Goal: Task Accomplishment & Management: Manage account settings

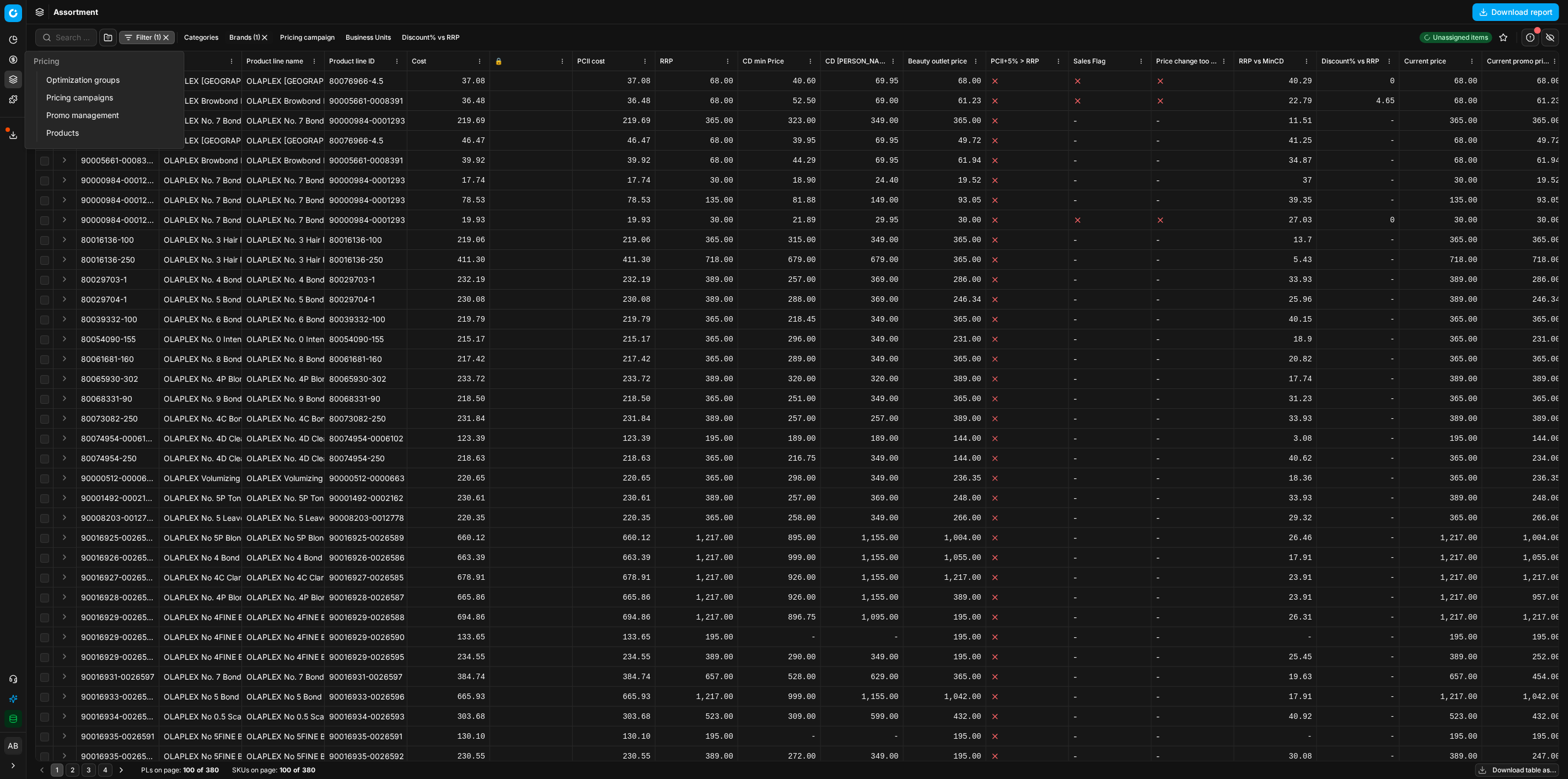
click at [91, 80] on link "Optimization groups" at bounding box center [106, 80] width 128 height 15
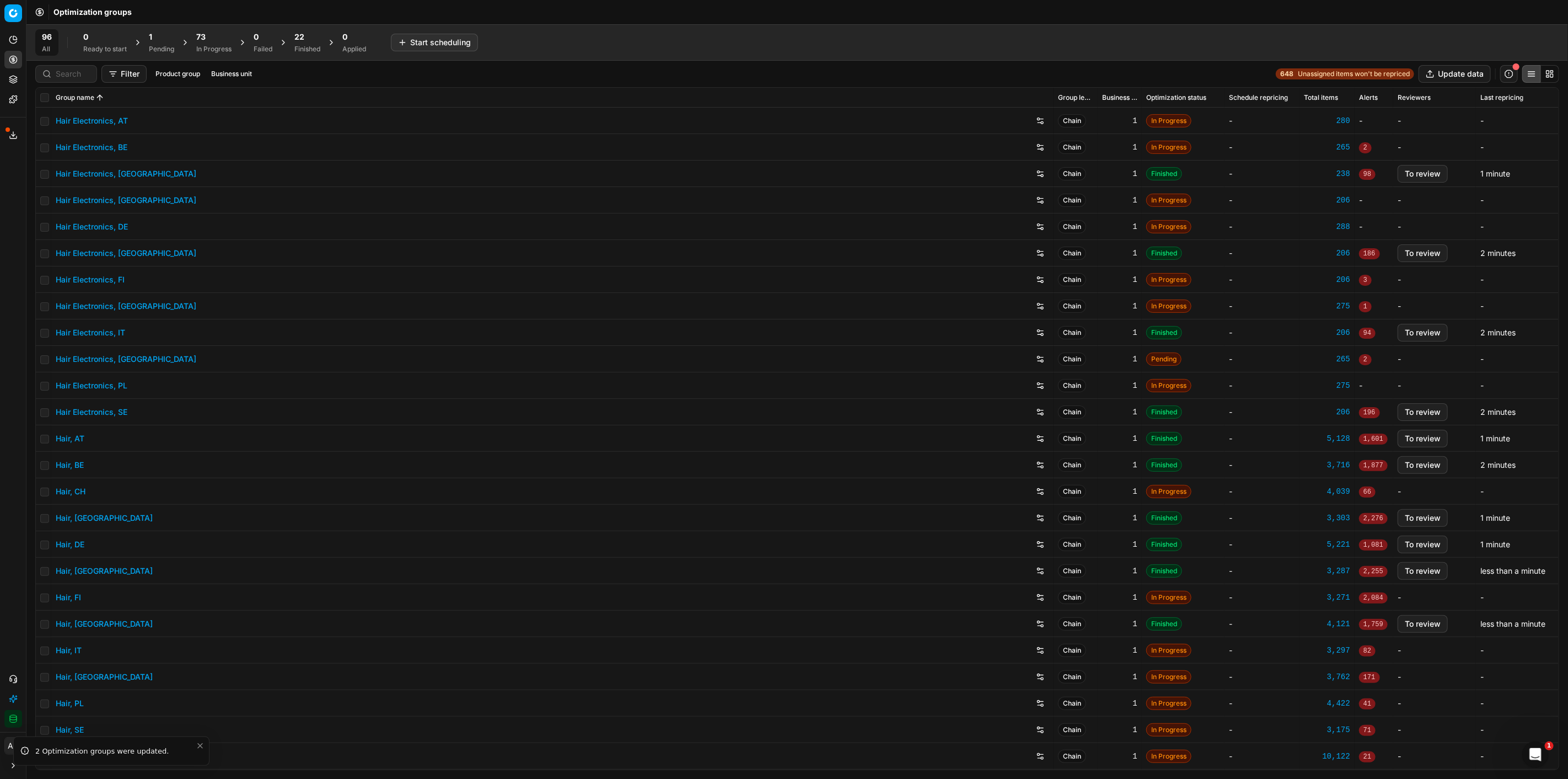
click at [312, 42] on div "22" at bounding box center [307, 37] width 26 height 11
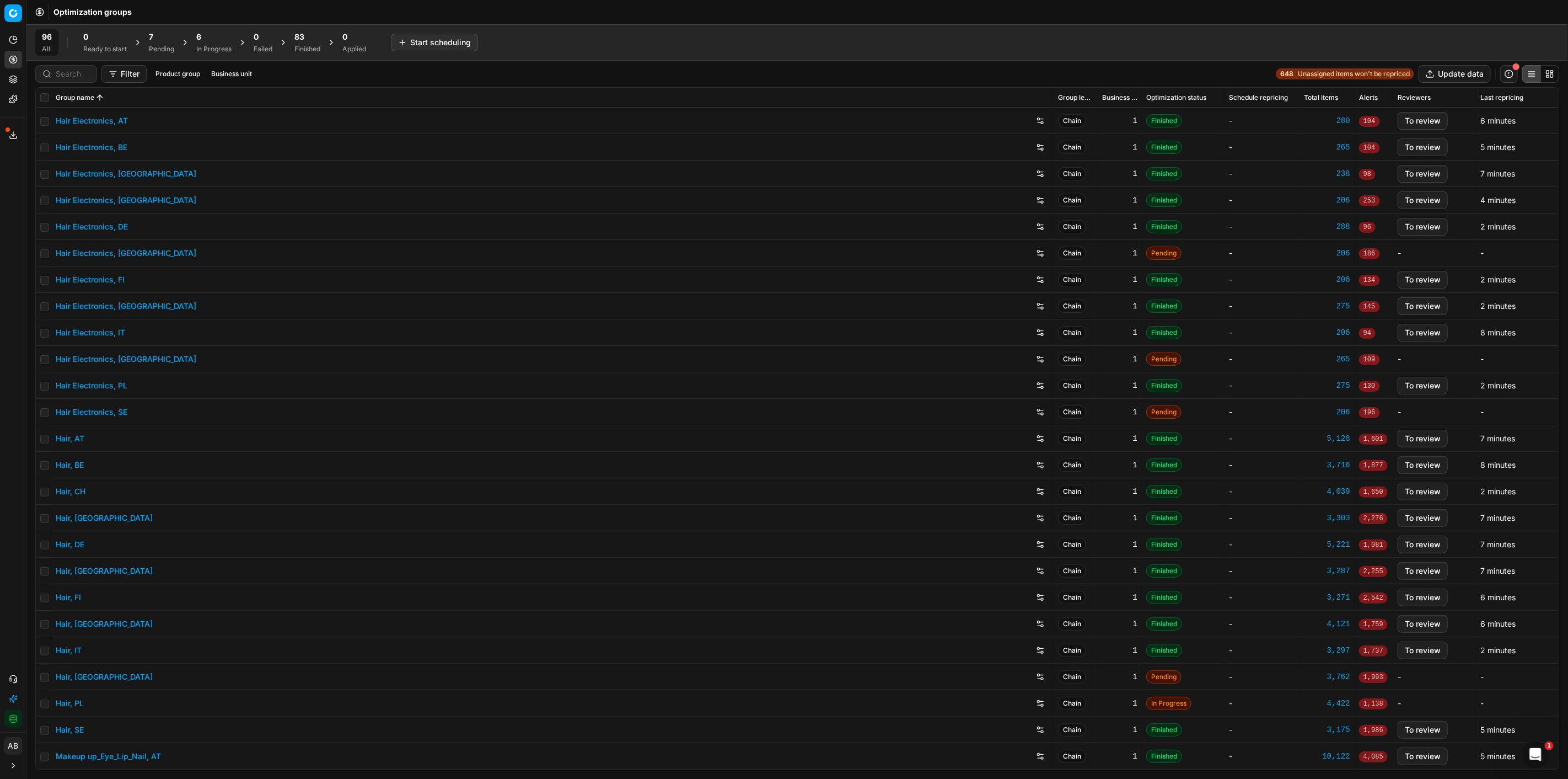
click at [152, 37] on span "7" at bounding box center [151, 37] width 4 height 11
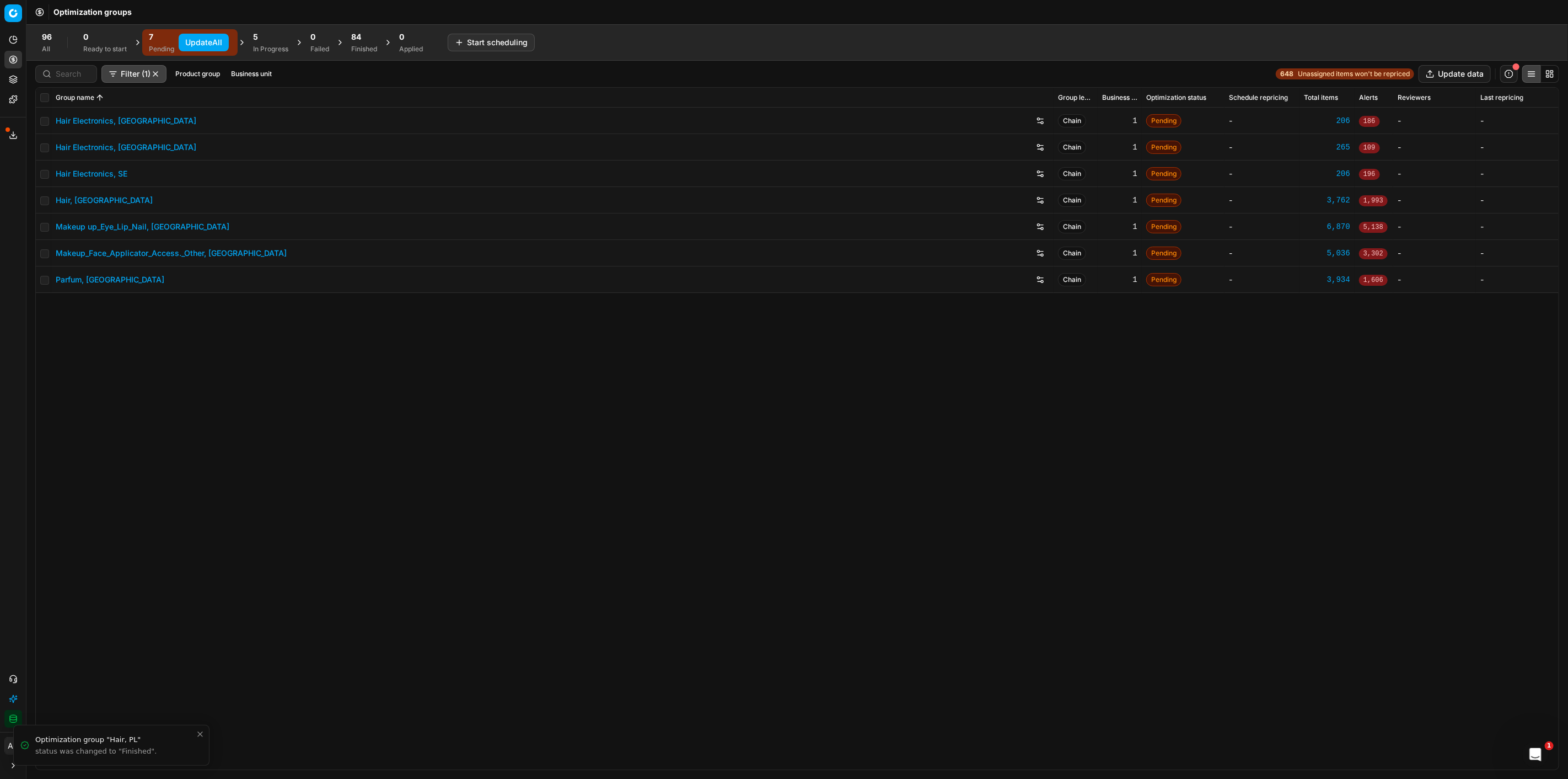
click at [371, 45] on div "Finished" at bounding box center [364, 49] width 26 height 9
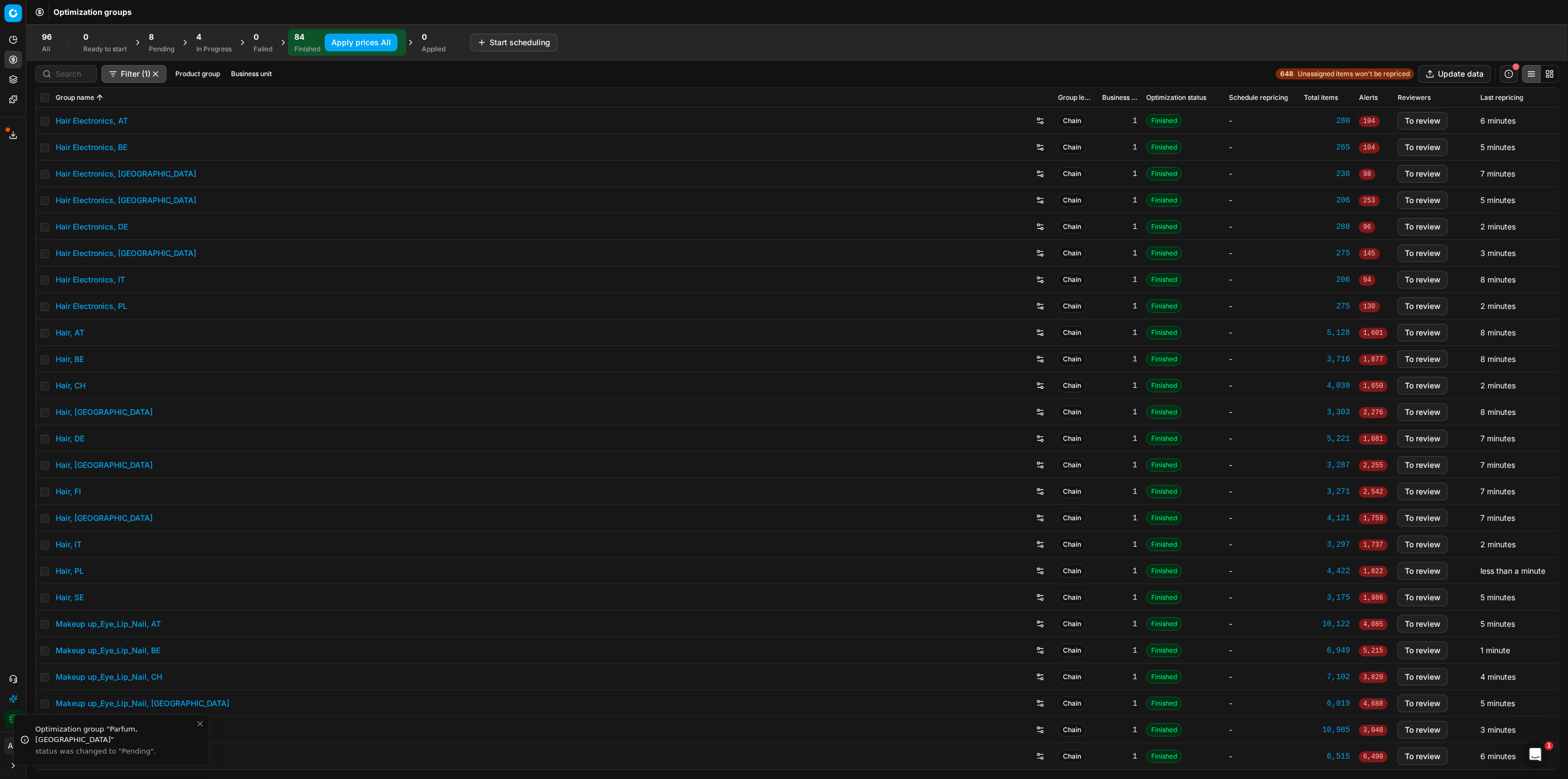
click at [235, 70] on button "Business unit" at bounding box center [251, 74] width 50 height 13
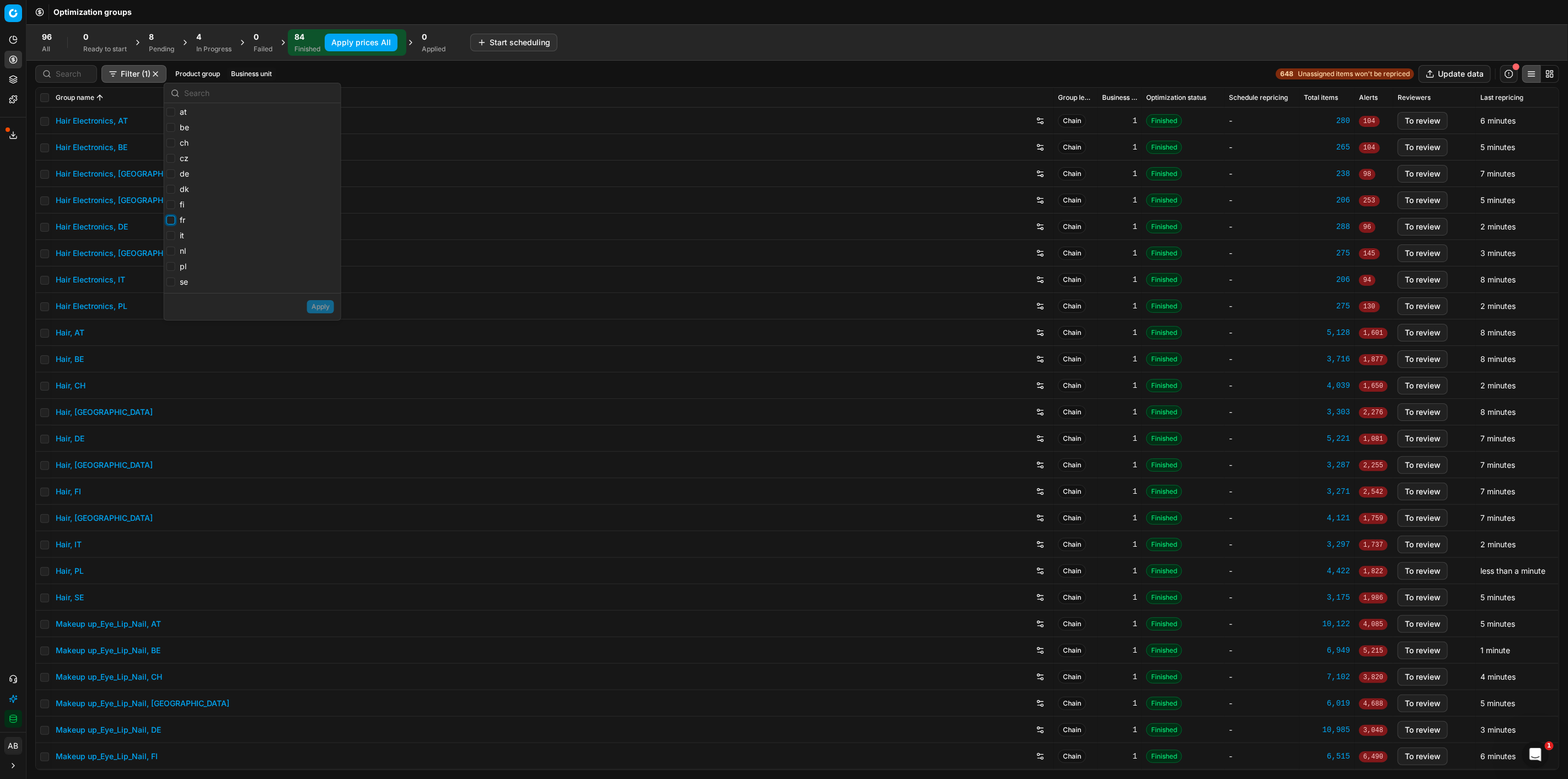
click at [174, 219] on input "fr" at bounding box center [171, 220] width 9 height 9
checkbox input "true"
click at [314, 307] on button "Apply" at bounding box center [321, 307] width 27 height 13
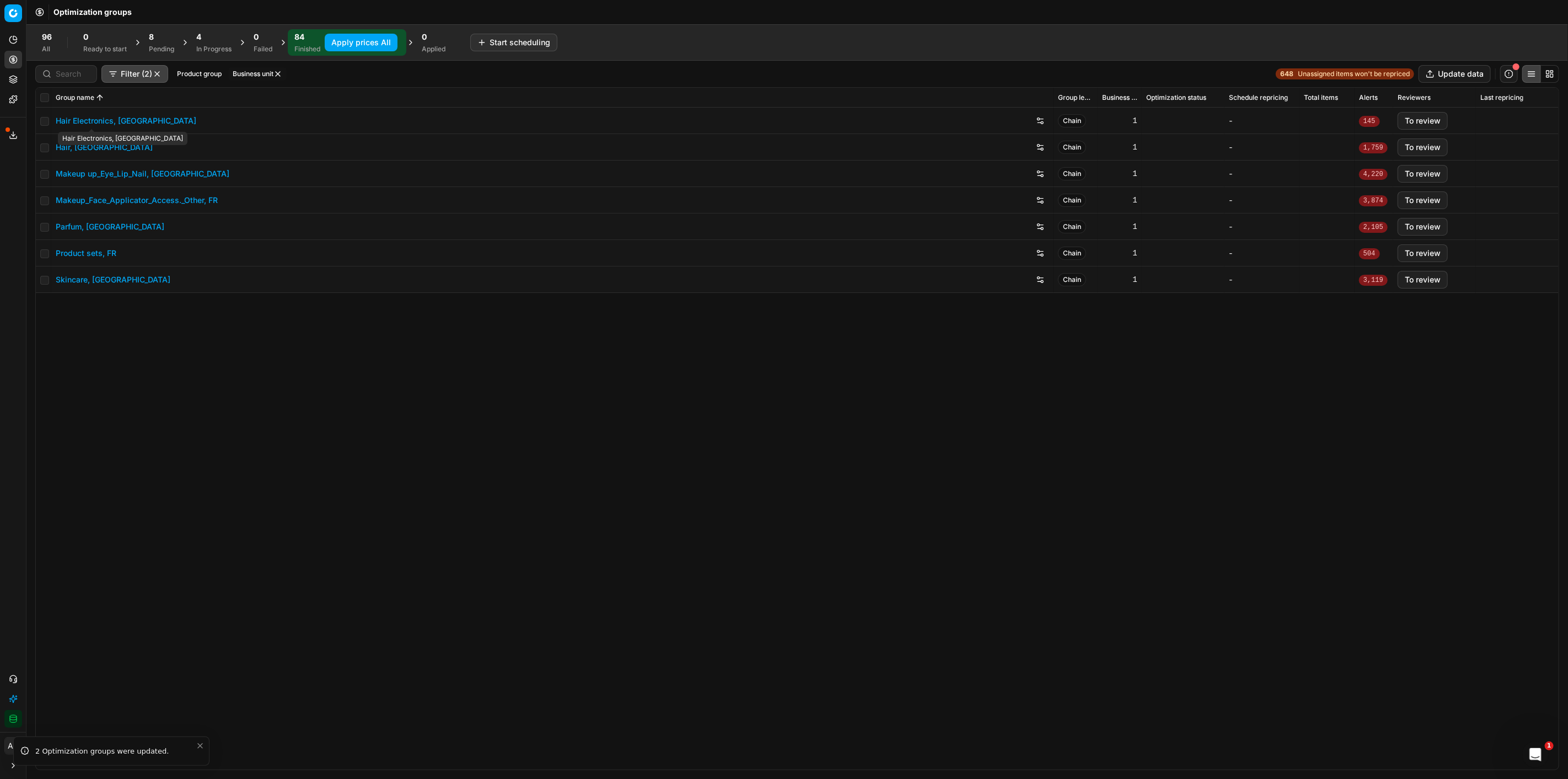
click at [118, 116] on link "Hair Electronics, [GEOGRAPHIC_DATA]" at bounding box center [125, 121] width 141 height 11
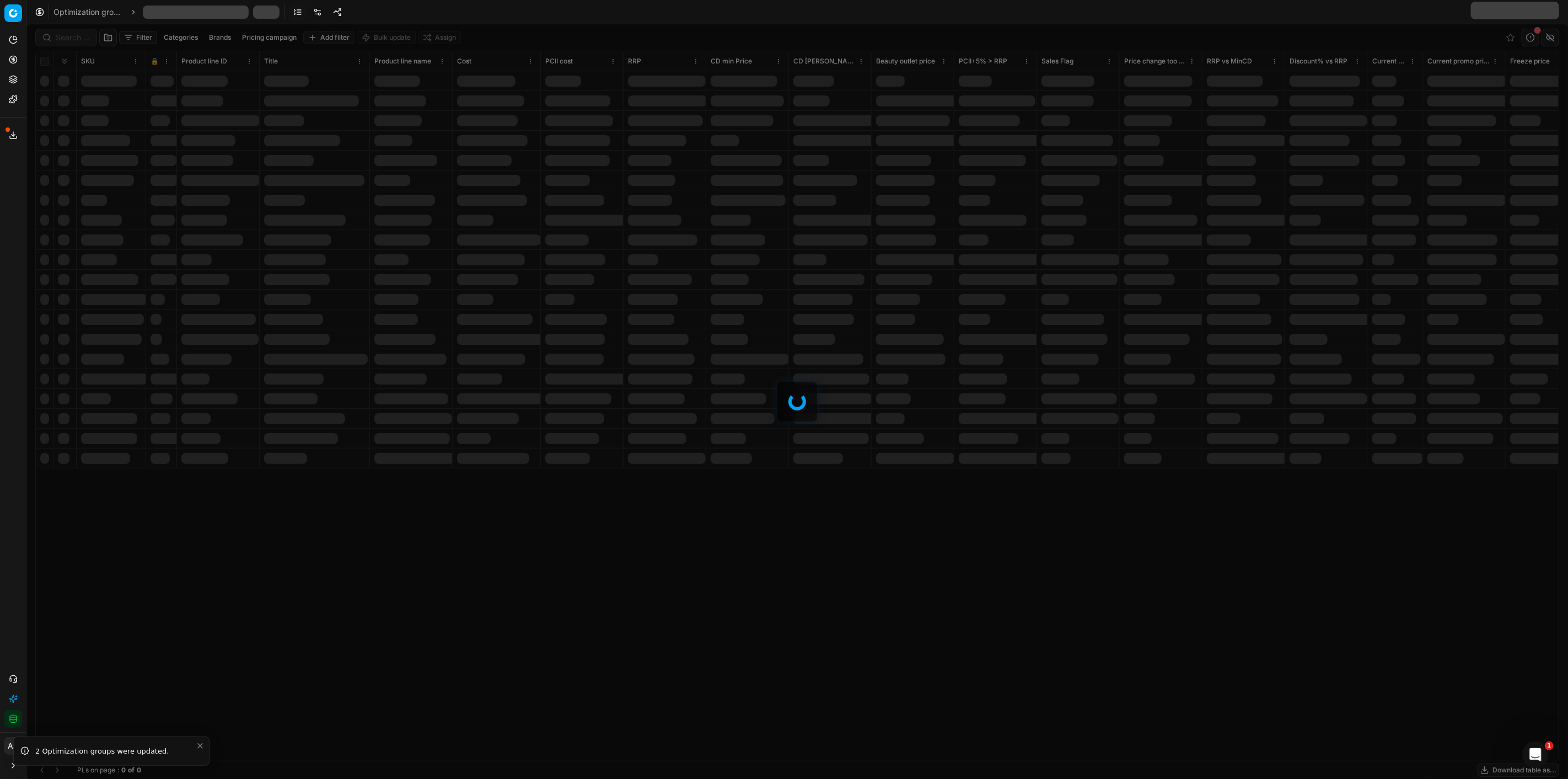
click at [318, 8] on link at bounding box center [317, 12] width 18 height 18
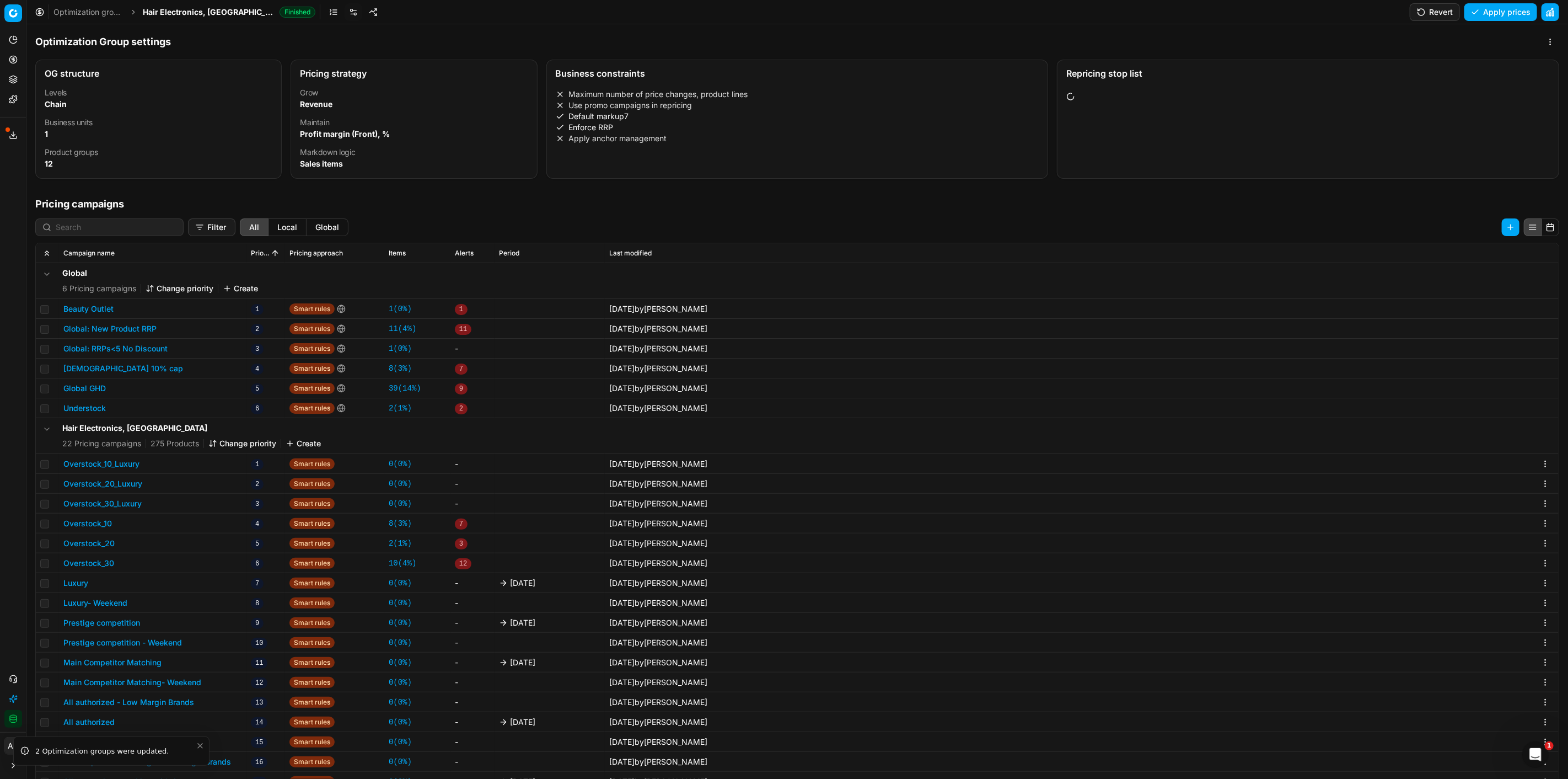
click at [1440, 15] on button "Revert" at bounding box center [1435, 12] width 50 height 18
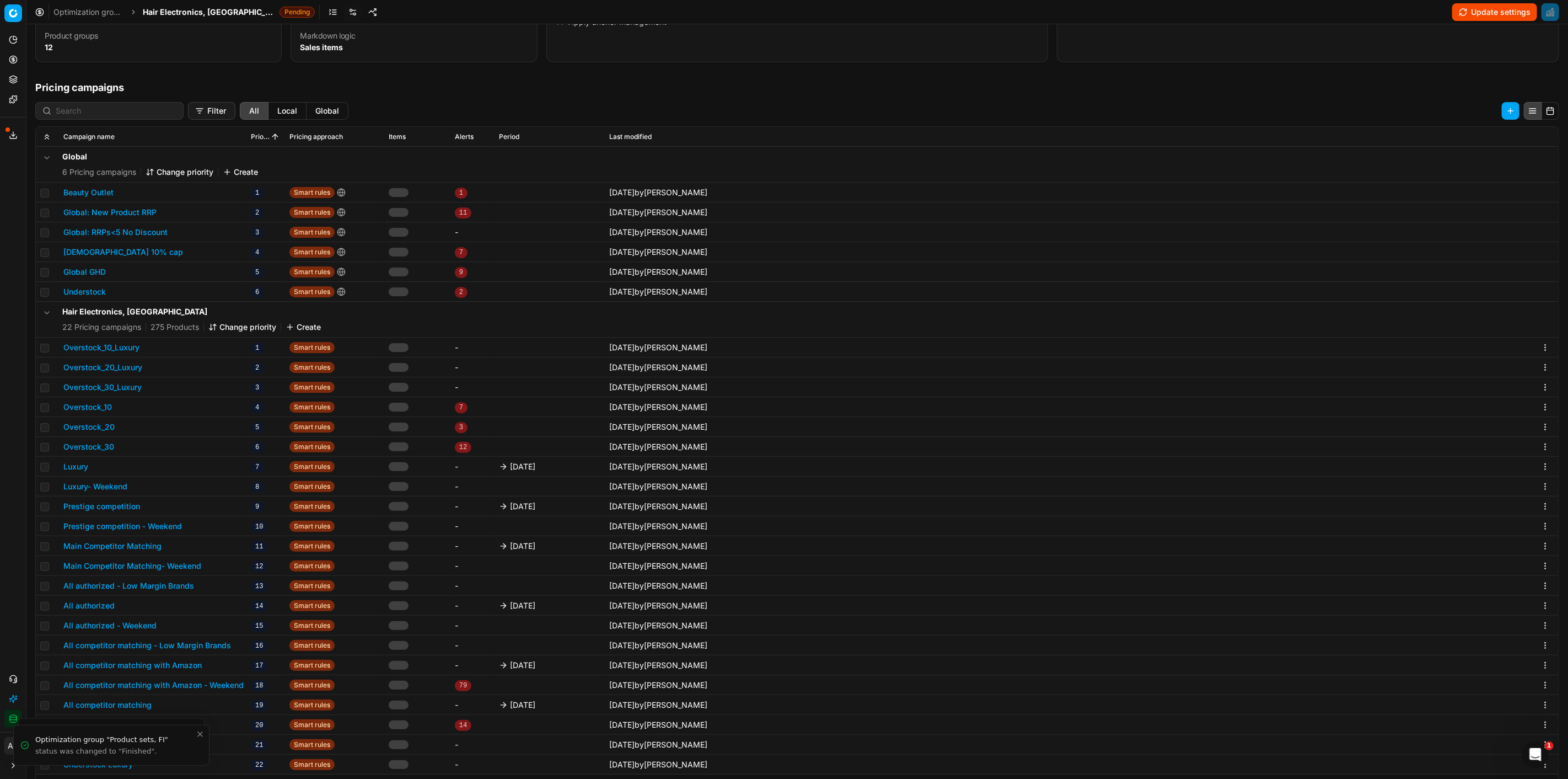
scroll to position [169, 0]
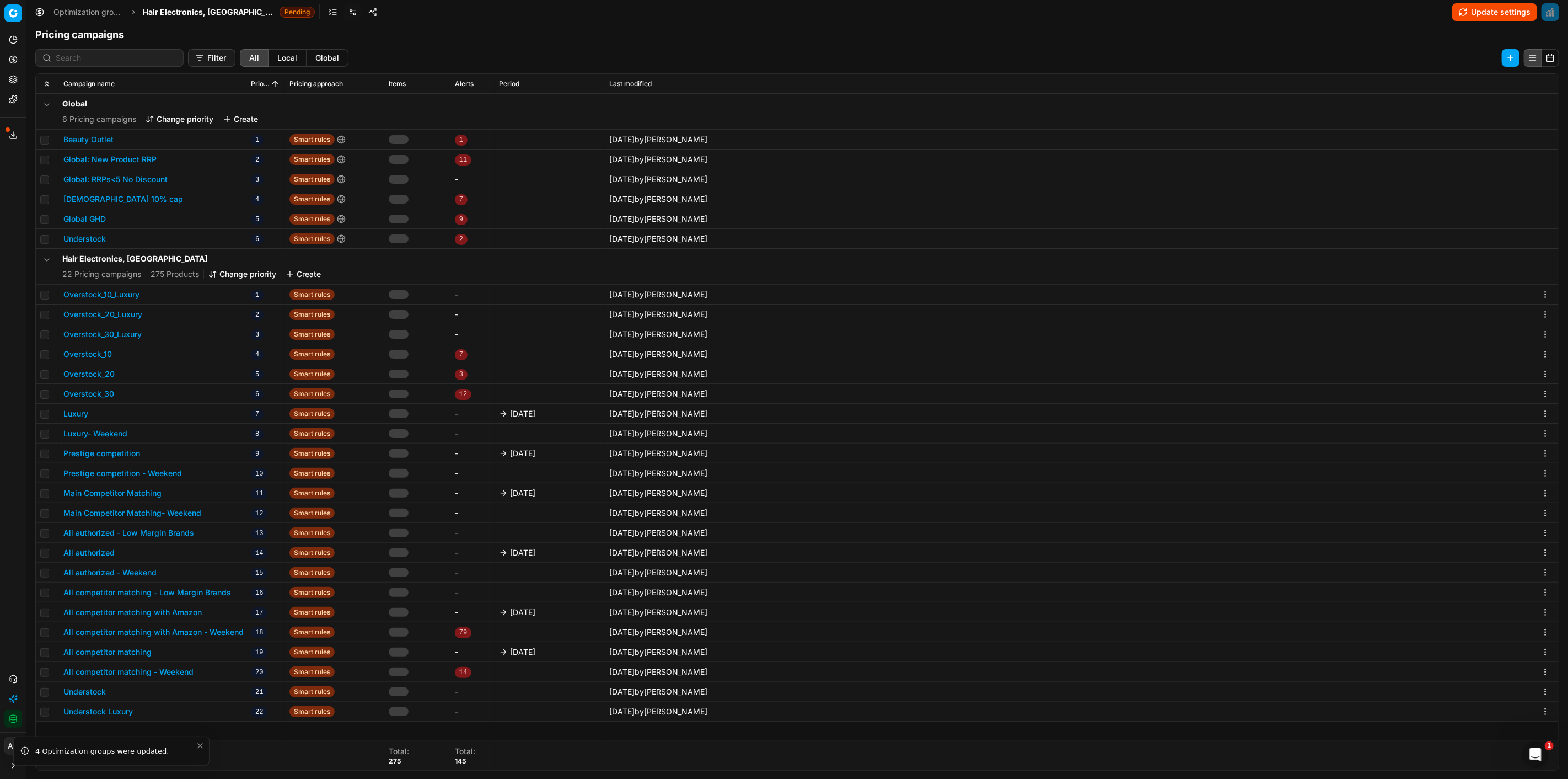
click at [86, 415] on button "Luxury" at bounding box center [75, 414] width 25 height 11
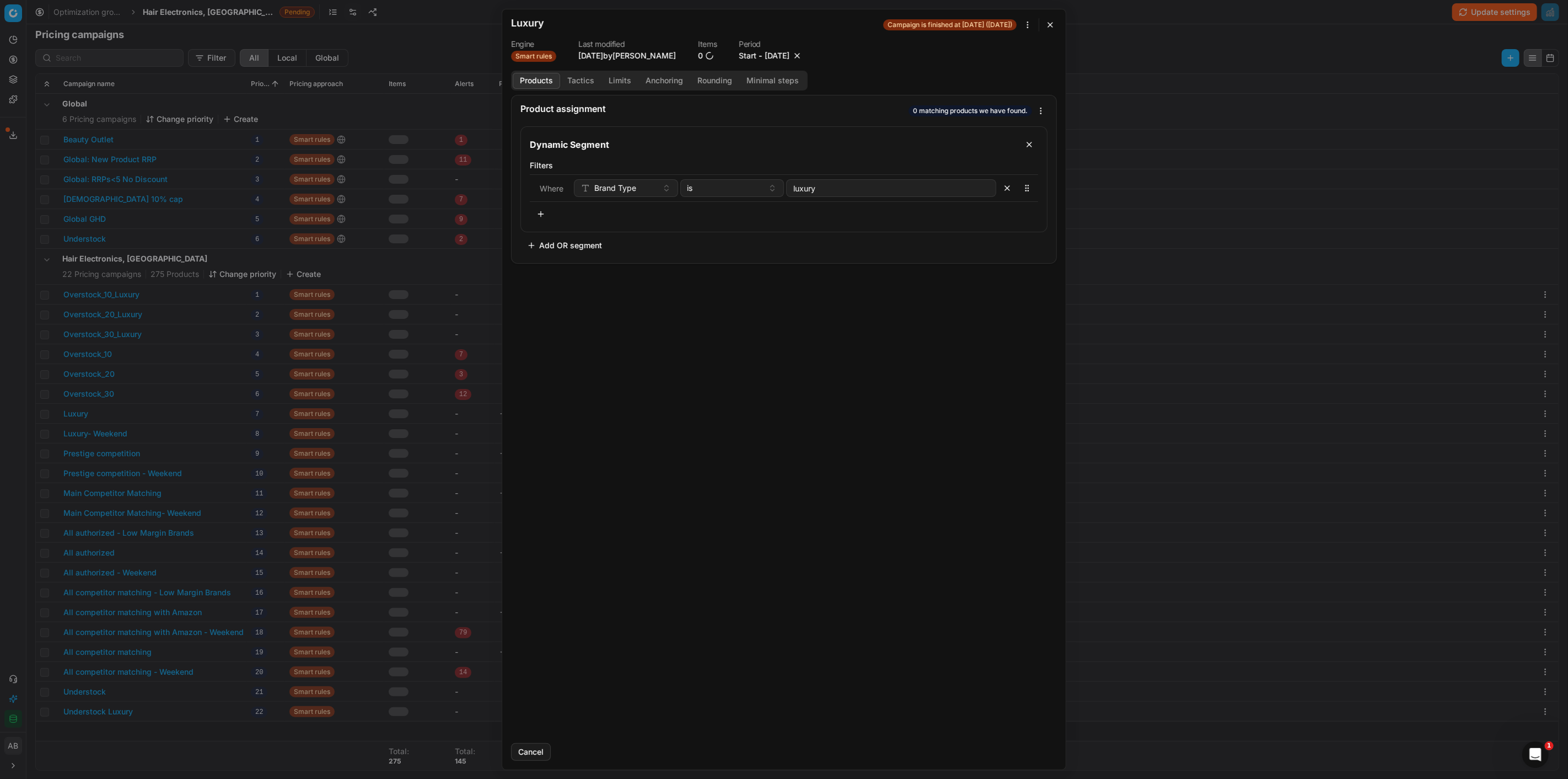
click at [803, 54] on button "button" at bounding box center [797, 55] width 11 height 11
click at [1033, 751] on button "Save" at bounding box center [1035, 752] width 44 height 18
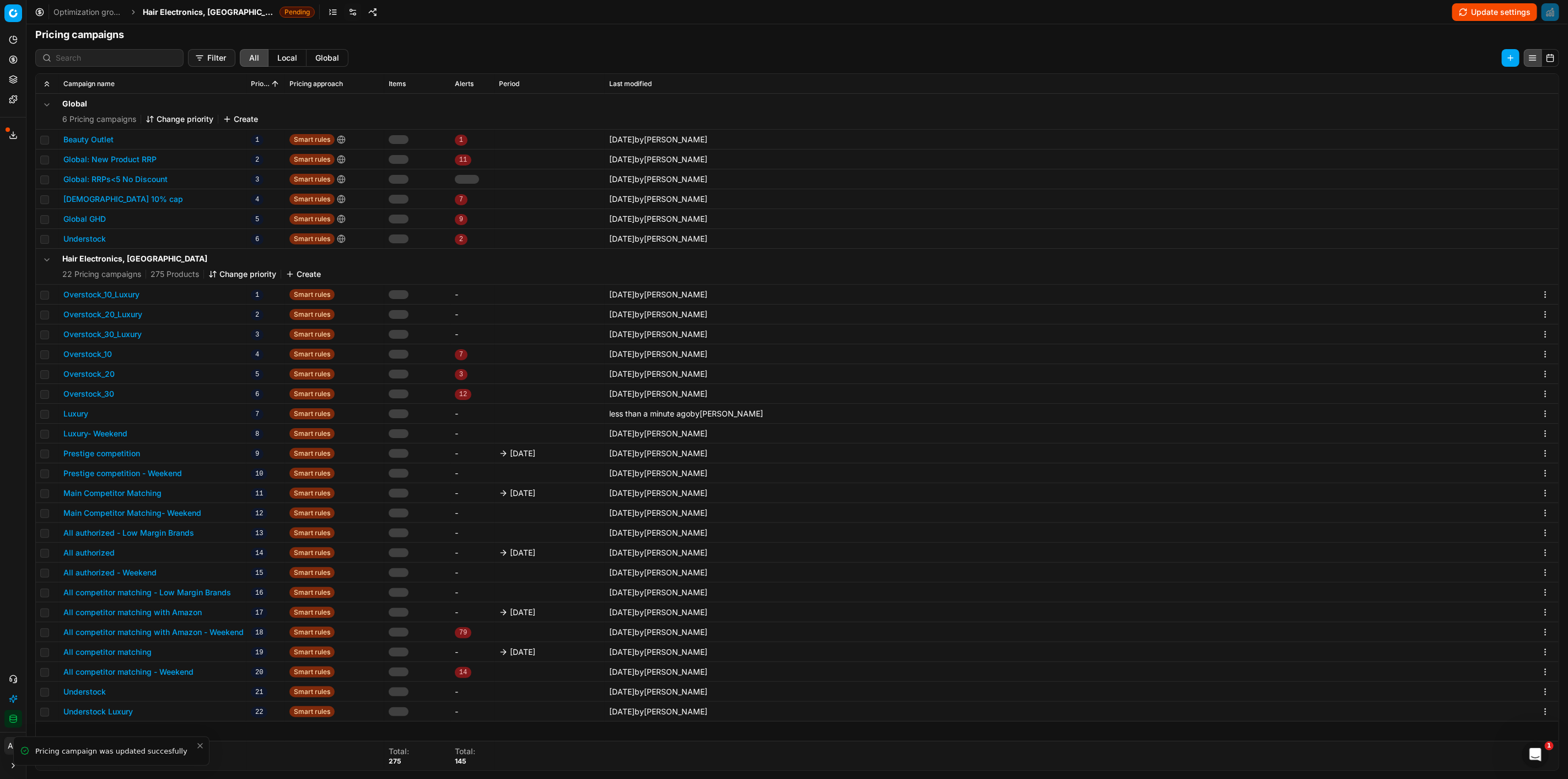
click at [124, 450] on button "Prestige competition" at bounding box center [102, 453] width 77 height 11
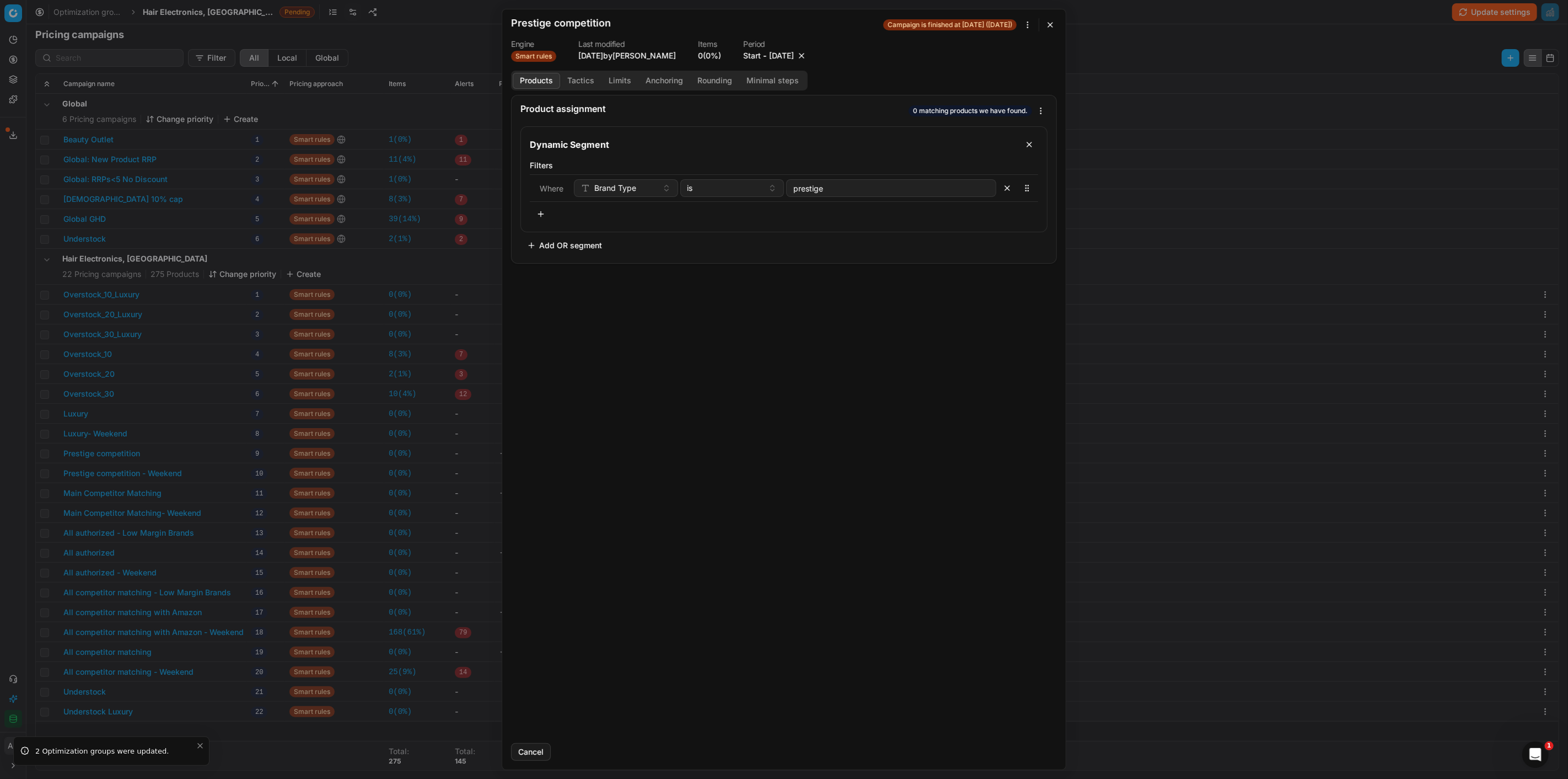
click at [807, 53] on button "button" at bounding box center [802, 55] width 11 height 11
click at [1043, 747] on button "Save" at bounding box center [1035, 752] width 44 height 18
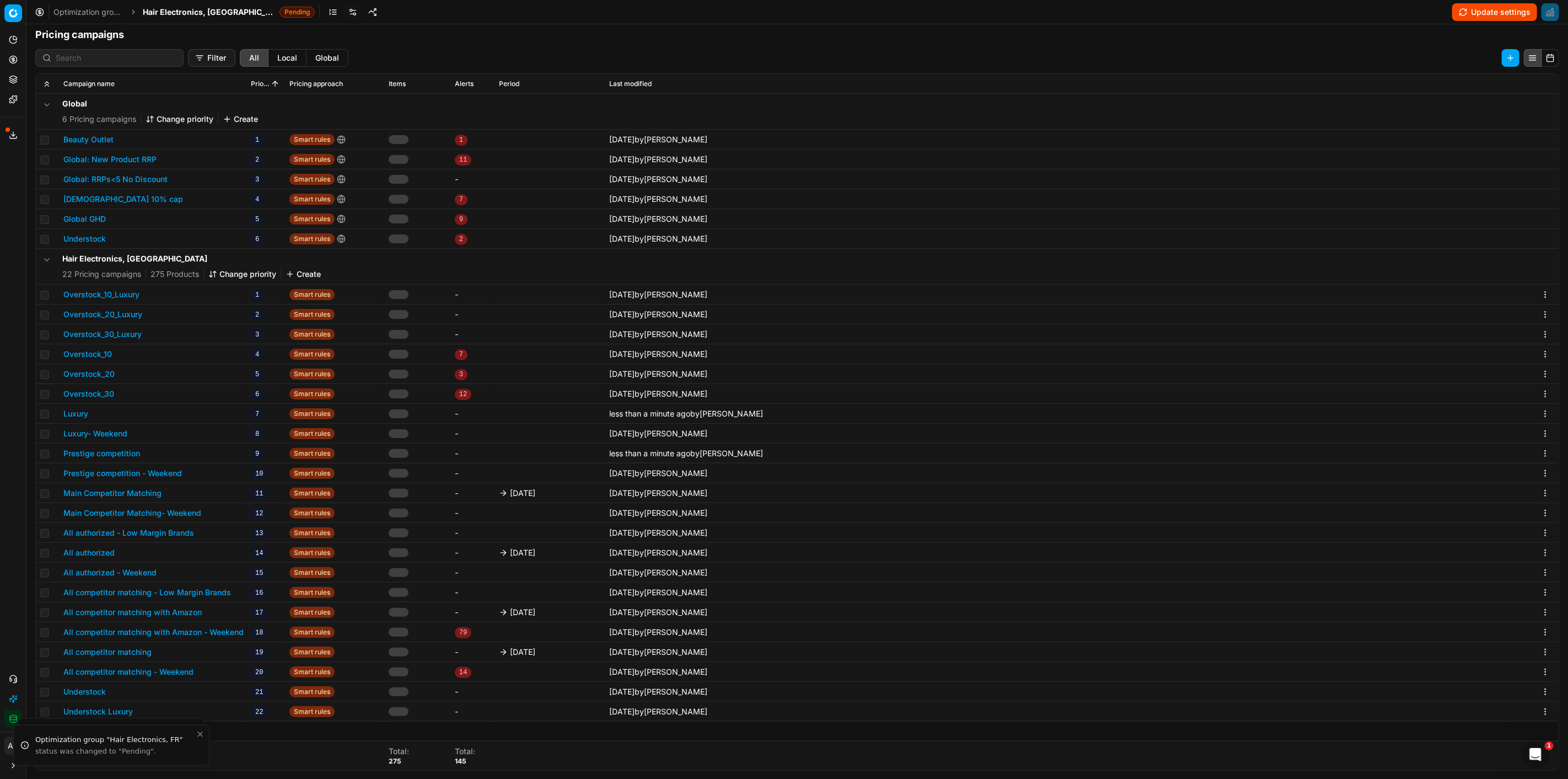
click at [156, 492] on button "Main Competitor Matching" at bounding box center [112, 493] width 98 height 11
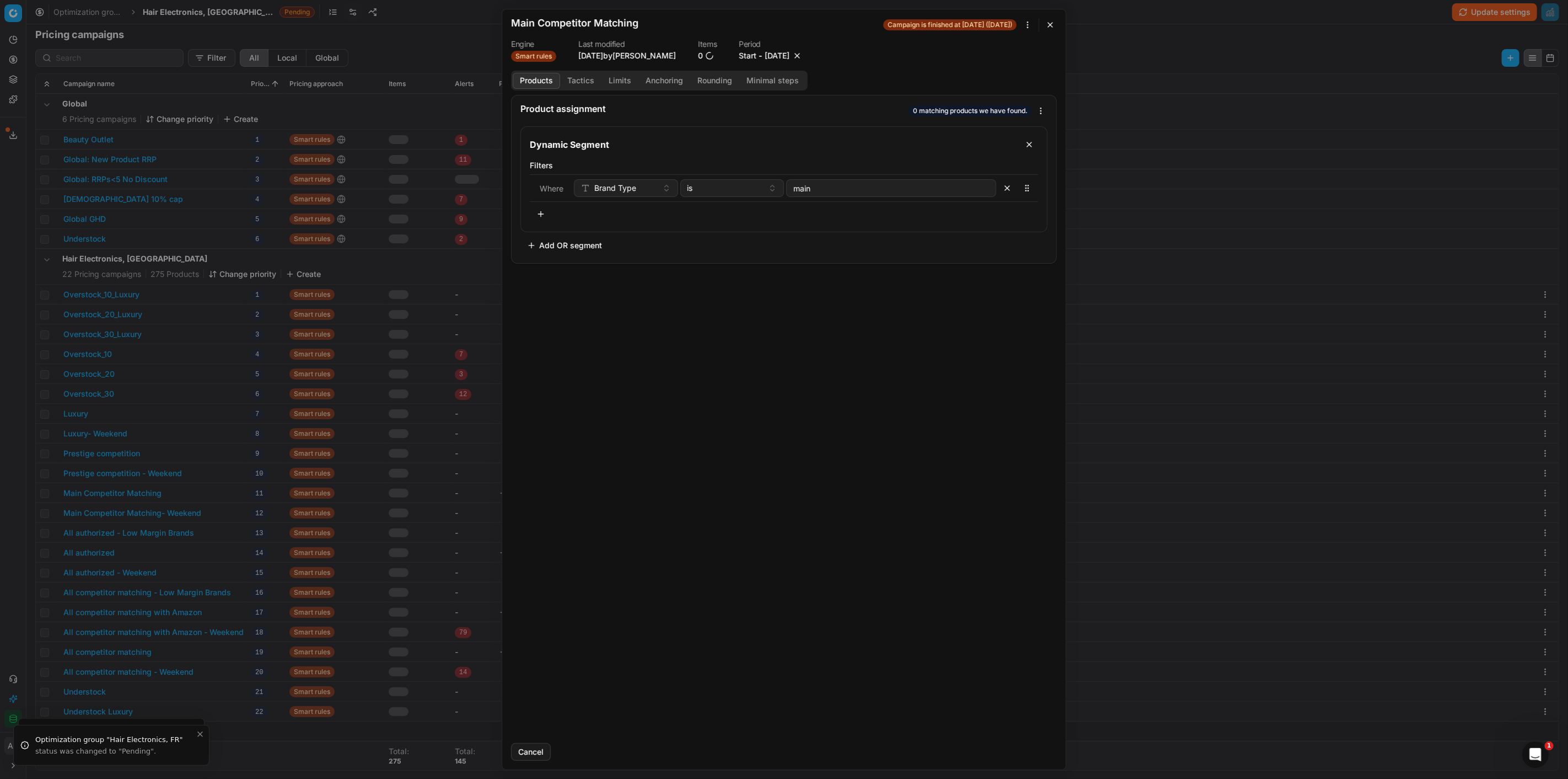
click at [803, 55] on button "button" at bounding box center [797, 55] width 11 height 11
click at [1016, 752] on button "Save" at bounding box center [1035, 752] width 44 height 18
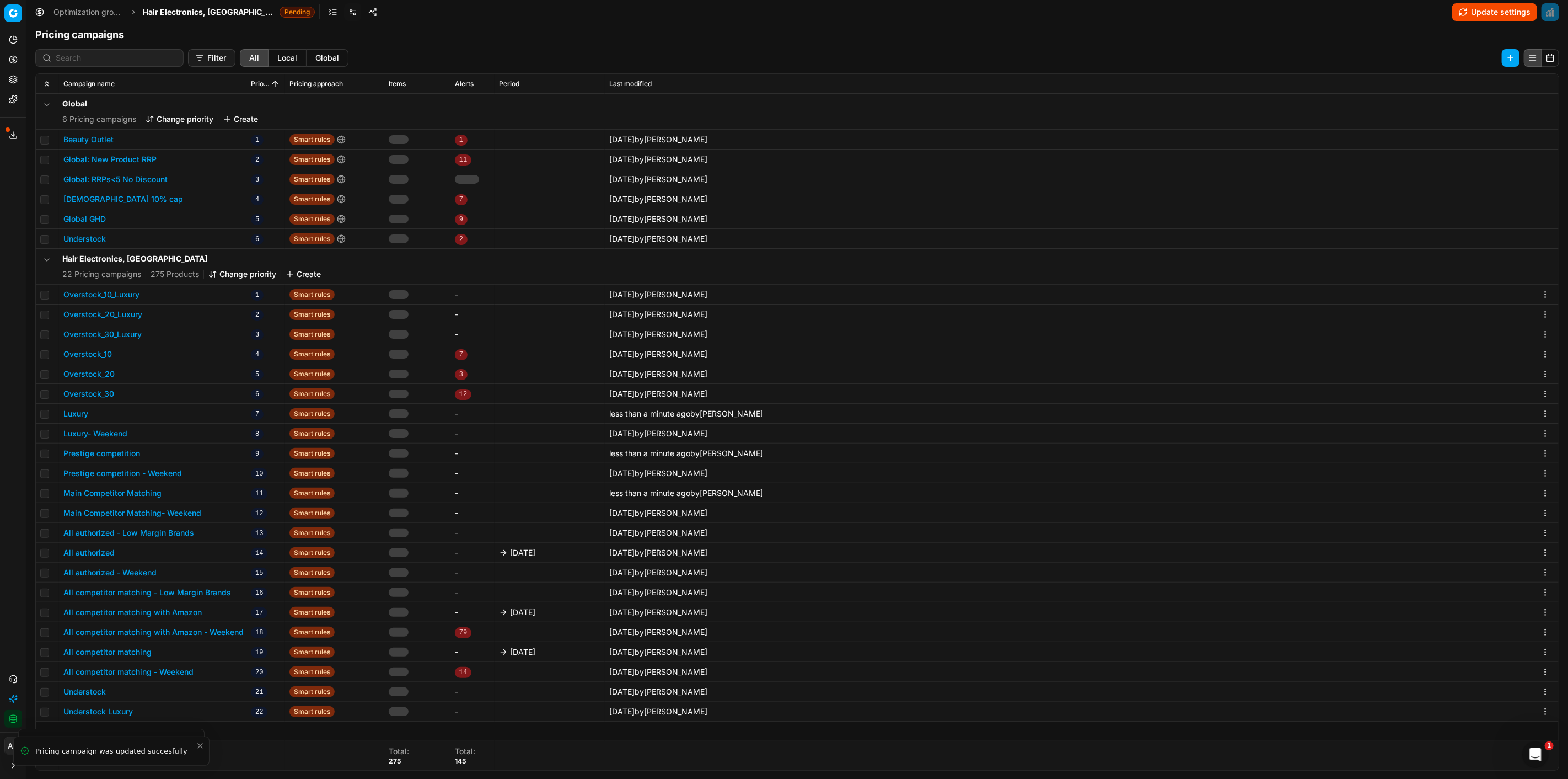
click at [137, 565] on td "All authorized - Weekend" at bounding box center [153, 573] width 187 height 20
click at [106, 554] on button "All authorized" at bounding box center [89, 553] width 51 height 11
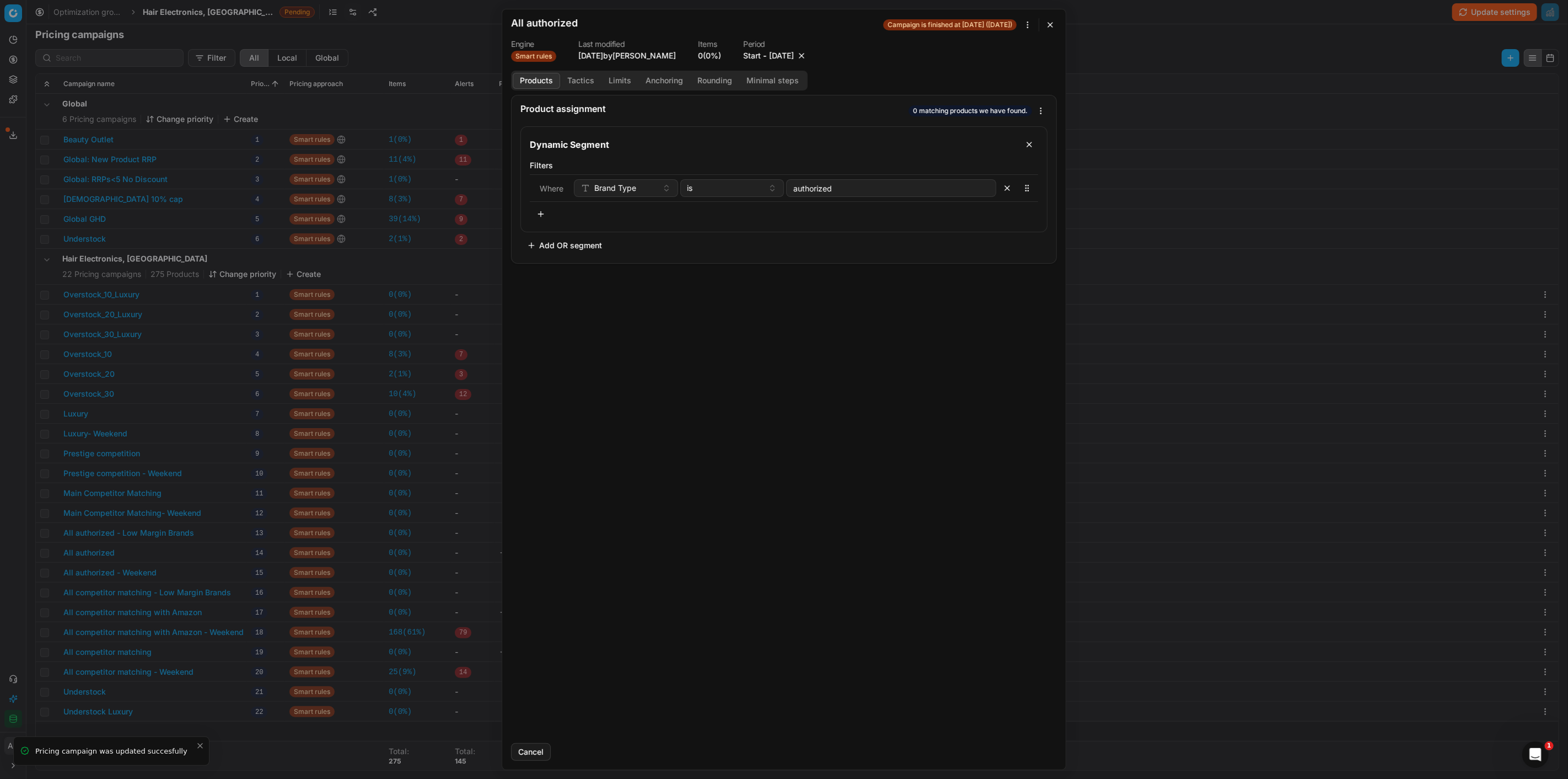
click at [1050, 24] on button "button" at bounding box center [1051, 25] width 13 height 13
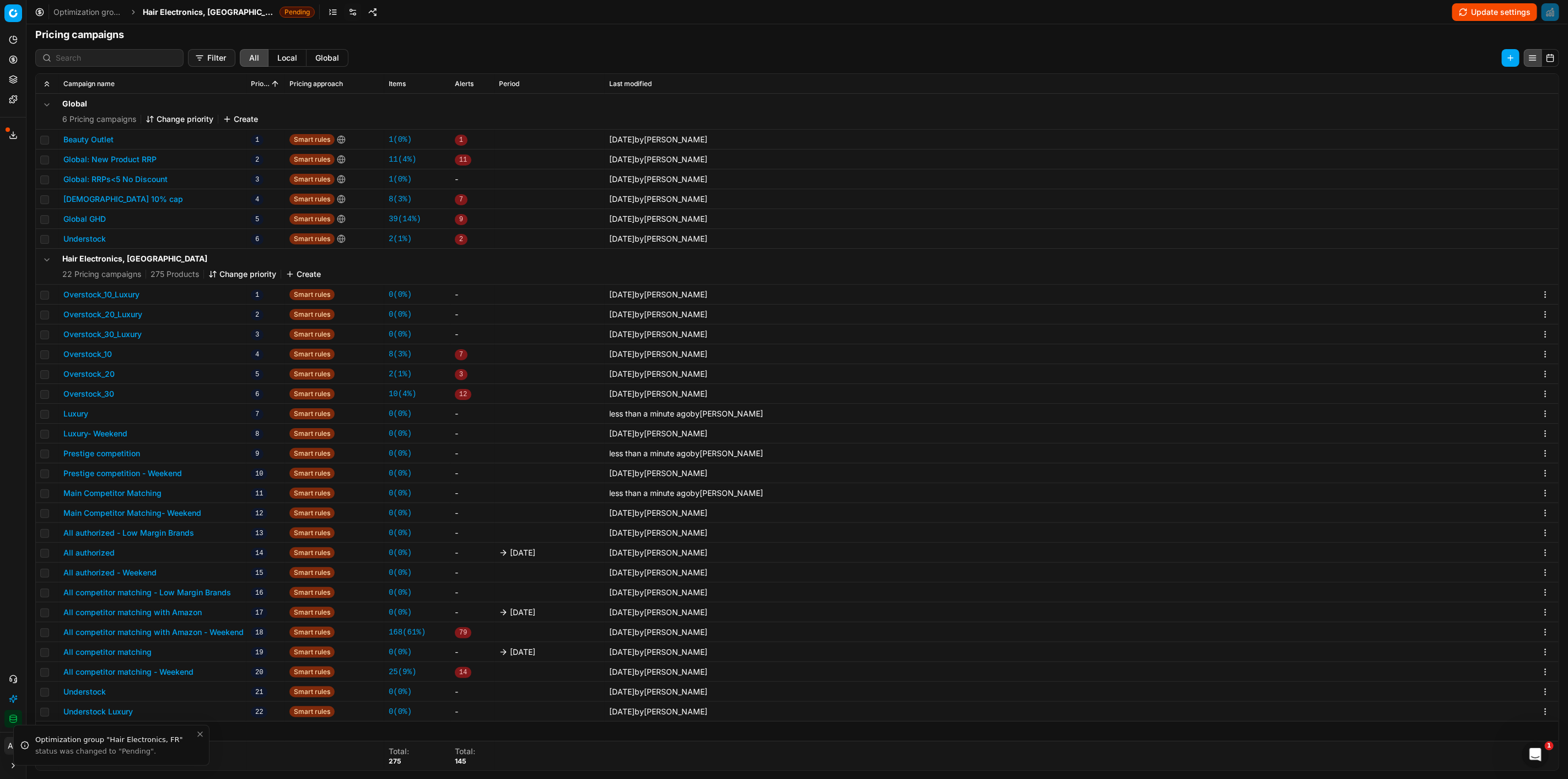
click at [111, 548] on button "All authorized" at bounding box center [89, 553] width 51 height 11
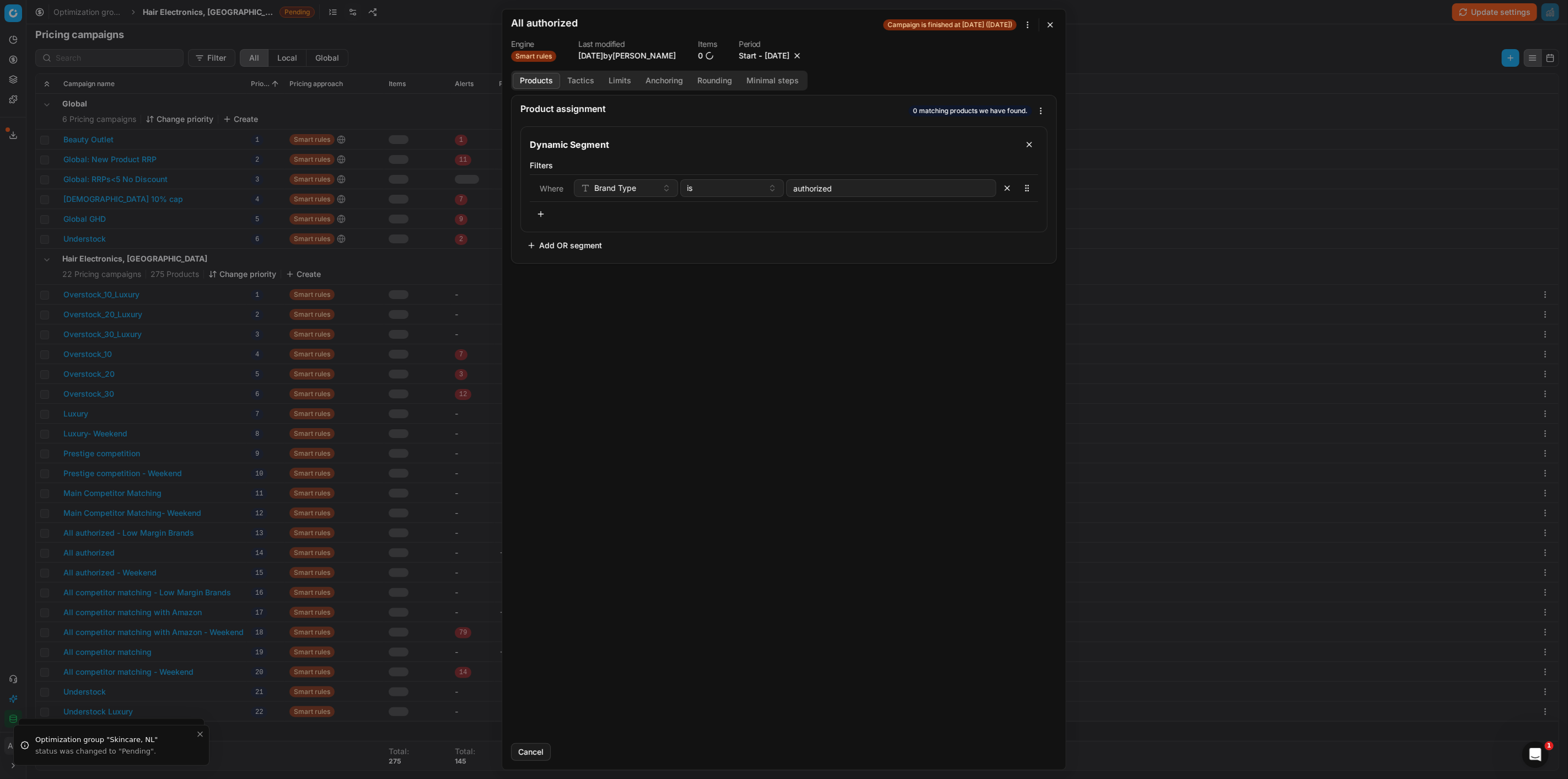
click at [803, 54] on button "button" at bounding box center [797, 55] width 11 height 11
click at [1032, 753] on button "Save" at bounding box center [1035, 752] width 44 height 18
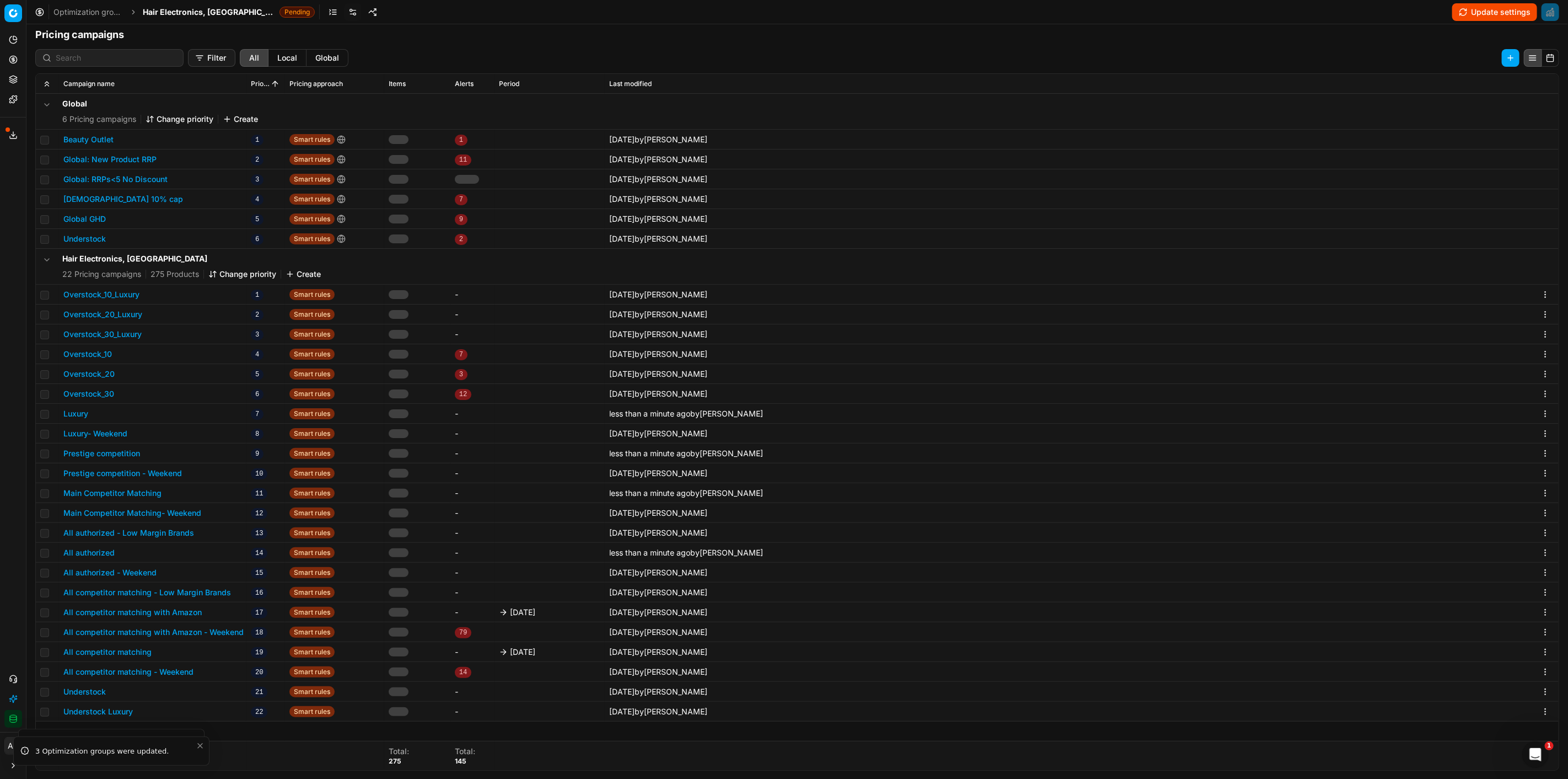
click at [188, 611] on button "All competitor matching with Amazon" at bounding box center [132, 612] width 138 height 11
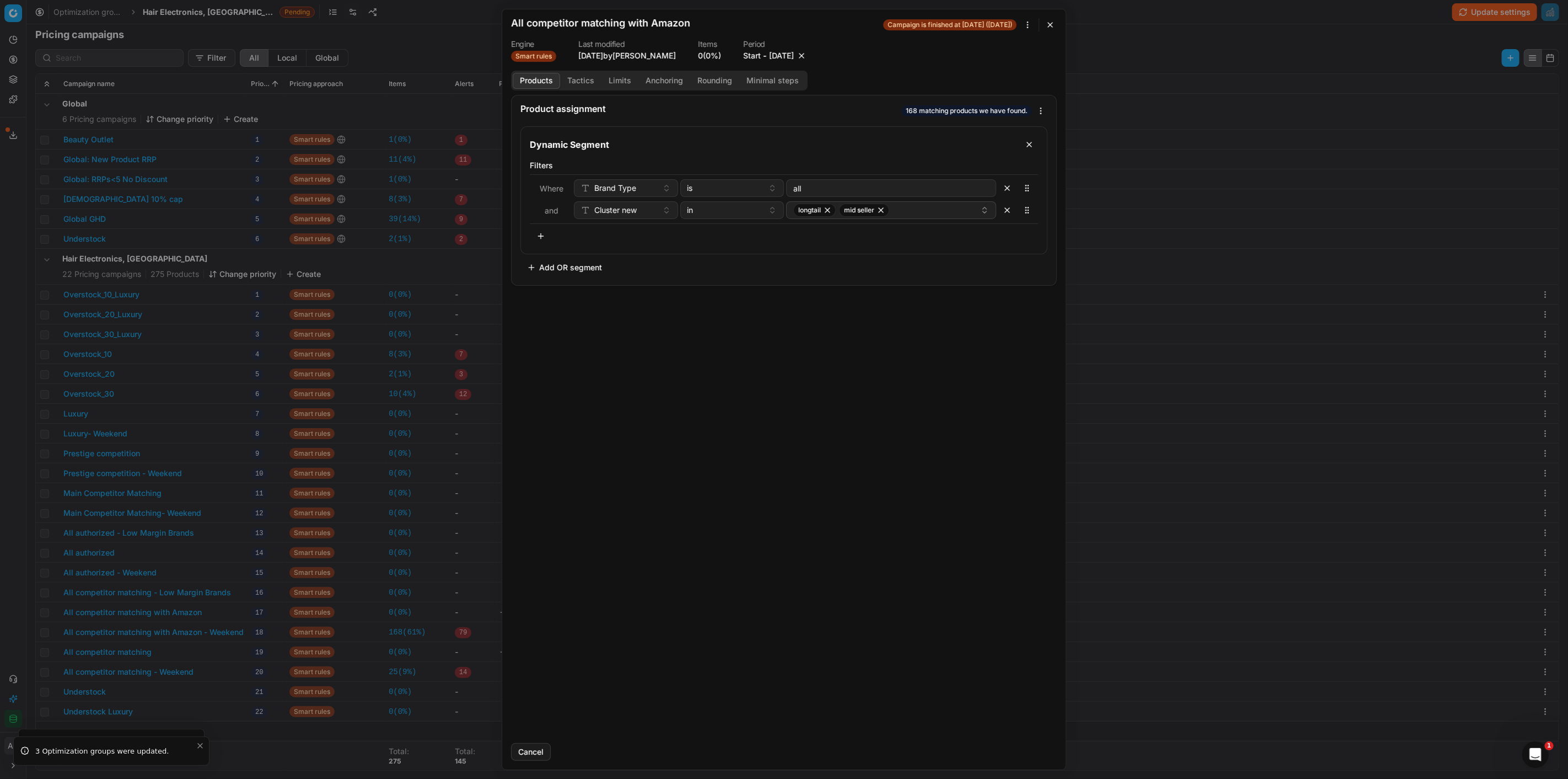
click at [807, 52] on button "button" at bounding box center [802, 55] width 11 height 11
click at [1026, 746] on button "Save" at bounding box center [1035, 752] width 44 height 18
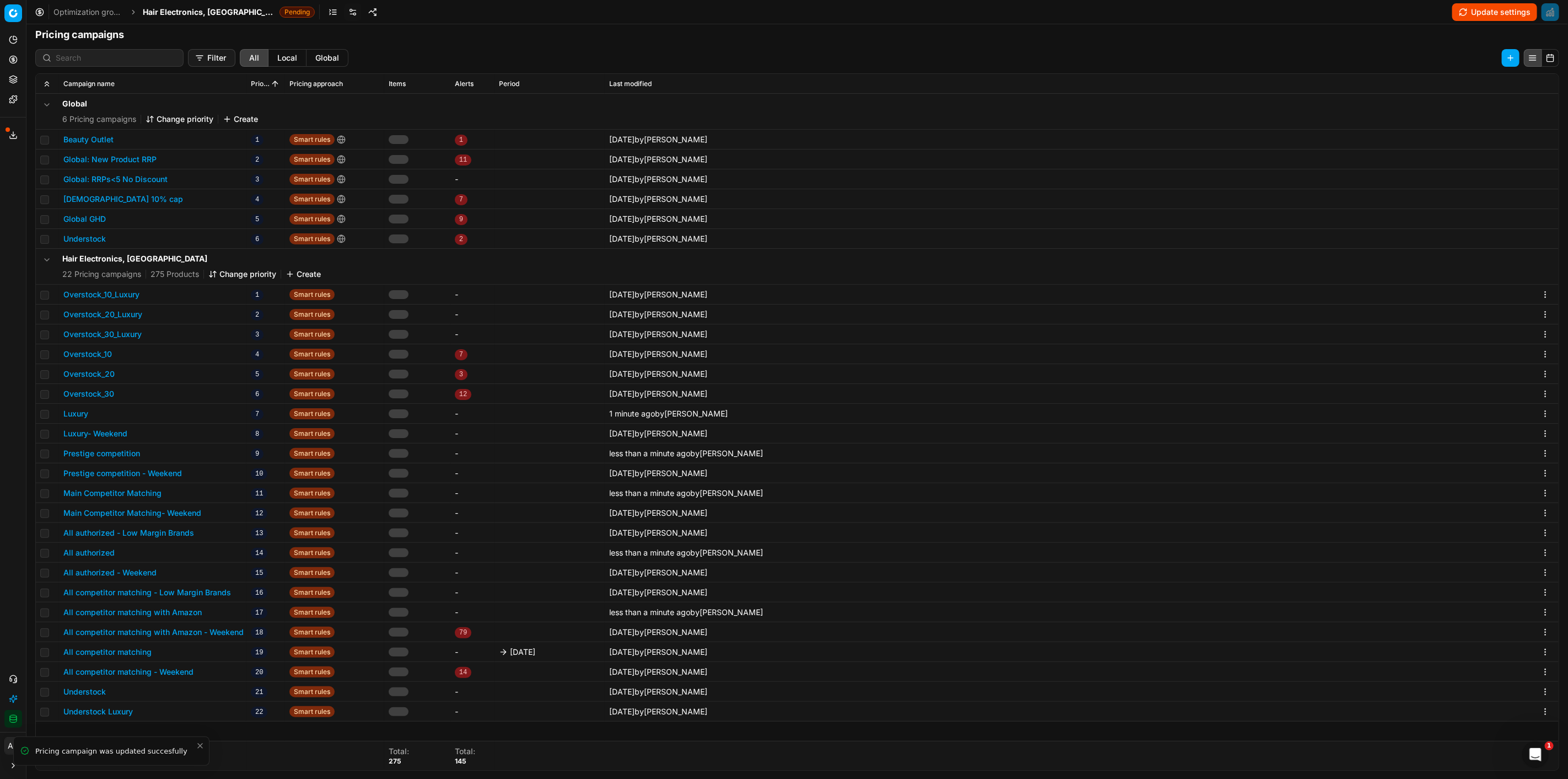
click at [136, 651] on button "All competitor matching" at bounding box center [107, 652] width 88 height 11
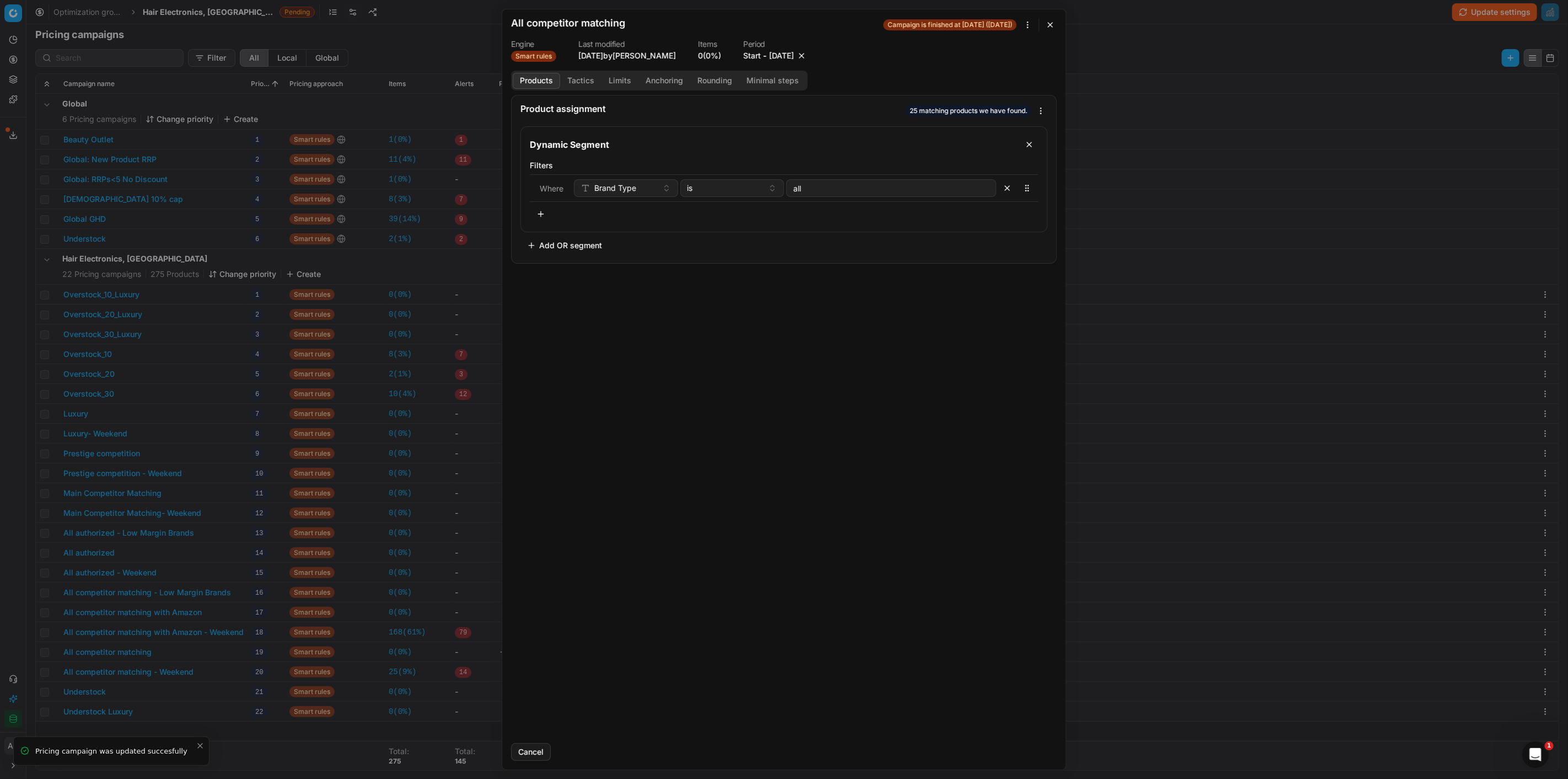
click at [807, 54] on button "button" at bounding box center [802, 55] width 11 height 11
click at [1045, 756] on button "Save" at bounding box center [1035, 752] width 44 height 18
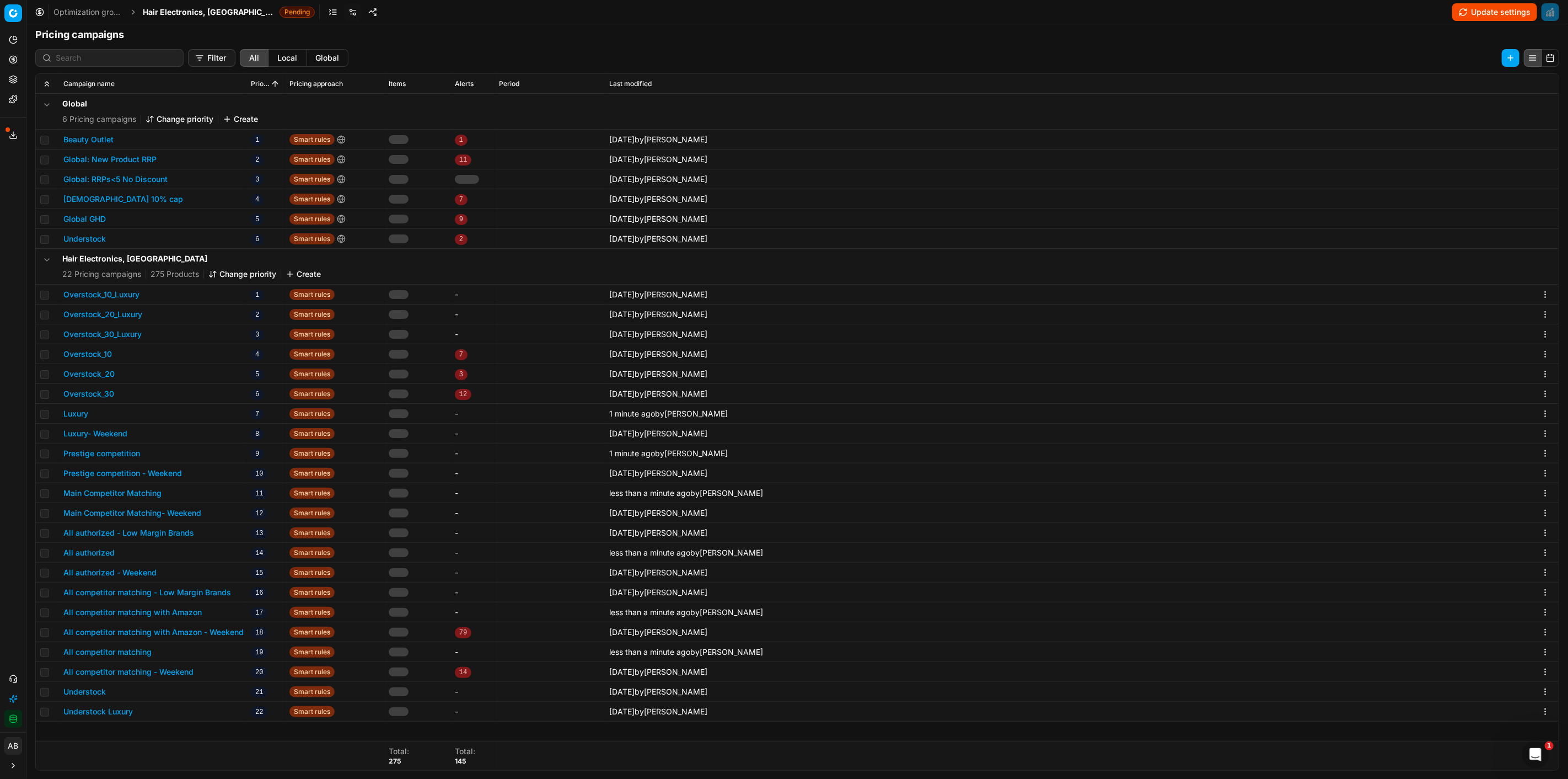
click at [1479, 11] on button "Update settings" at bounding box center [1494, 12] width 85 height 18
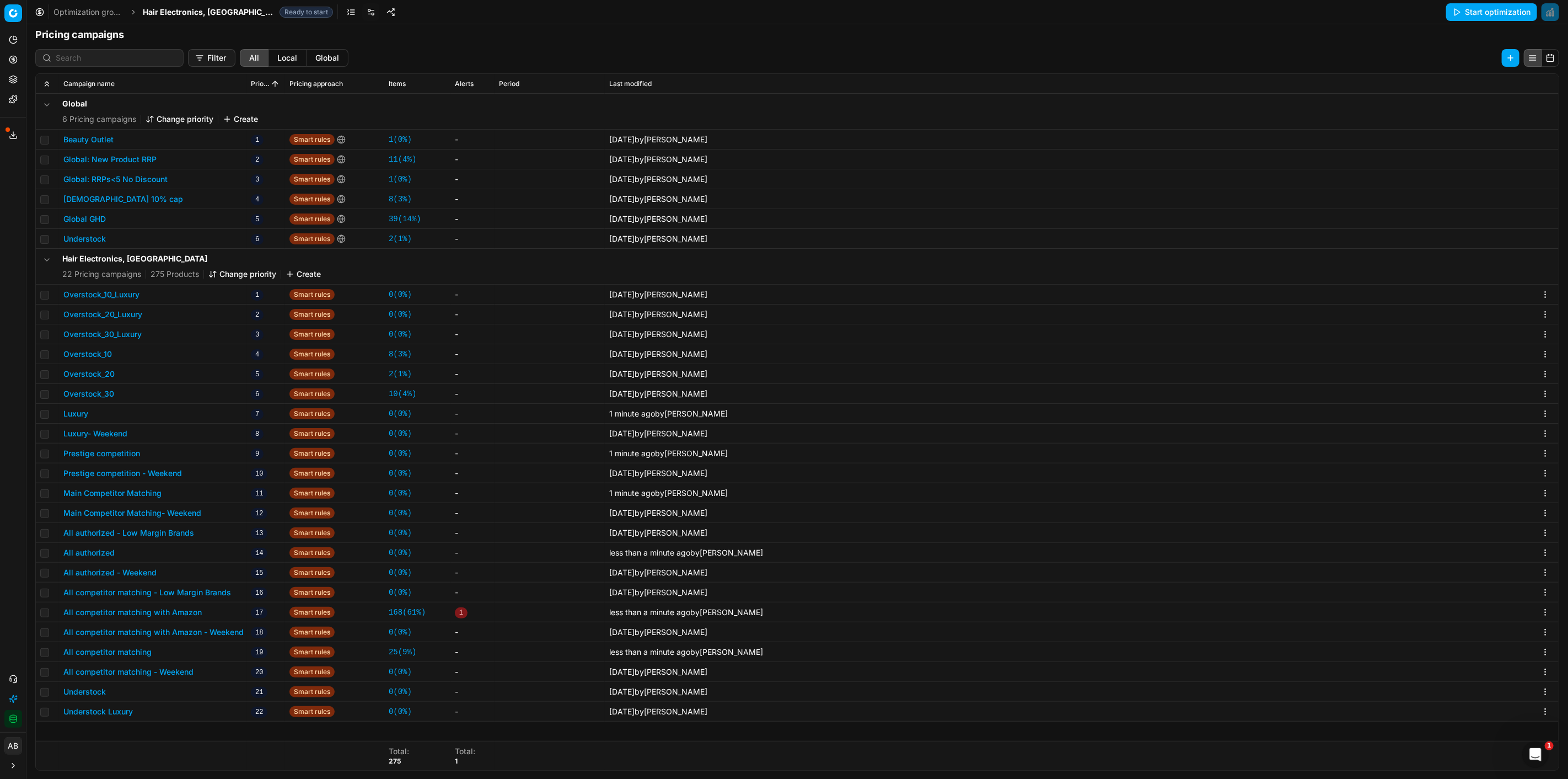
click at [184, 12] on span "Hair Electronics, [GEOGRAPHIC_DATA]" at bounding box center [209, 12] width 132 height 11
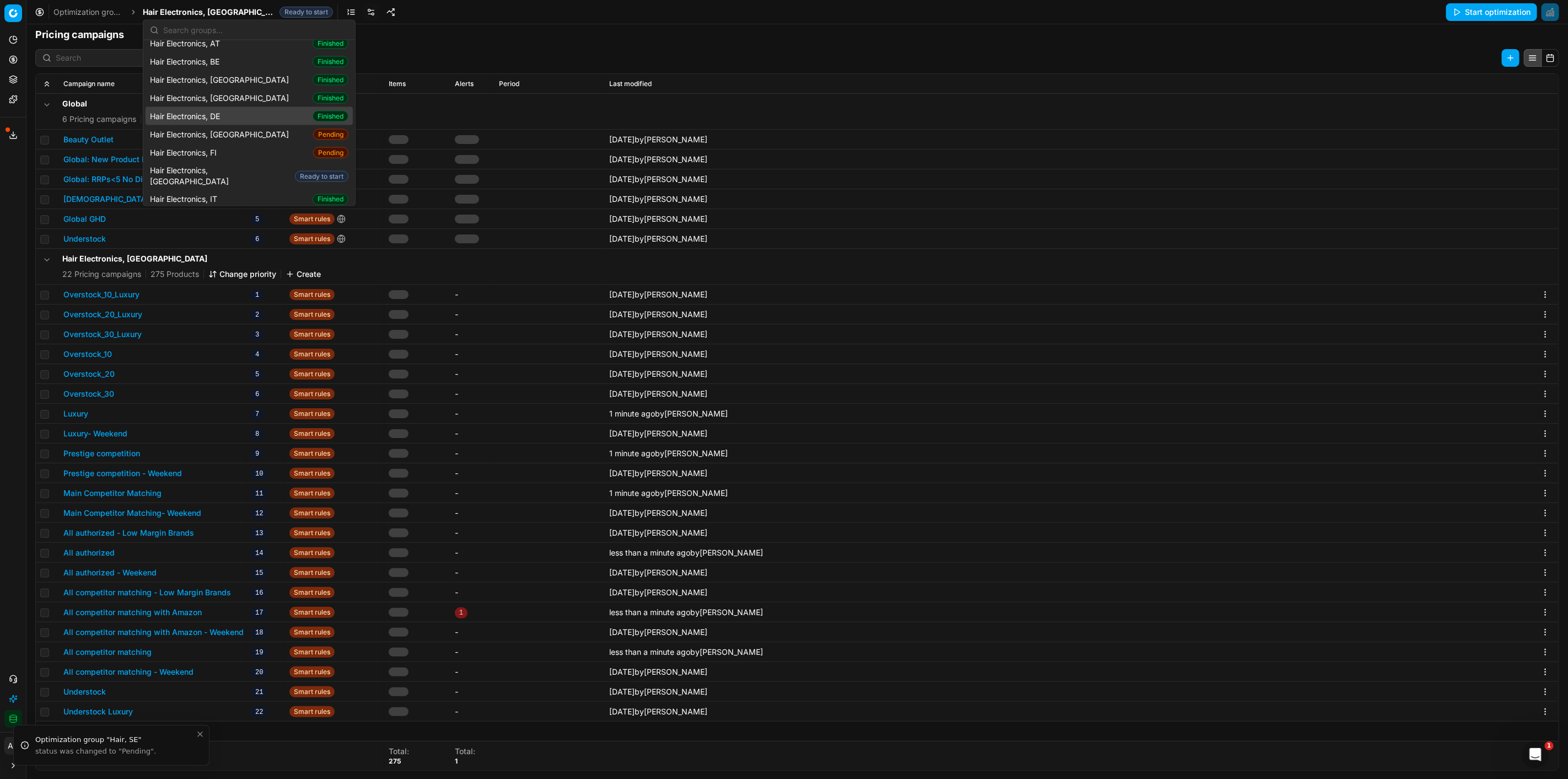
scroll to position [0, 0]
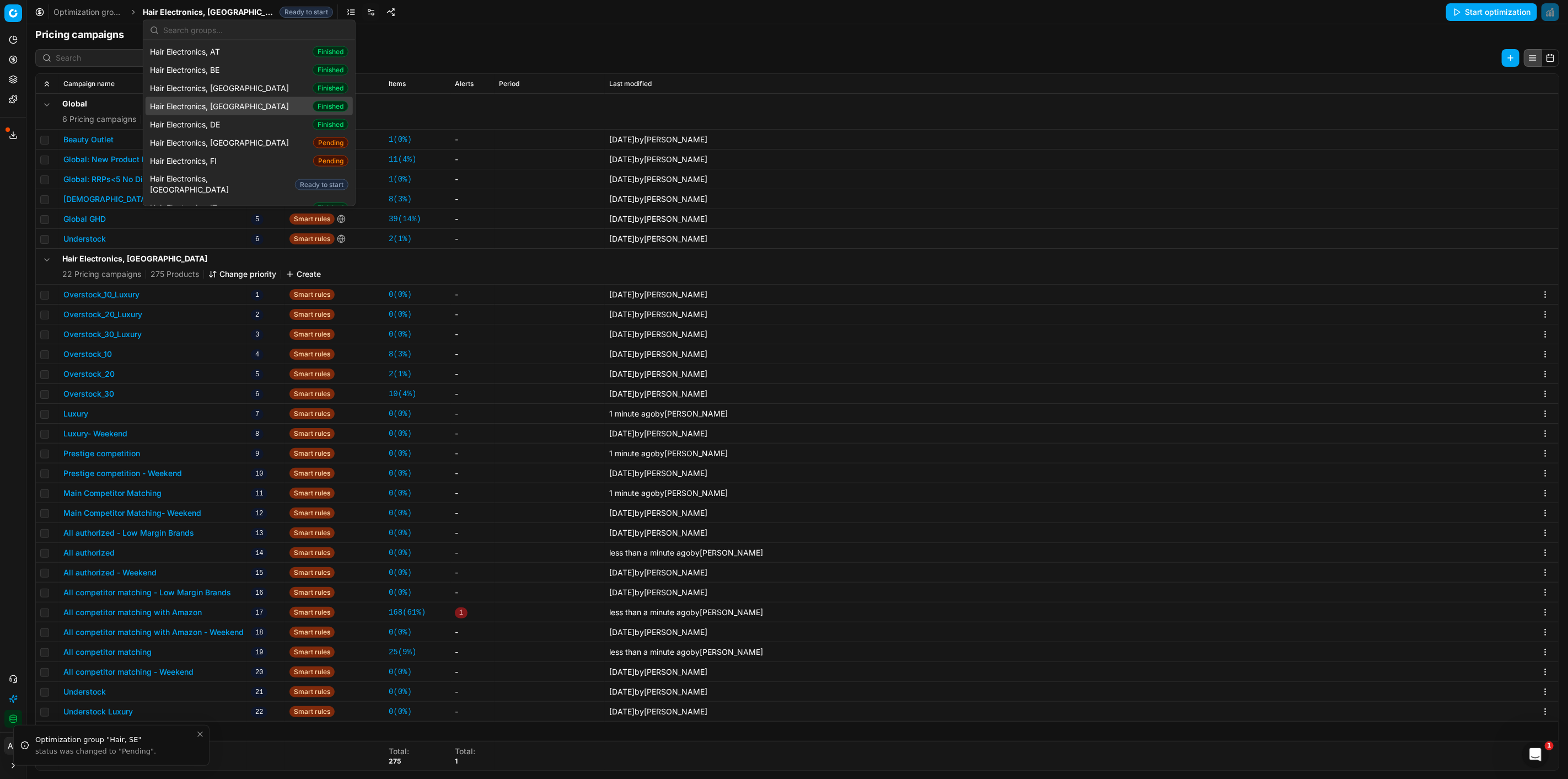
click at [254, 108] on div "Hair Electronics, CZ Finished" at bounding box center [249, 106] width 208 height 18
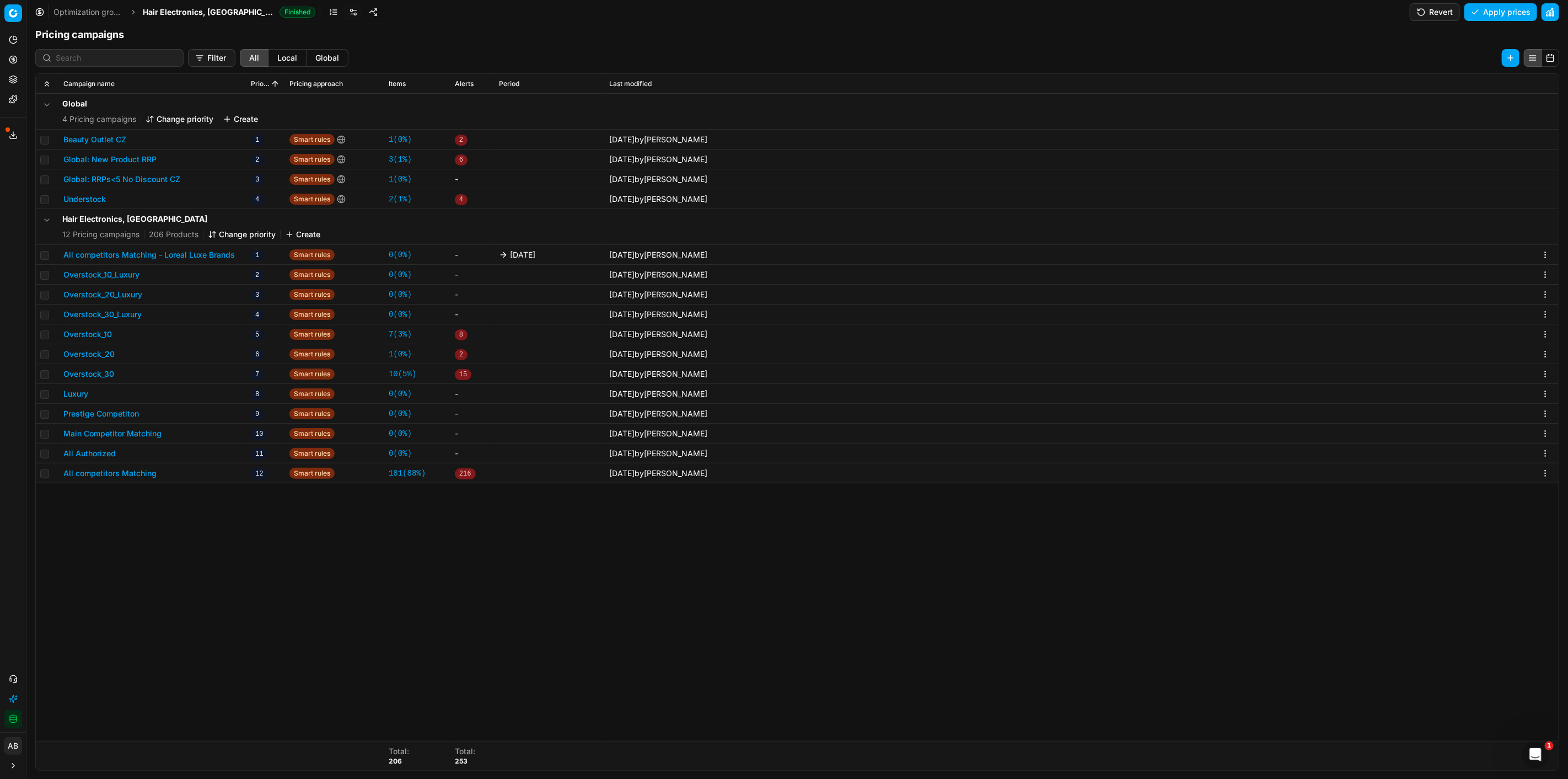
click at [1444, 9] on button "Revert" at bounding box center [1435, 12] width 50 height 18
click at [202, 252] on button "All competitors Matching - Loreal Luxe Brands" at bounding box center [149, 255] width 172 height 11
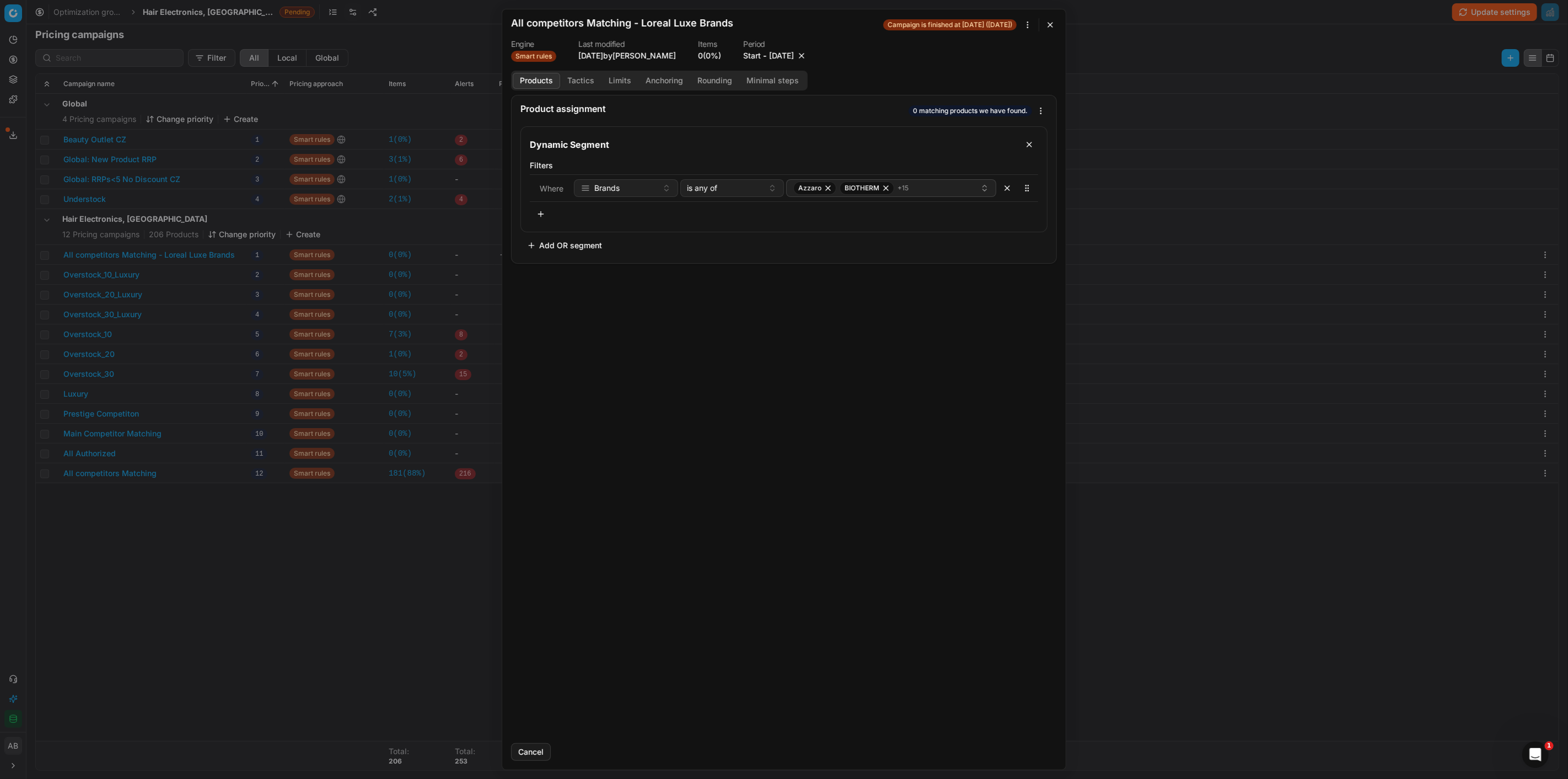
click at [807, 54] on button "button" at bounding box center [802, 55] width 11 height 11
click at [1038, 752] on button "Save" at bounding box center [1035, 752] width 44 height 18
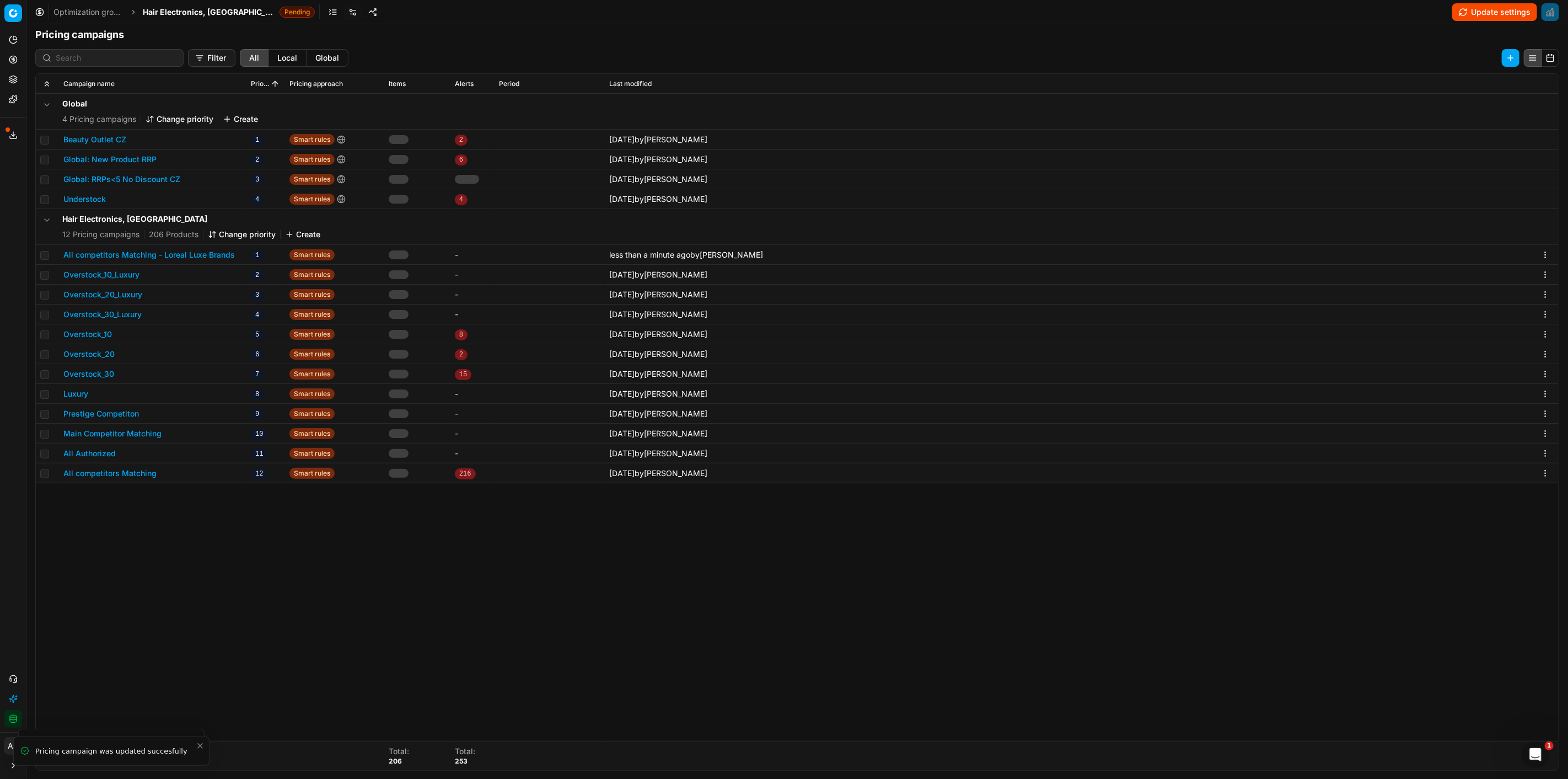
click at [1478, 9] on button "Update settings" at bounding box center [1494, 12] width 85 height 18
click at [190, 8] on span "Hair Electronics, [GEOGRAPHIC_DATA]" at bounding box center [209, 12] width 132 height 11
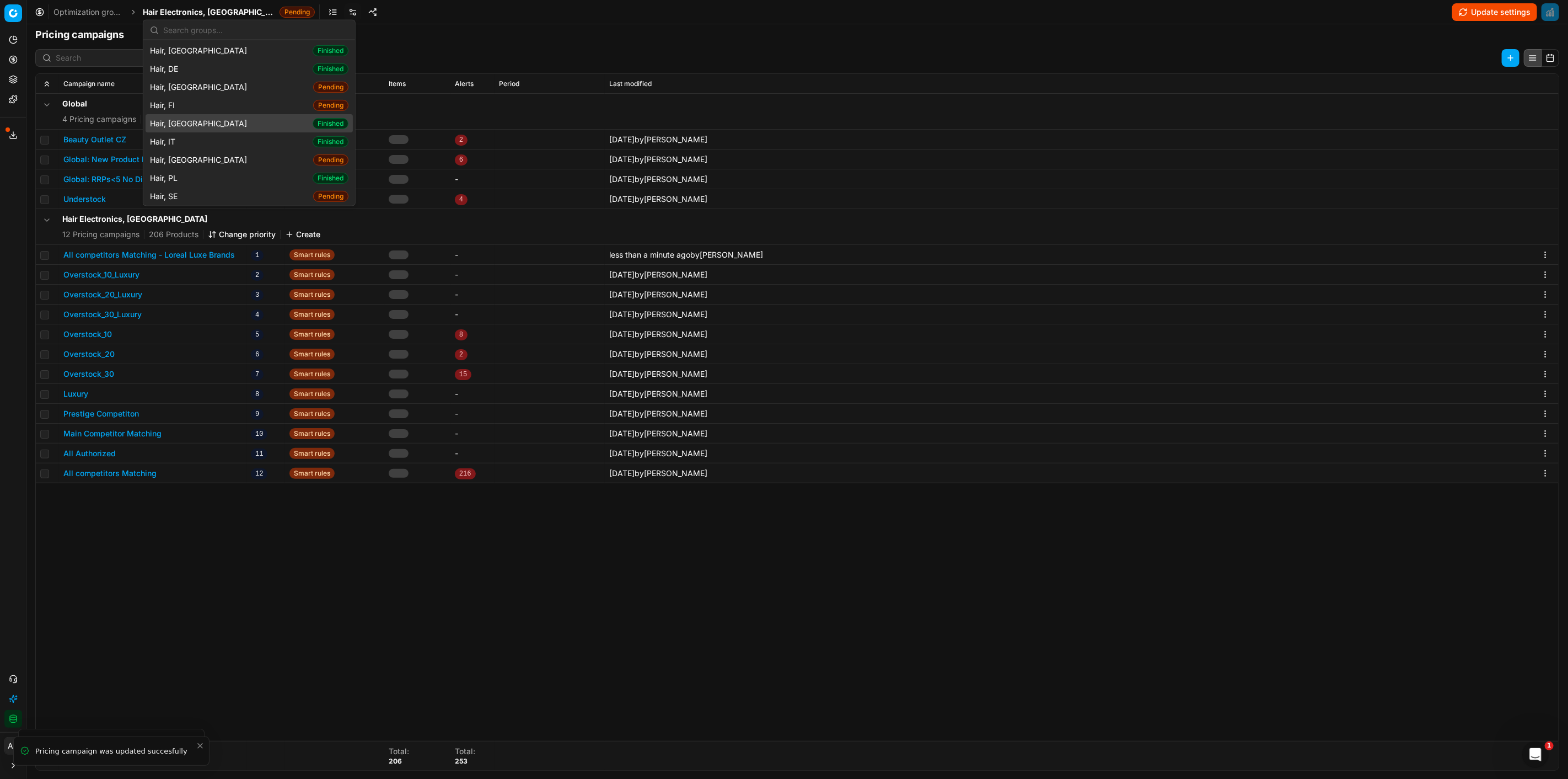
scroll to position [306, 0]
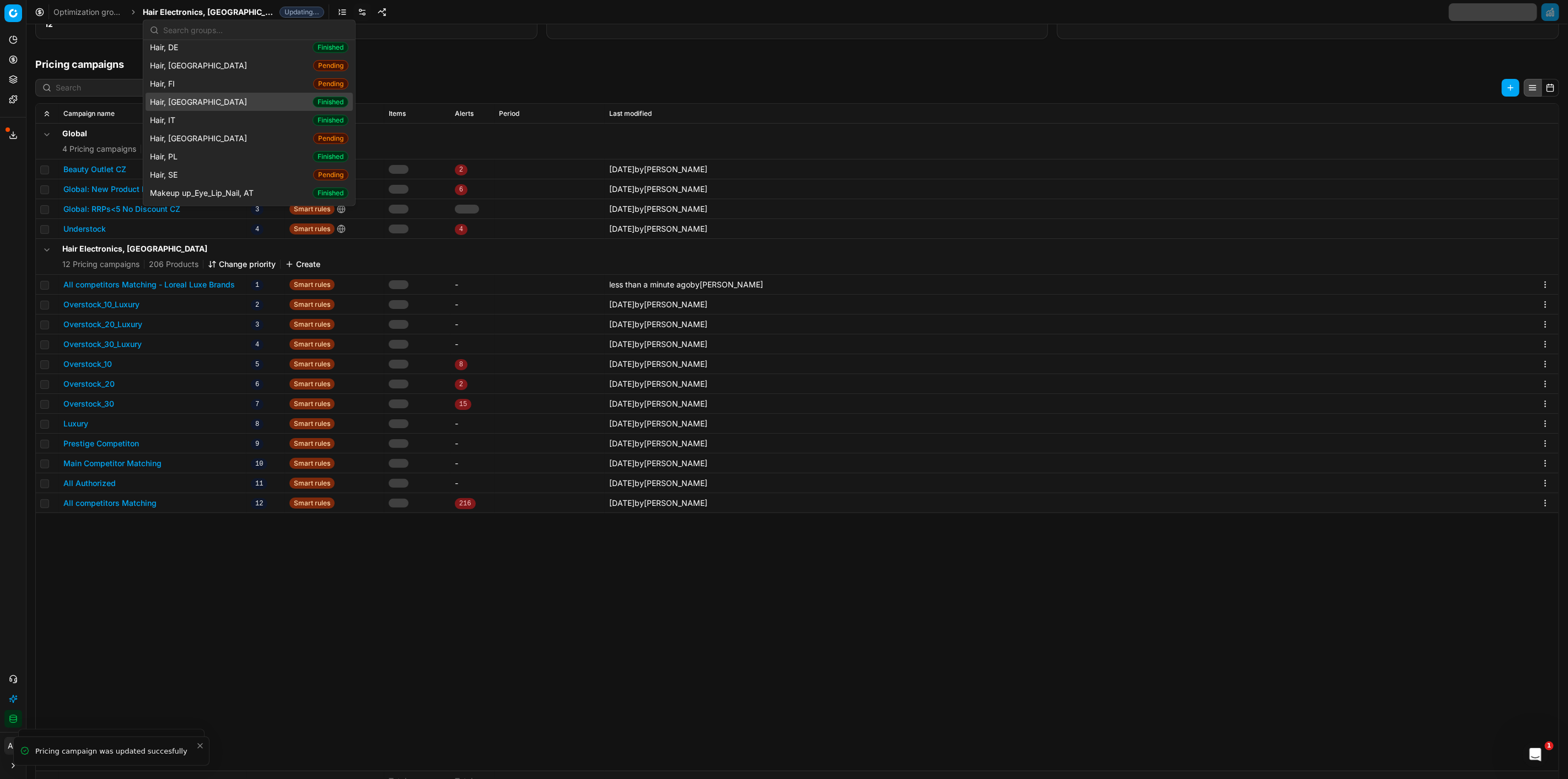
click at [209, 95] on div "Hair, FR Finished" at bounding box center [249, 102] width 208 height 18
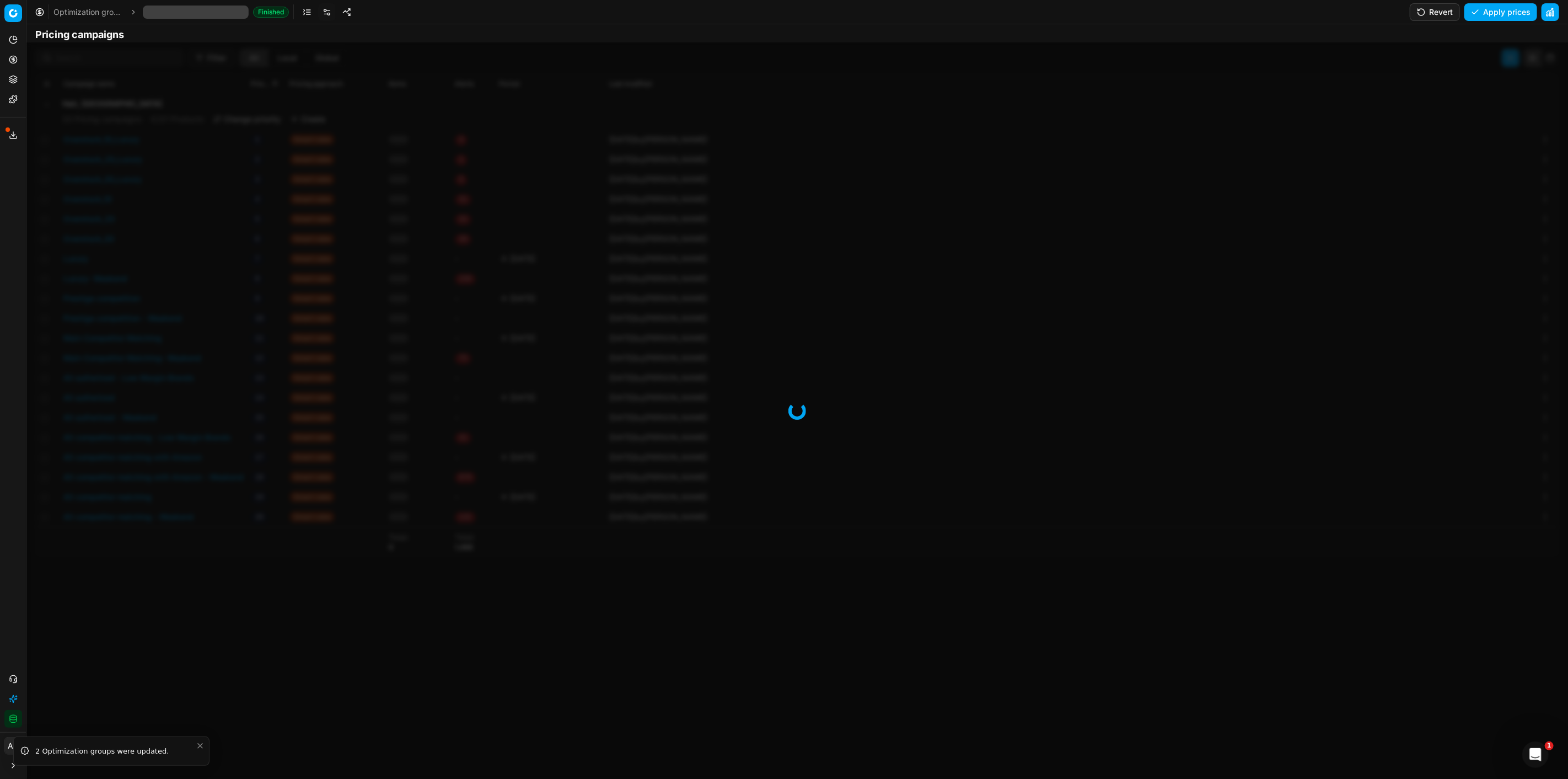
click at [1431, 15] on button "Revert" at bounding box center [1435, 12] width 50 height 18
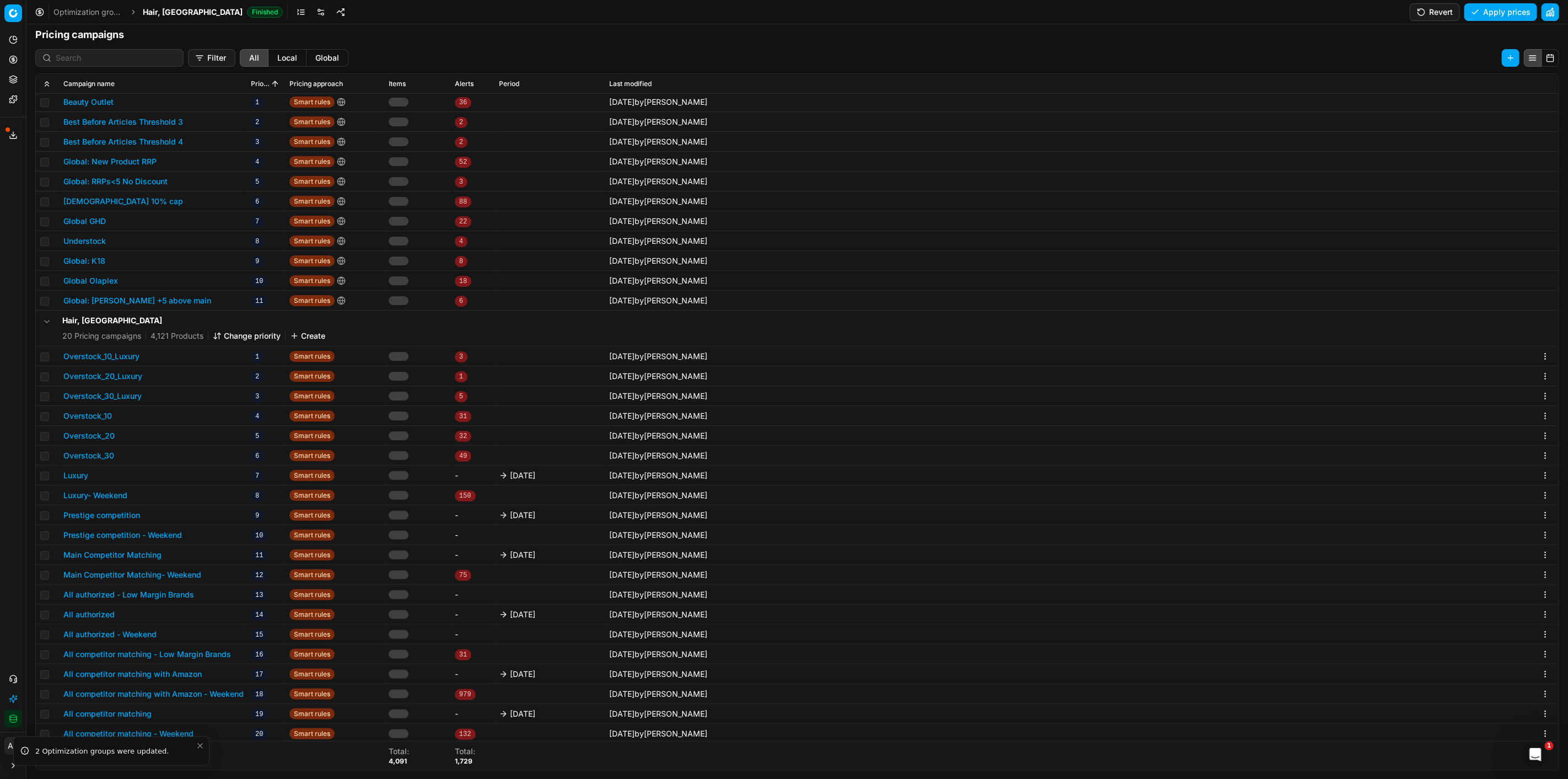
scroll to position [40, 0]
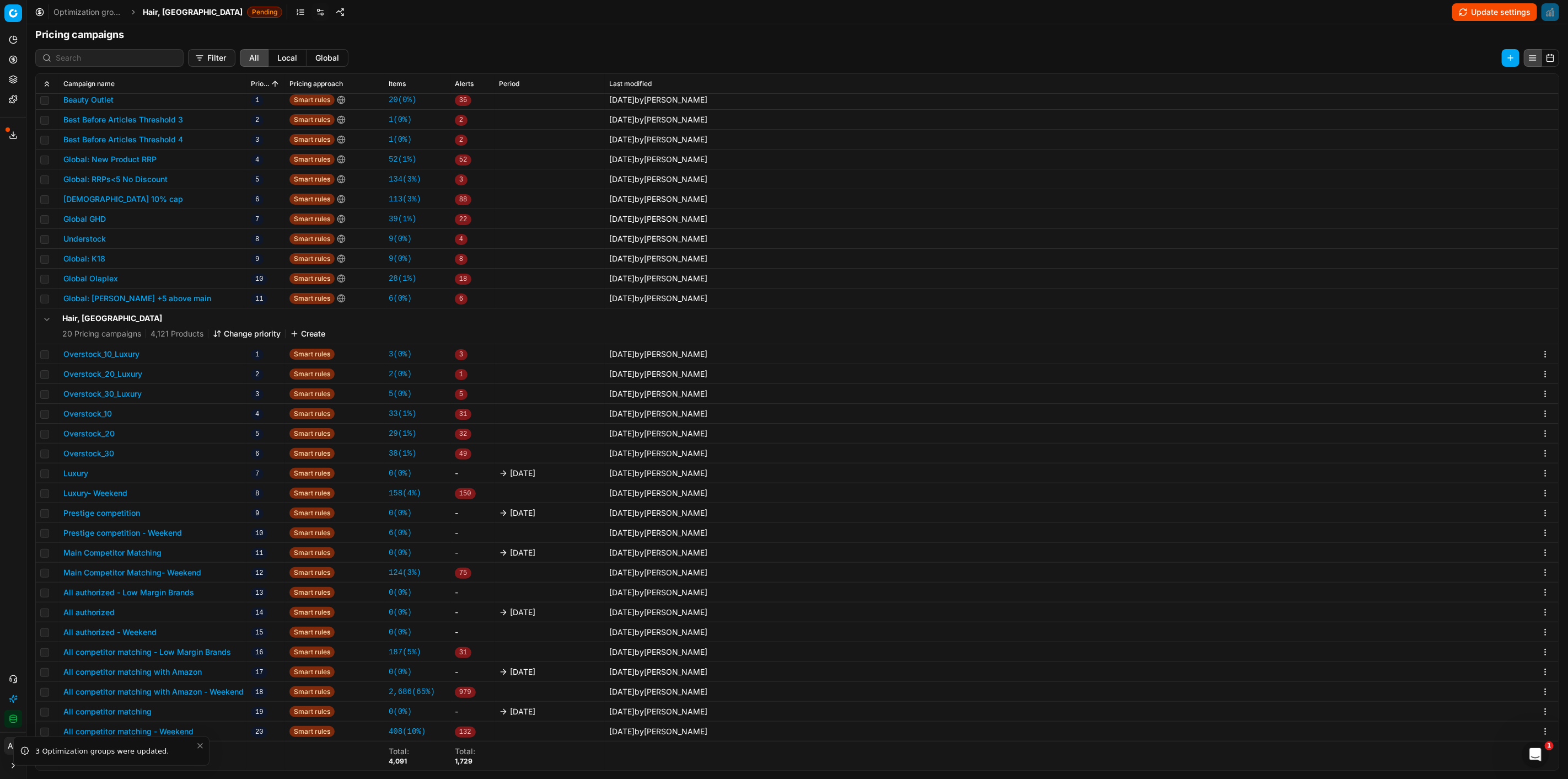
click at [79, 468] on button "Luxury" at bounding box center [75, 473] width 25 height 11
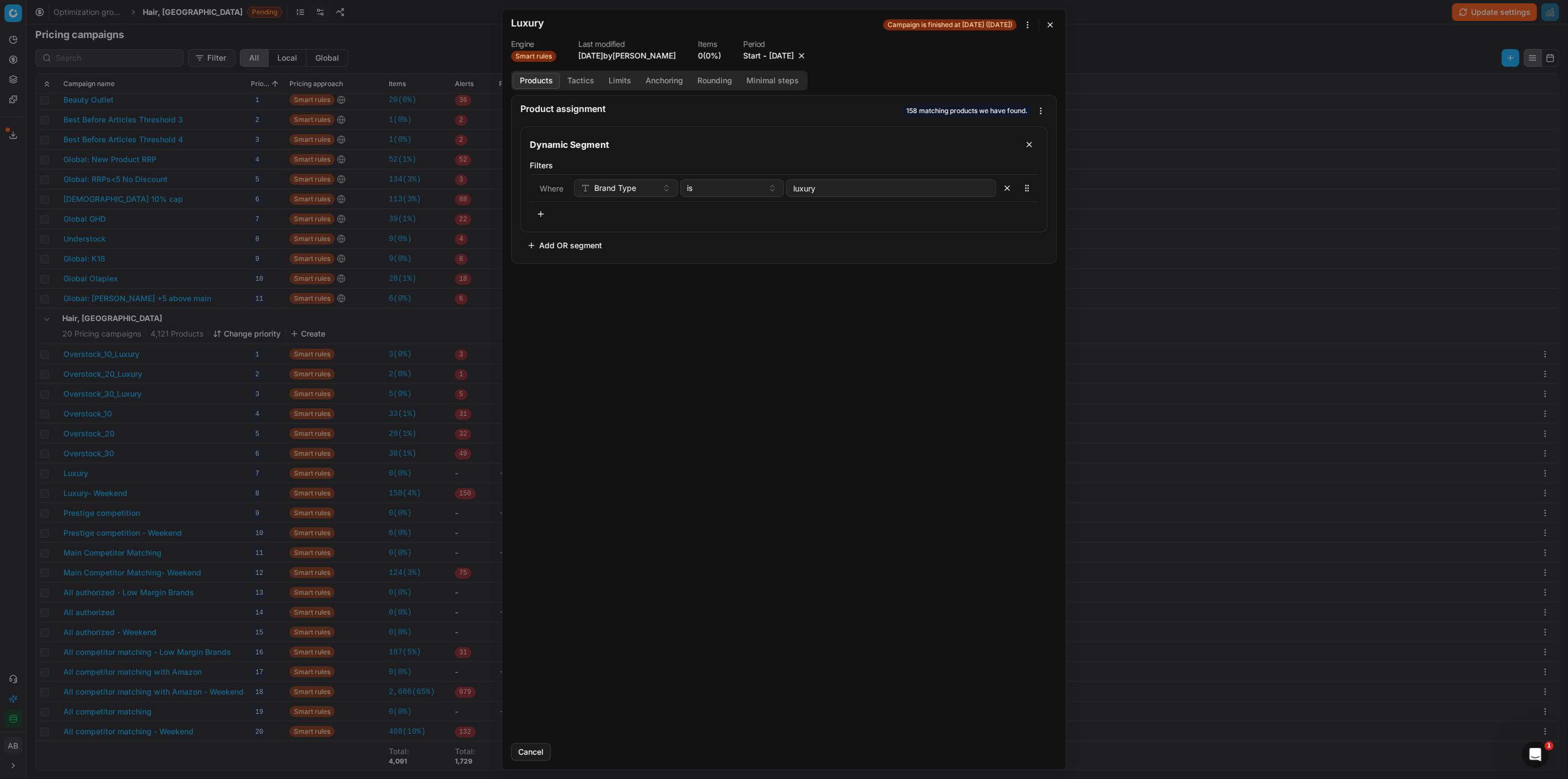
click at [807, 55] on button "button" at bounding box center [802, 55] width 11 height 11
click at [1030, 752] on button "Save" at bounding box center [1035, 752] width 44 height 18
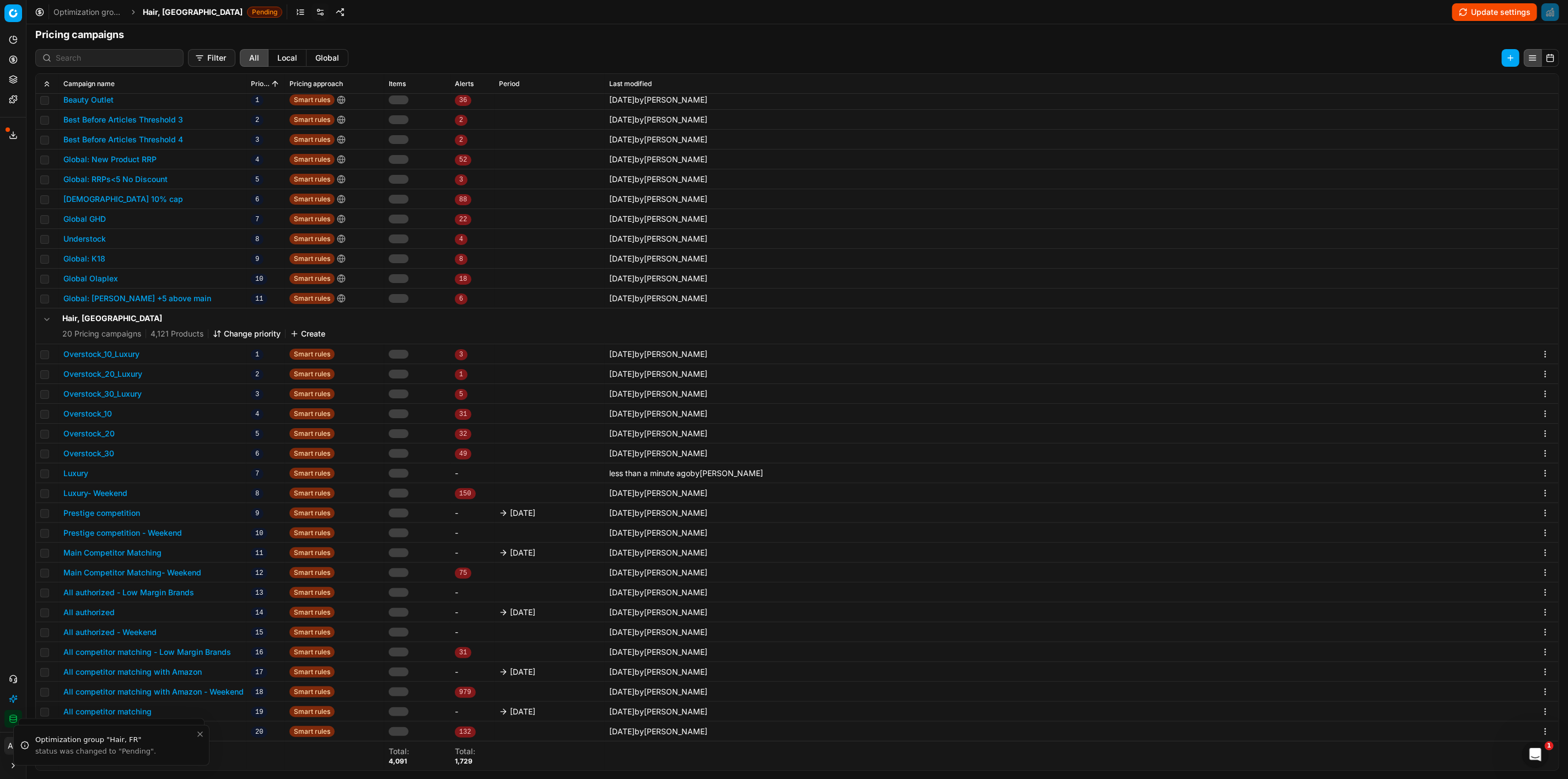
click at [111, 510] on button "Prestige competition" at bounding box center [102, 513] width 77 height 11
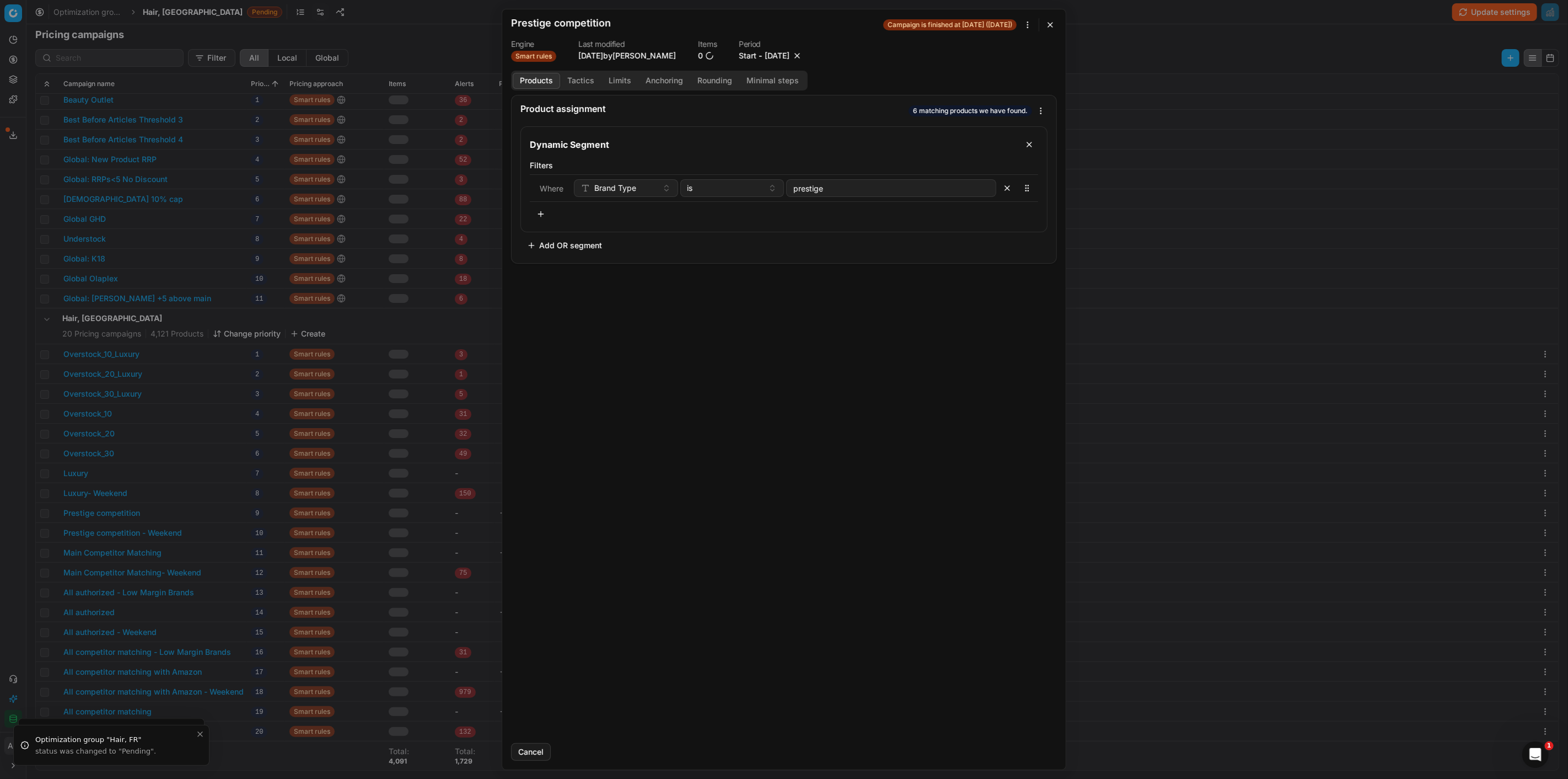
click at [803, 53] on button "button" at bounding box center [797, 55] width 11 height 11
click at [1029, 749] on button "Save" at bounding box center [1035, 752] width 44 height 18
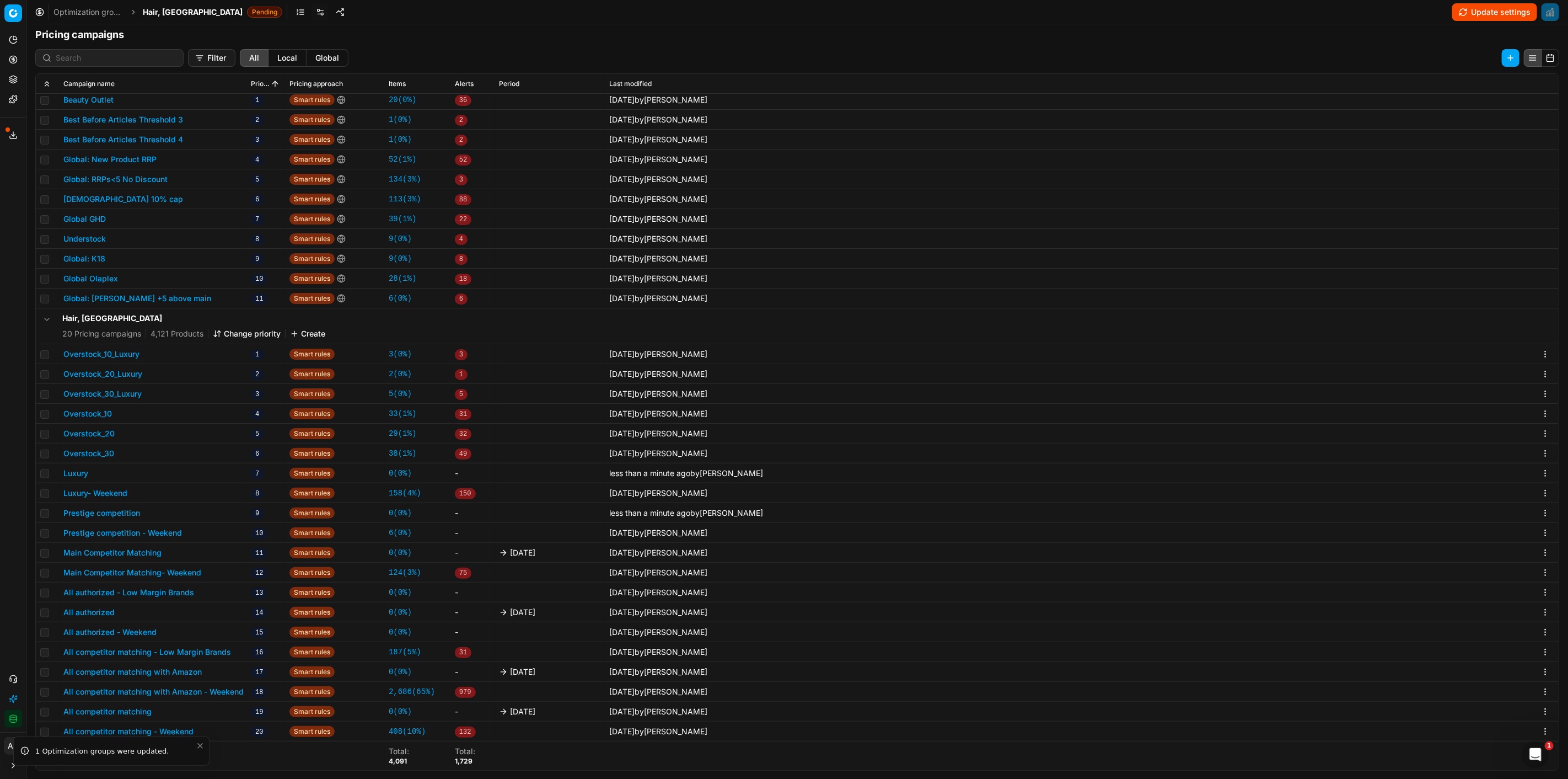
click at [93, 552] on button "Main Competitor Matching" at bounding box center [112, 553] width 98 height 11
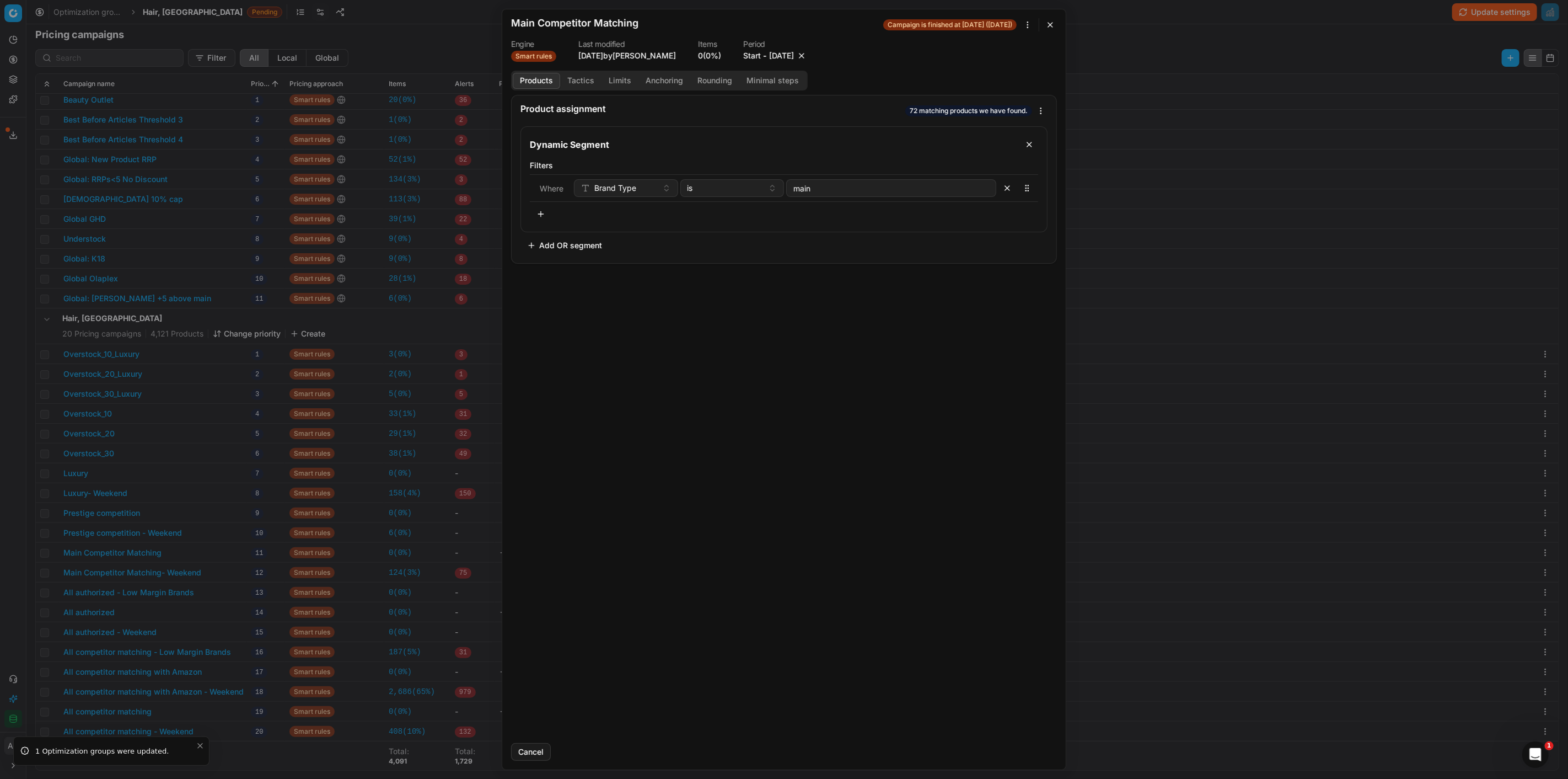
click at [807, 54] on button "button" at bounding box center [802, 55] width 11 height 11
drag, startPoint x: 1040, startPoint y: 758, endPoint x: 1033, endPoint y: 753, distance: 8.6
click at [1040, 758] on button "Save" at bounding box center [1035, 752] width 44 height 18
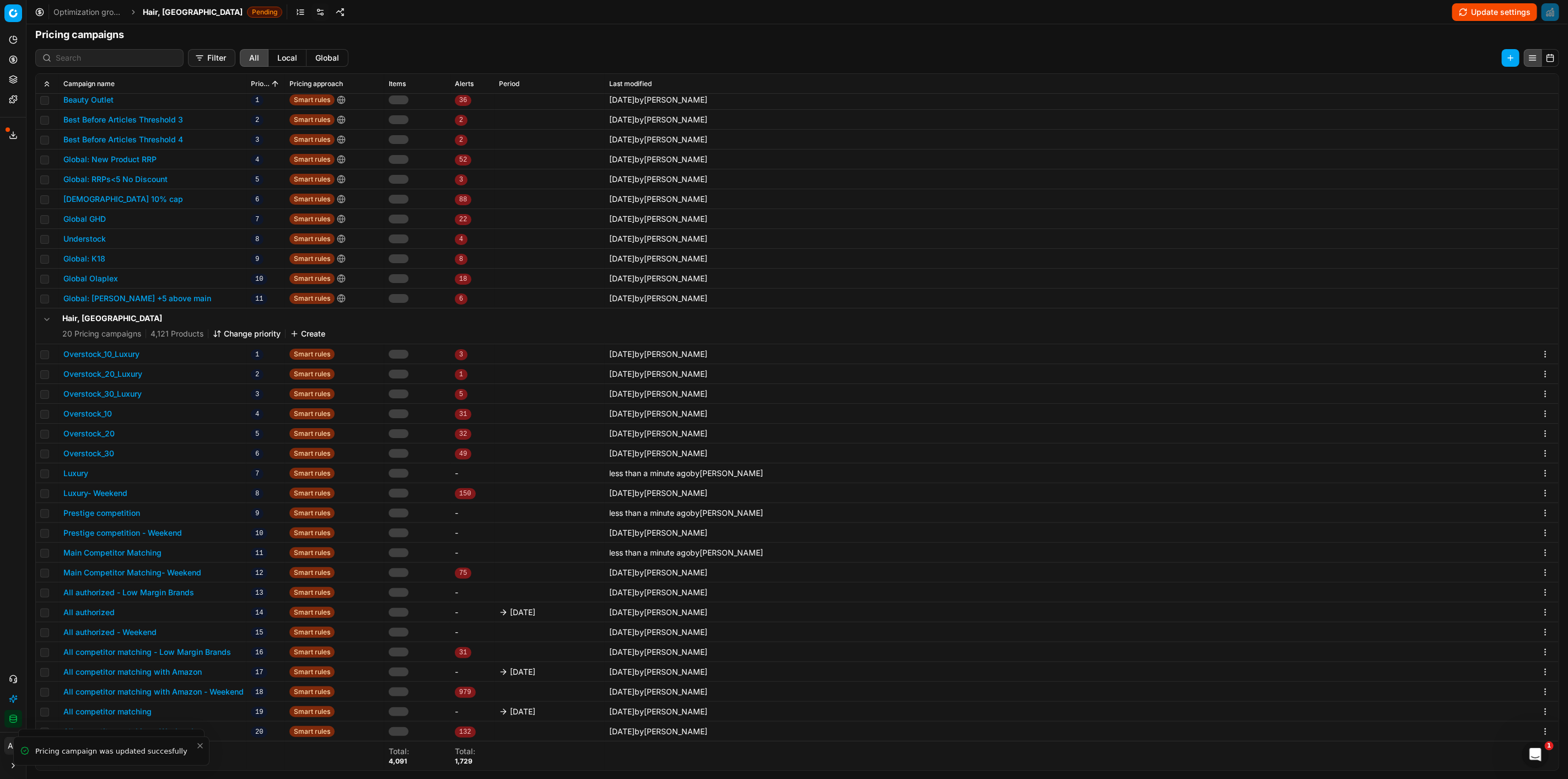
click at [98, 612] on button "All authorized" at bounding box center [89, 612] width 51 height 11
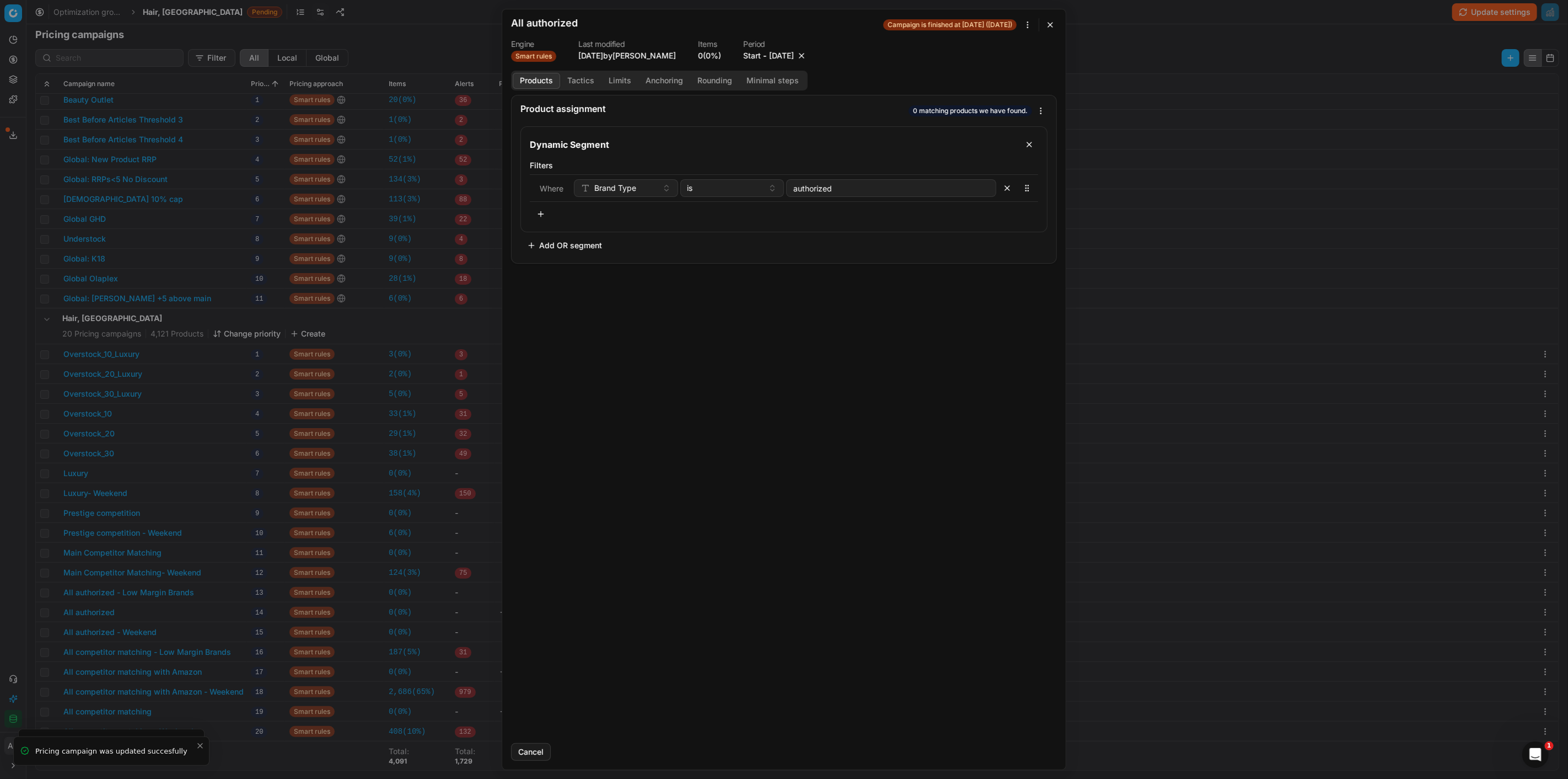
click at [807, 57] on button "button" at bounding box center [802, 55] width 11 height 11
click at [1026, 752] on button "Save" at bounding box center [1035, 752] width 44 height 18
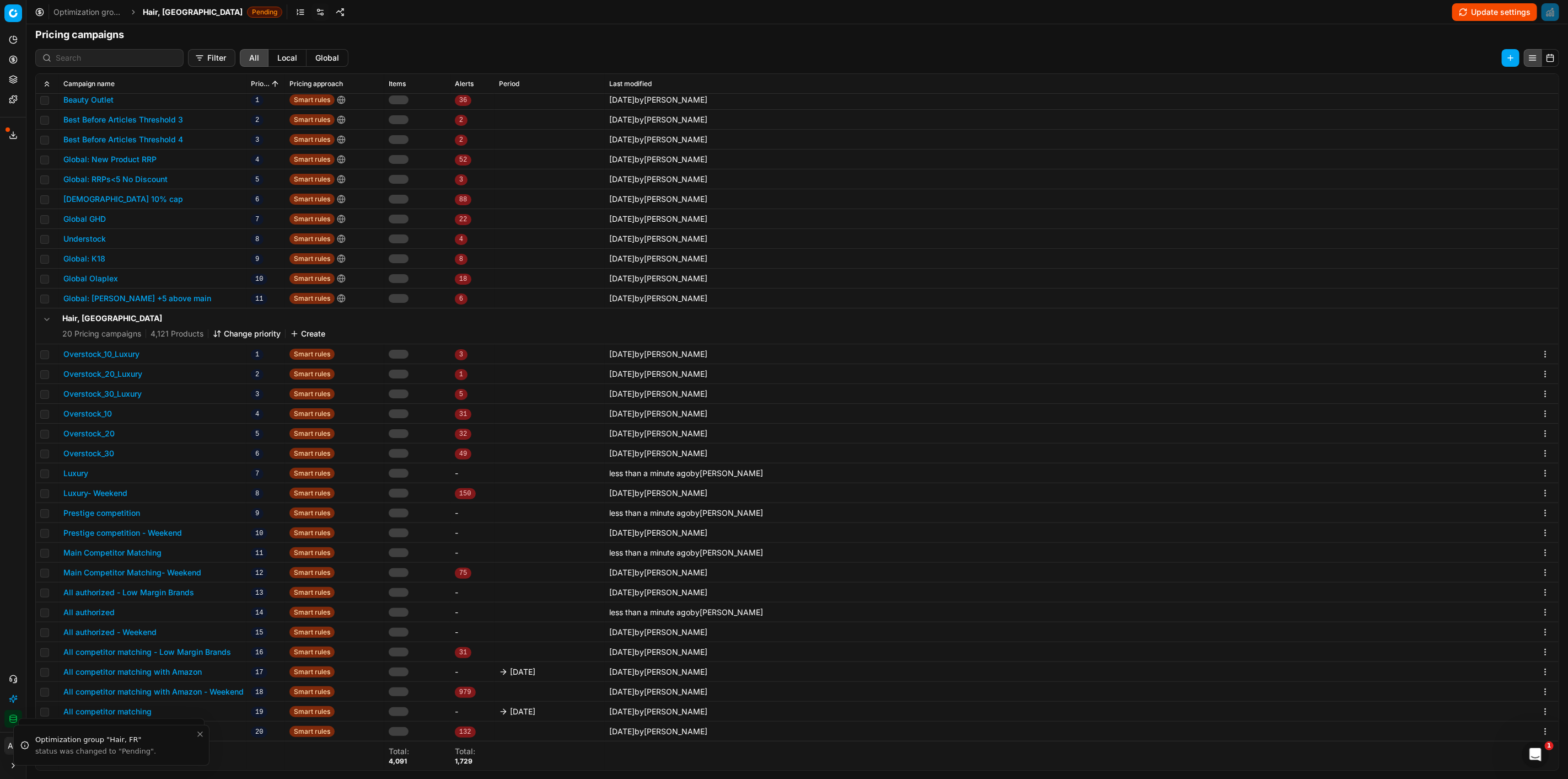
click at [211, 647] on button "All competitor matching - Low Margin Brands" at bounding box center [147, 652] width 167 height 11
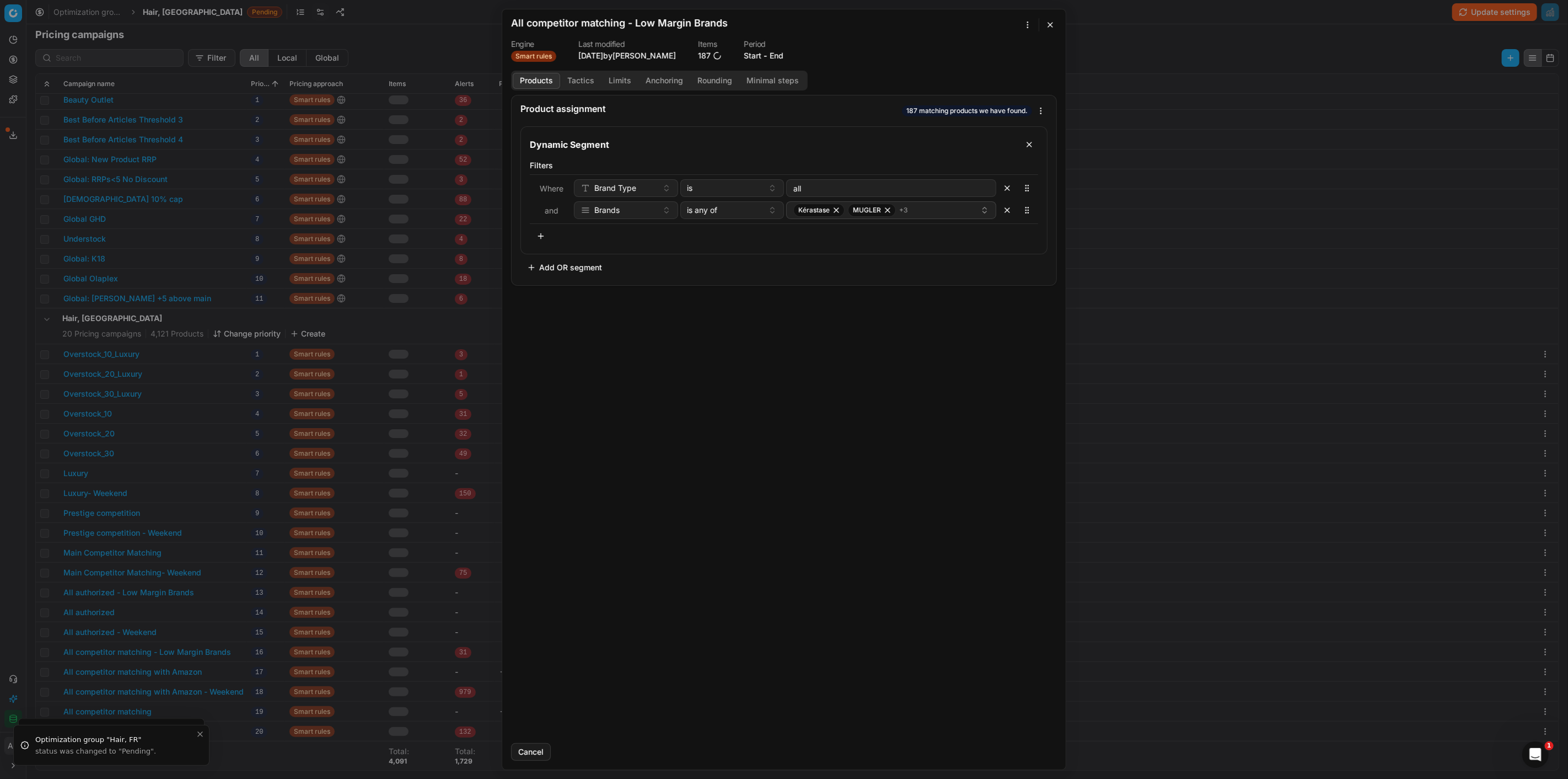
click at [1055, 26] on button "button" at bounding box center [1051, 25] width 13 height 13
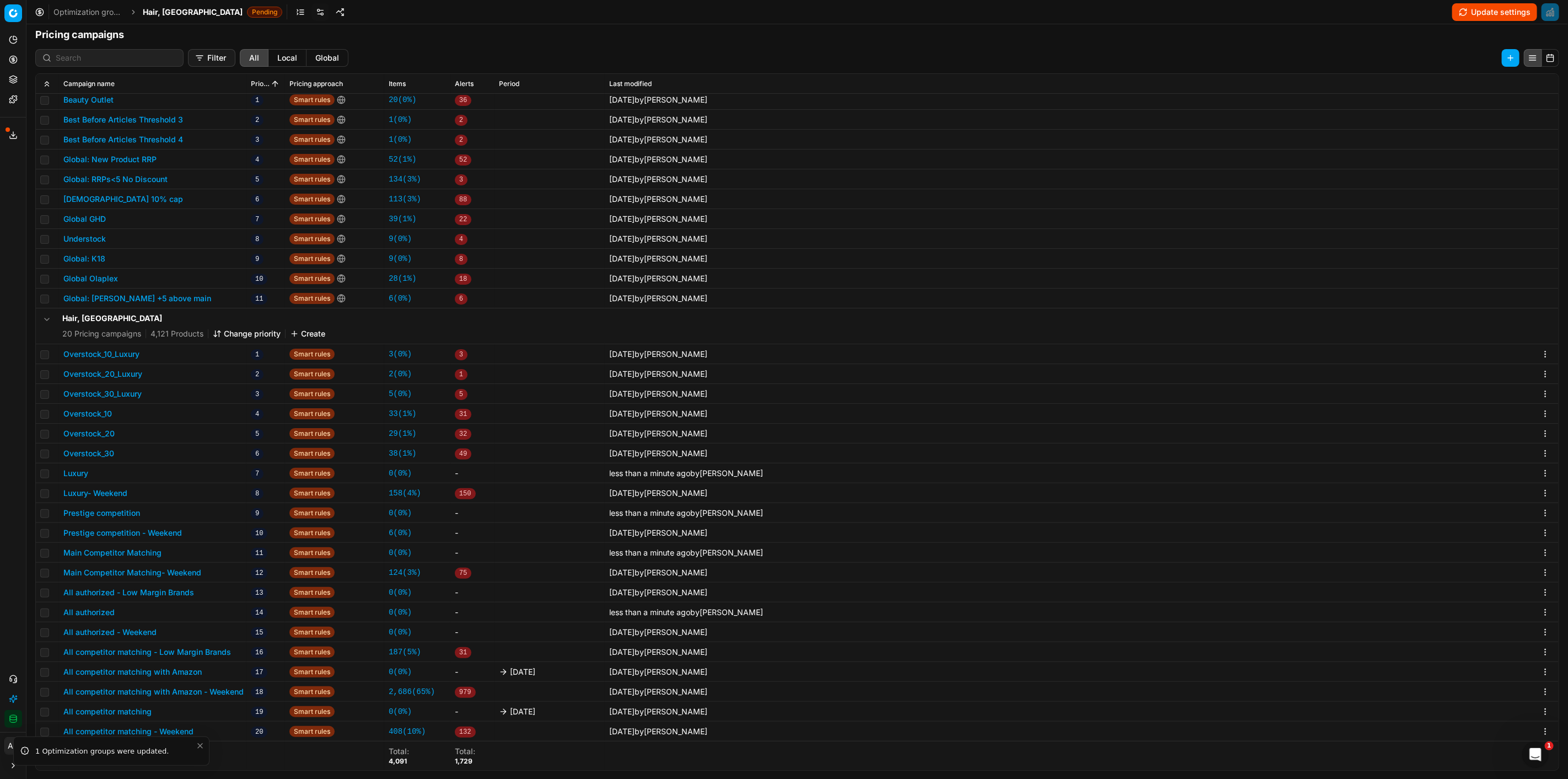
click at [188, 670] on button "All competitor matching with Amazon" at bounding box center [132, 672] width 138 height 11
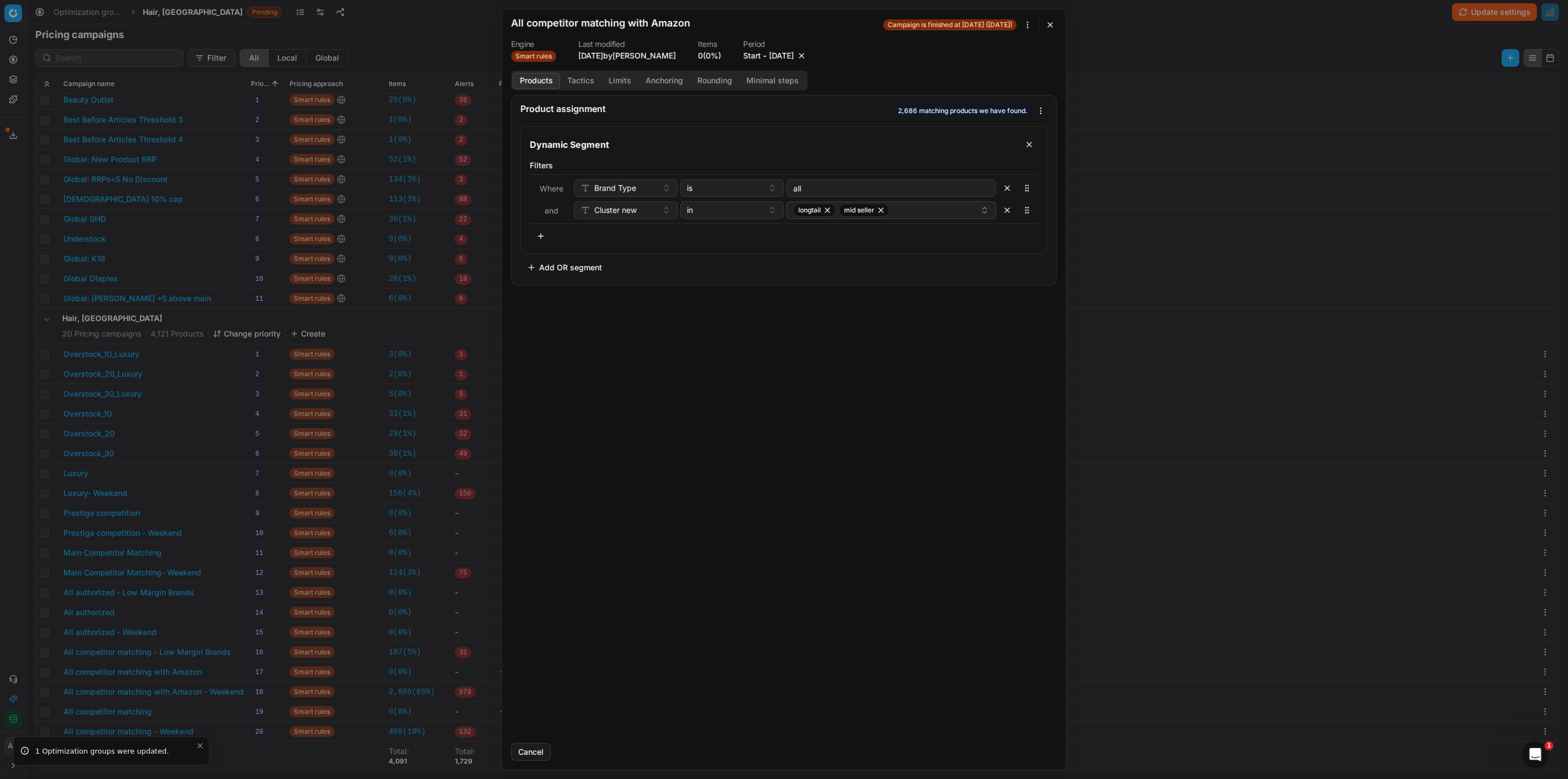
click at [807, 52] on button "button" at bounding box center [802, 55] width 11 height 11
drag, startPoint x: 1026, startPoint y: 747, endPoint x: 813, endPoint y: 734, distance: 213.4
click at [1024, 747] on button "Save" at bounding box center [1035, 752] width 44 height 18
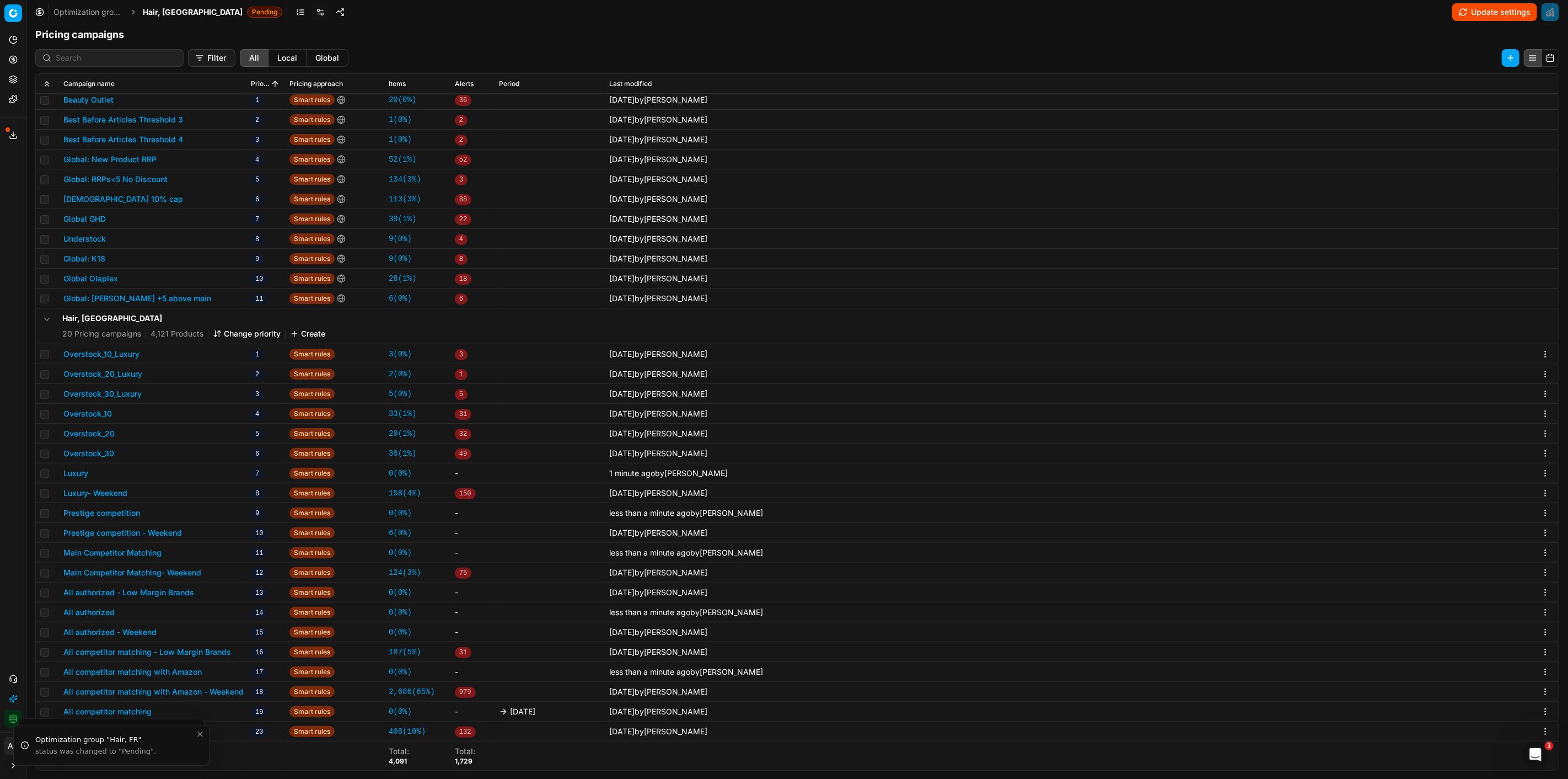
click at [144, 711] on button "All competitor matching" at bounding box center [107, 711] width 88 height 11
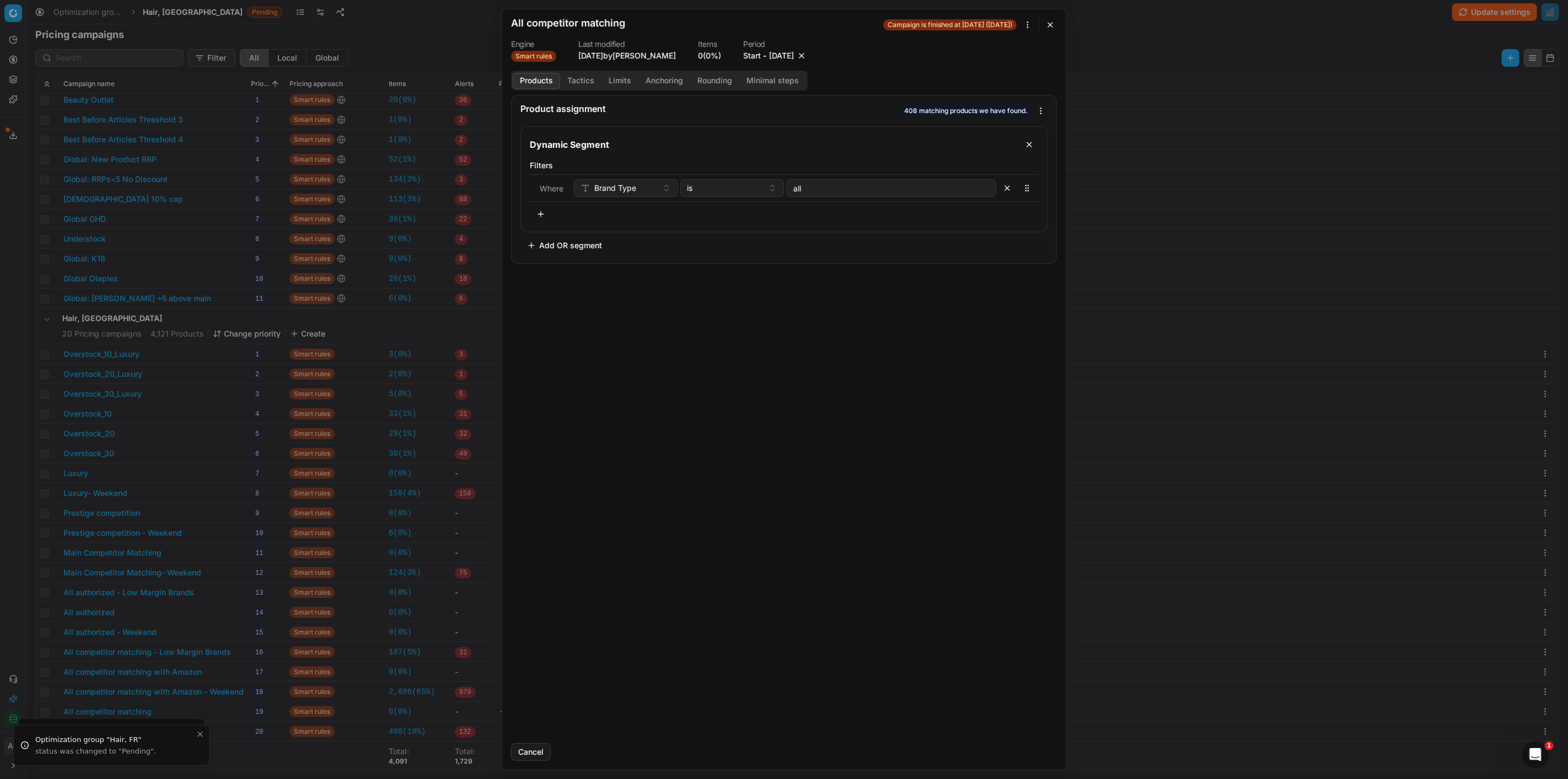
click at [807, 56] on button "button" at bounding box center [802, 55] width 11 height 11
click at [1040, 753] on button "Save" at bounding box center [1035, 752] width 44 height 18
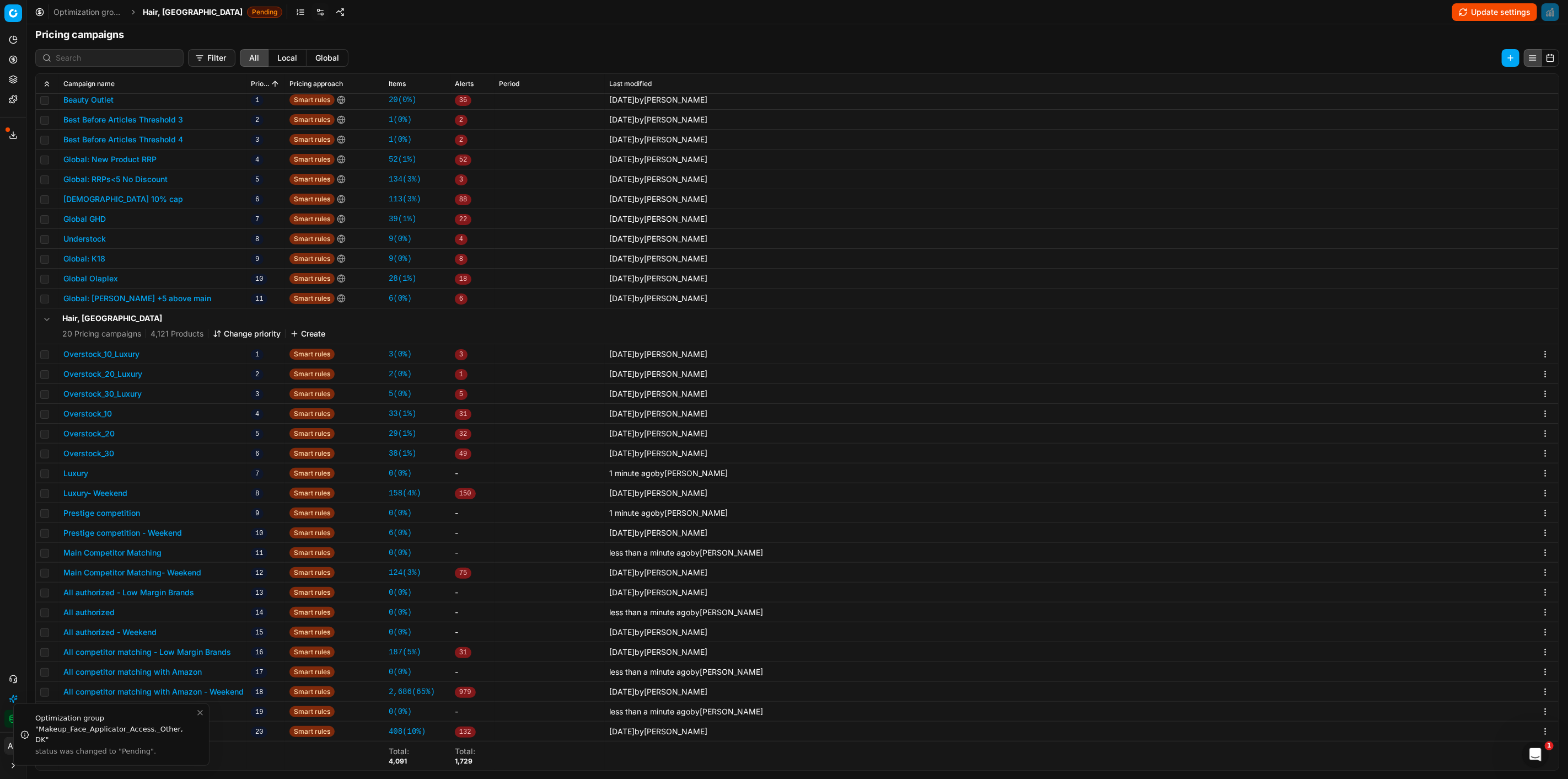
click at [1477, 6] on button "Update settings" at bounding box center [1494, 12] width 85 height 18
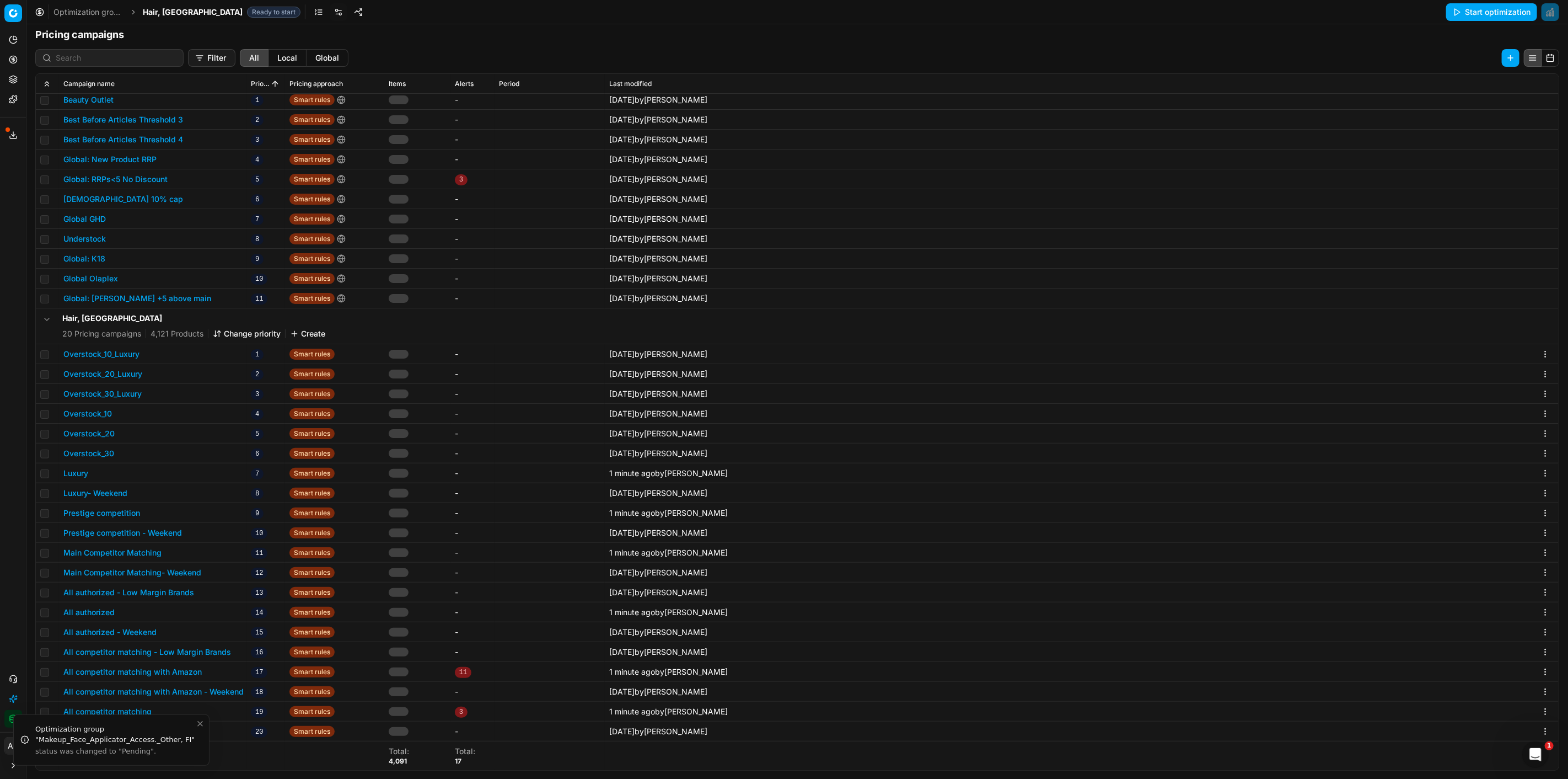
click at [173, 12] on div "Hair, FR Ready to start" at bounding box center [222, 12] width 158 height 11
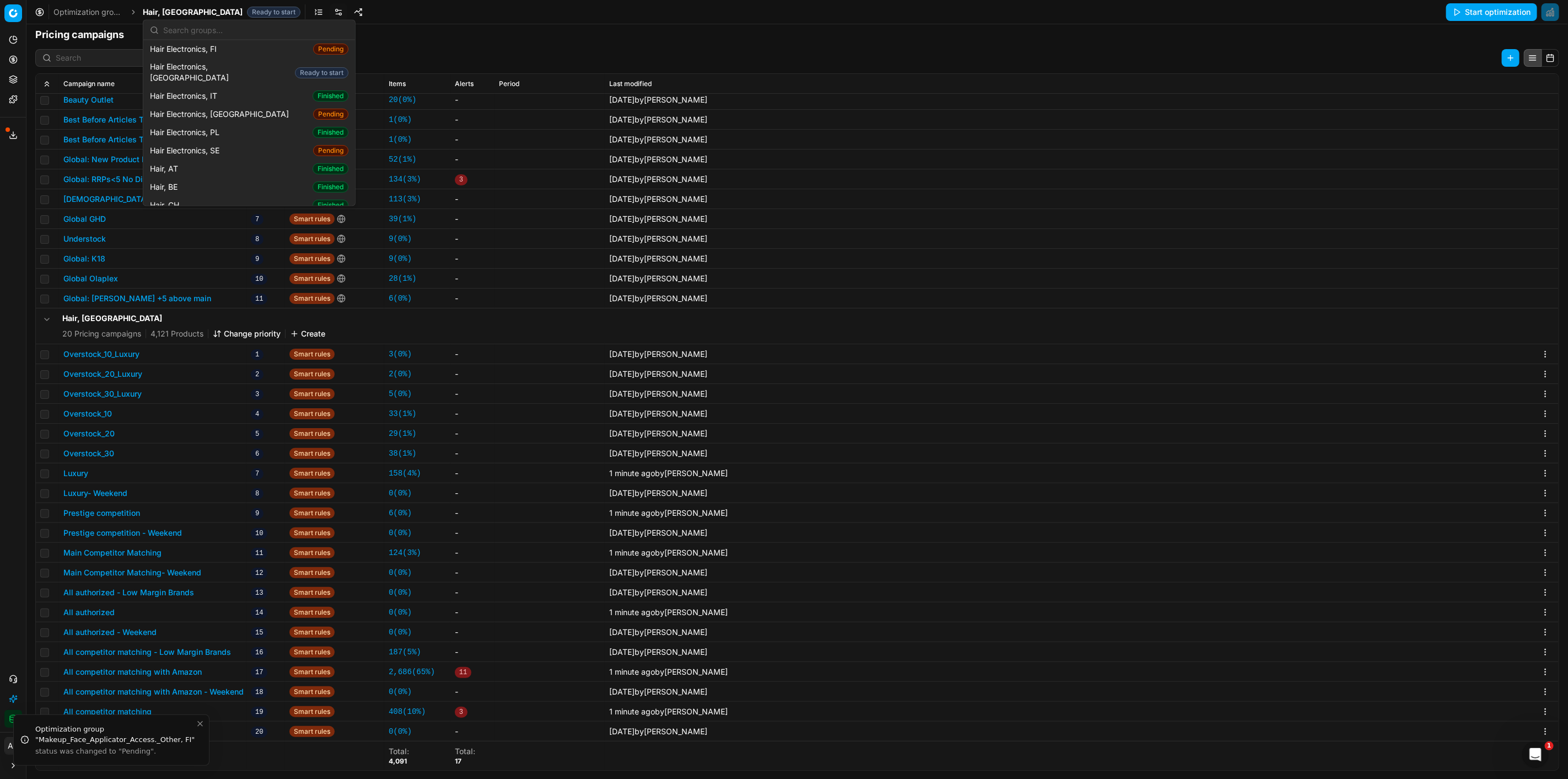
scroll to position [245, 0]
click at [189, 91] on div "Hair, CZ Finished" at bounding box center [249, 100] width 208 height 18
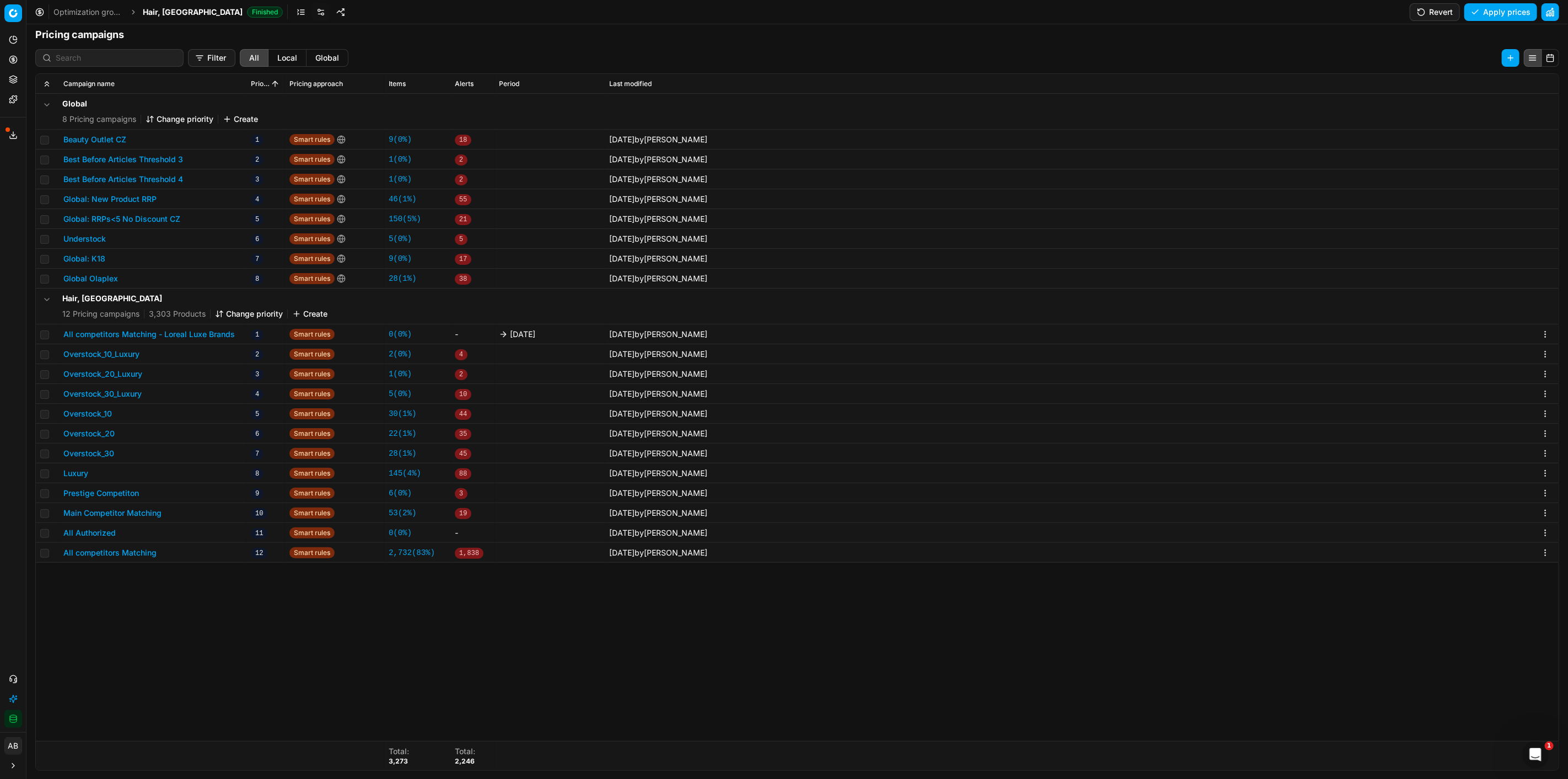
click at [197, 332] on button "All competitors Matching - Loreal Luxe Brands" at bounding box center [149, 334] width 172 height 11
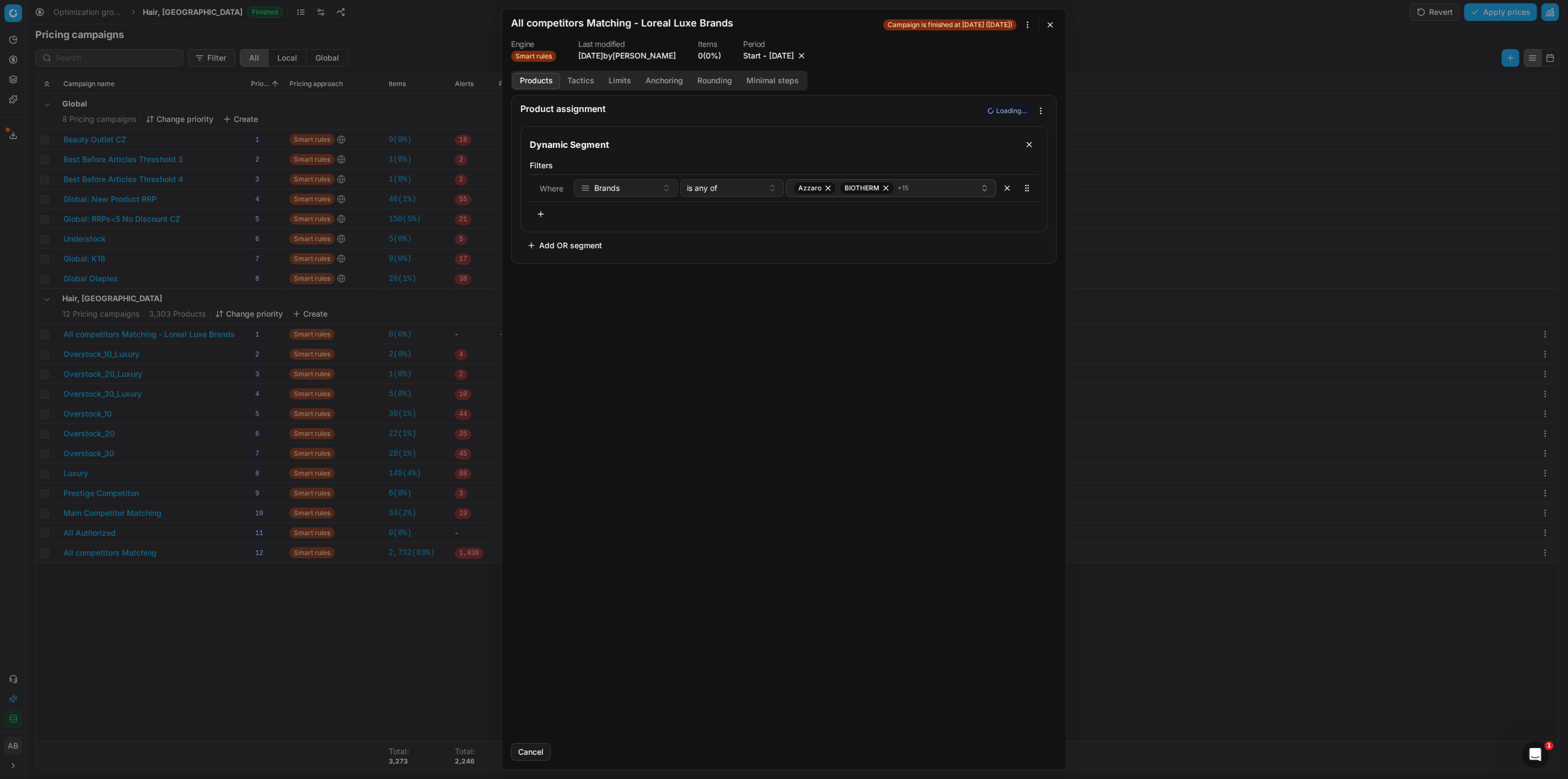
click at [807, 52] on button "button" at bounding box center [802, 55] width 11 height 11
click at [1027, 750] on button "Save" at bounding box center [1035, 752] width 44 height 18
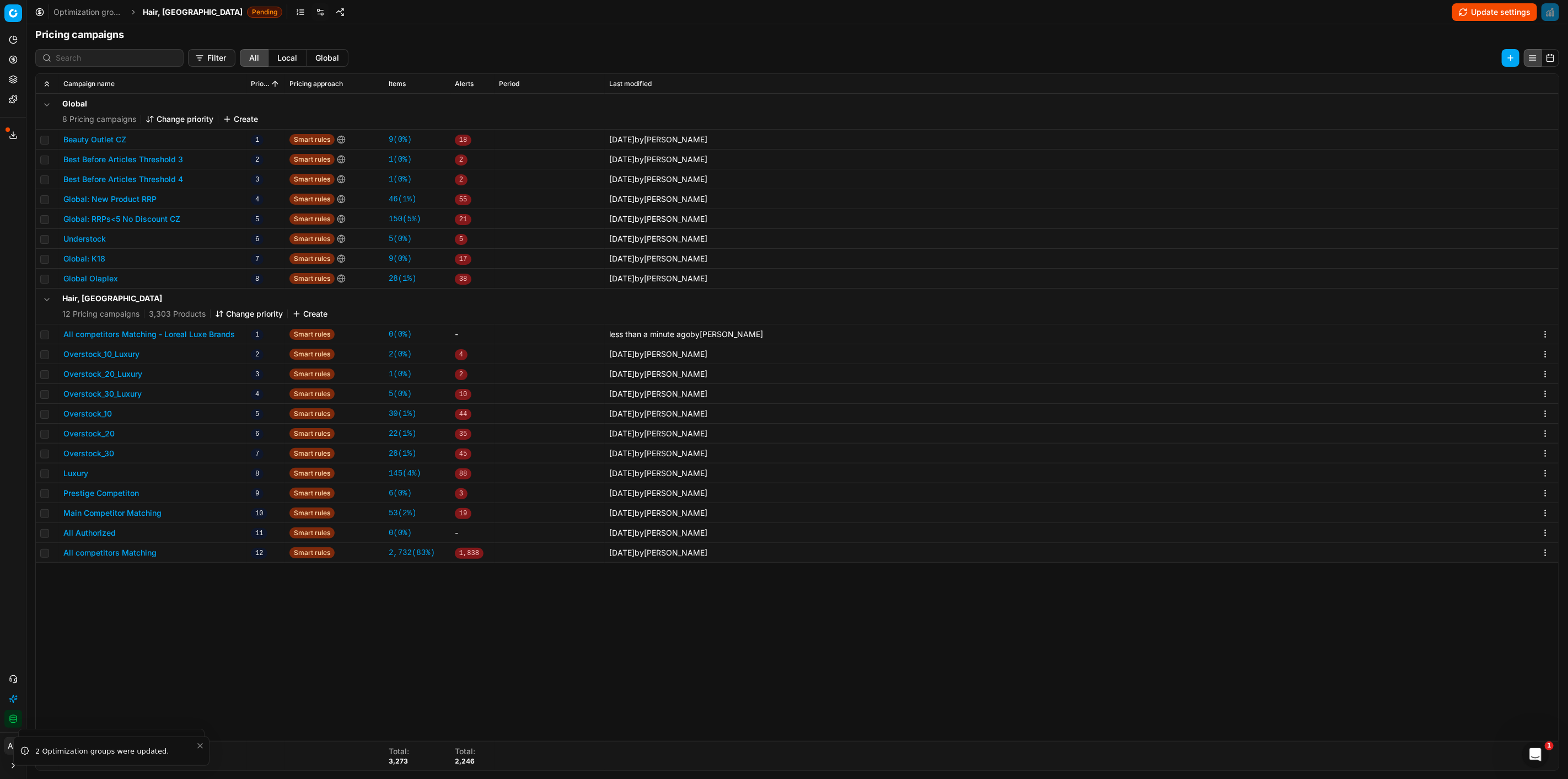
click at [1486, 4] on button "Update settings" at bounding box center [1494, 12] width 85 height 18
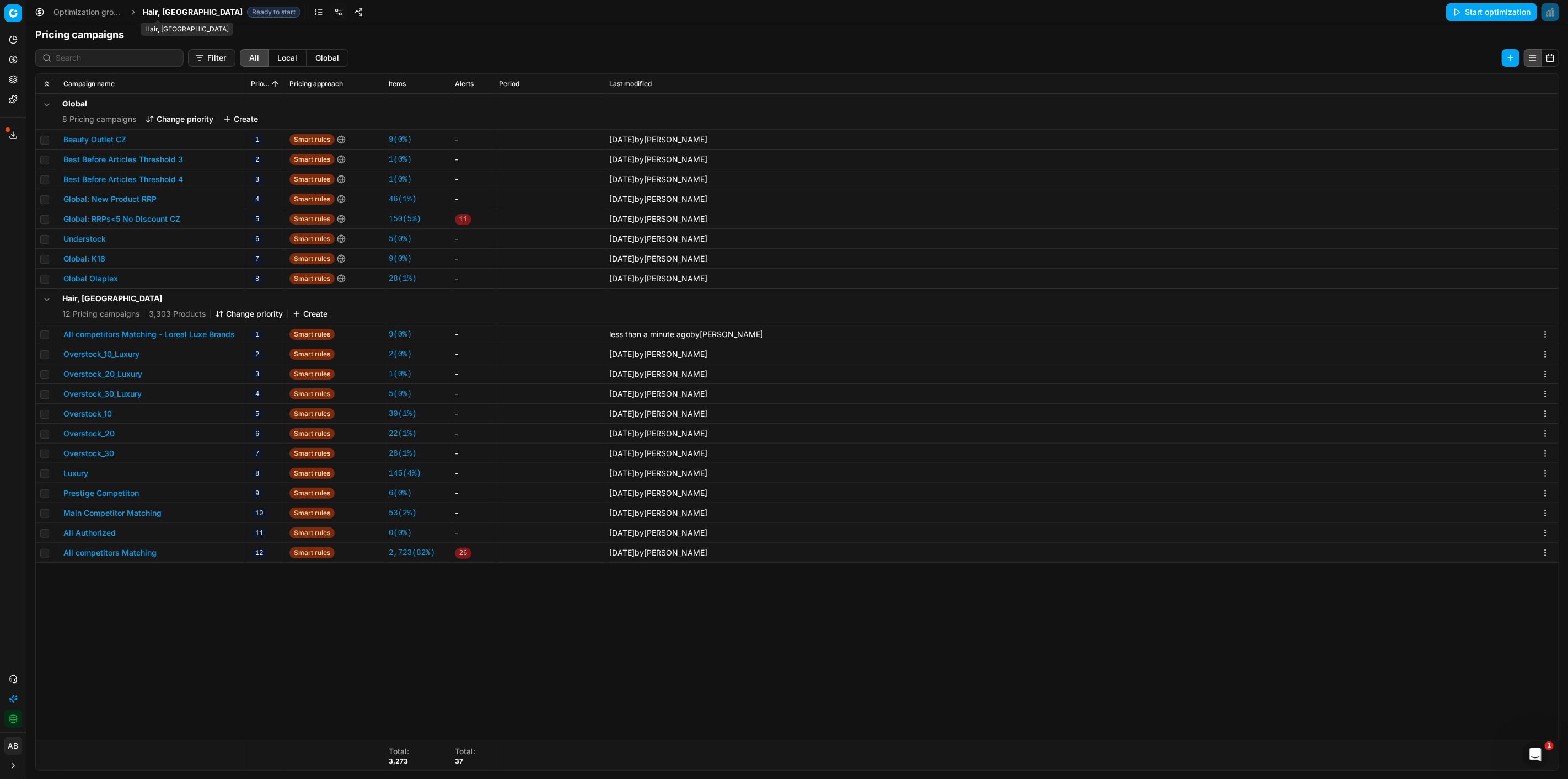
click at [156, 11] on span "Hair, [GEOGRAPHIC_DATA]" at bounding box center [193, 12] width 100 height 11
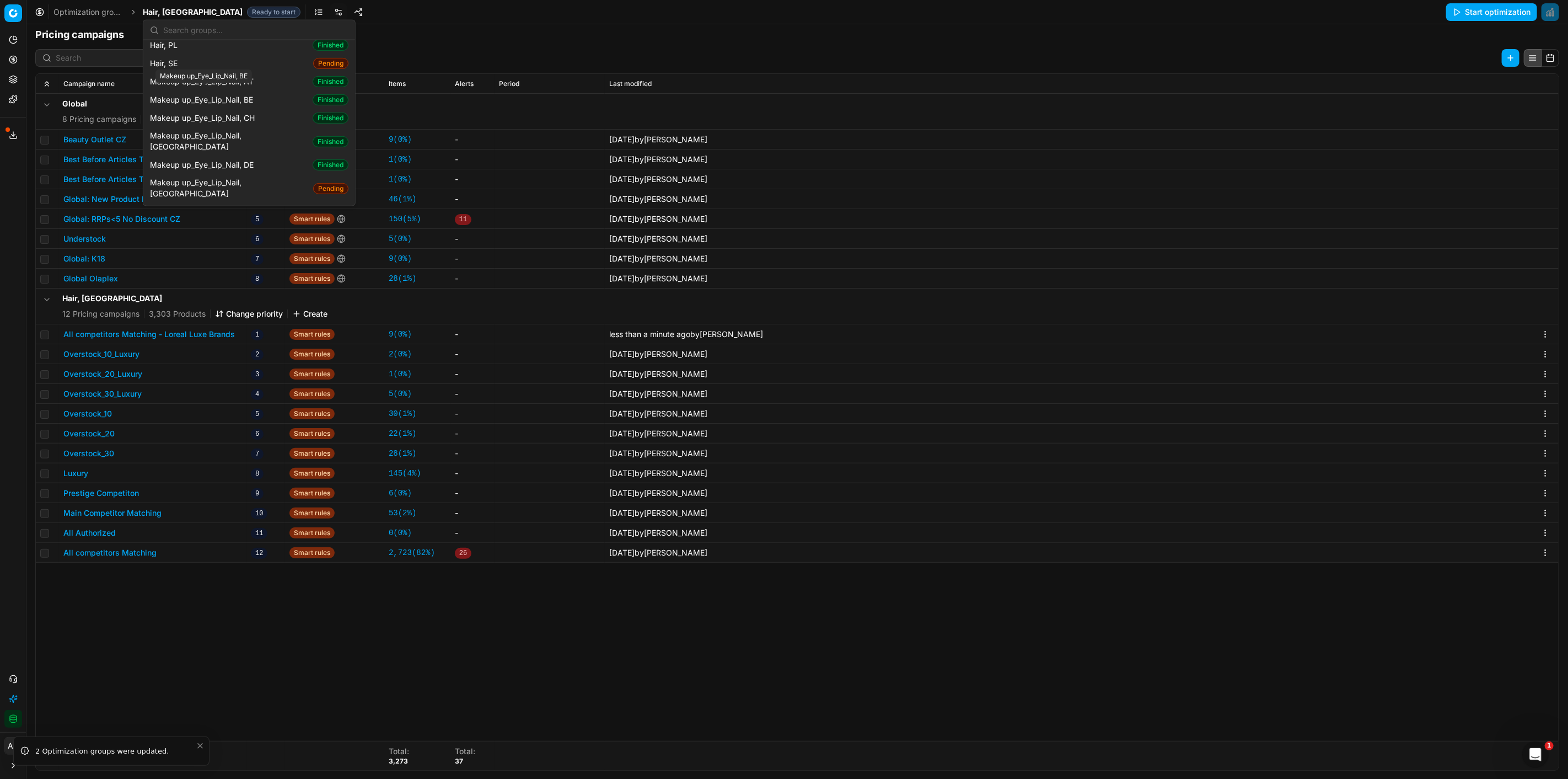
scroll to position [429, 0]
click at [236, 130] on span "Makeup up_Eye_Lip_Nail, [GEOGRAPHIC_DATA]" at bounding box center [229, 141] width 158 height 22
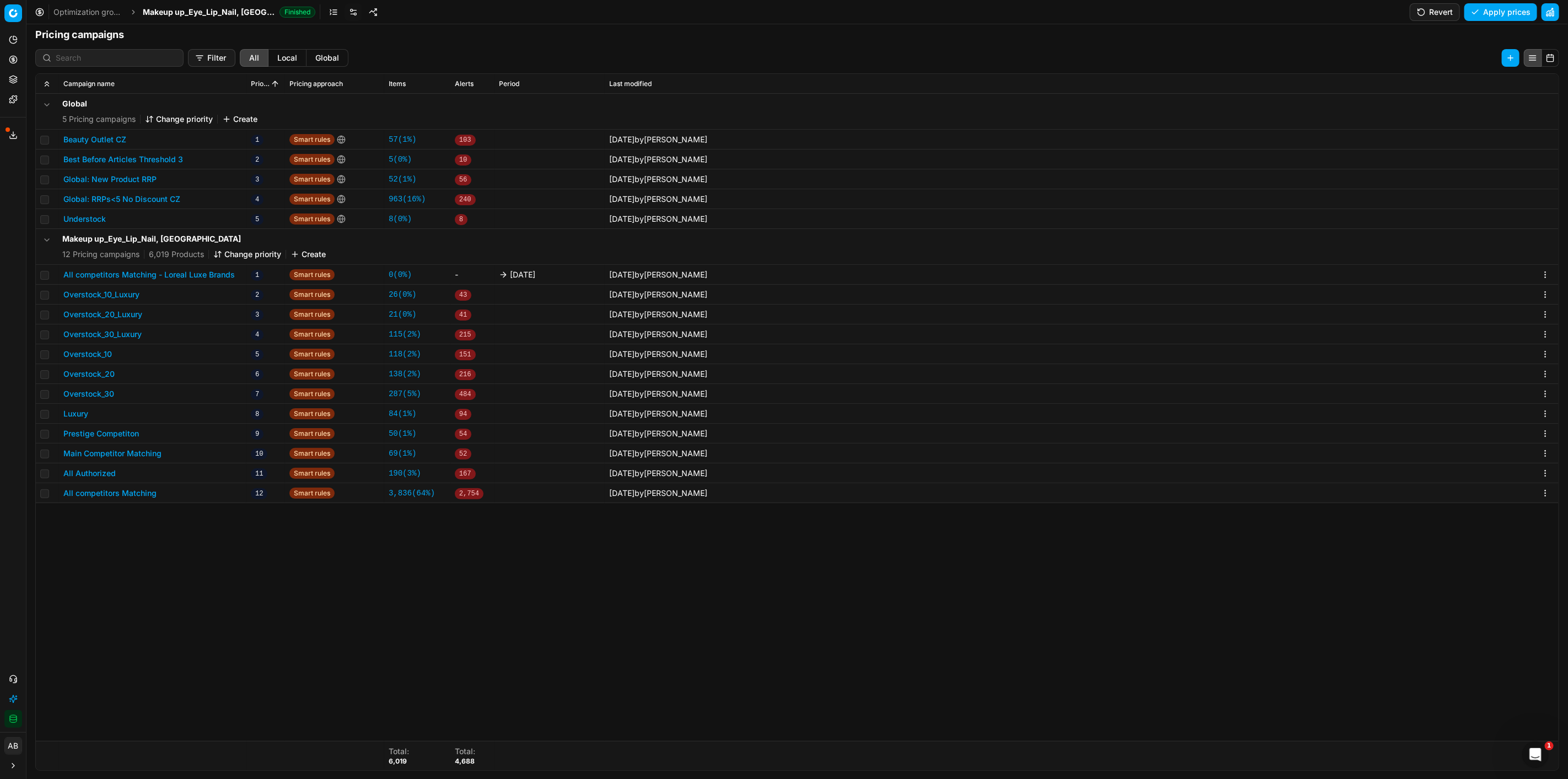
click at [398, 271] on link "0 ( 0% )" at bounding box center [401, 275] width 23 height 11
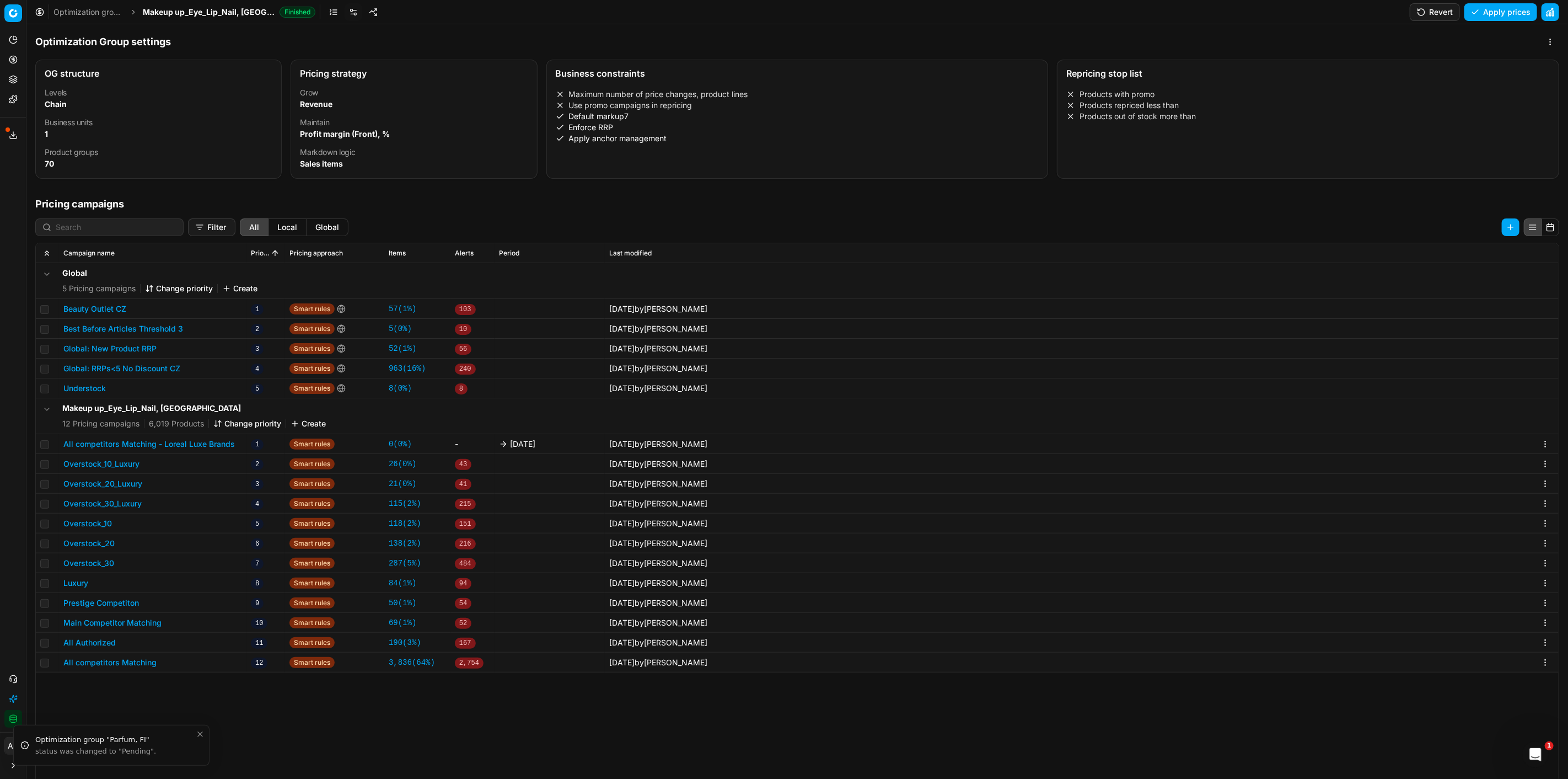
click at [1430, 9] on button "Revert" at bounding box center [1435, 12] width 50 height 18
click at [224, 439] on button "All competitors Matching - Loreal Luxe Brands" at bounding box center [149, 444] width 172 height 11
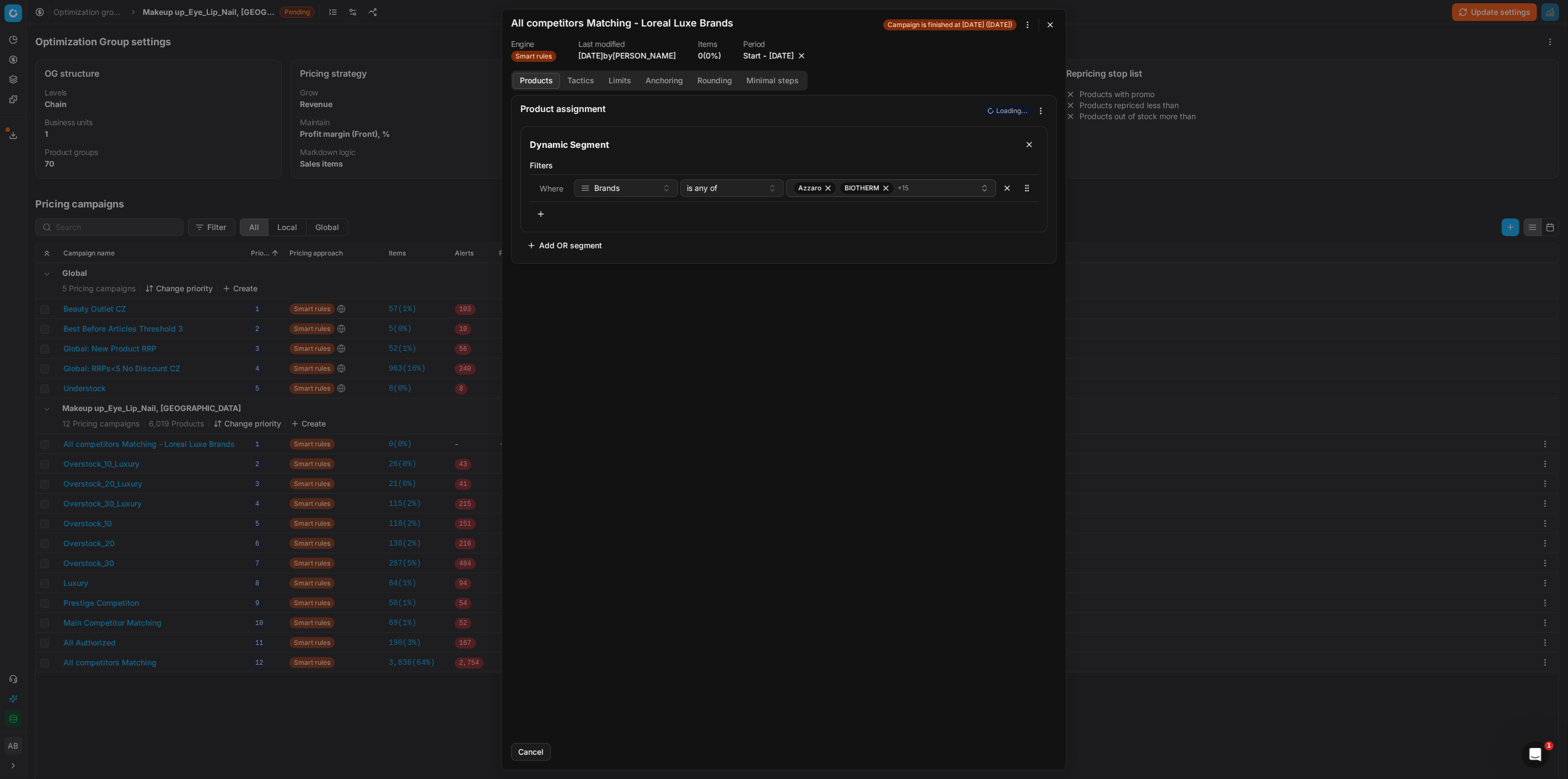
click at [807, 52] on button "button" at bounding box center [802, 55] width 11 height 11
click at [1027, 751] on button "Save" at bounding box center [1035, 752] width 44 height 18
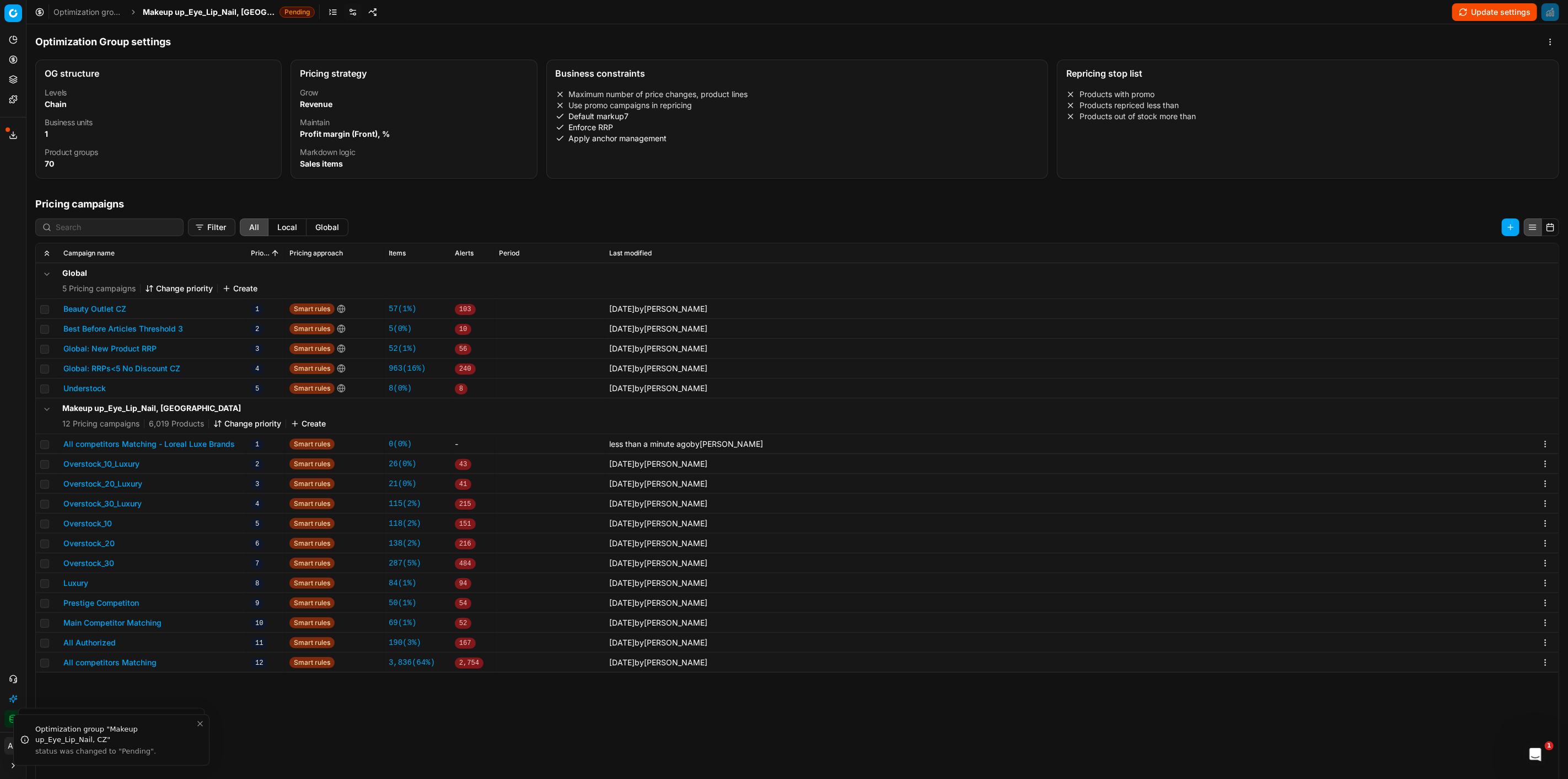
click at [1466, 12] on button "Update settings" at bounding box center [1494, 12] width 85 height 18
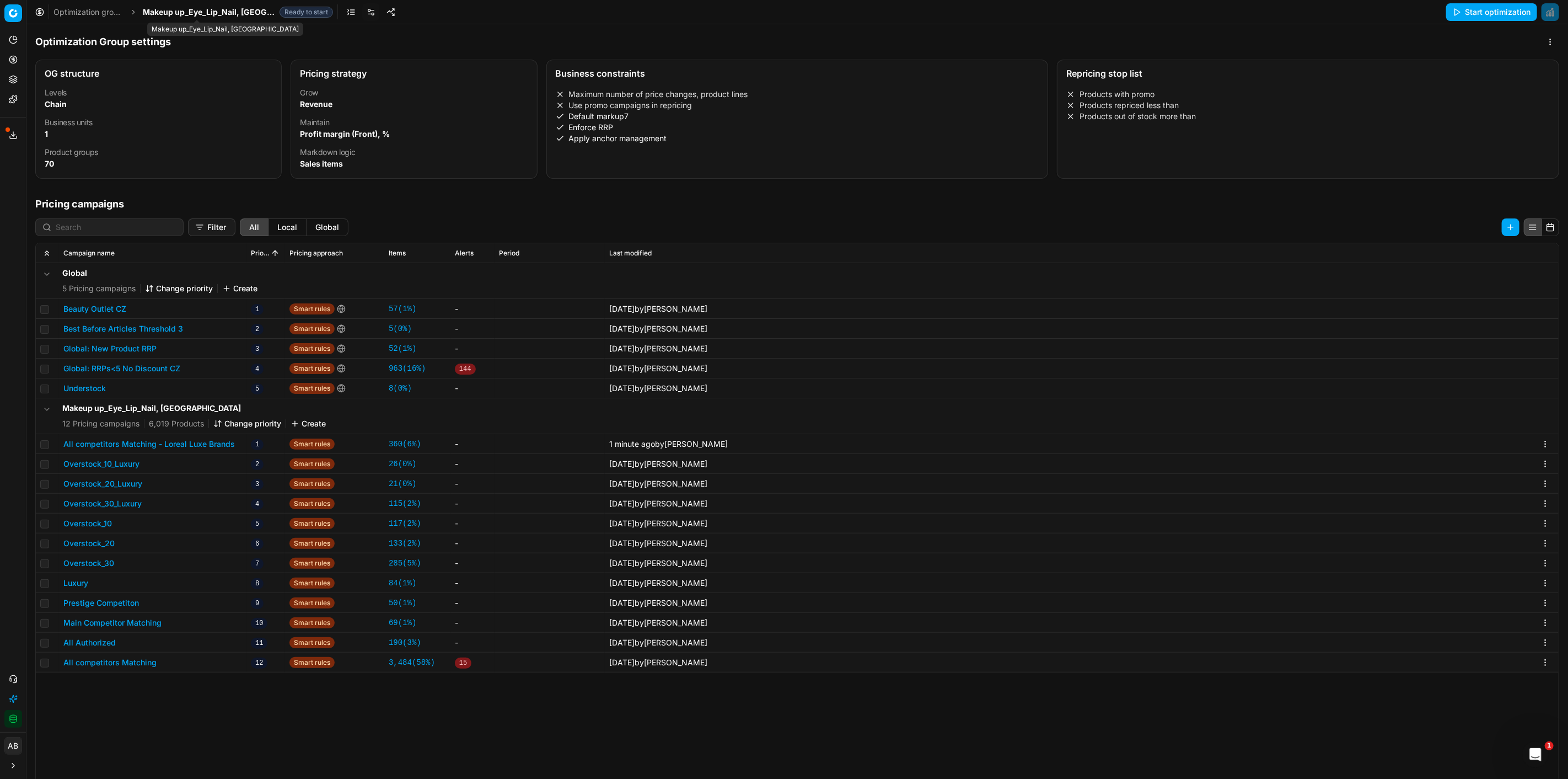
click at [174, 9] on span "Makeup up_Eye_Lip_Nail, [GEOGRAPHIC_DATA]" at bounding box center [209, 12] width 132 height 11
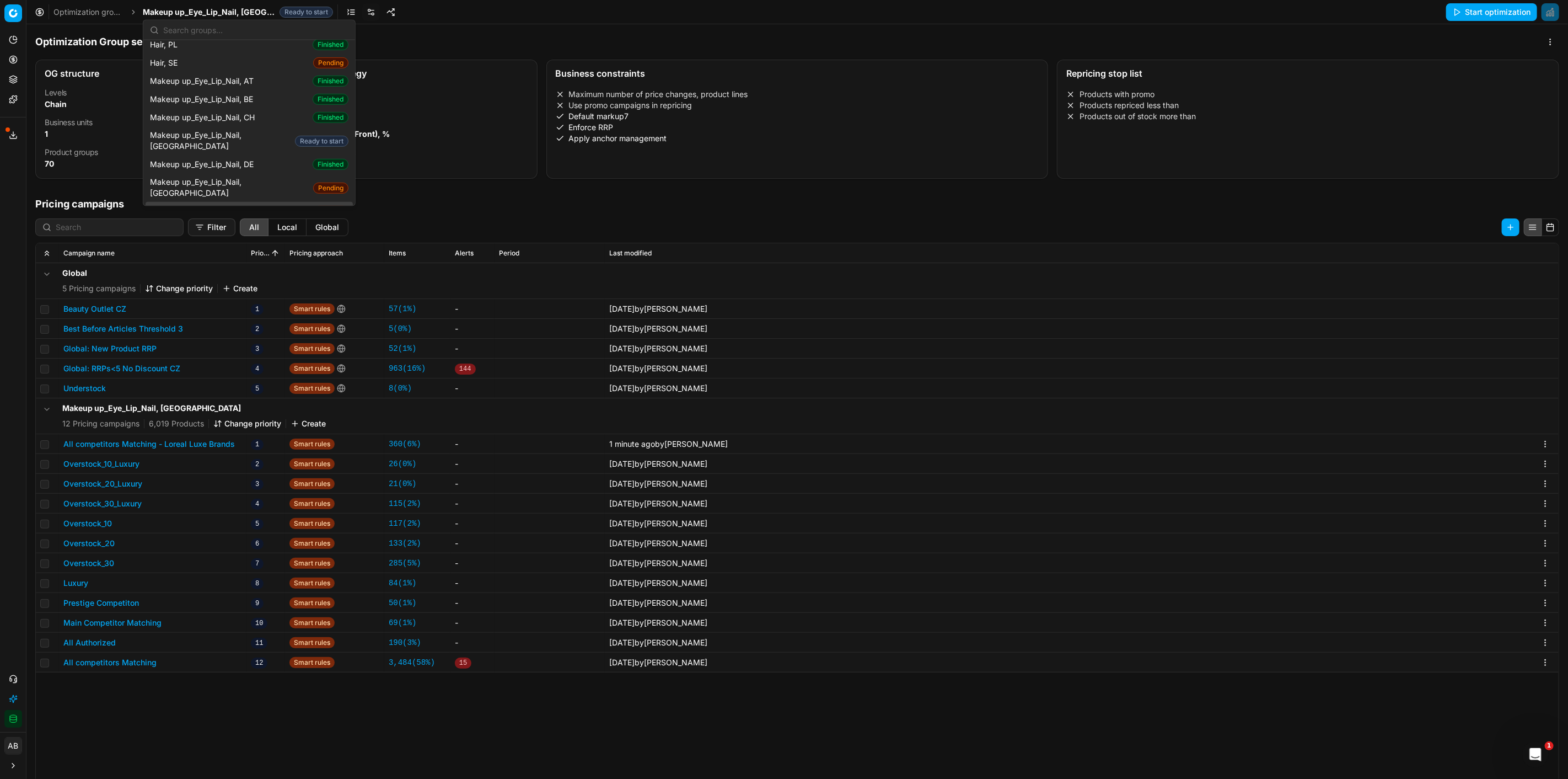
scroll to position [490, 0]
click at [262, 159] on div "Makeup up_Eye_Lip_Nail, FR Finished" at bounding box center [249, 173] width 208 height 29
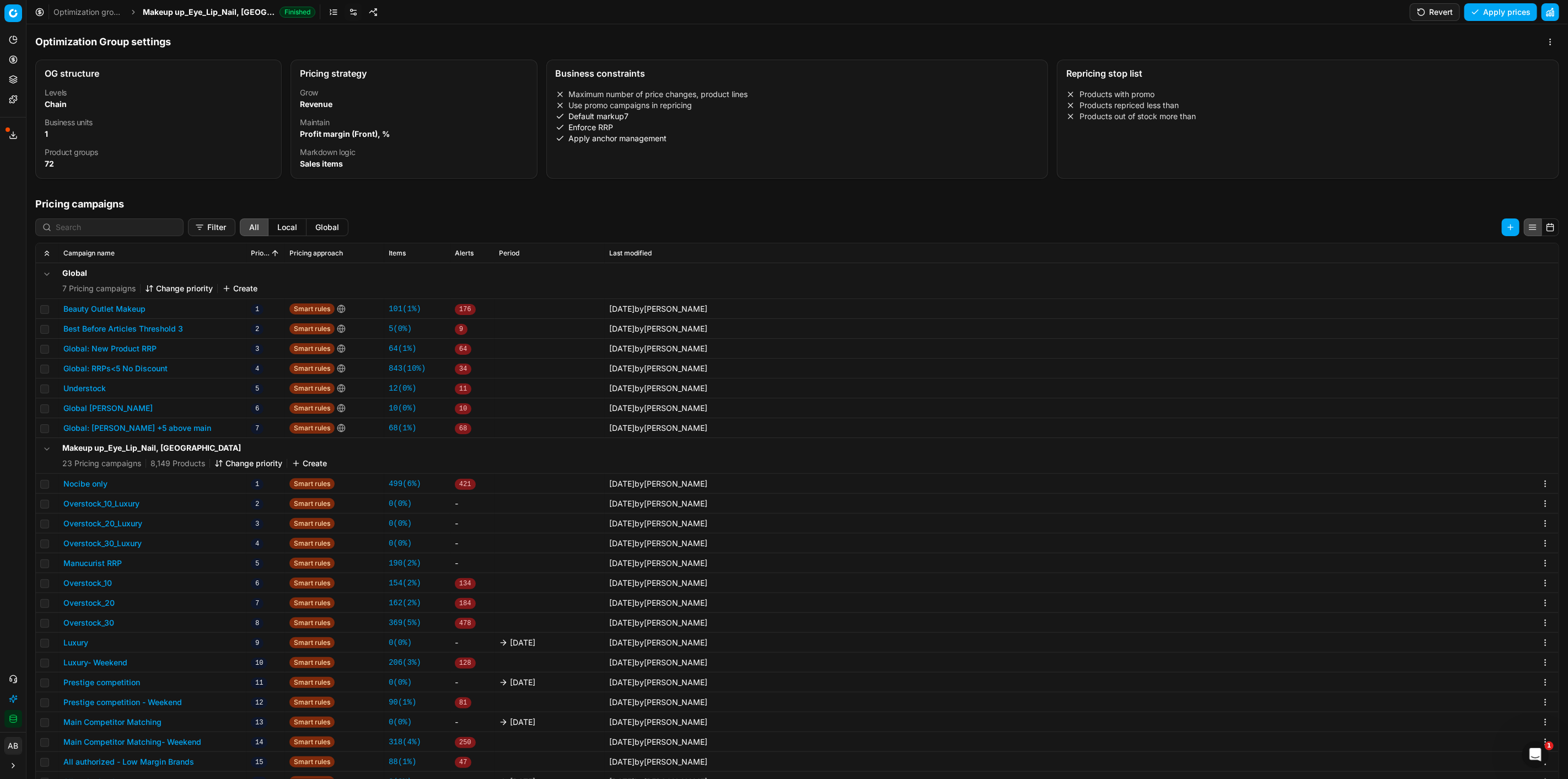
scroll to position [20, 0]
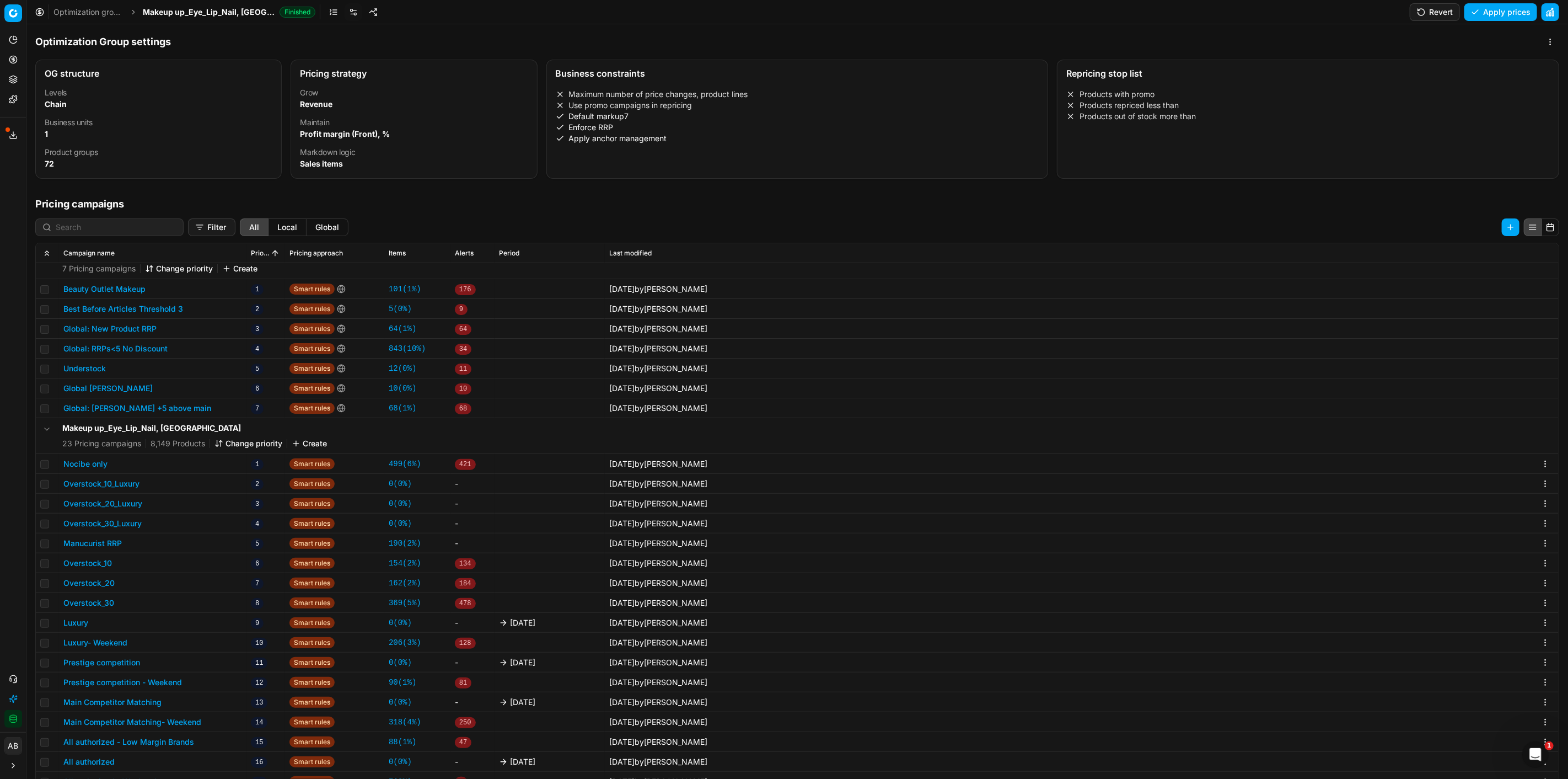
click at [83, 624] on button "Luxury" at bounding box center [75, 623] width 25 height 11
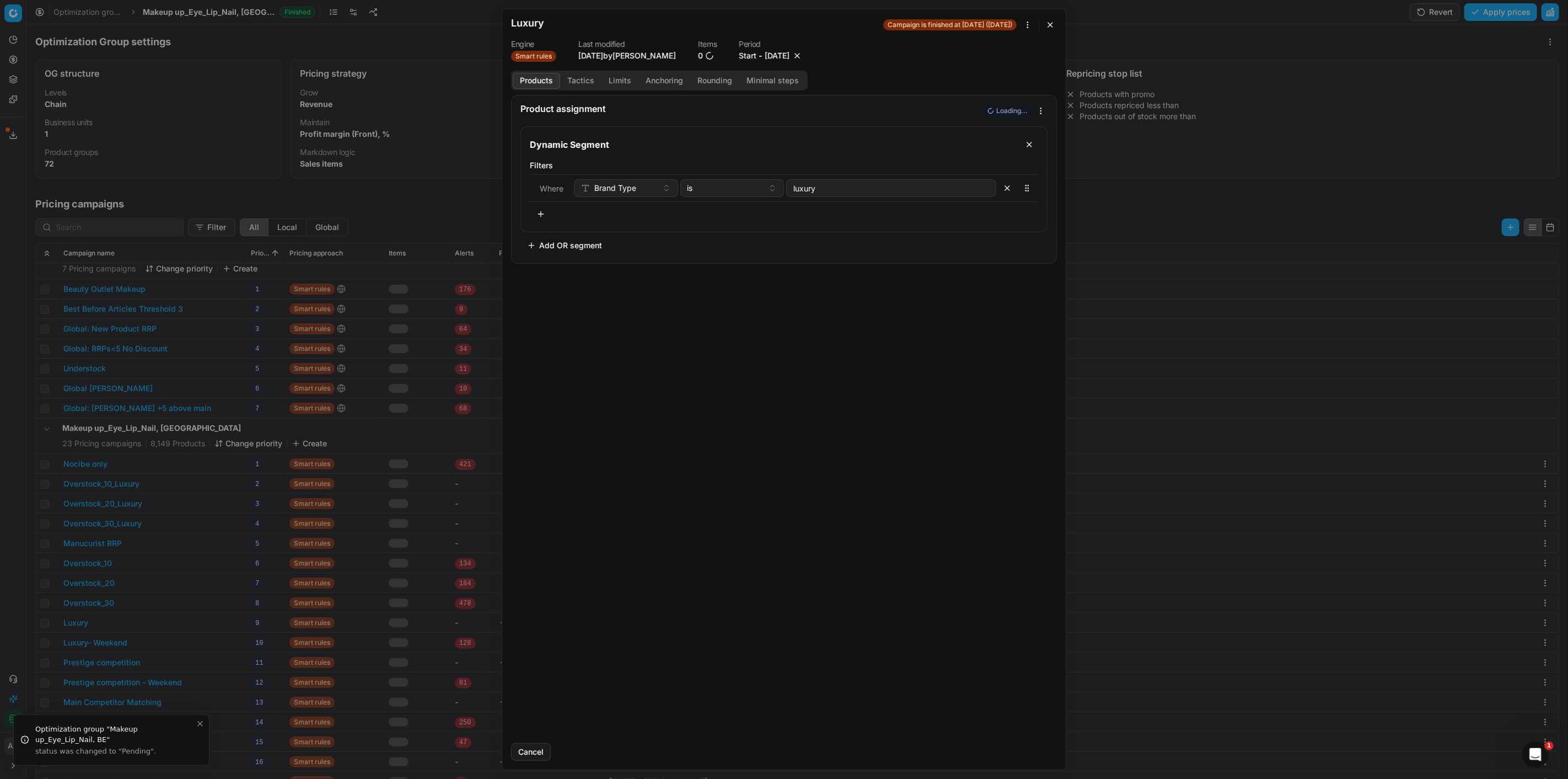
click at [803, 54] on button "button" at bounding box center [797, 55] width 11 height 11
click at [1034, 749] on button "Save" at bounding box center [1035, 752] width 44 height 18
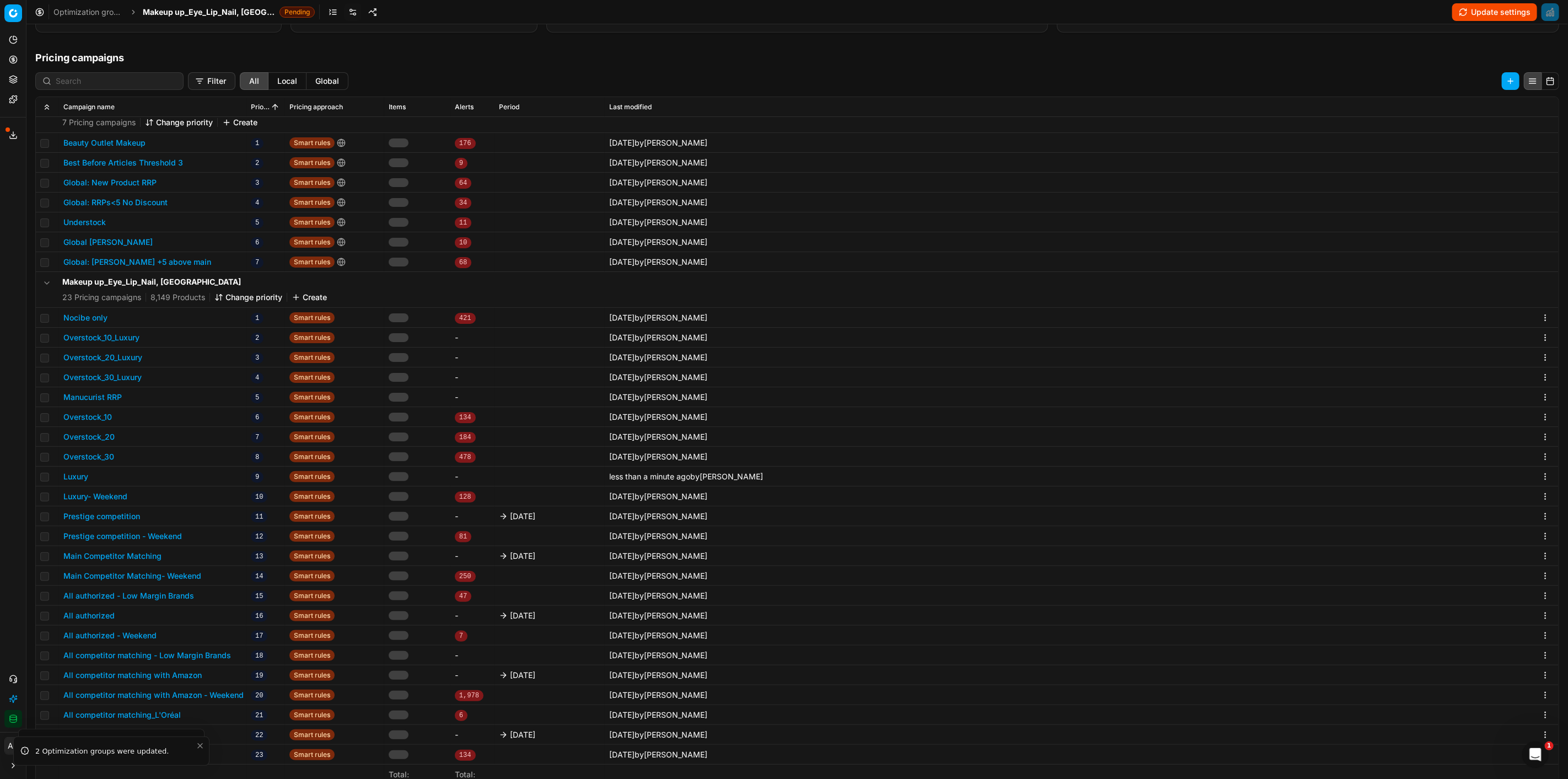
scroll to position [169, 0]
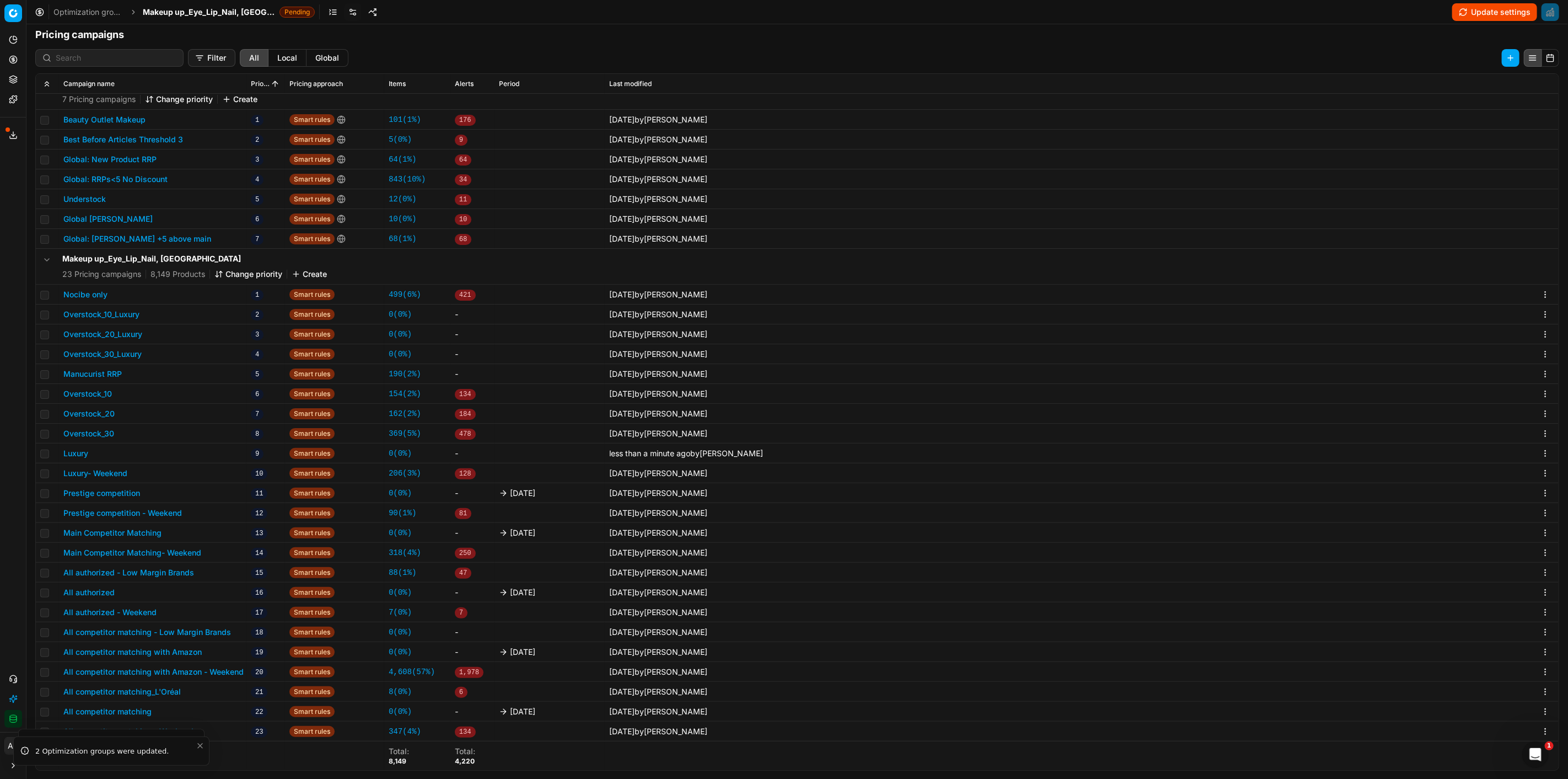
click at [122, 492] on button "Prestige competition" at bounding box center [102, 493] width 77 height 11
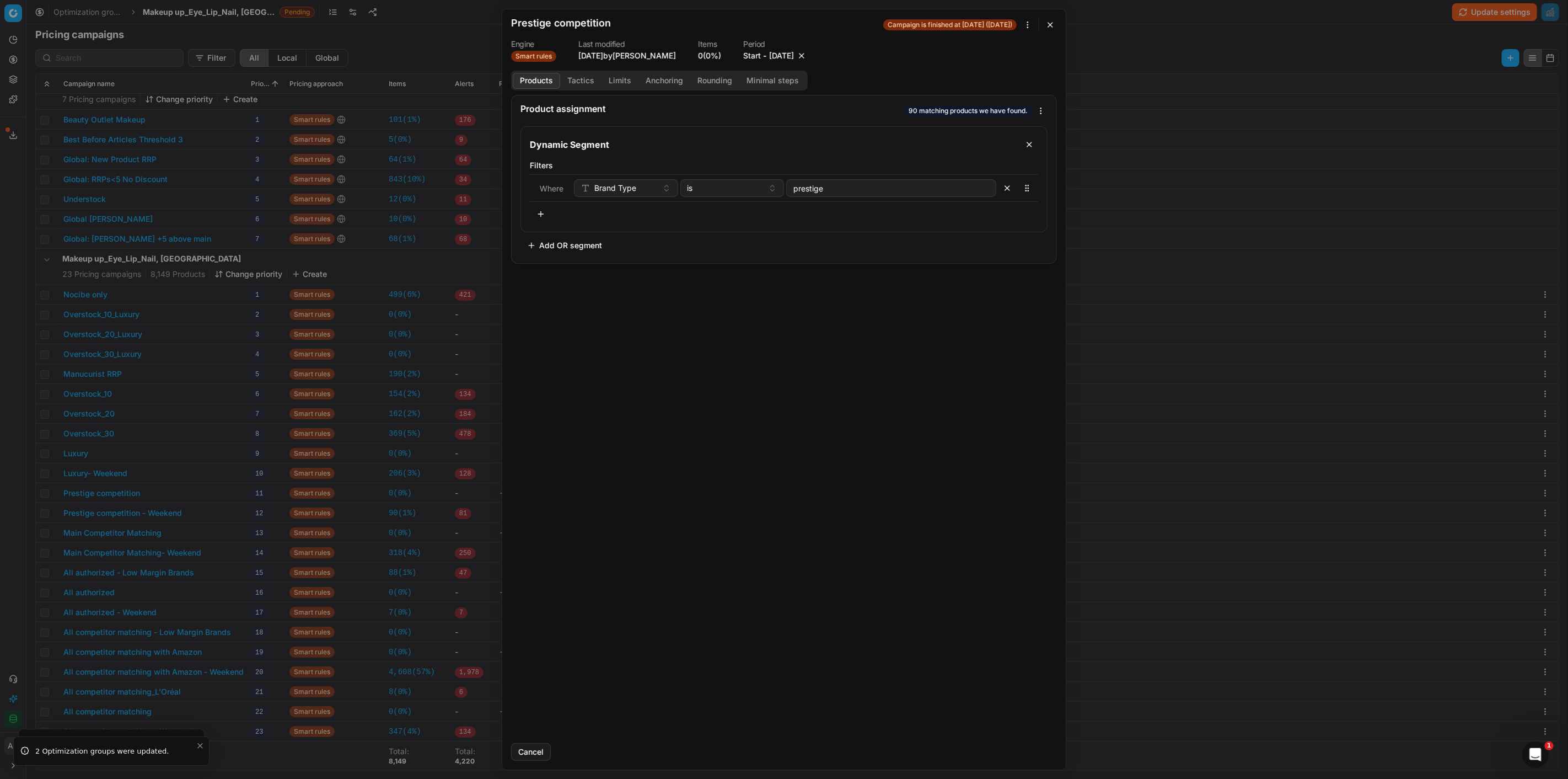
drag, startPoint x: 818, startPoint y: 52, endPoint x: 819, endPoint y: 59, distance: 7.1
click at [807, 52] on button "button" at bounding box center [802, 55] width 11 height 11
click at [1034, 747] on button "Save" at bounding box center [1035, 752] width 44 height 18
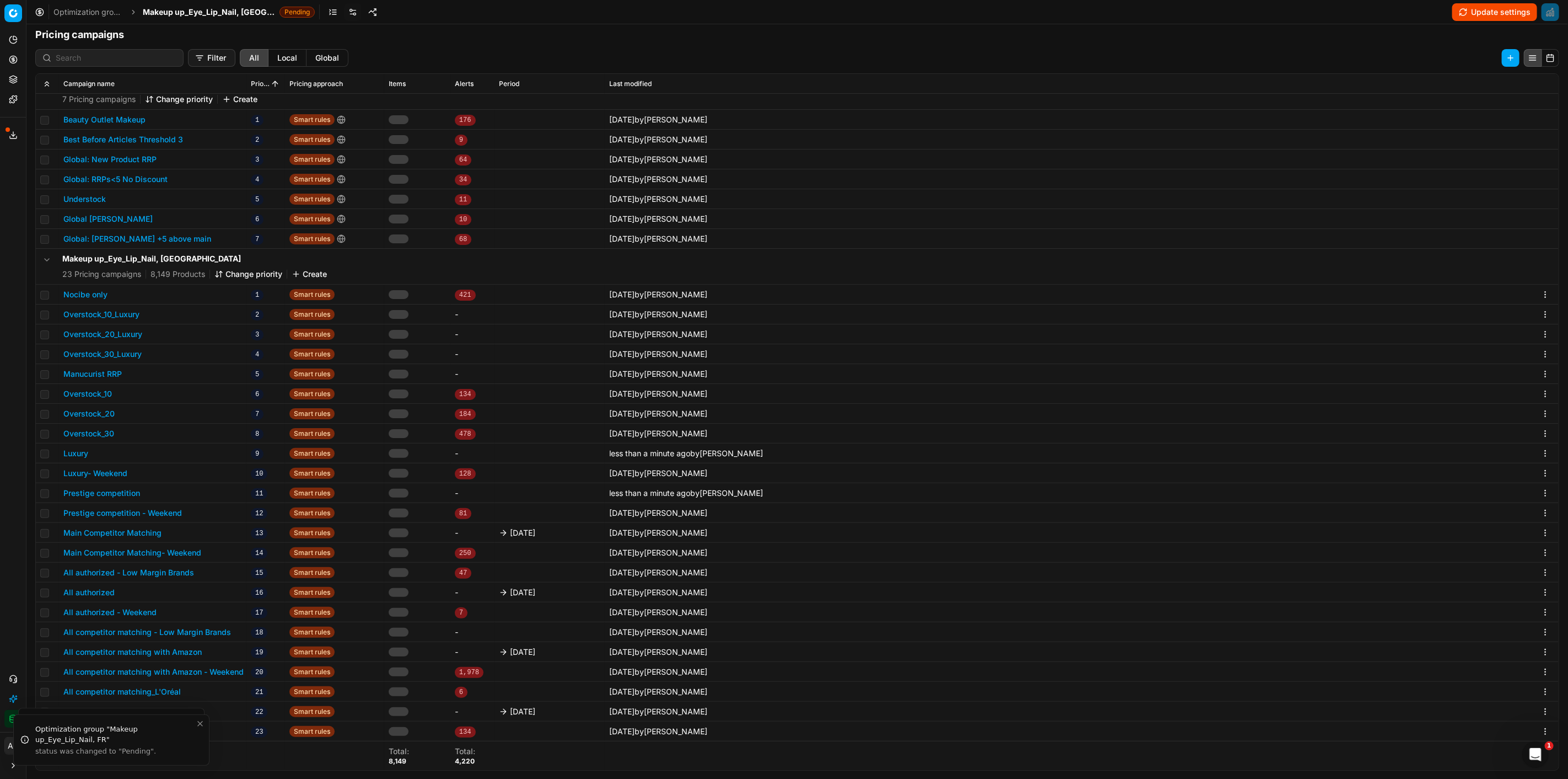
click at [139, 528] on button "Main Competitor Matching" at bounding box center [112, 533] width 98 height 11
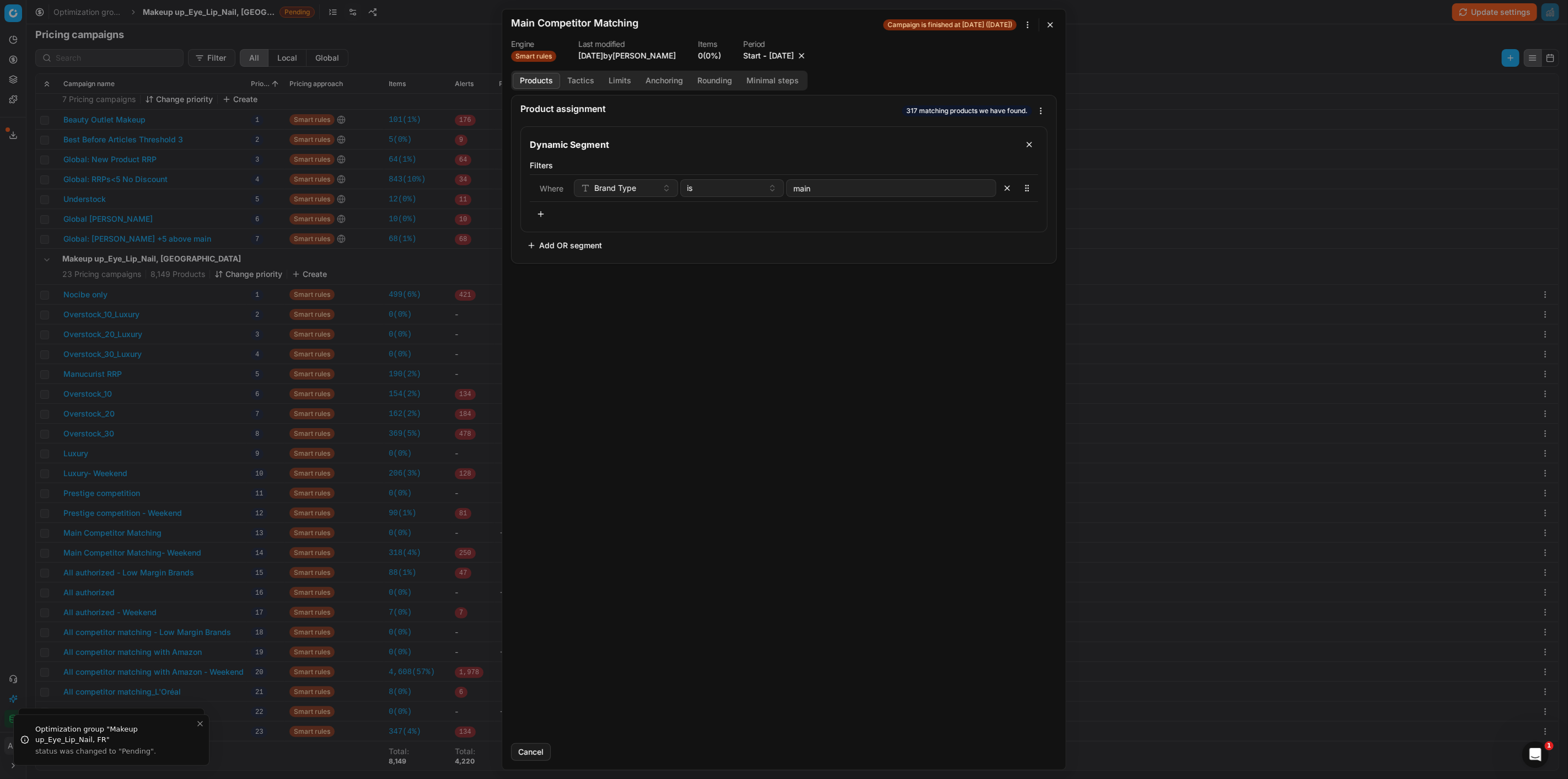
click at [807, 55] on button "button" at bounding box center [802, 55] width 11 height 11
click at [1038, 753] on button "Save" at bounding box center [1035, 752] width 44 height 18
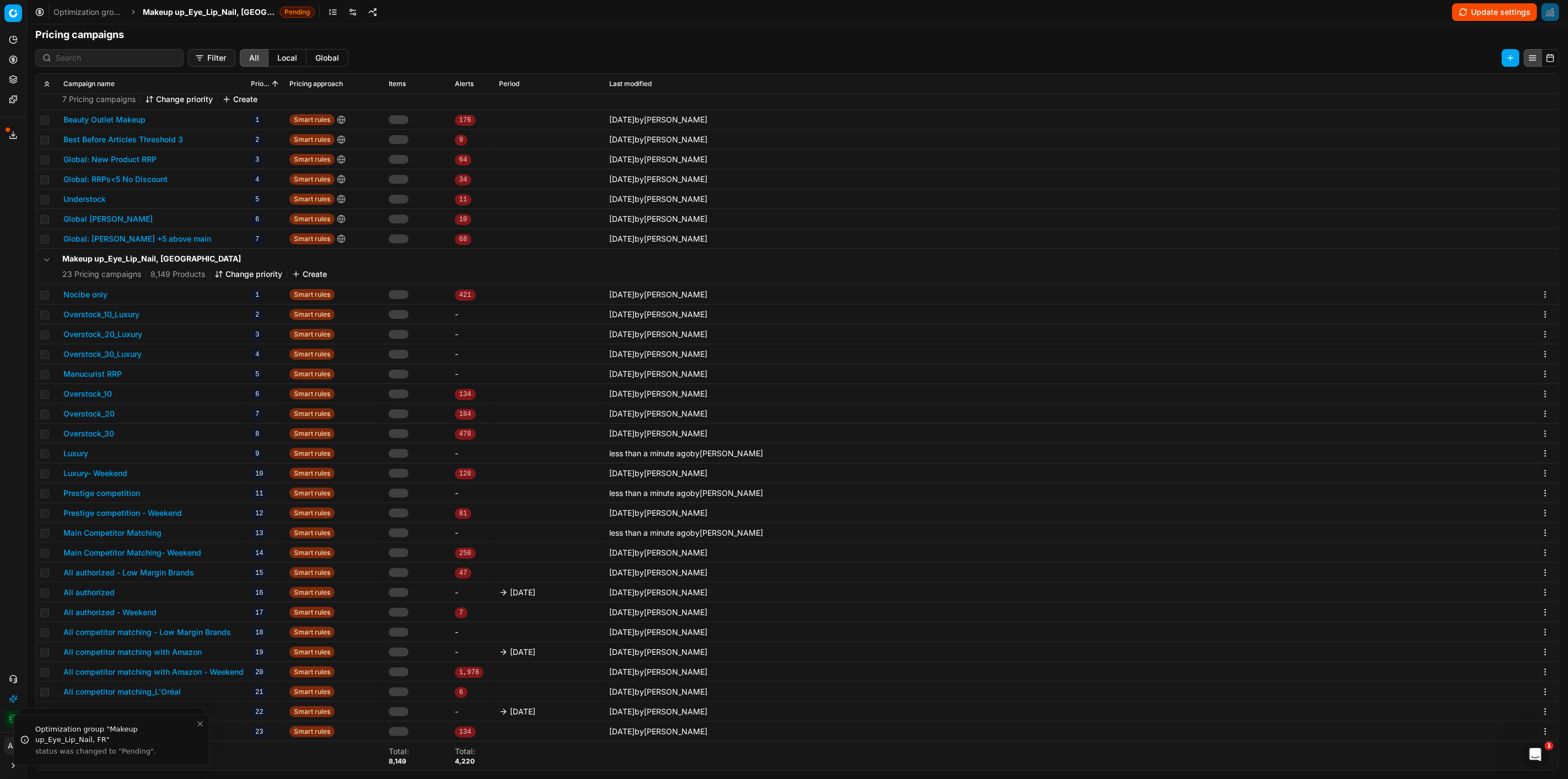
click at [97, 590] on button "All authorized" at bounding box center [89, 593] width 51 height 11
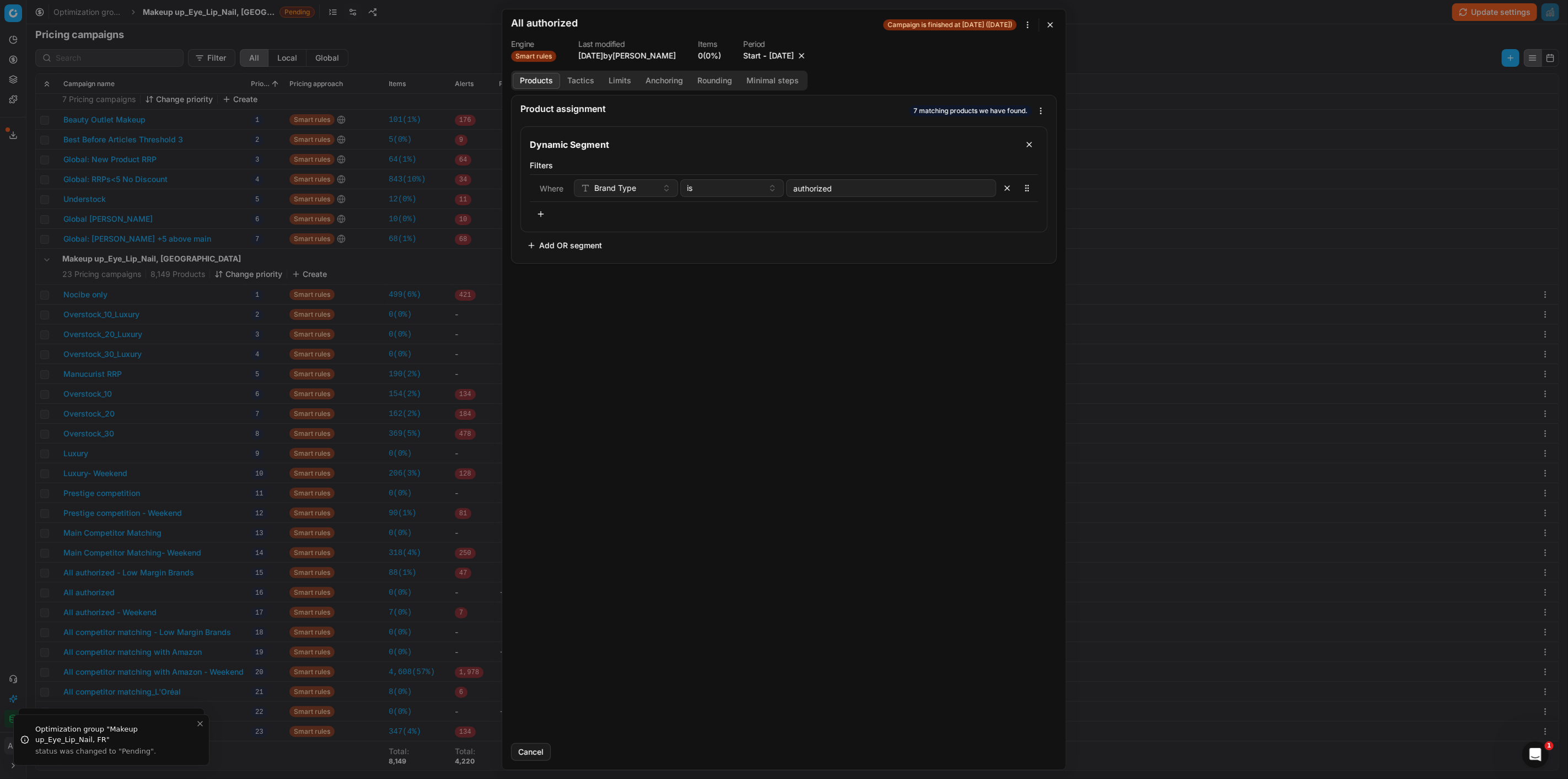
click at [807, 55] on button "button" at bounding box center [802, 55] width 11 height 11
click at [1038, 742] on form "We are saving PC settings. Please wait, it should take a few minutes All author…" at bounding box center [784, 389] width 564 height 760
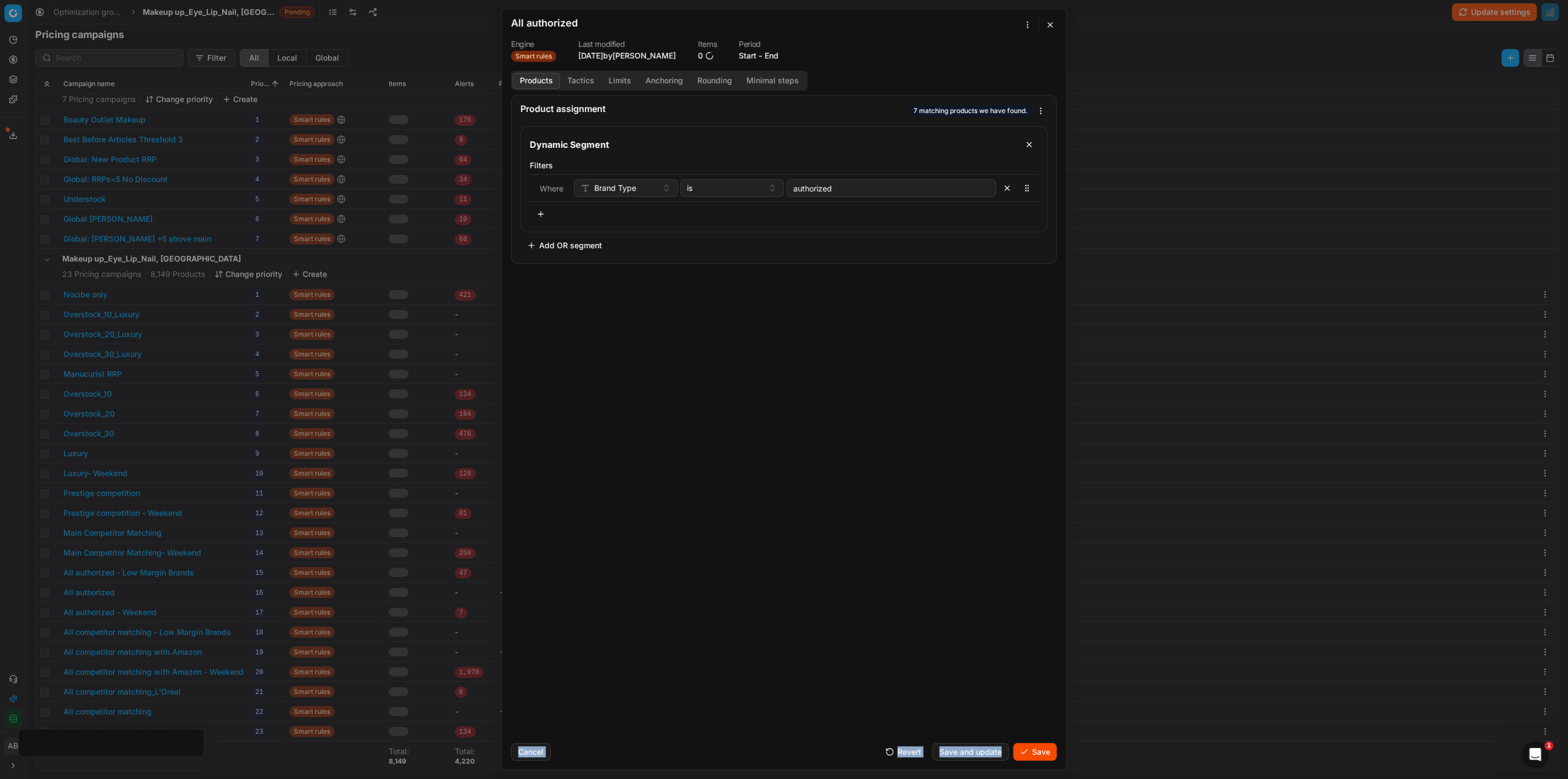
click at [1033, 747] on button "Save" at bounding box center [1035, 752] width 44 height 18
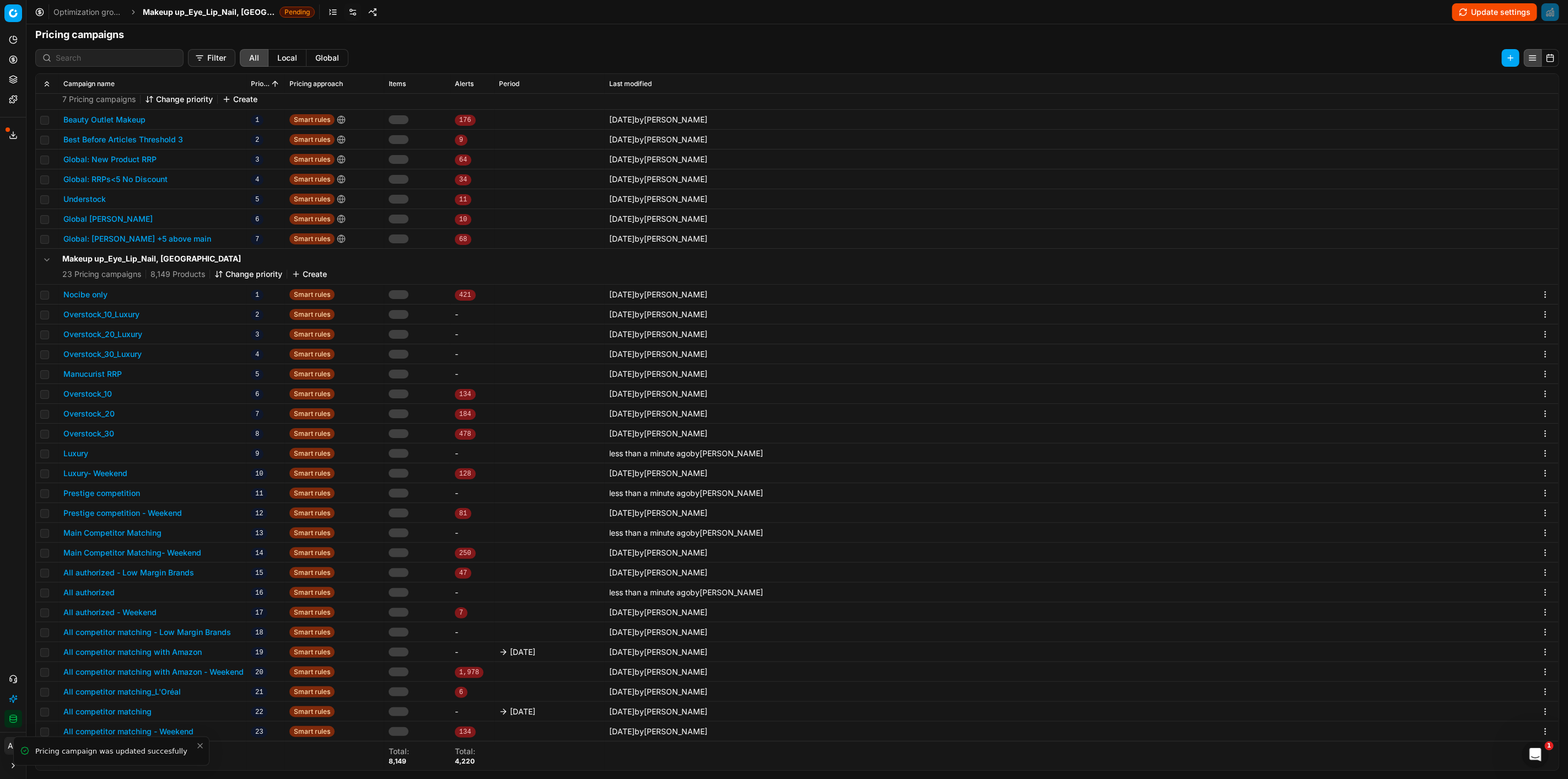
click at [177, 648] on button "All competitor matching with Amazon" at bounding box center [132, 652] width 138 height 11
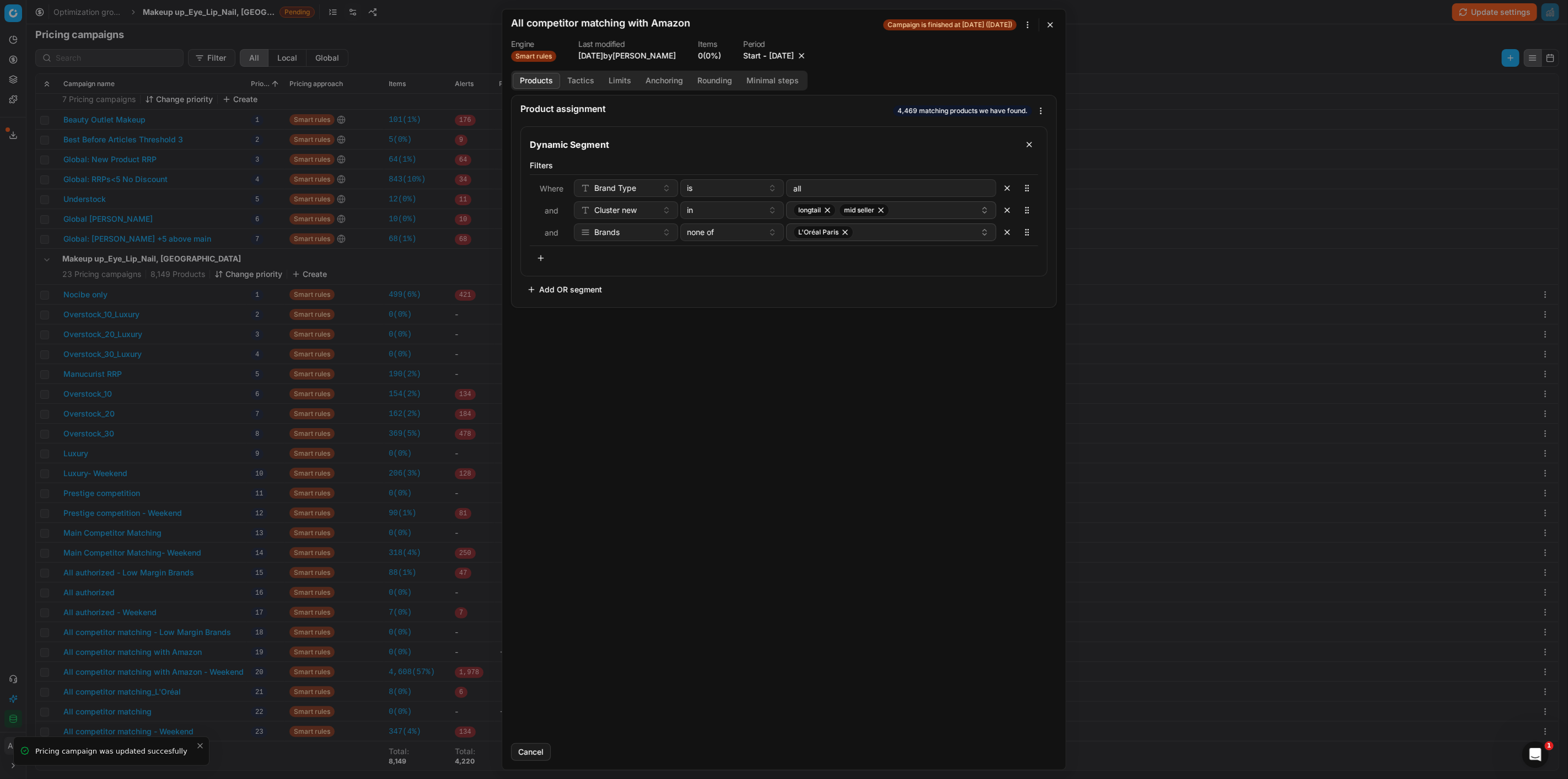
click at [807, 54] on button "button" at bounding box center [802, 55] width 11 height 11
click at [1024, 746] on button "Save" at bounding box center [1035, 752] width 44 height 18
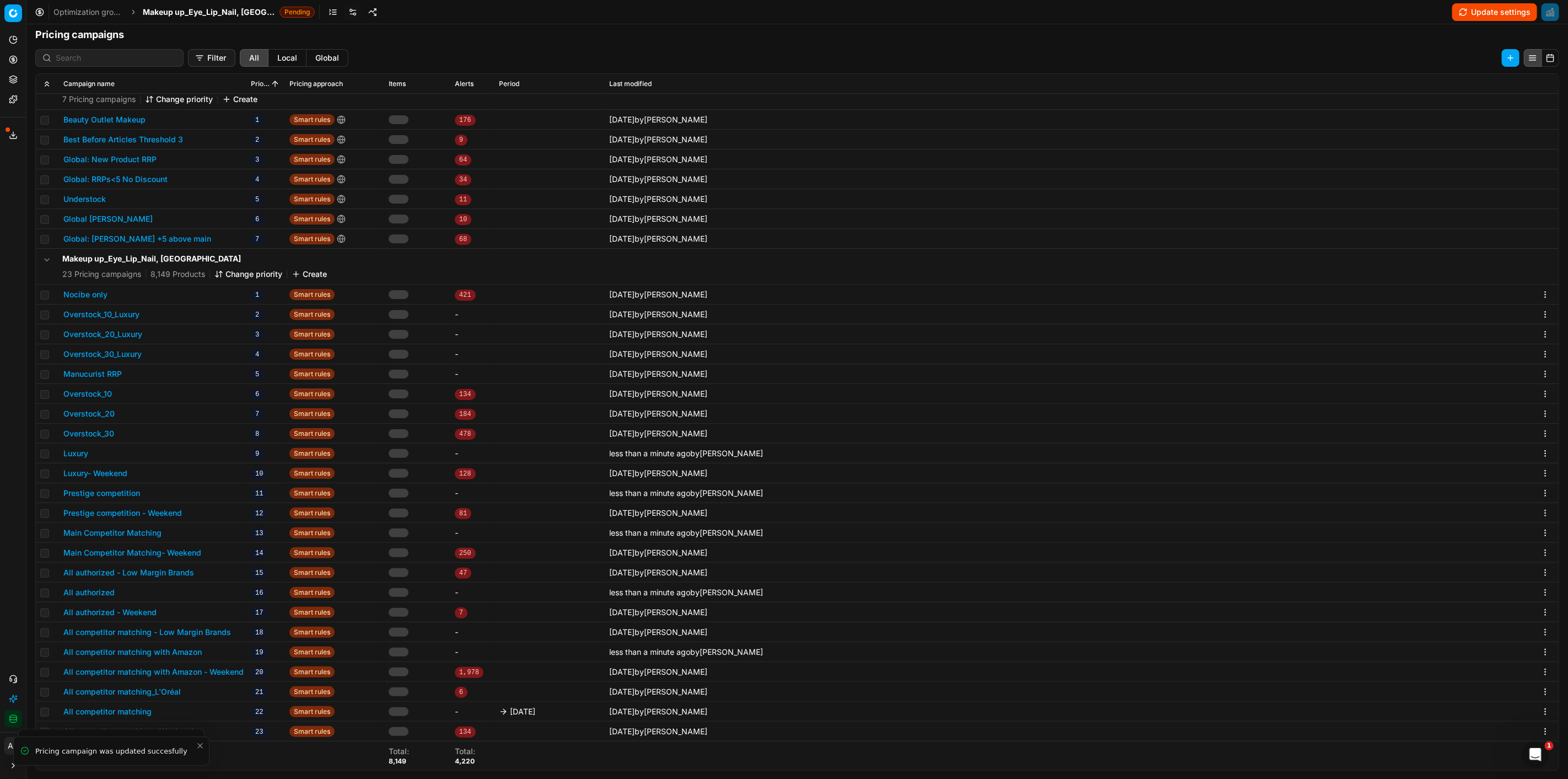
click at [142, 711] on button "All competitor matching" at bounding box center [107, 711] width 88 height 11
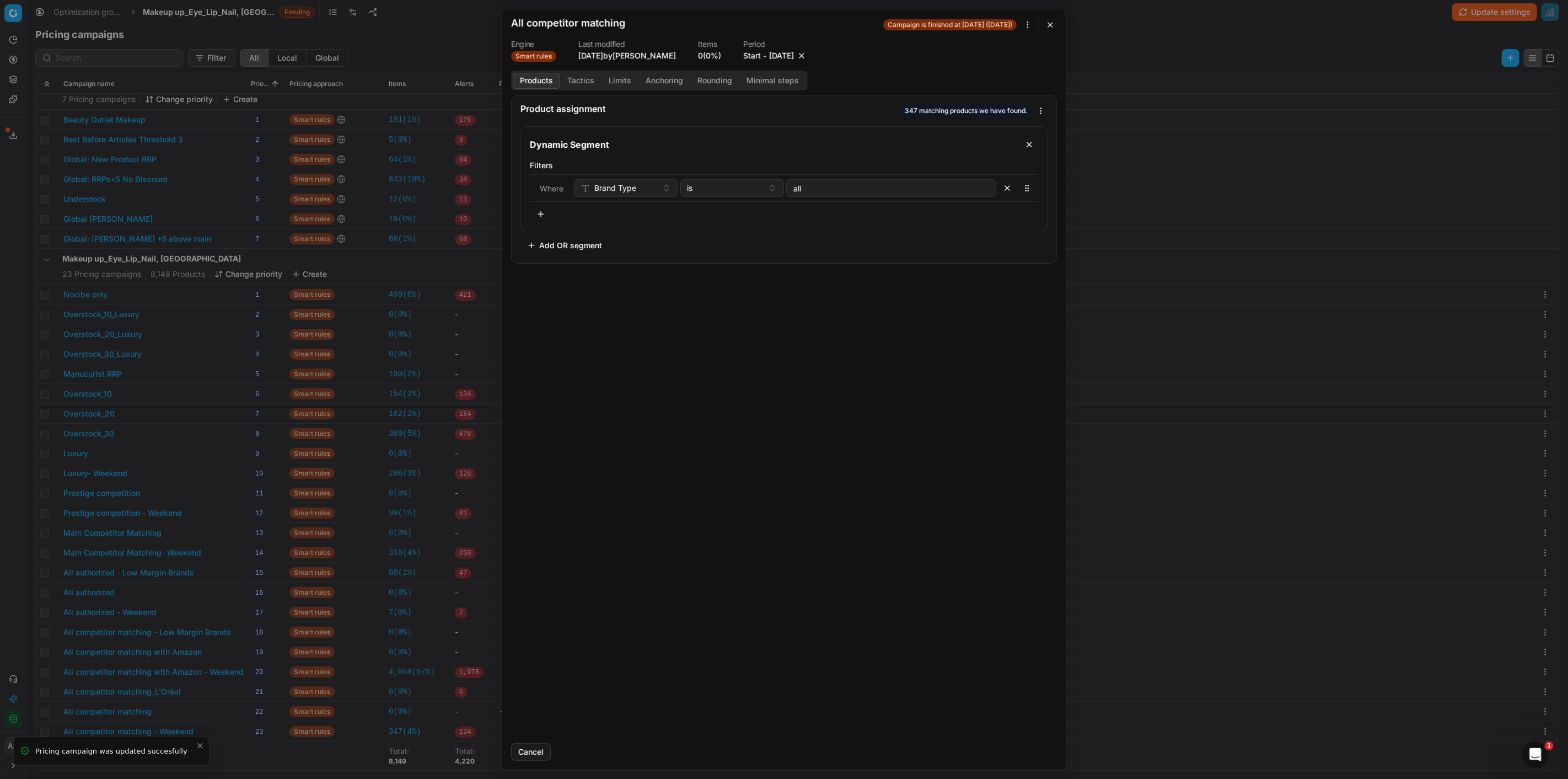
click at [807, 54] on button "button" at bounding box center [802, 55] width 11 height 11
click at [1035, 747] on button "Save" at bounding box center [1035, 752] width 44 height 18
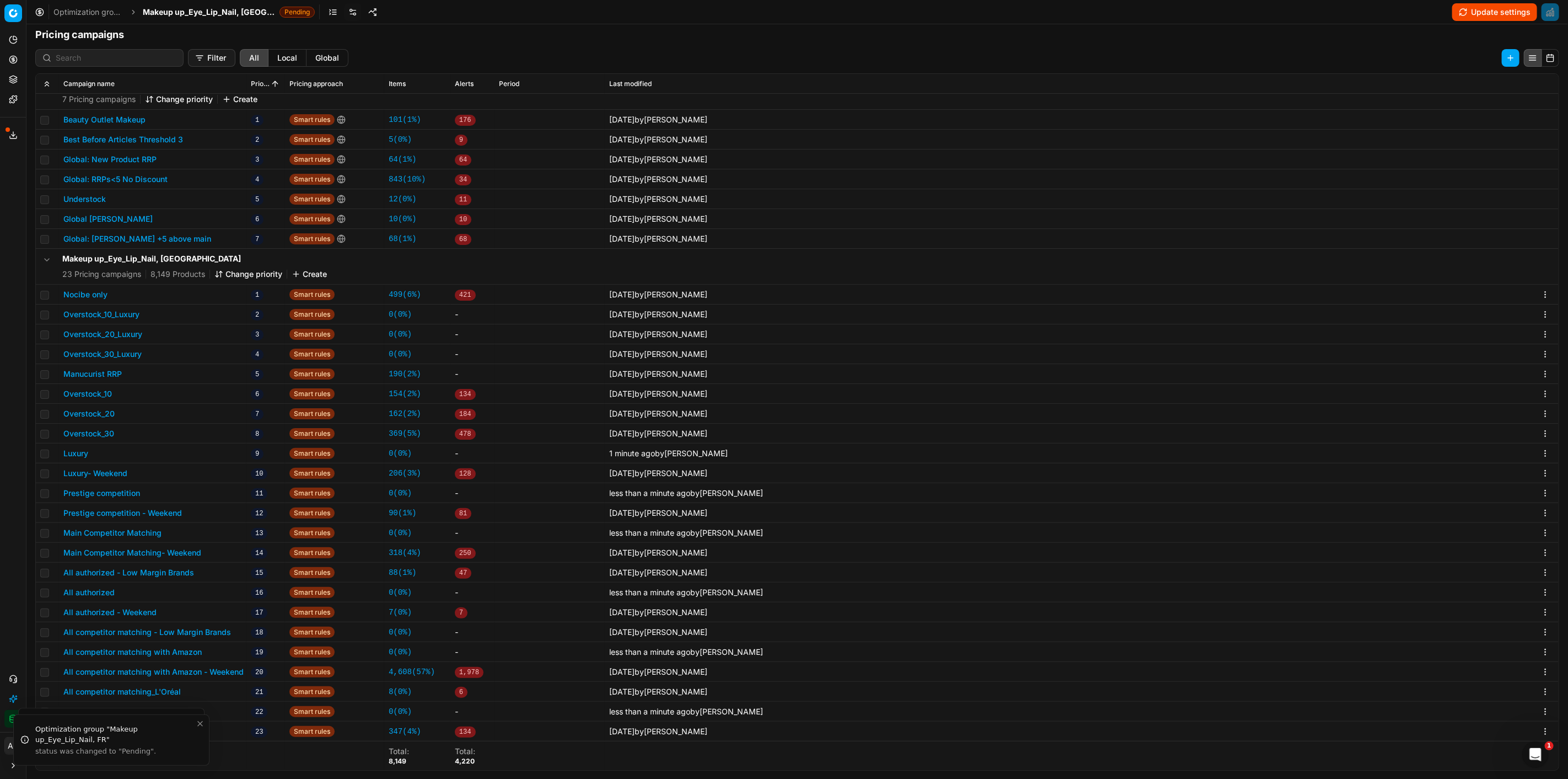
click at [1481, 18] on button "Update settings" at bounding box center [1494, 12] width 85 height 18
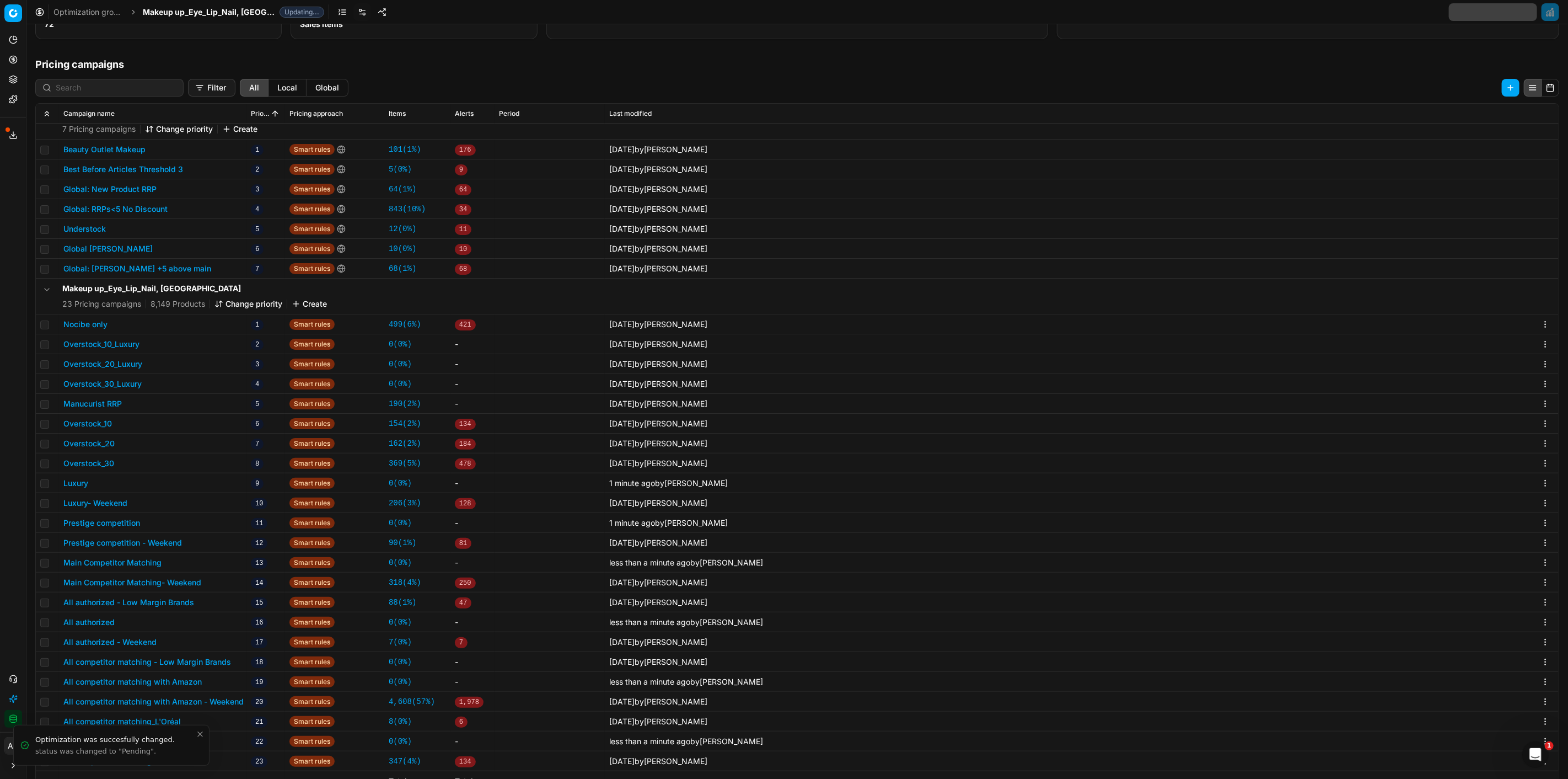
click at [235, 7] on span "Makeup up_Eye_Lip_Nail, [GEOGRAPHIC_DATA]" at bounding box center [209, 12] width 132 height 11
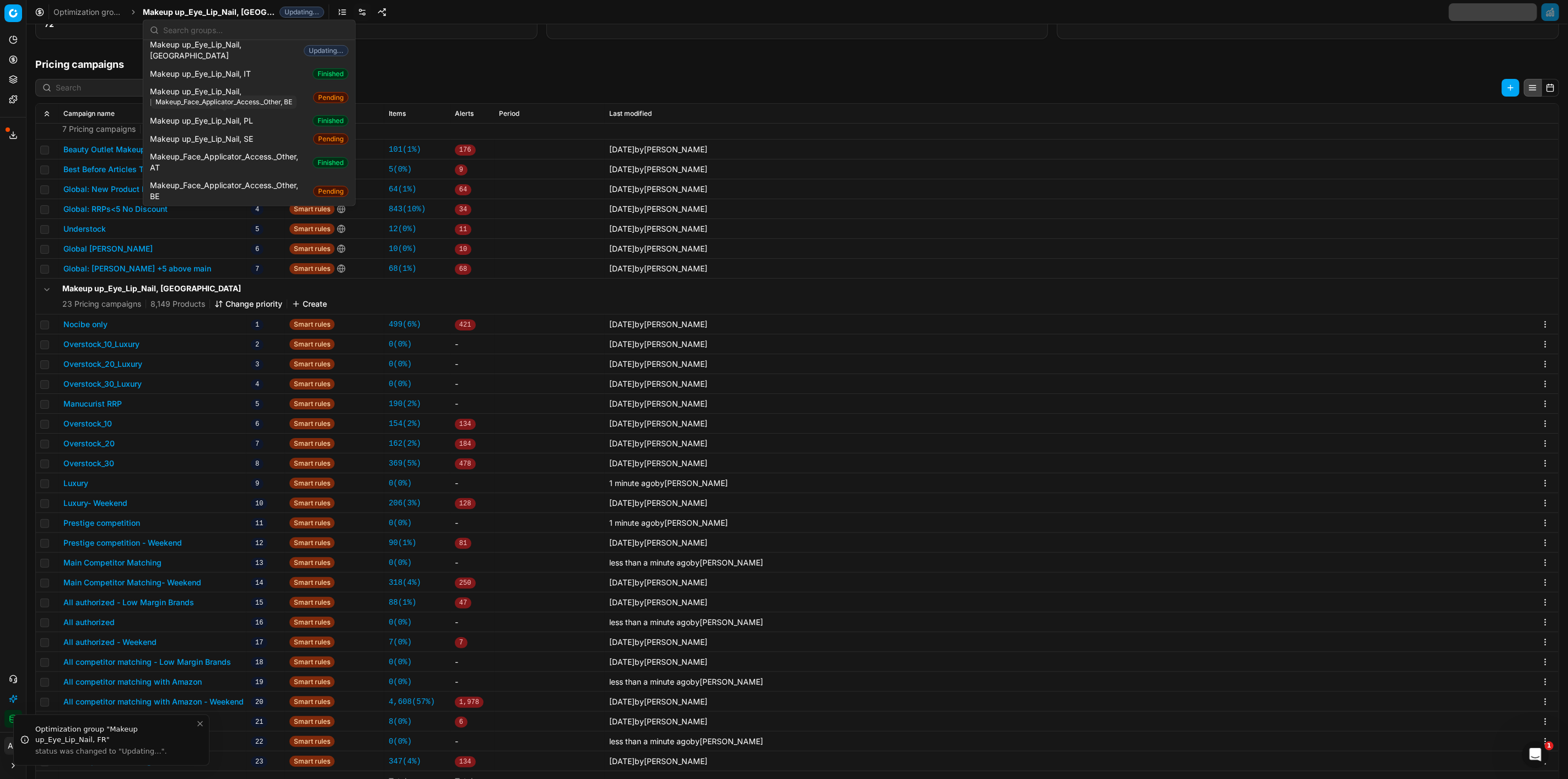
scroll to position [674, 0]
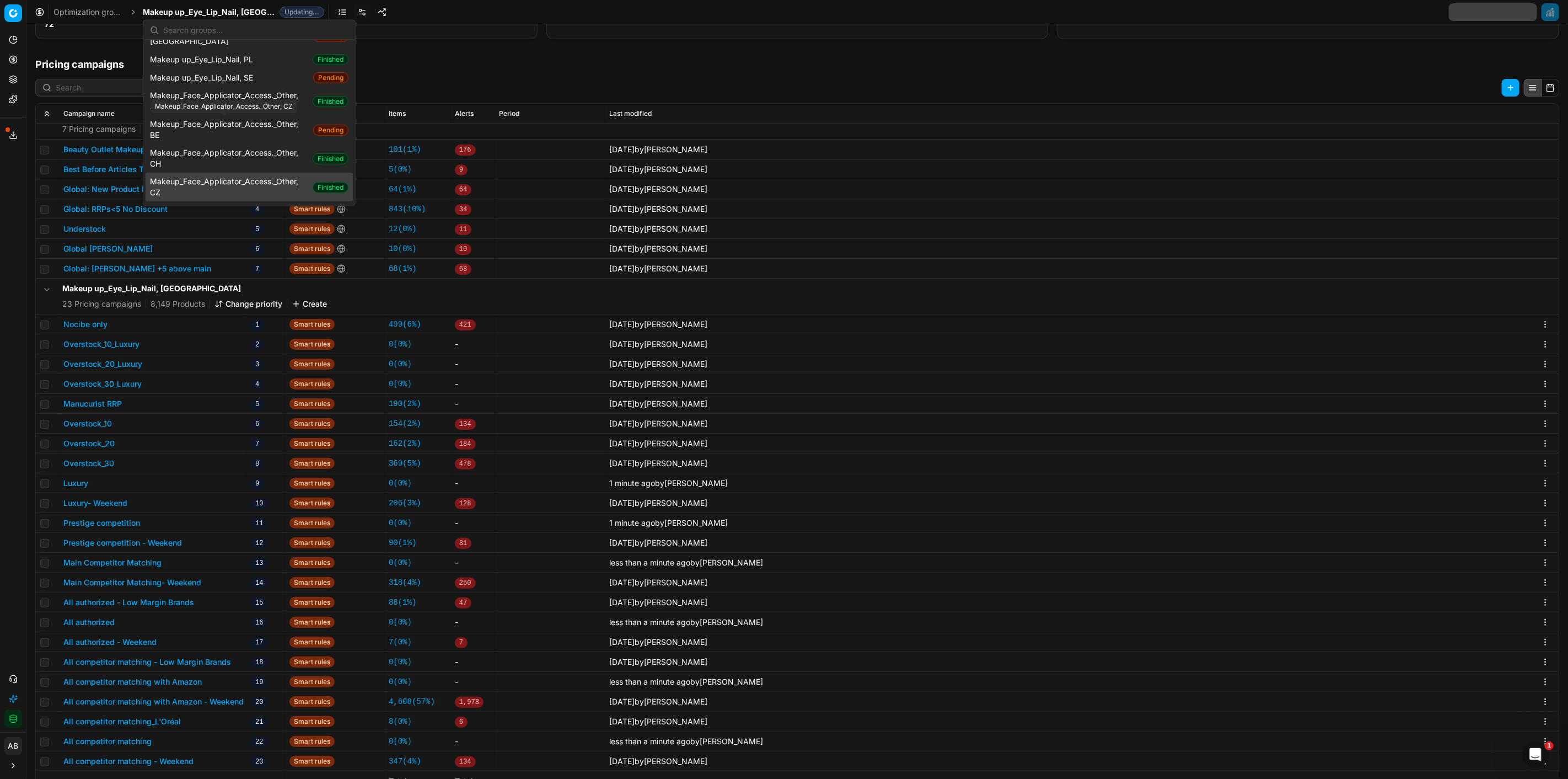
click at [245, 176] on span "Makeup_Face_Applicator_Access._Other, CZ" at bounding box center [229, 187] width 158 height 22
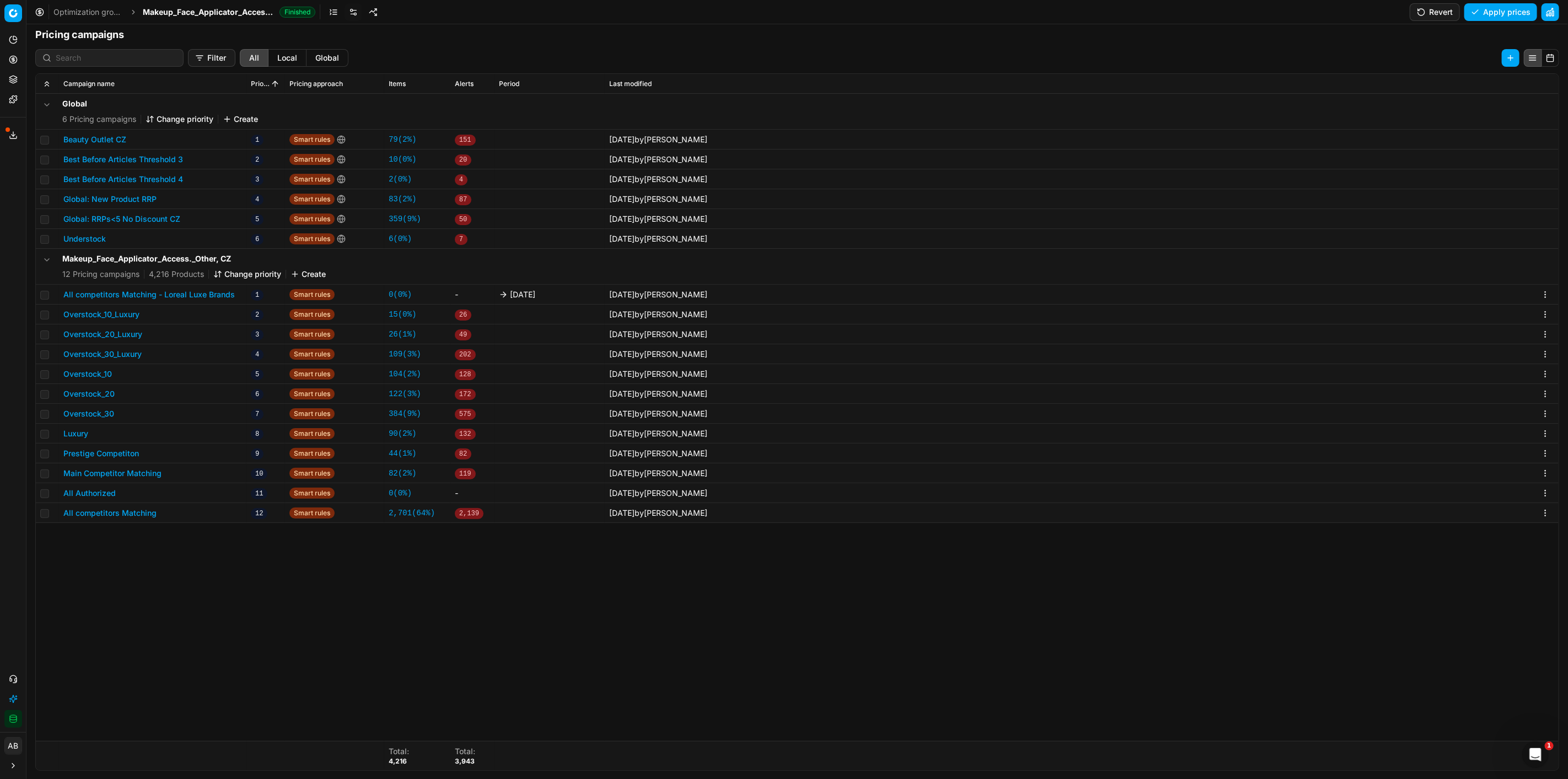
click at [192, 287] on td "All competitors Matching - Loreal Luxe Brands" at bounding box center [153, 294] width 187 height 20
click at [192, 295] on button "All competitors Matching - Loreal Luxe Brands" at bounding box center [149, 295] width 172 height 11
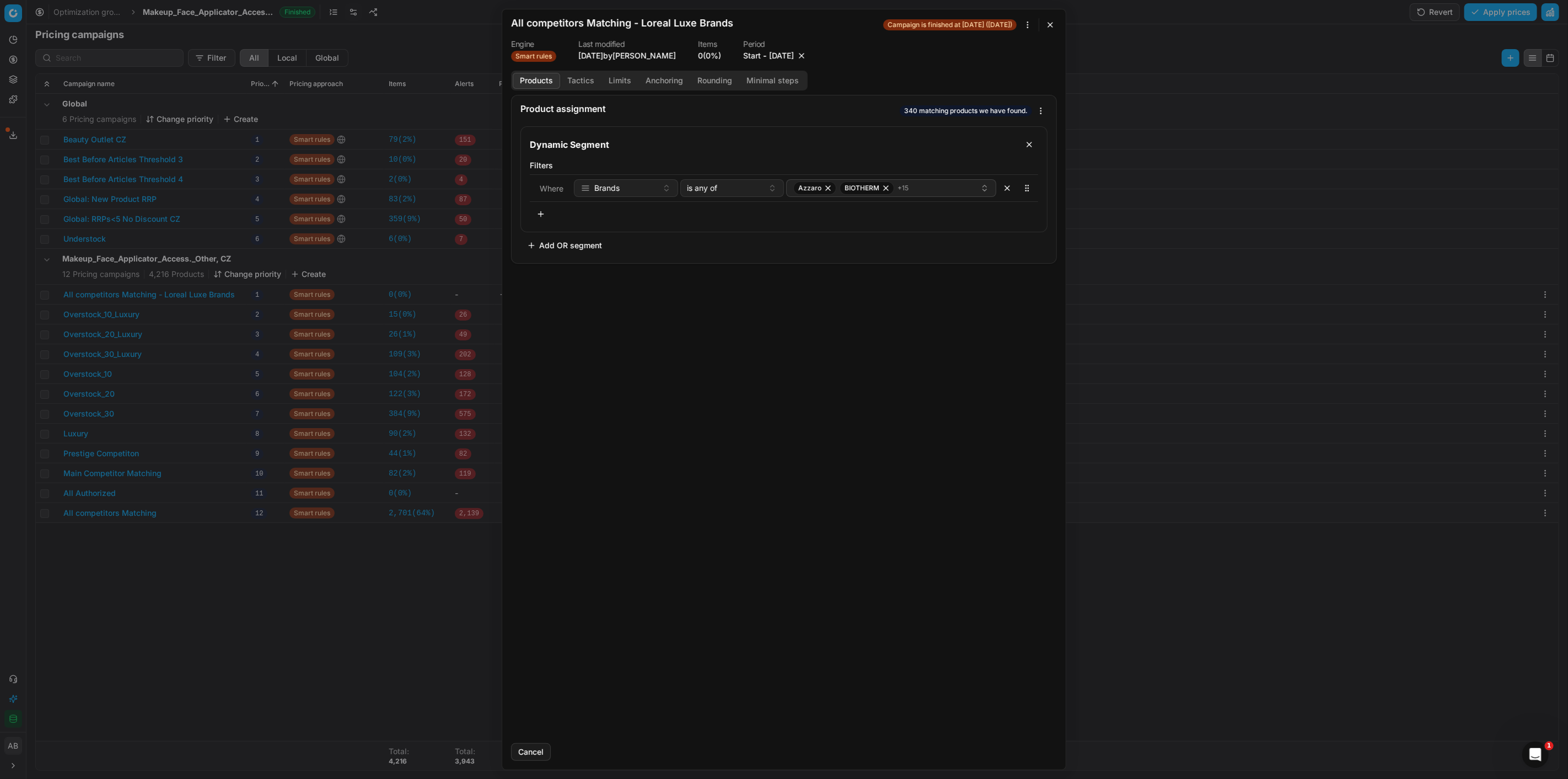
click at [807, 57] on button "button" at bounding box center [802, 55] width 11 height 11
click at [1030, 753] on button "Save" at bounding box center [1035, 752] width 44 height 18
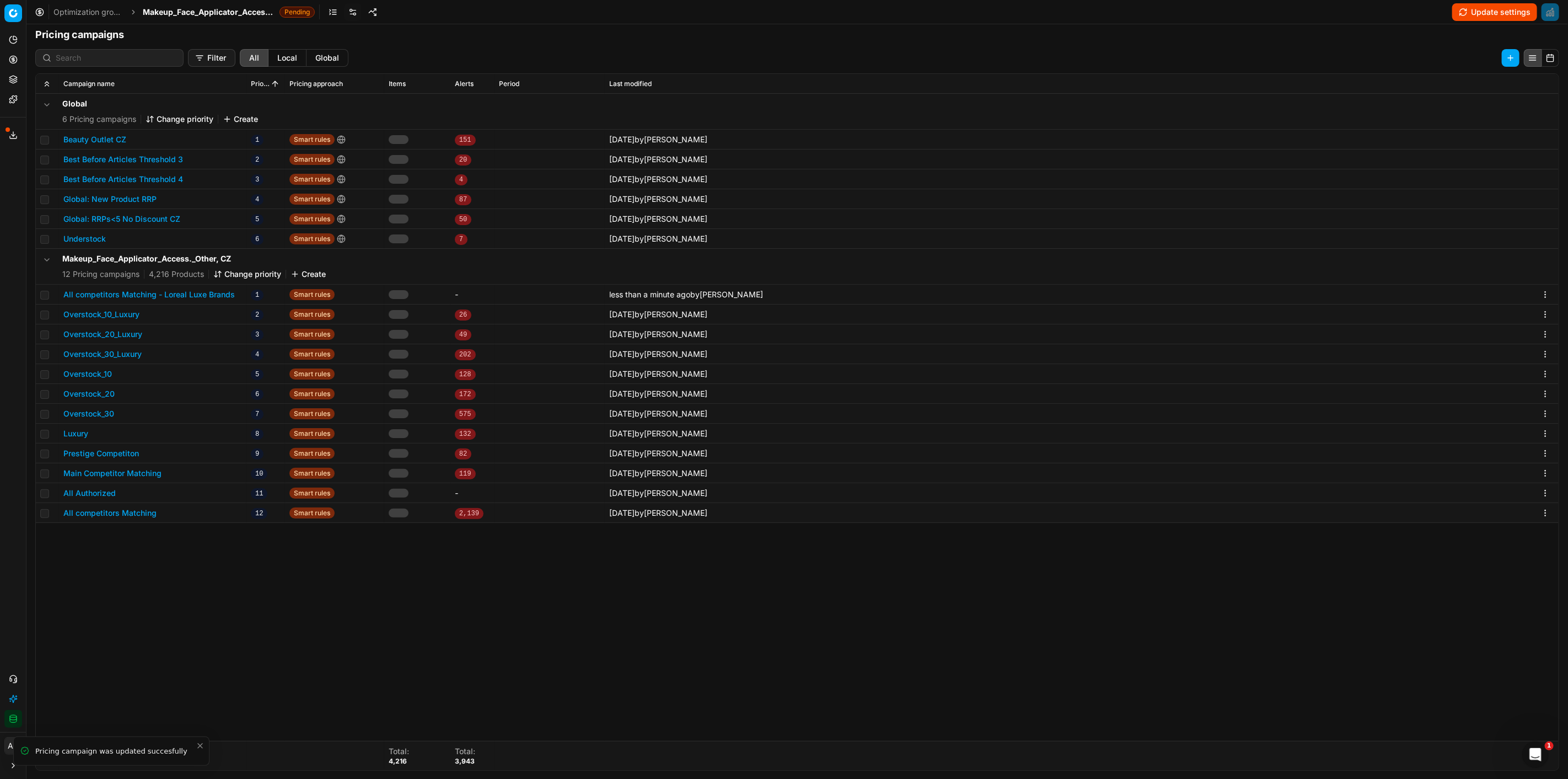
click at [192, 3] on div "Optimization groups Makeup_Face_Applicator_Access._Other, CZ Pending Update set…" at bounding box center [797, 12] width 1542 height 24
click at [191, 7] on span "Makeup_Face_Applicator_Access._Other, CZ" at bounding box center [209, 12] width 132 height 11
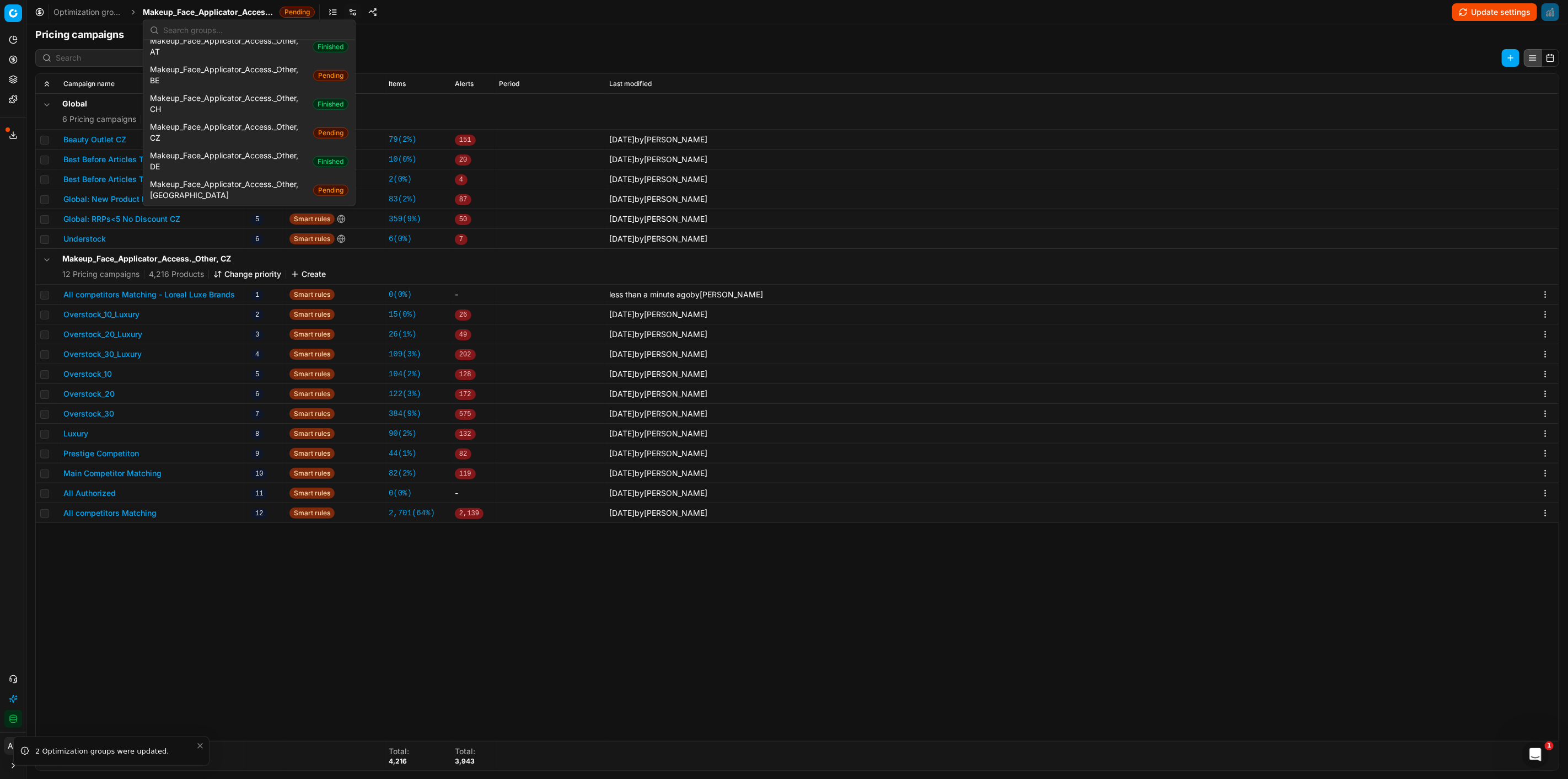
scroll to position [735, 0]
click at [217, 230] on span "Makeup_Face_Applicator_Access._Other, FR" at bounding box center [229, 241] width 158 height 22
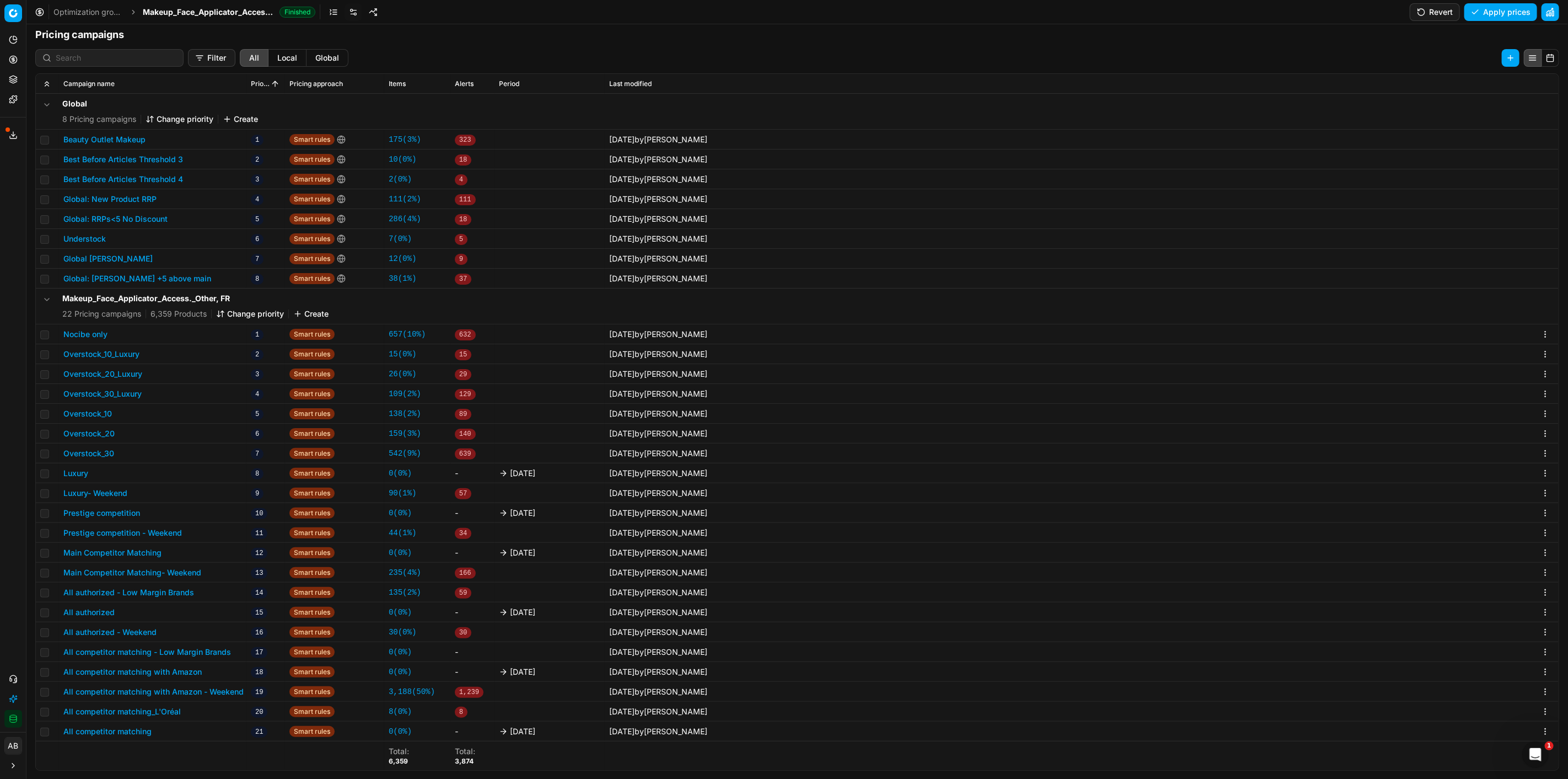
scroll to position [20, 0]
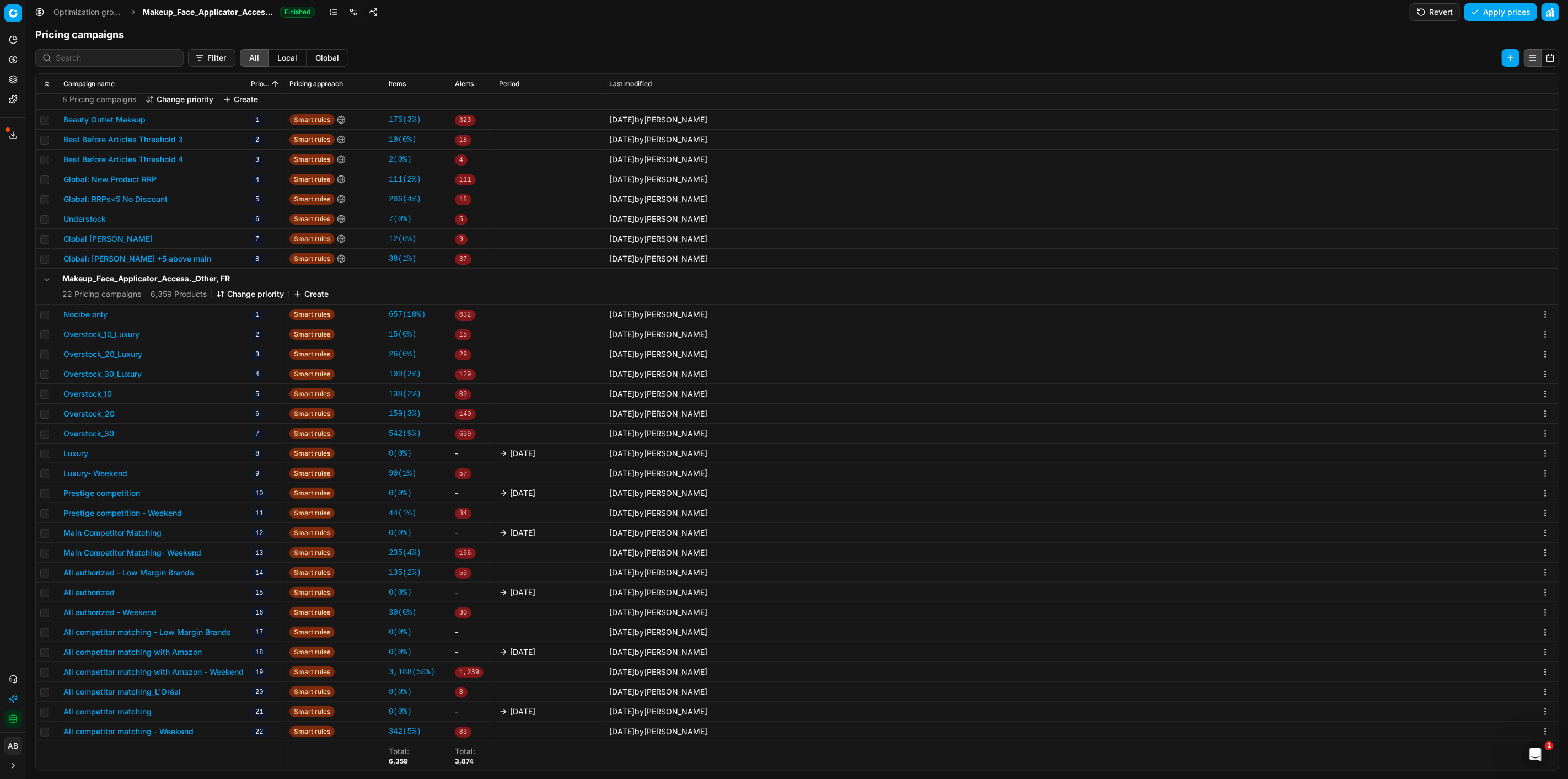
click at [73, 449] on button "Luxury" at bounding box center [75, 453] width 25 height 11
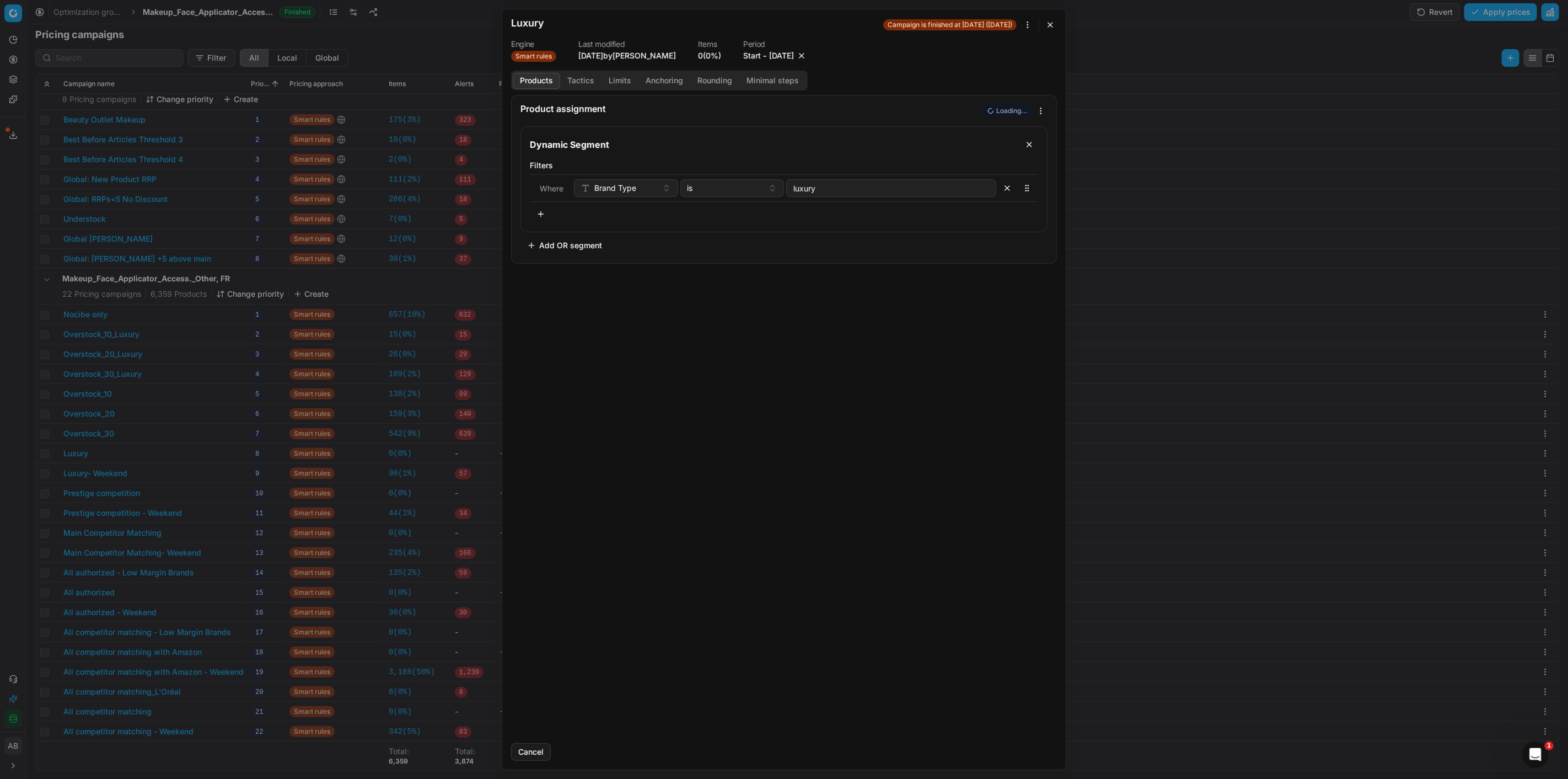
click at [807, 56] on button "button" at bounding box center [802, 55] width 11 height 11
click at [1023, 750] on button "Save" at bounding box center [1035, 752] width 44 height 18
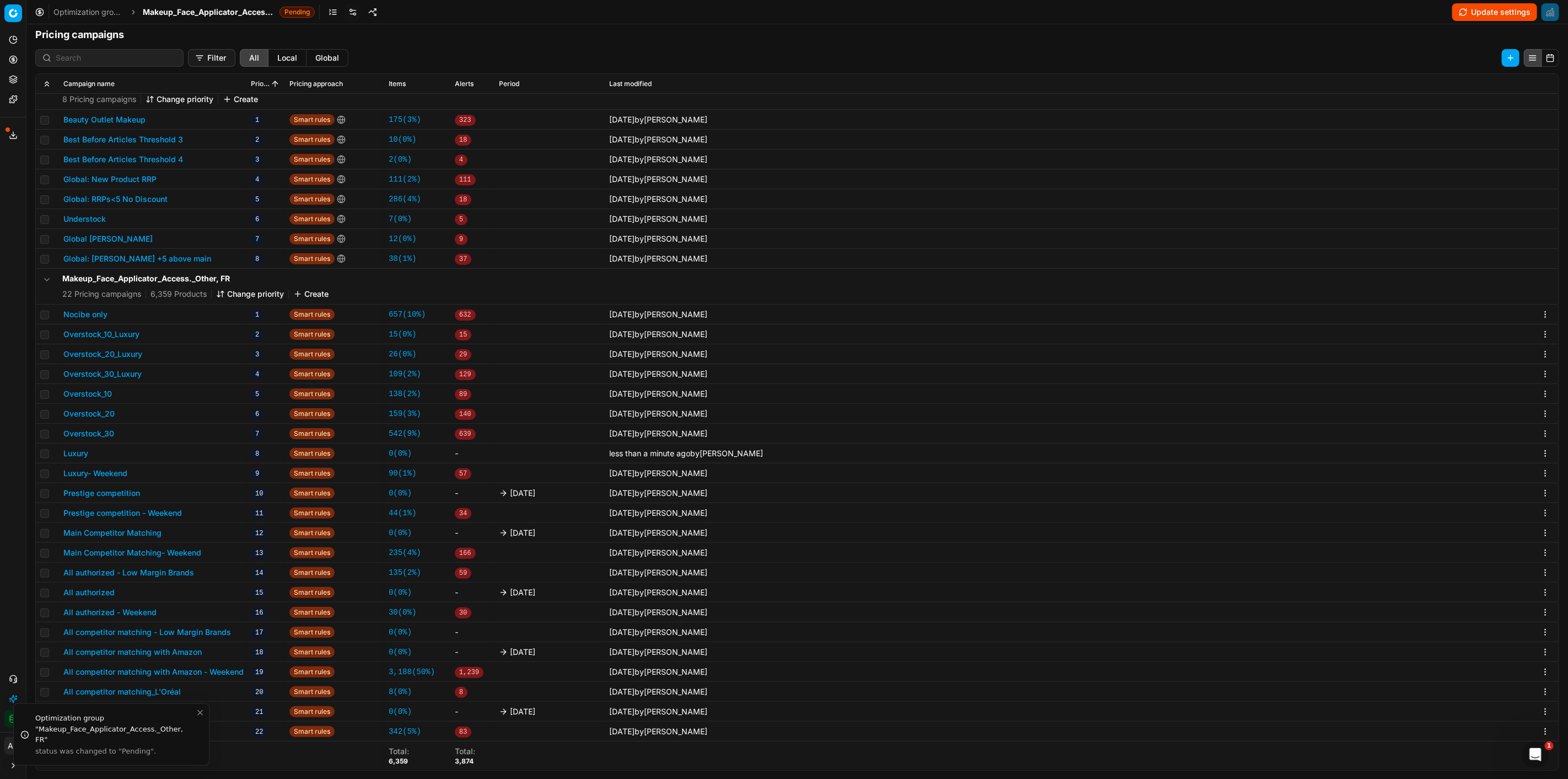
click at [114, 488] on button "Prestige competition" at bounding box center [102, 493] width 77 height 11
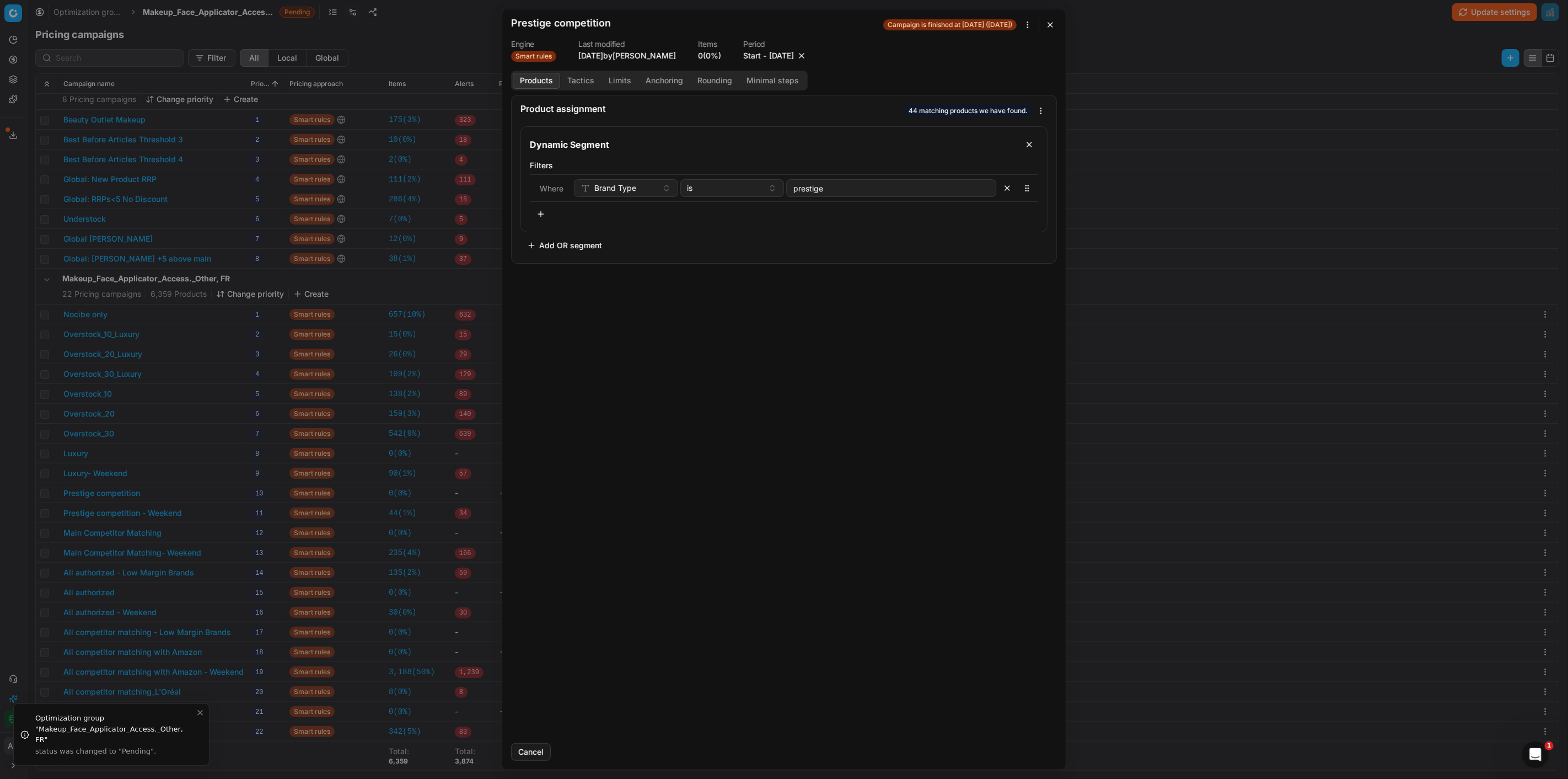
click at [807, 54] on button "button" at bounding box center [802, 55] width 11 height 11
click at [1035, 748] on button "Save" at bounding box center [1035, 752] width 44 height 18
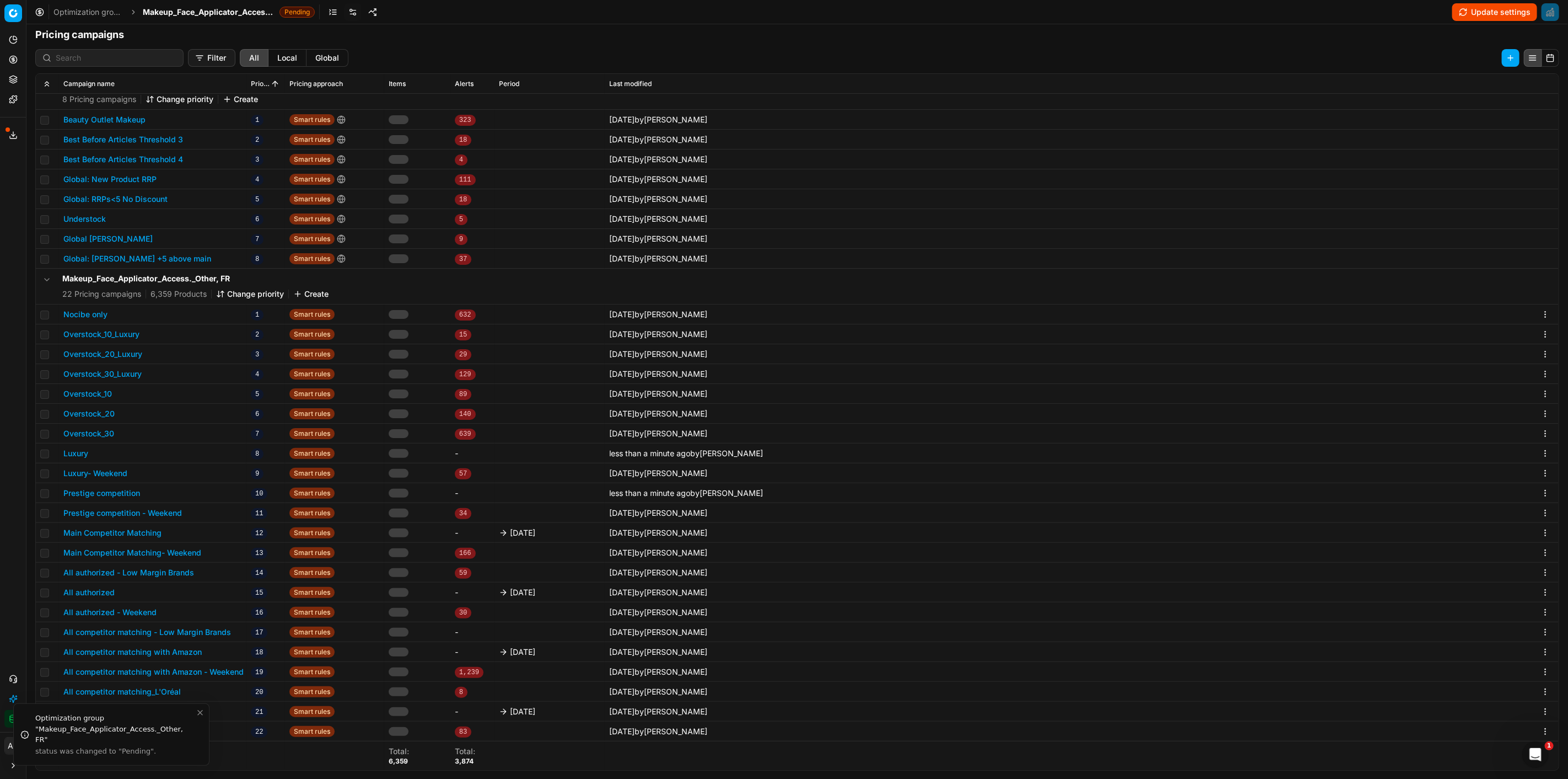
click at [145, 532] on button "Main Competitor Matching" at bounding box center [112, 533] width 98 height 11
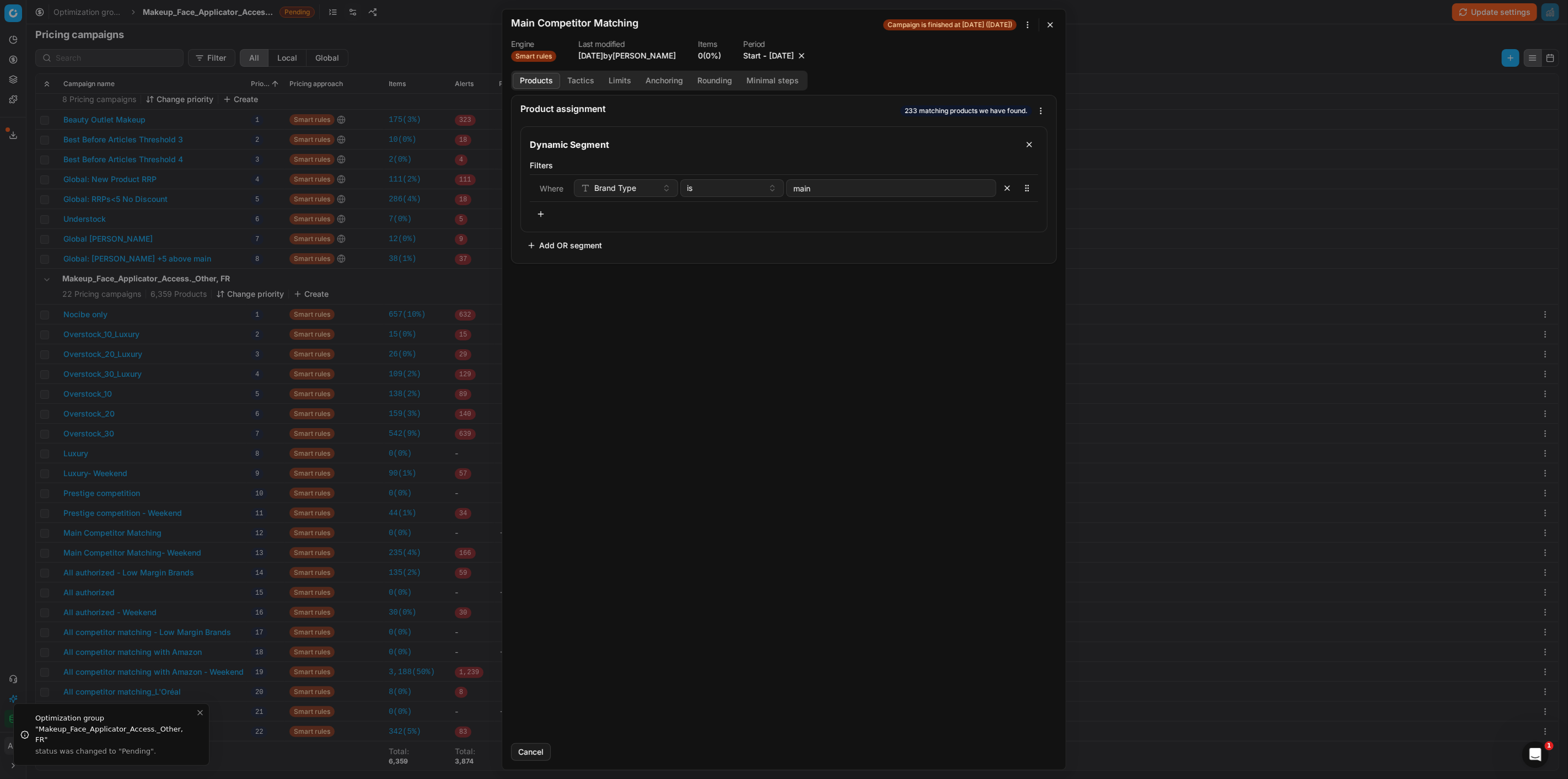
click at [807, 55] on button "button" at bounding box center [802, 55] width 11 height 11
drag, startPoint x: 1027, startPoint y: 753, endPoint x: 962, endPoint y: 747, distance: 65.3
click at [1026, 753] on button "Save" at bounding box center [1035, 752] width 44 height 18
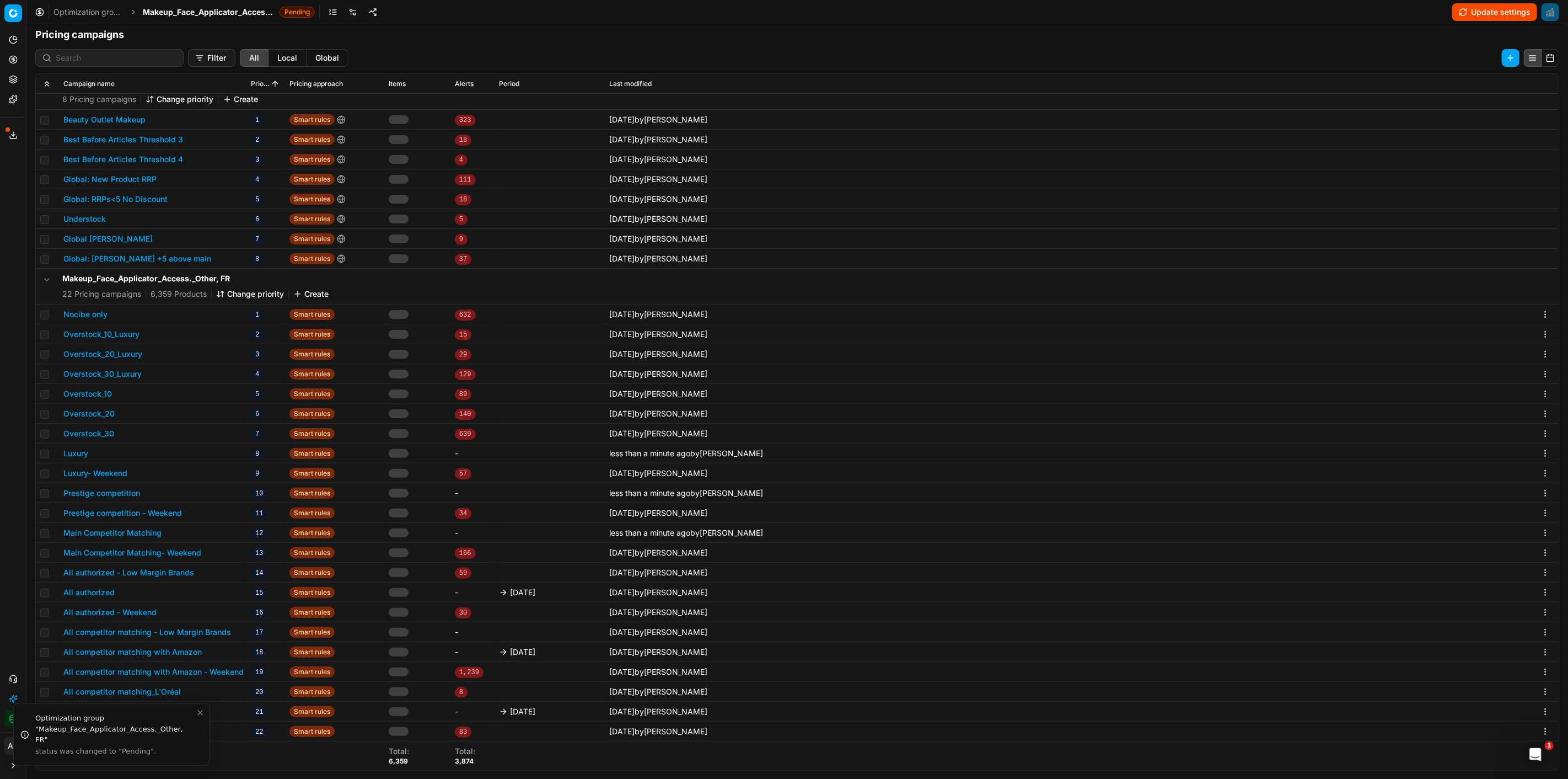
click at [108, 592] on button "All authorized" at bounding box center [89, 593] width 51 height 11
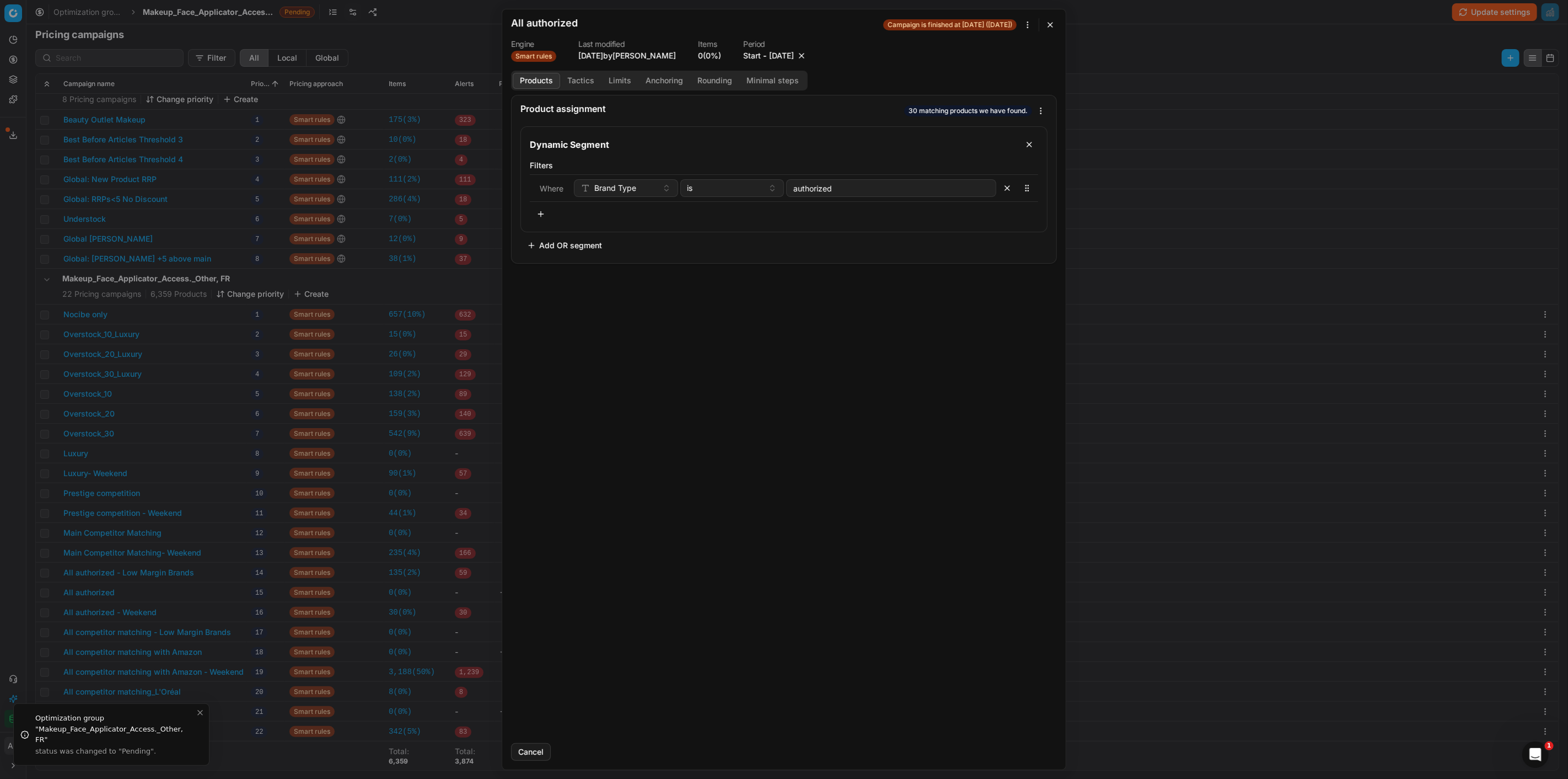
click at [807, 54] on button "button" at bounding box center [802, 55] width 11 height 11
click at [1024, 749] on button "Save" at bounding box center [1035, 752] width 44 height 18
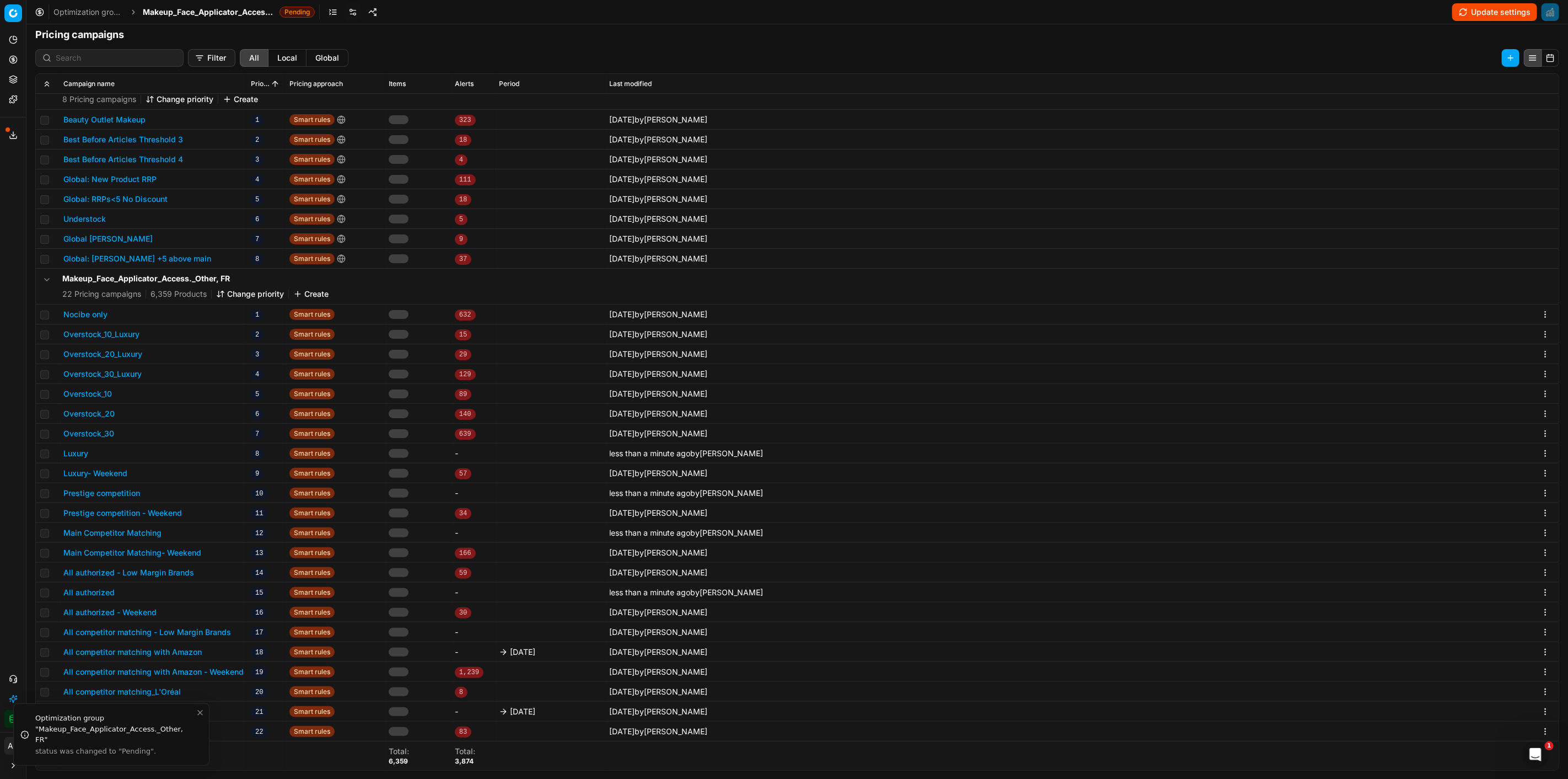
click at [197, 649] on button "All competitor matching with Amazon" at bounding box center [132, 652] width 138 height 11
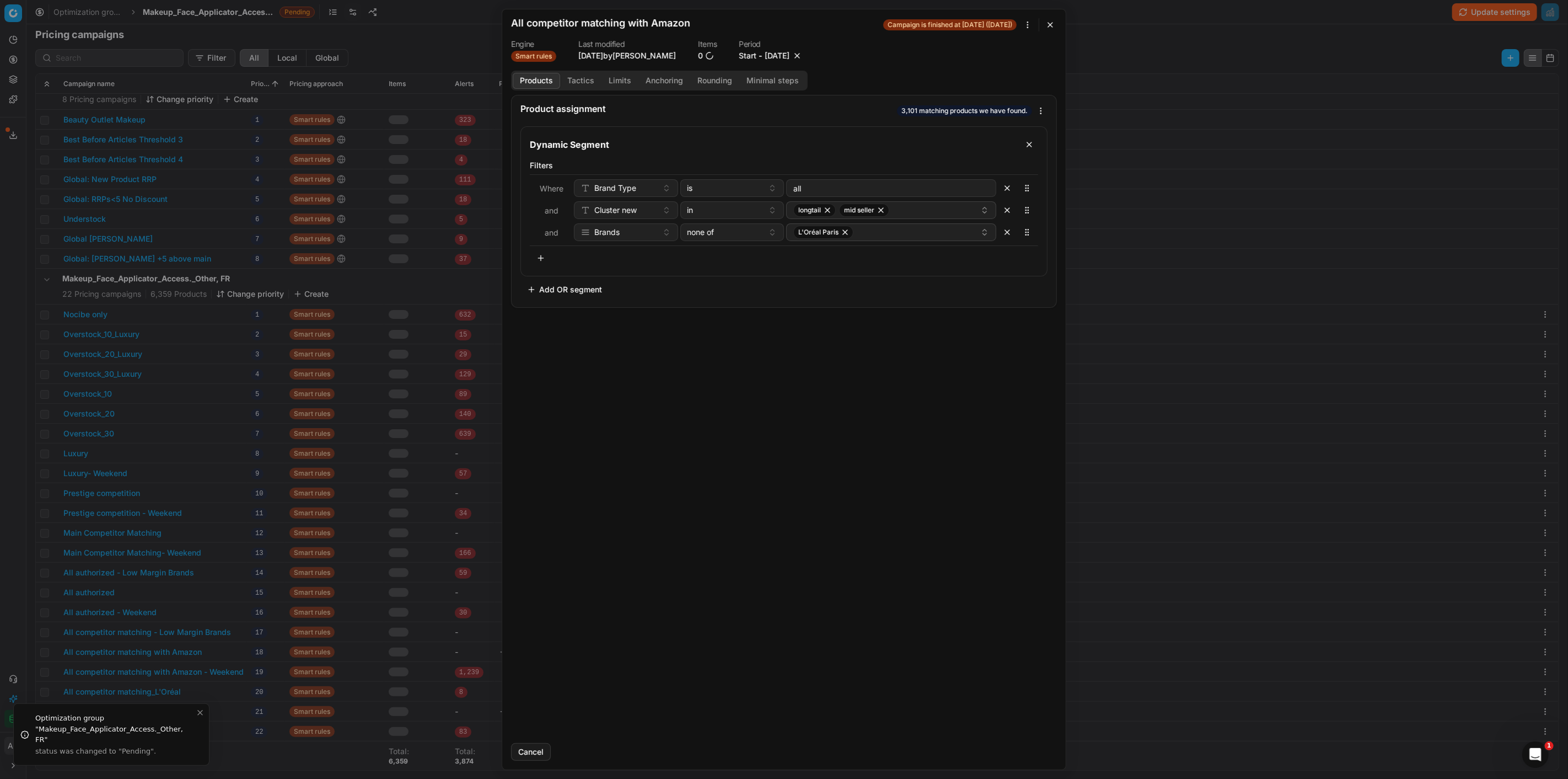
click at [803, 53] on button "button" at bounding box center [797, 55] width 11 height 11
click at [1017, 748] on button "Save" at bounding box center [1035, 752] width 44 height 18
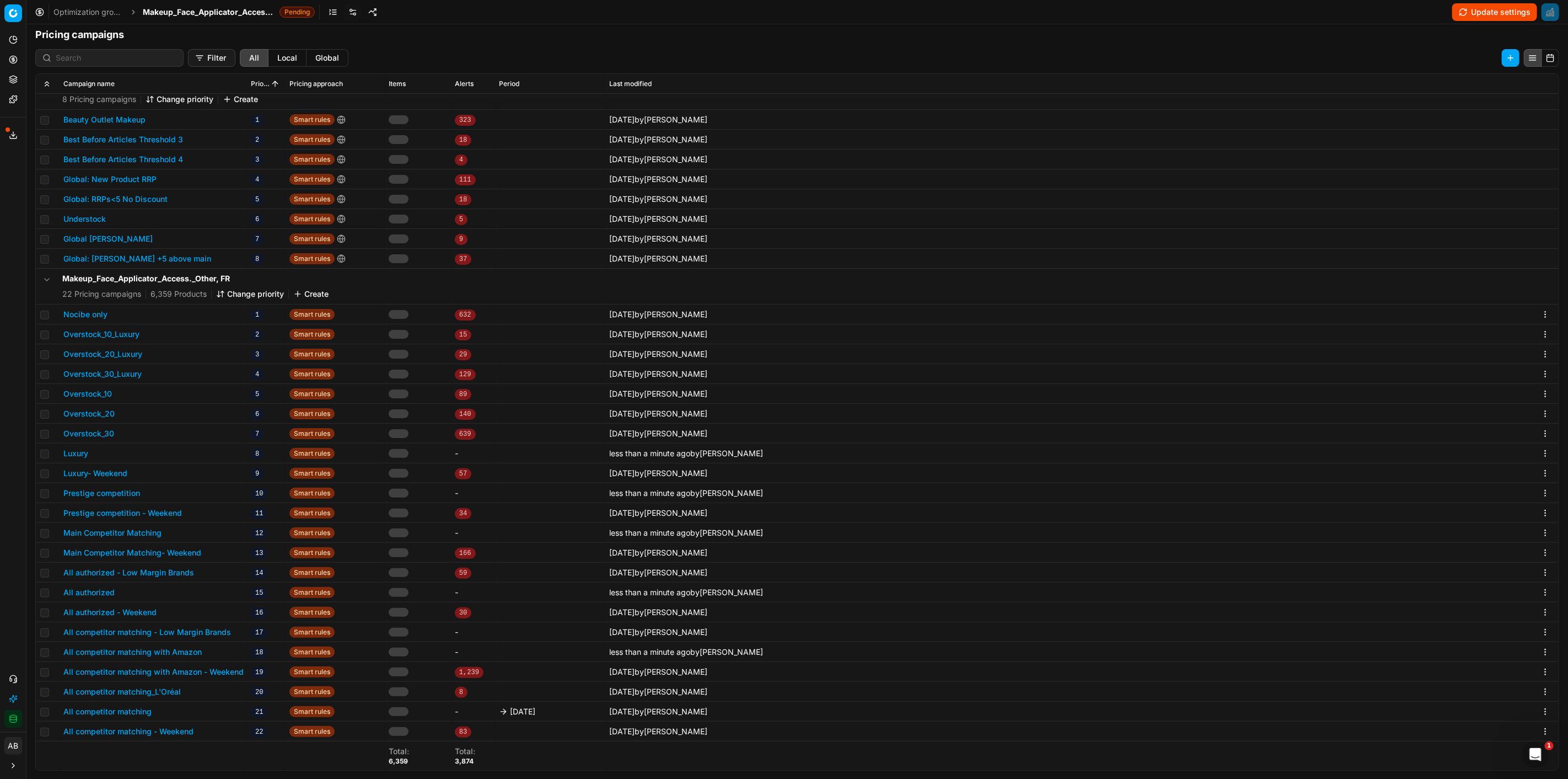
click at [142, 711] on button "All competitor matching" at bounding box center [107, 711] width 88 height 11
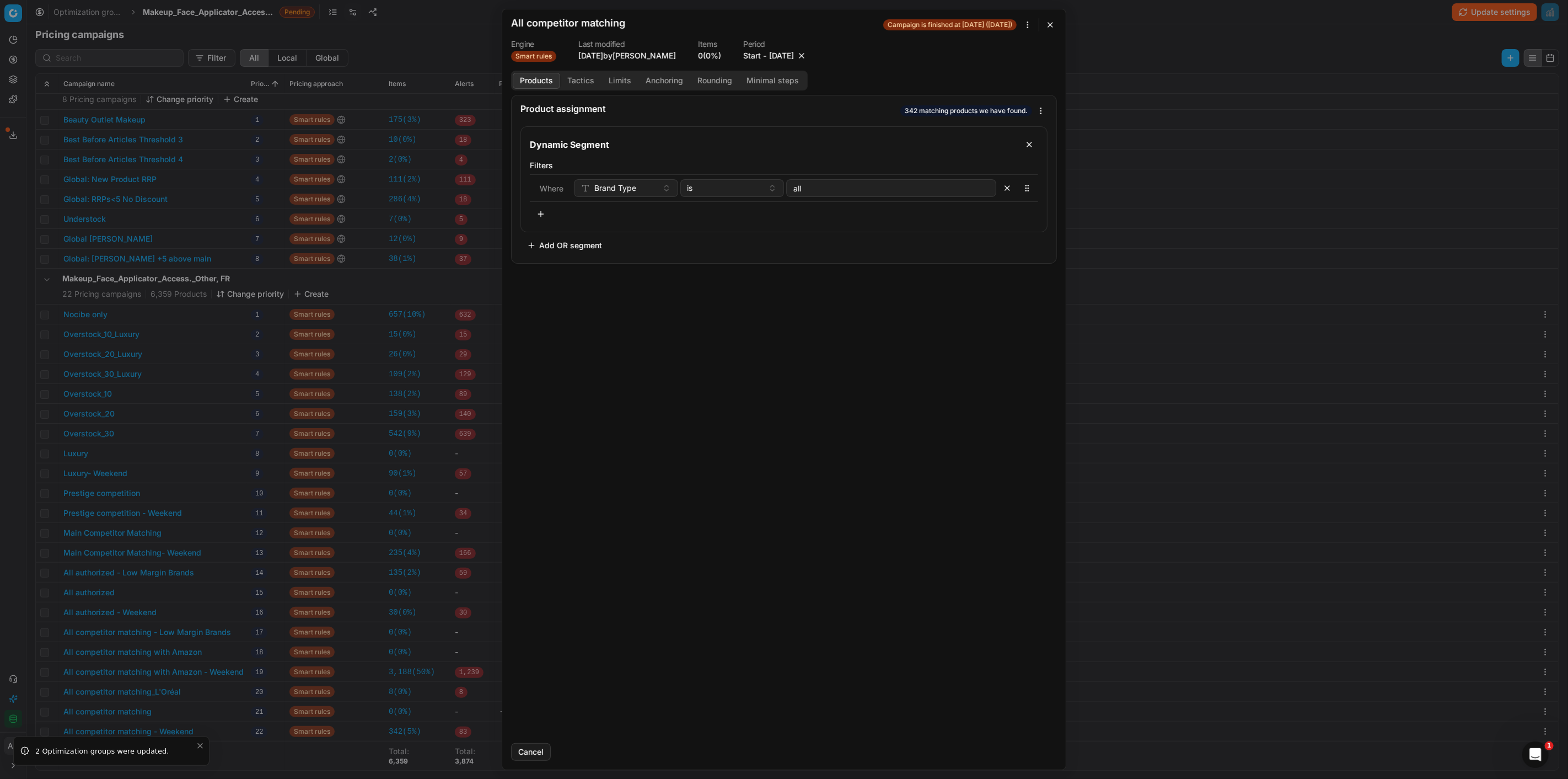
click at [807, 54] on button "button" at bounding box center [802, 55] width 11 height 11
click at [1028, 756] on button "Save" at bounding box center [1035, 752] width 44 height 18
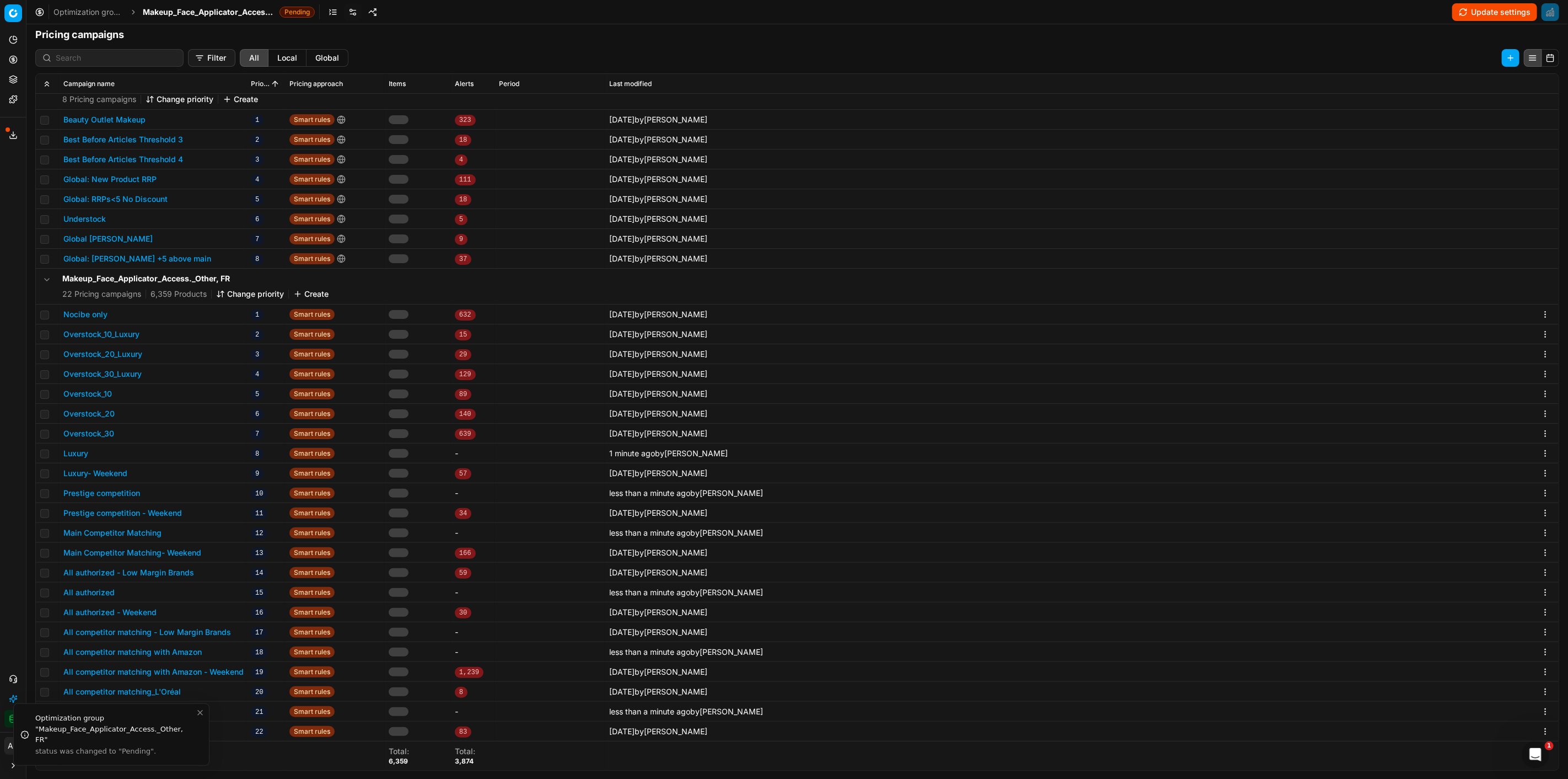
click at [1498, 13] on button "Update settings" at bounding box center [1494, 12] width 85 height 18
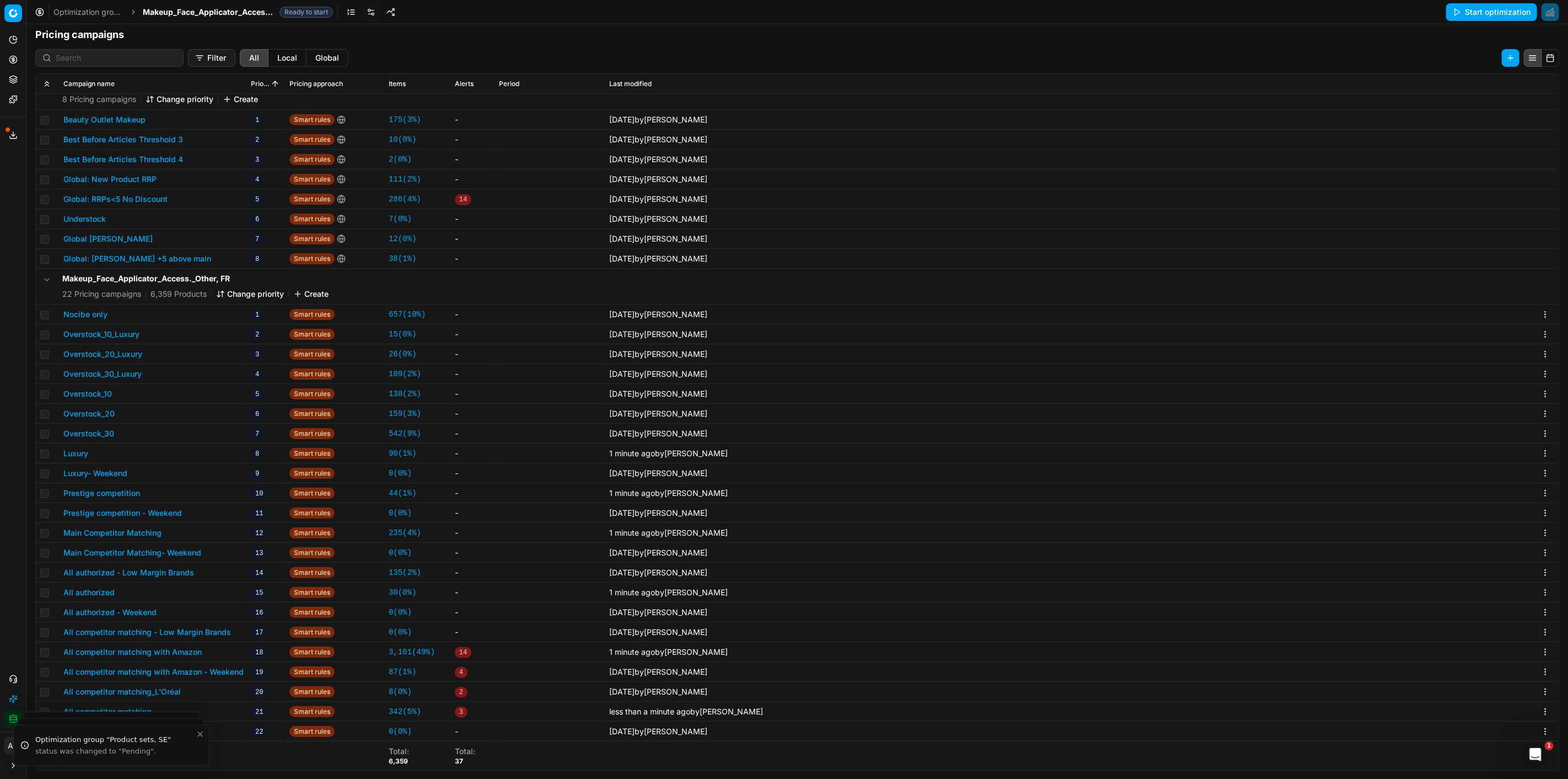
scroll to position [0, 0]
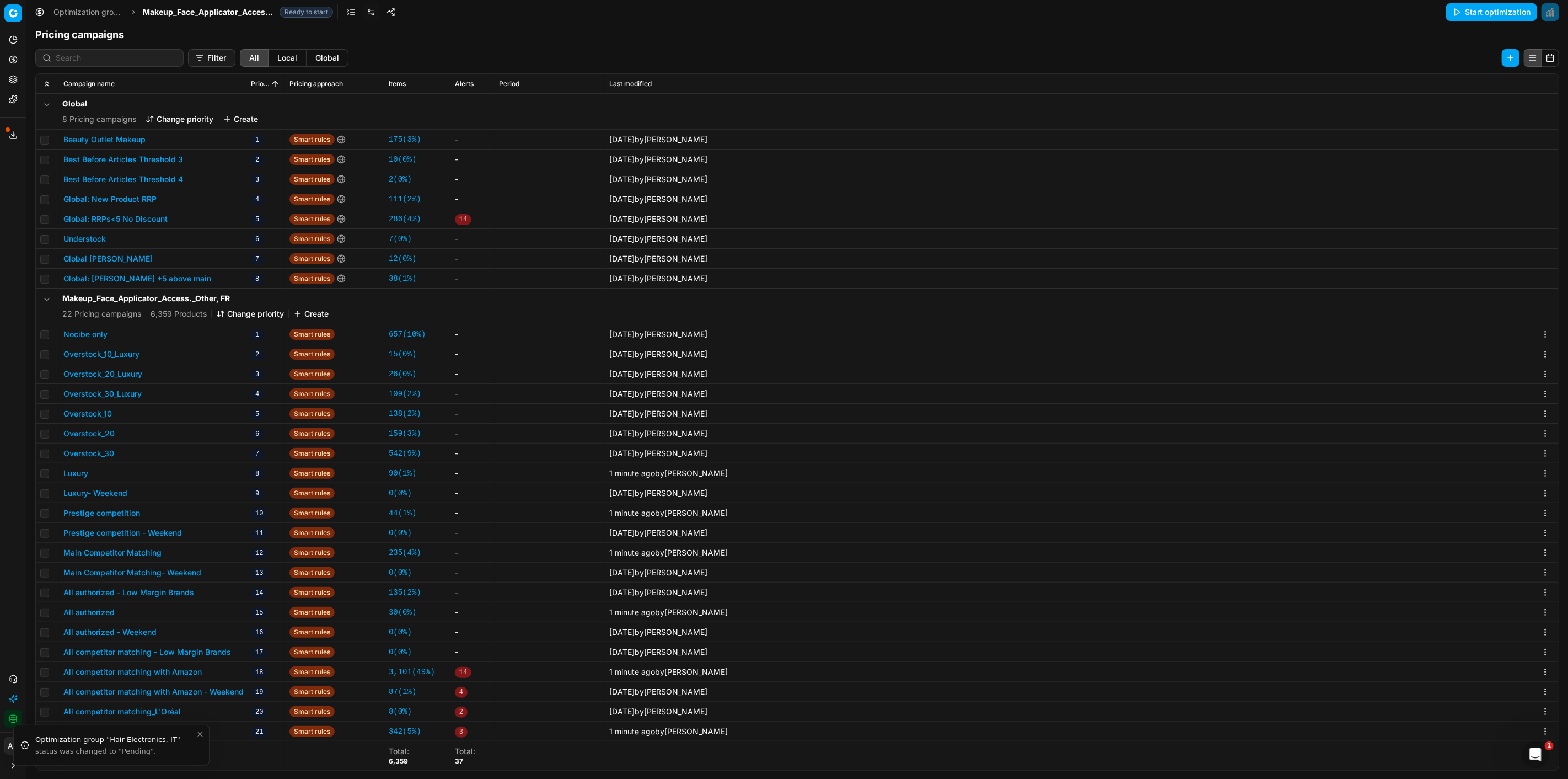
click at [218, 7] on span "Makeup_Face_Applicator_Access._Other, FR" at bounding box center [209, 12] width 132 height 11
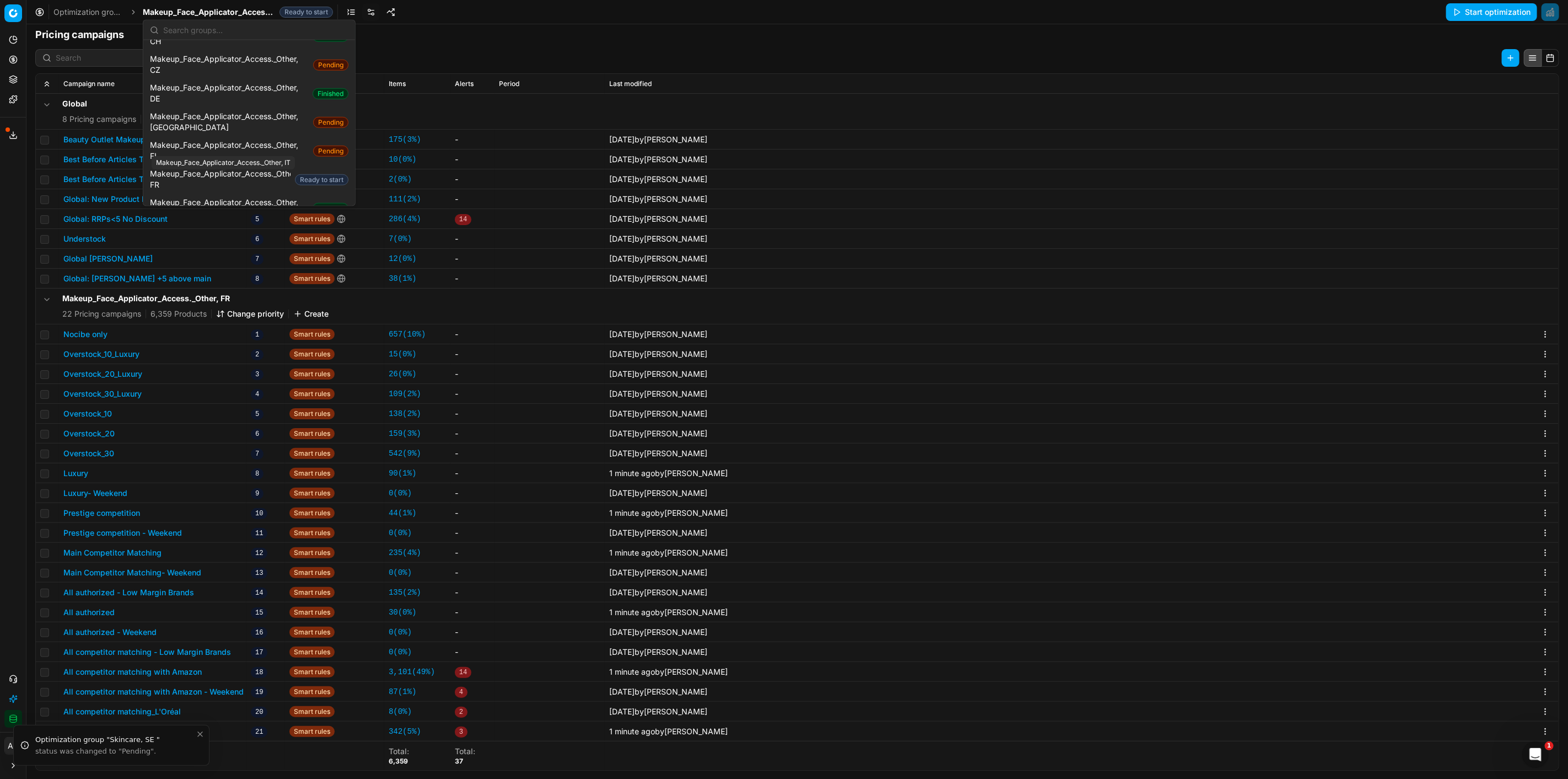
scroll to position [674, 0]
click at [251, 176] on span "Makeup_Face_Applicator_Access._Other, CZ" at bounding box center [229, 187] width 159 height 22
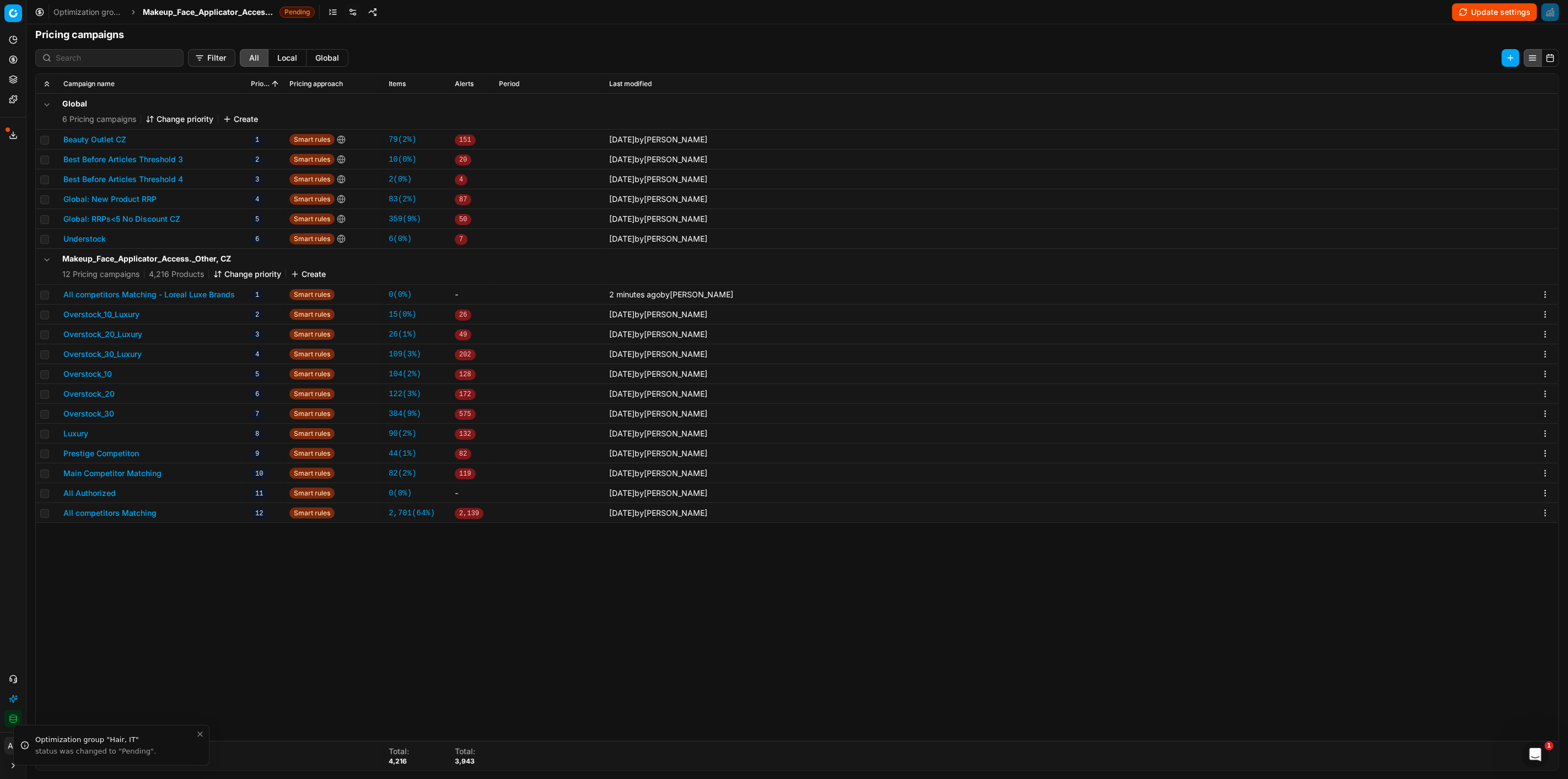
click at [1513, 15] on button "Update settings" at bounding box center [1494, 12] width 85 height 18
click at [186, 9] on span "Makeup_Face_Applicator_Access._Other, CZ" at bounding box center [209, 12] width 132 height 11
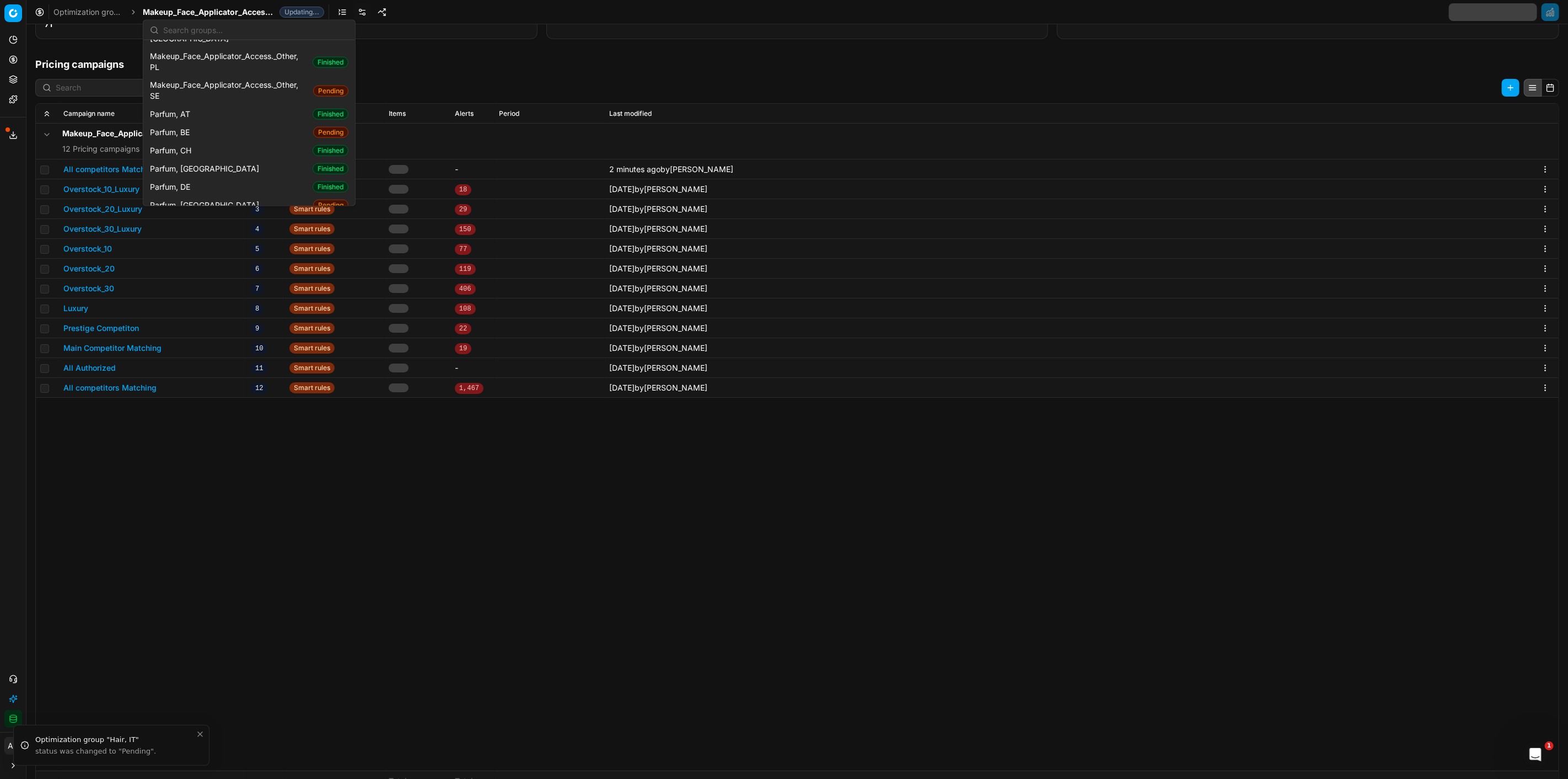
scroll to position [981, 0]
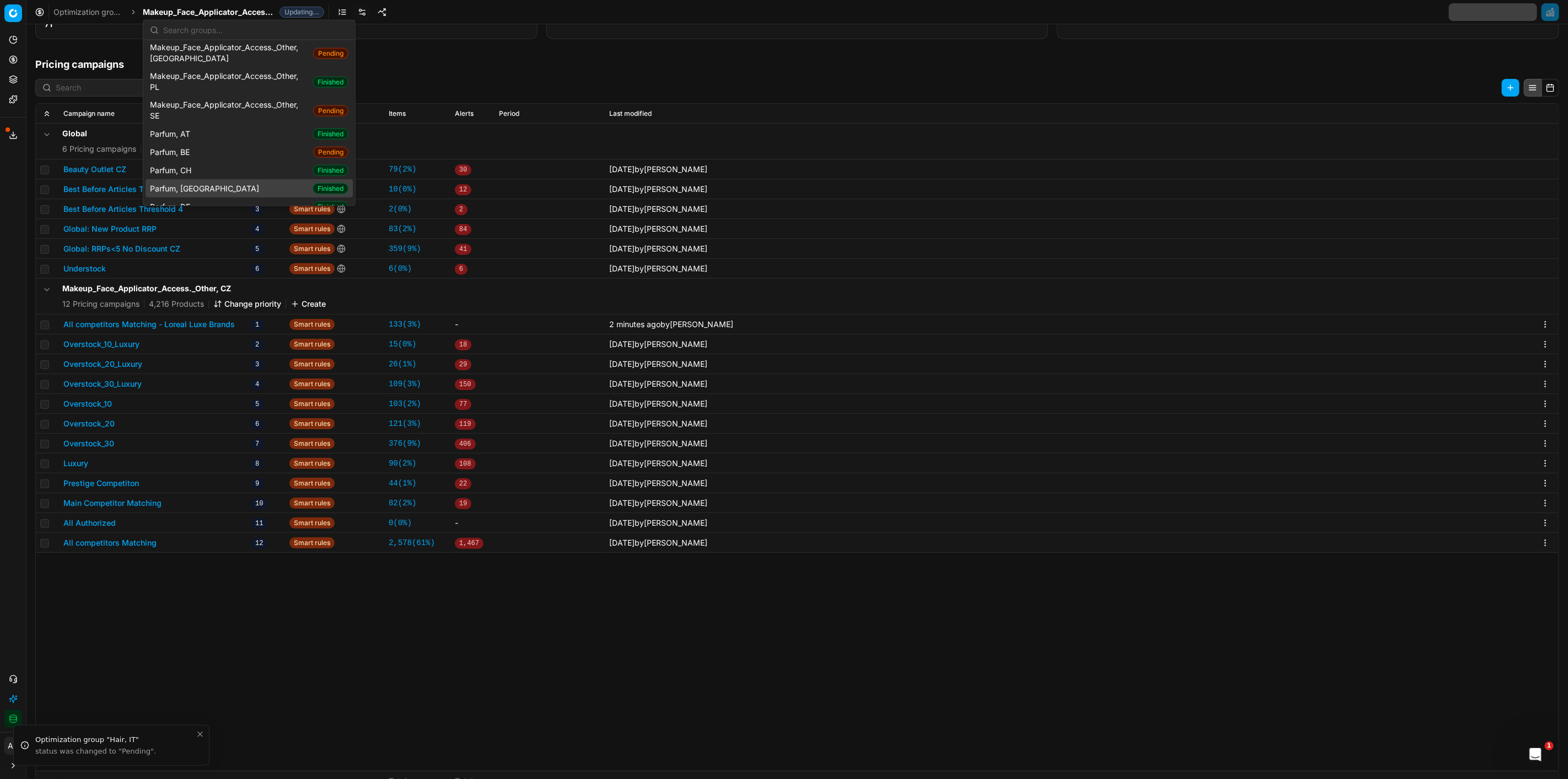
click at [204, 179] on div "Parfum, CZ Finished" at bounding box center [249, 188] width 208 height 18
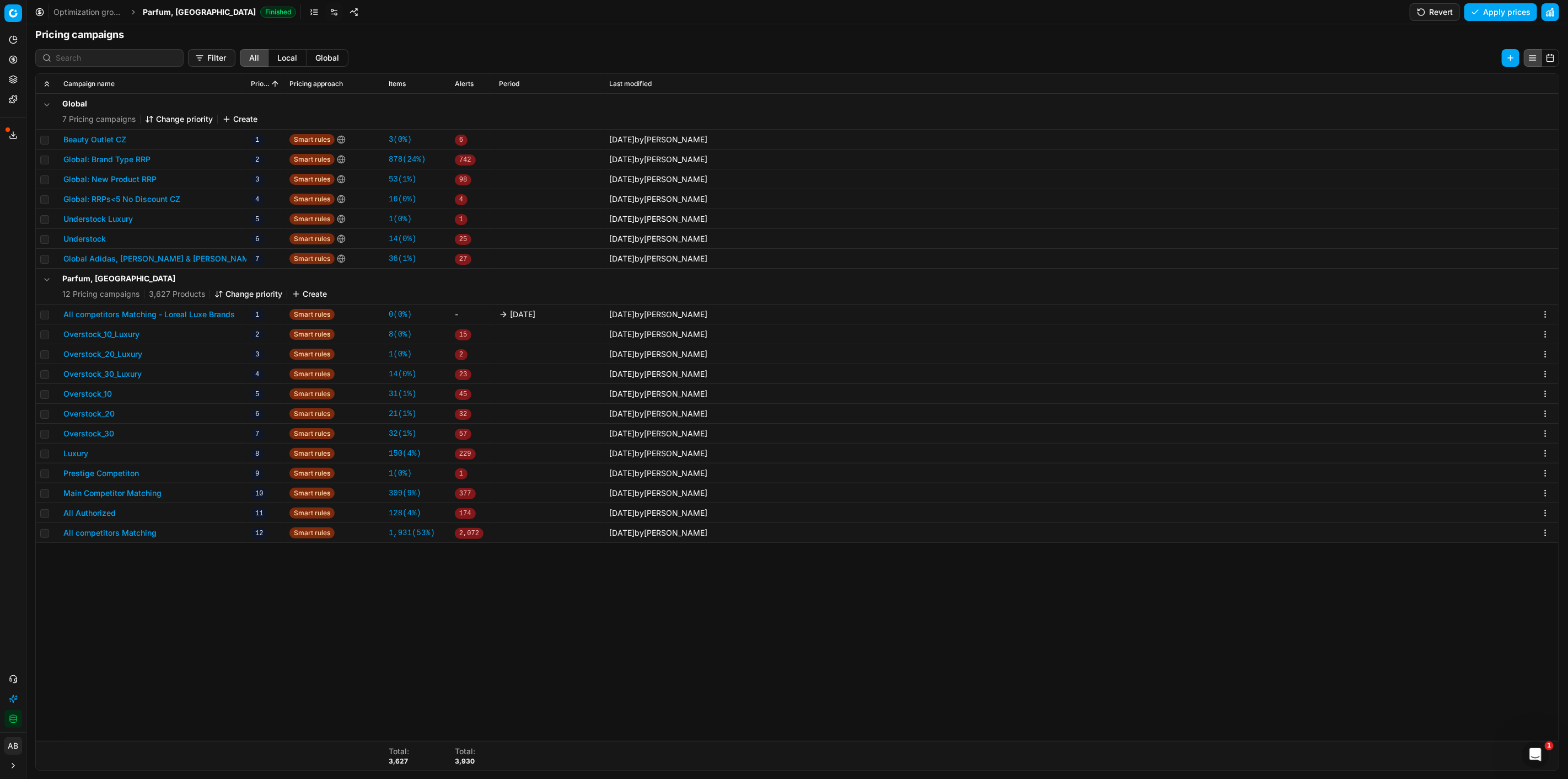
click at [215, 314] on button "All competitors Matching - Loreal Luxe Brands" at bounding box center [149, 314] width 172 height 11
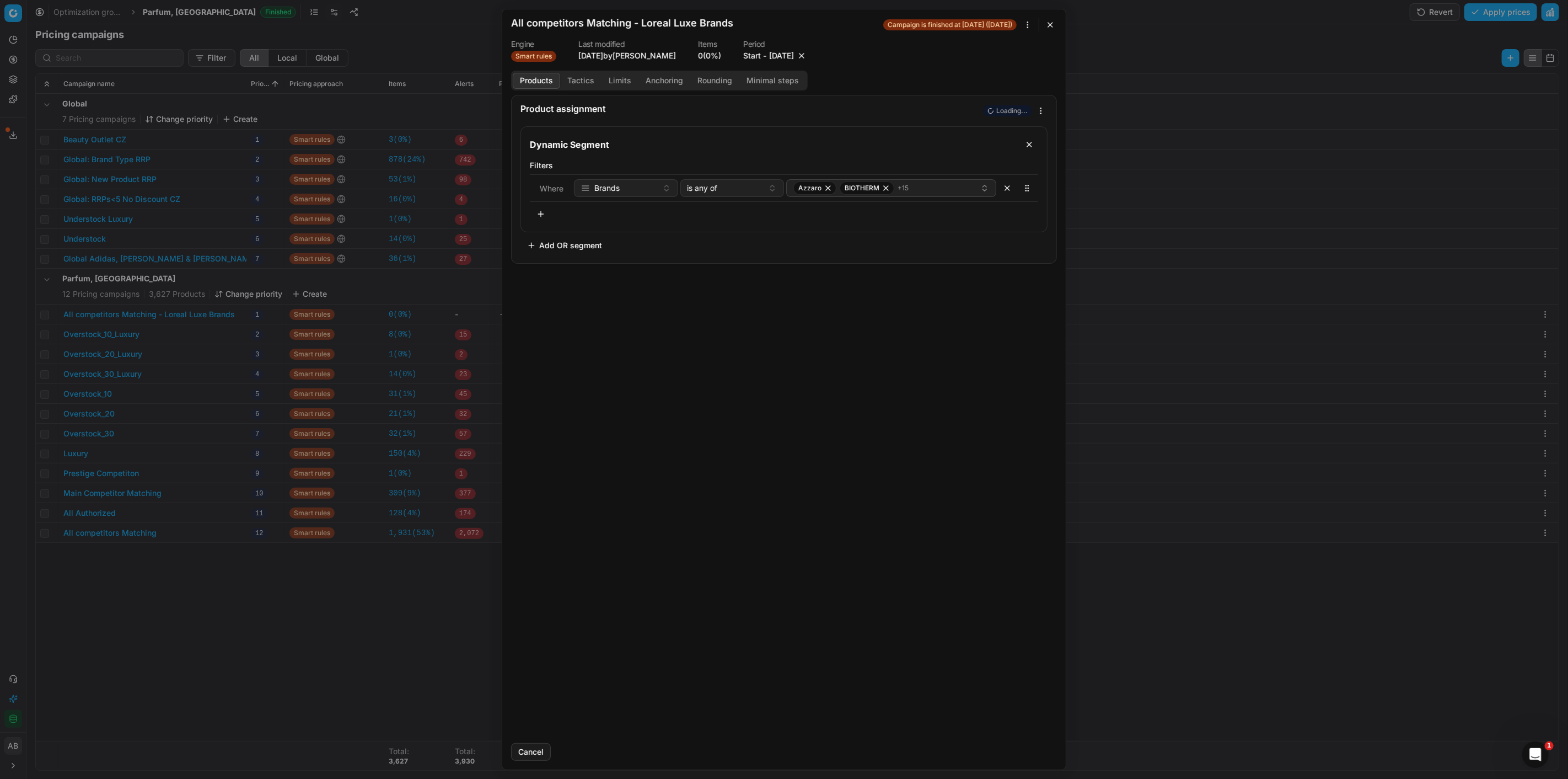
click at [807, 57] on button "button" at bounding box center [802, 55] width 11 height 11
click at [1032, 750] on button "Save" at bounding box center [1035, 752] width 44 height 18
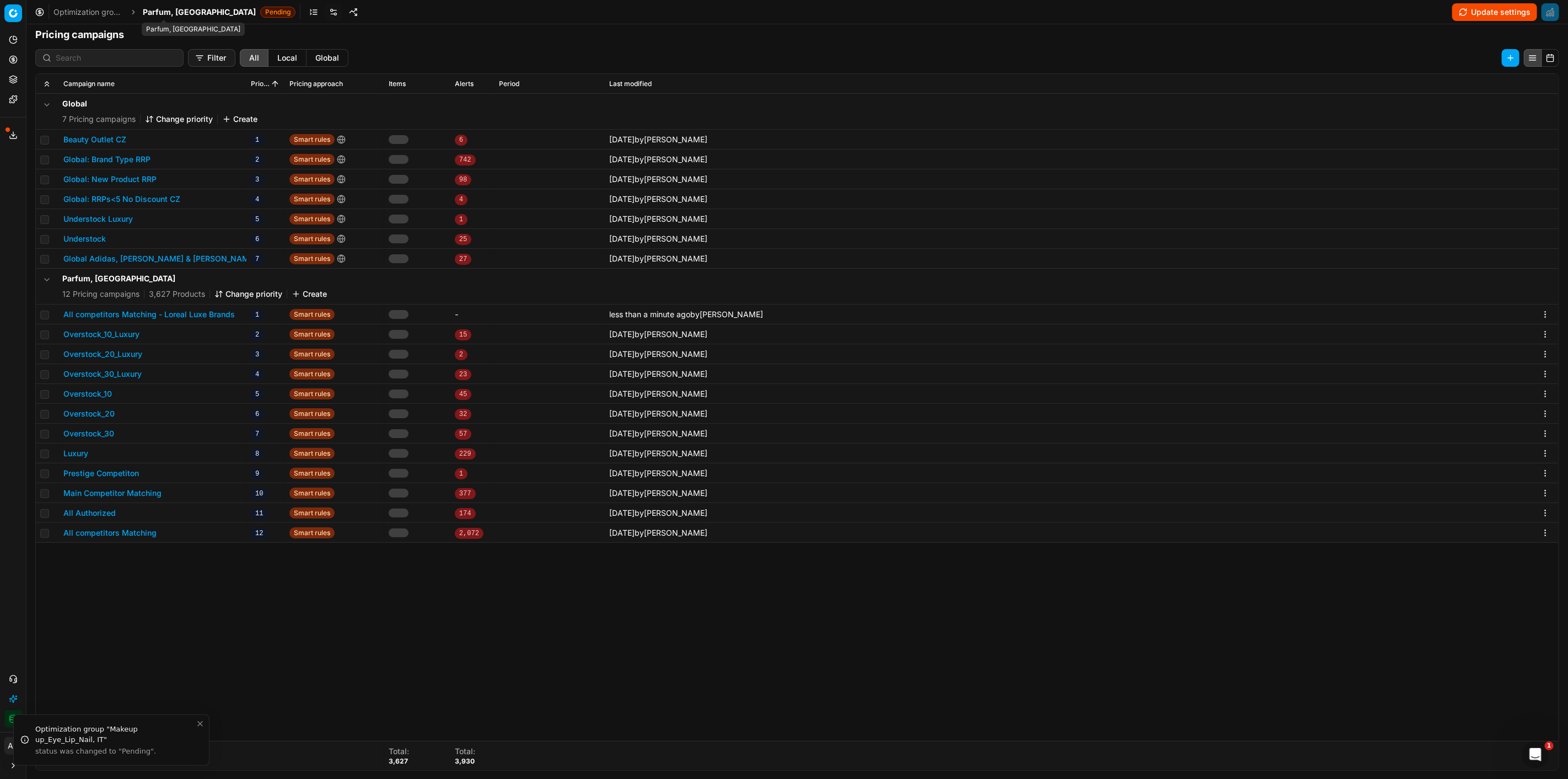
click at [178, 15] on span "Parfum, CZ" at bounding box center [200, 12] width 113 height 11
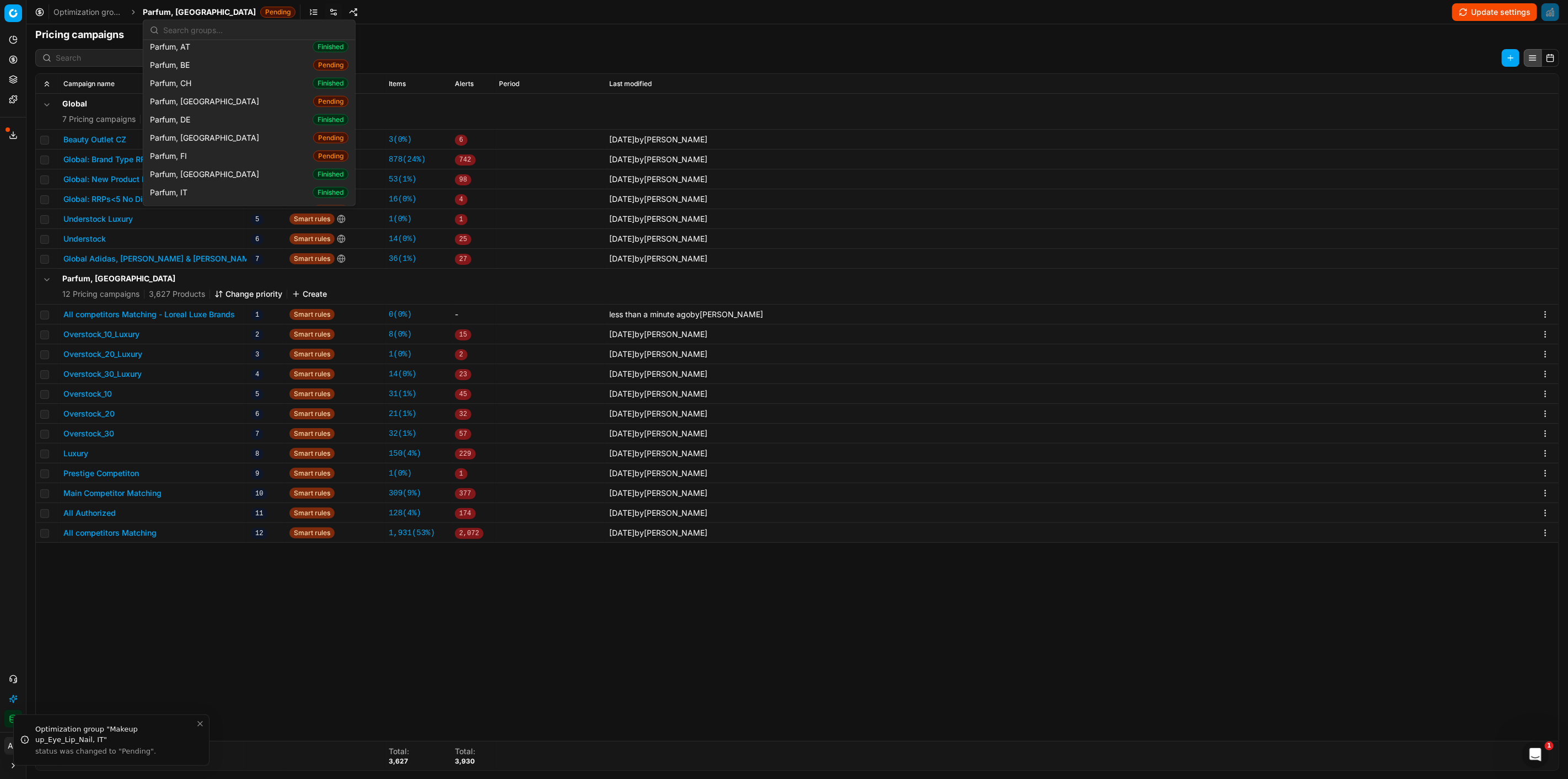
scroll to position [1042, 0]
click at [229, 191] on div "Parfum, FR Finished" at bounding box center [249, 200] width 208 height 18
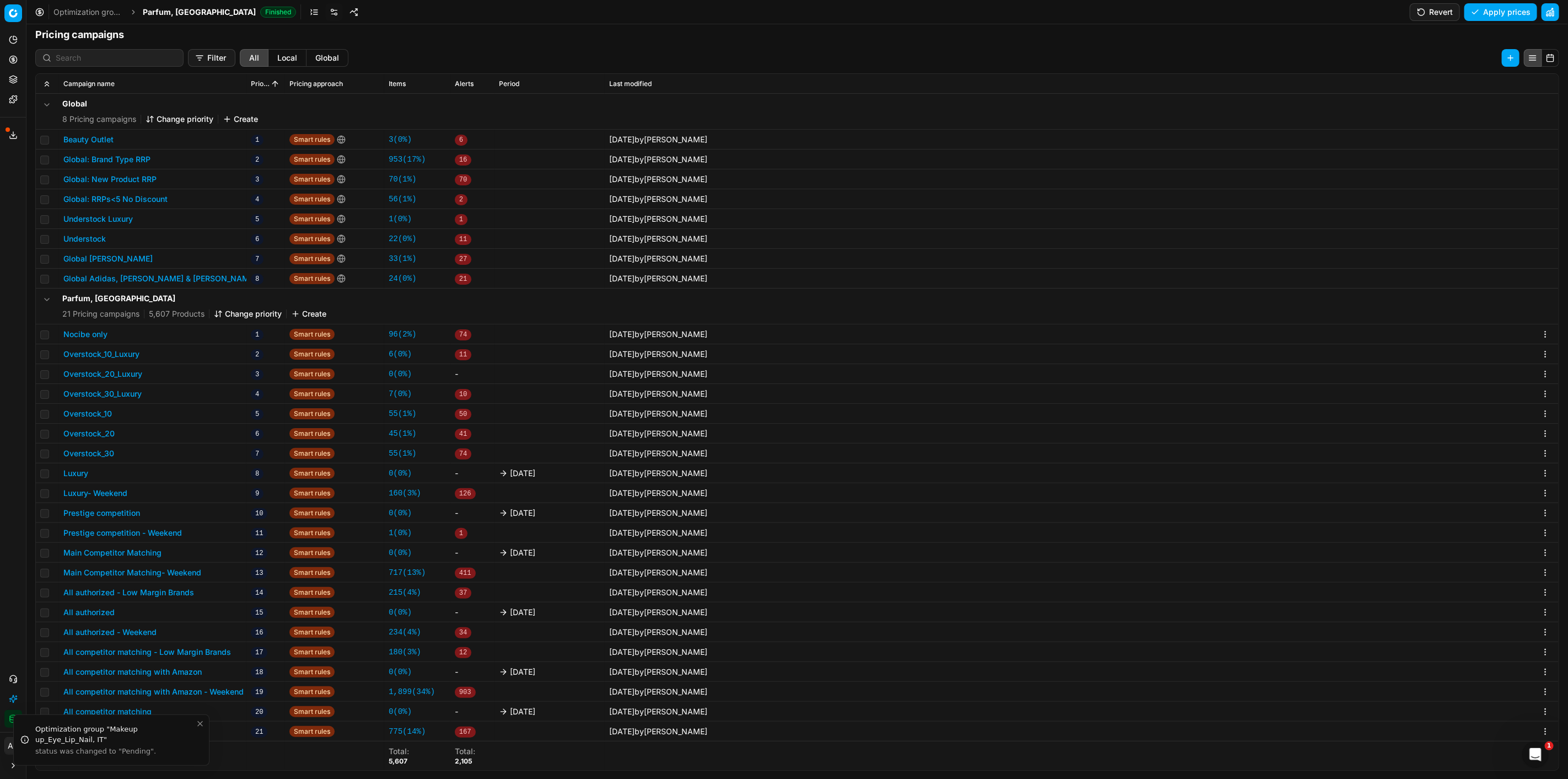
scroll to position [1, 0]
click at [78, 470] on button "Luxury" at bounding box center [75, 473] width 25 height 11
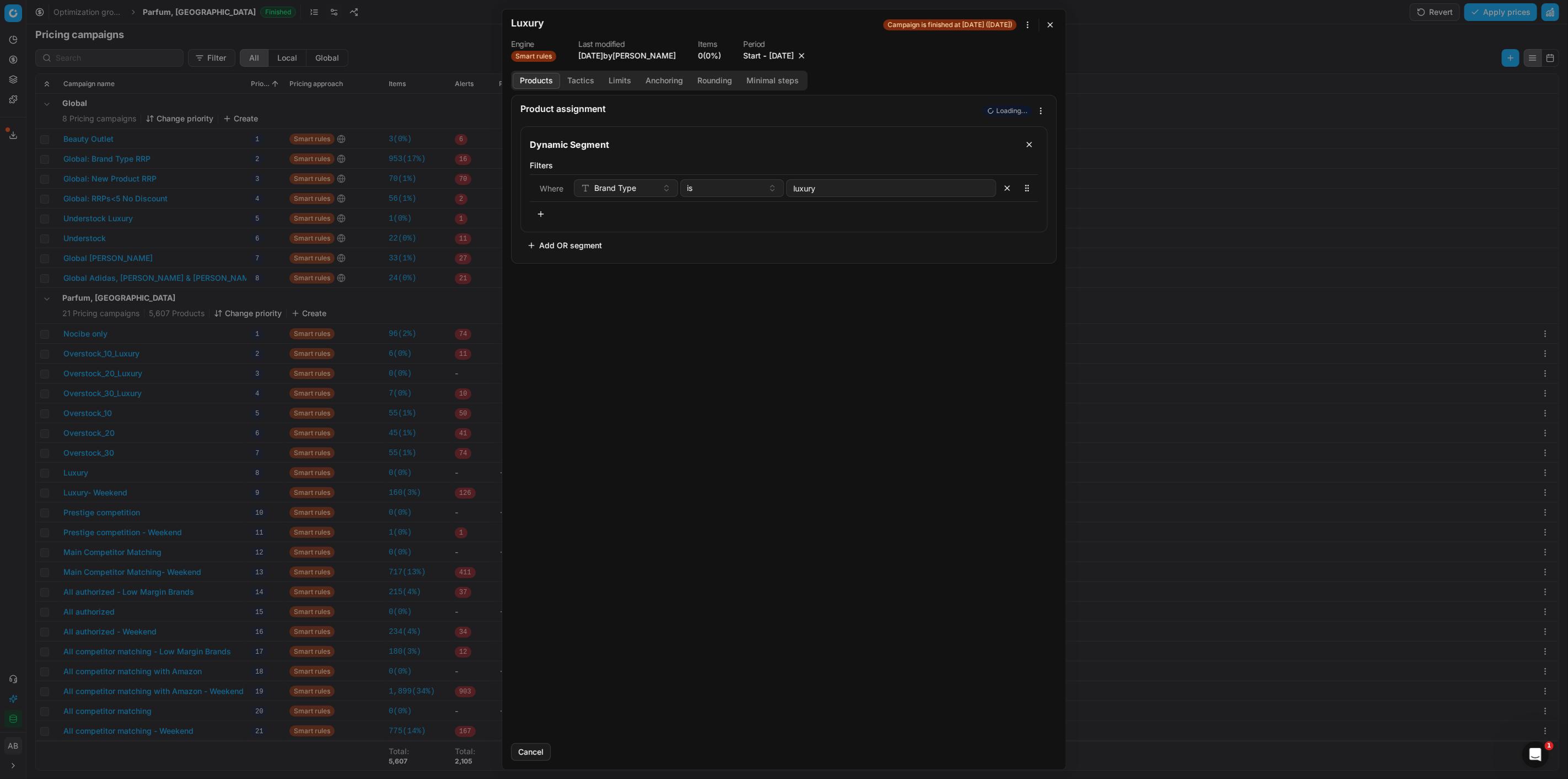
click at [807, 54] on button "button" at bounding box center [802, 55] width 11 height 11
click at [1040, 752] on button "Save" at bounding box center [1035, 752] width 44 height 18
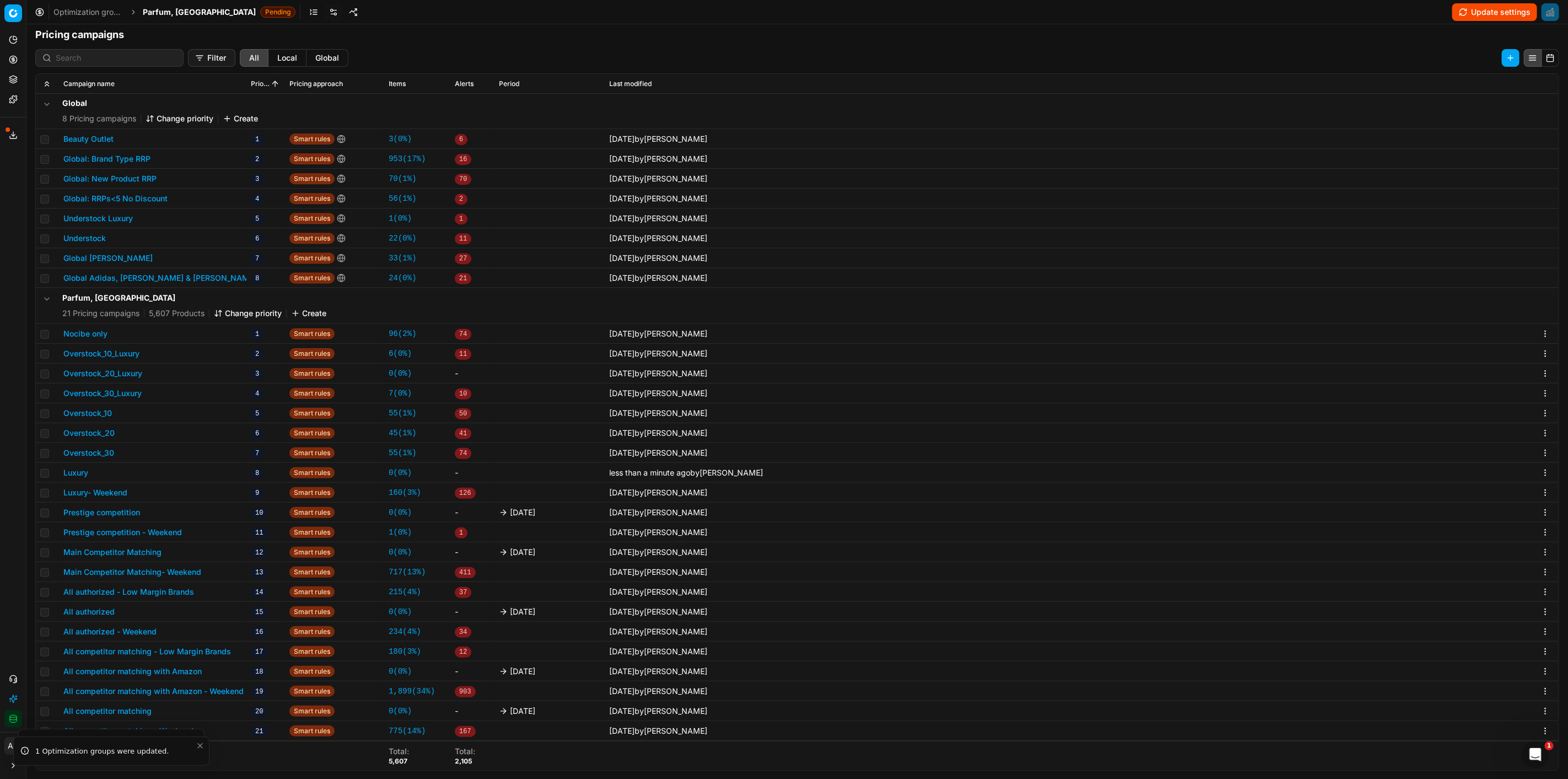
click at [135, 513] on button "Prestige competition" at bounding box center [102, 512] width 77 height 11
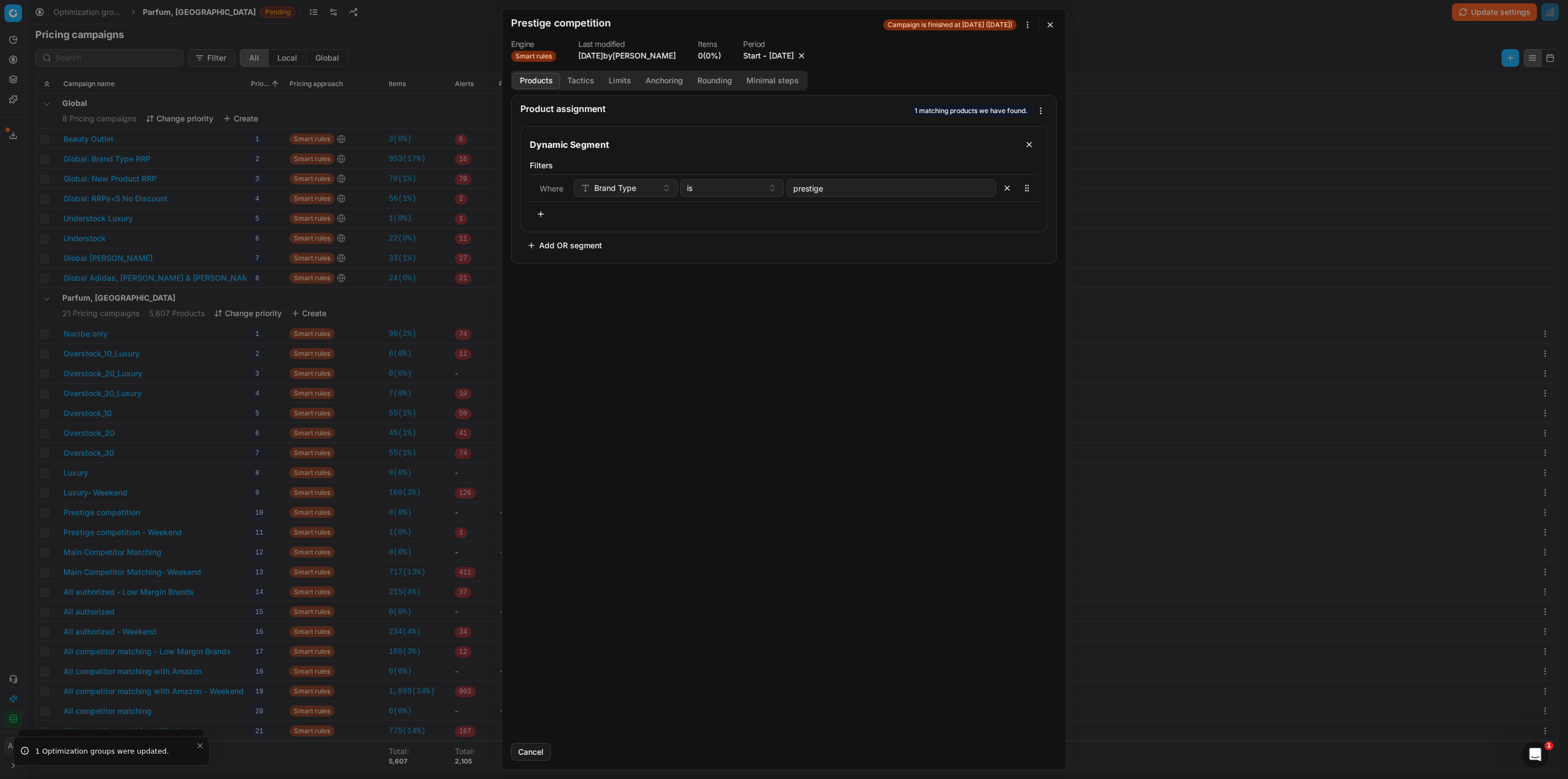
click at [807, 54] on button "button" at bounding box center [802, 55] width 11 height 11
click at [1038, 751] on button "Save" at bounding box center [1035, 752] width 44 height 18
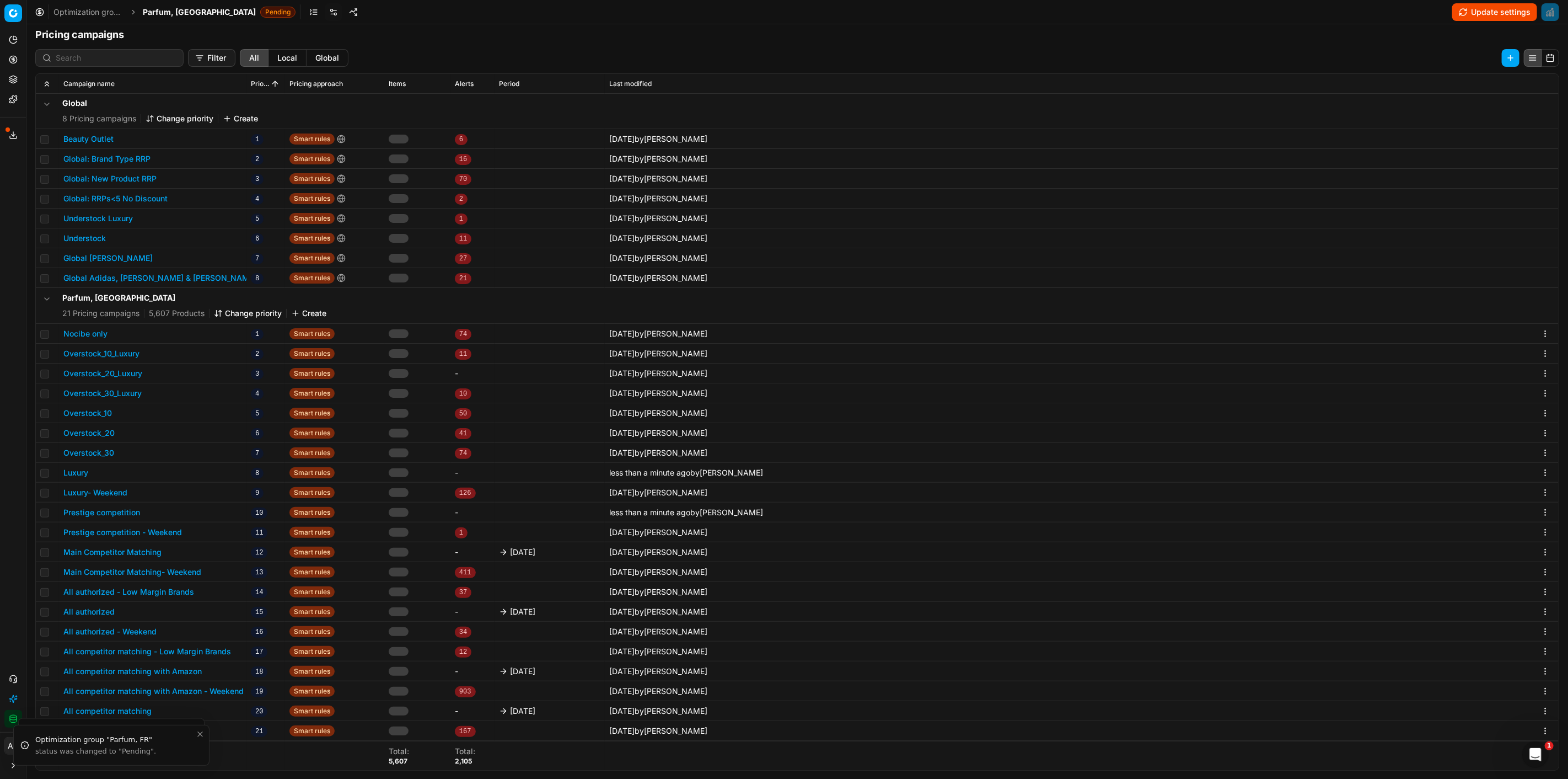
click at [156, 549] on button "Main Competitor Matching" at bounding box center [112, 552] width 98 height 11
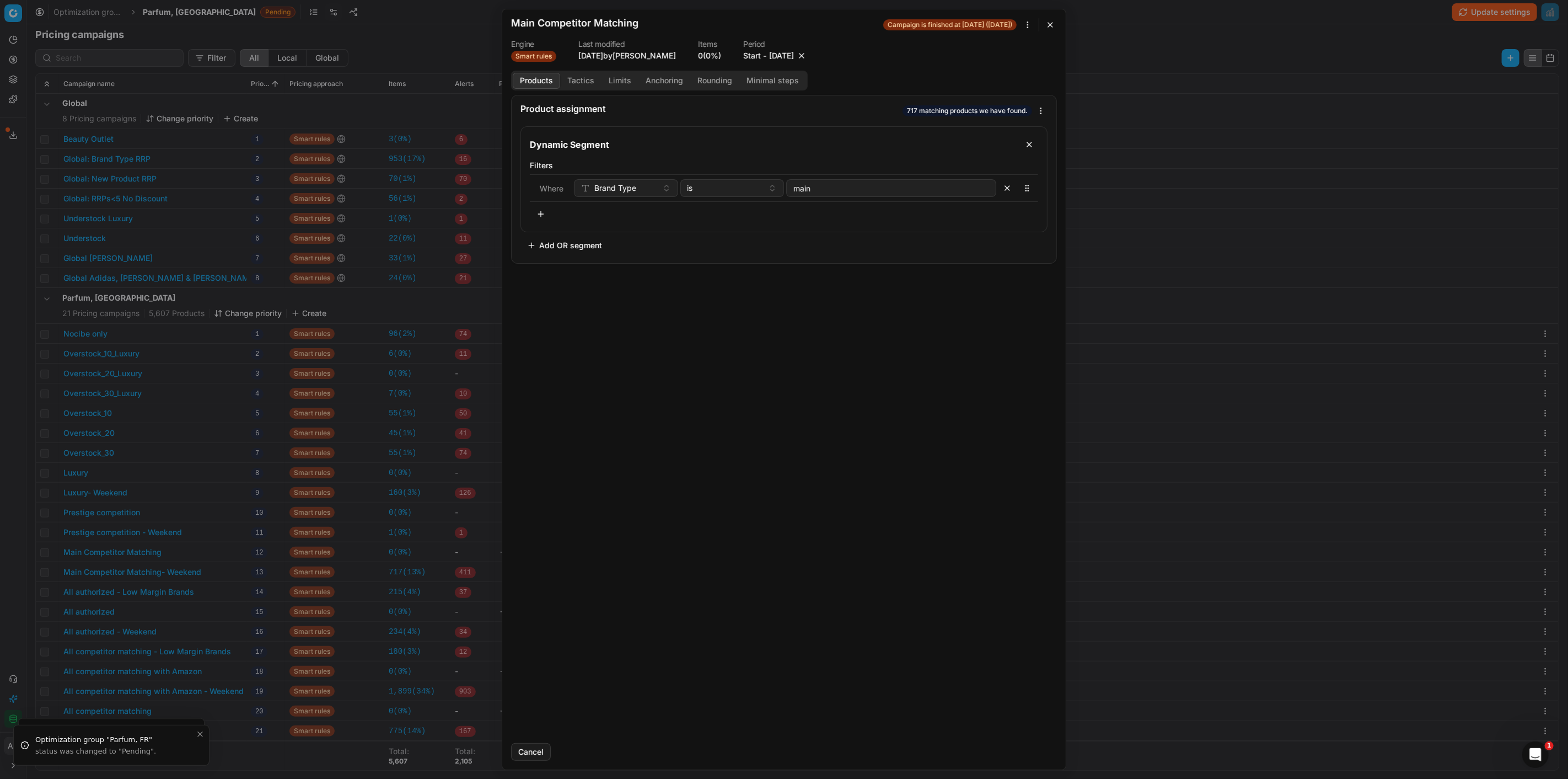
click at [807, 58] on button "button" at bounding box center [802, 55] width 11 height 11
click at [1027, 755] on button "Save" at bounding box center [1035, 752] width 44 height 18
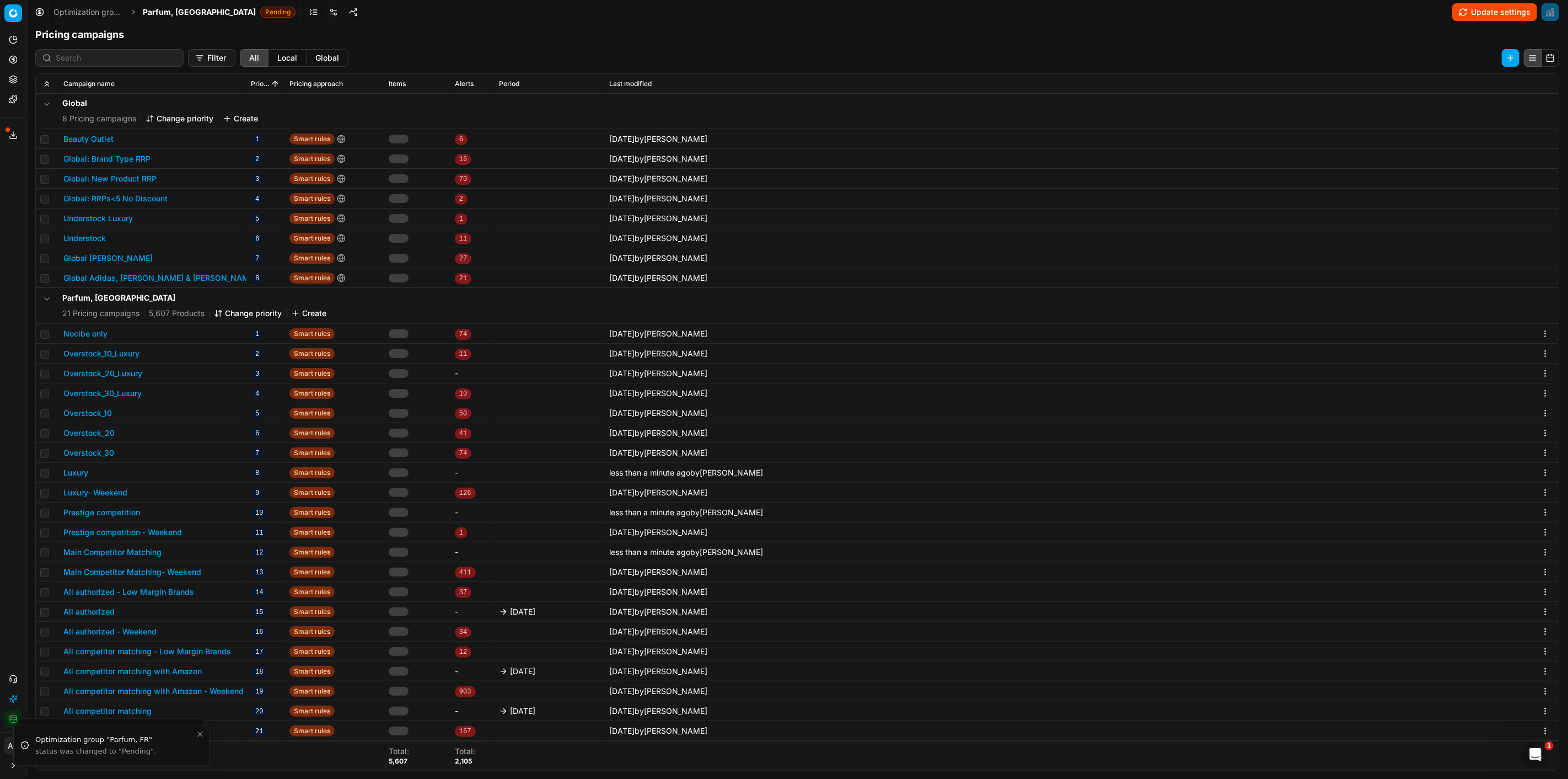
click at [95, 610] on button "All authorized" at bounding box center [89, 612] width 51 height 11
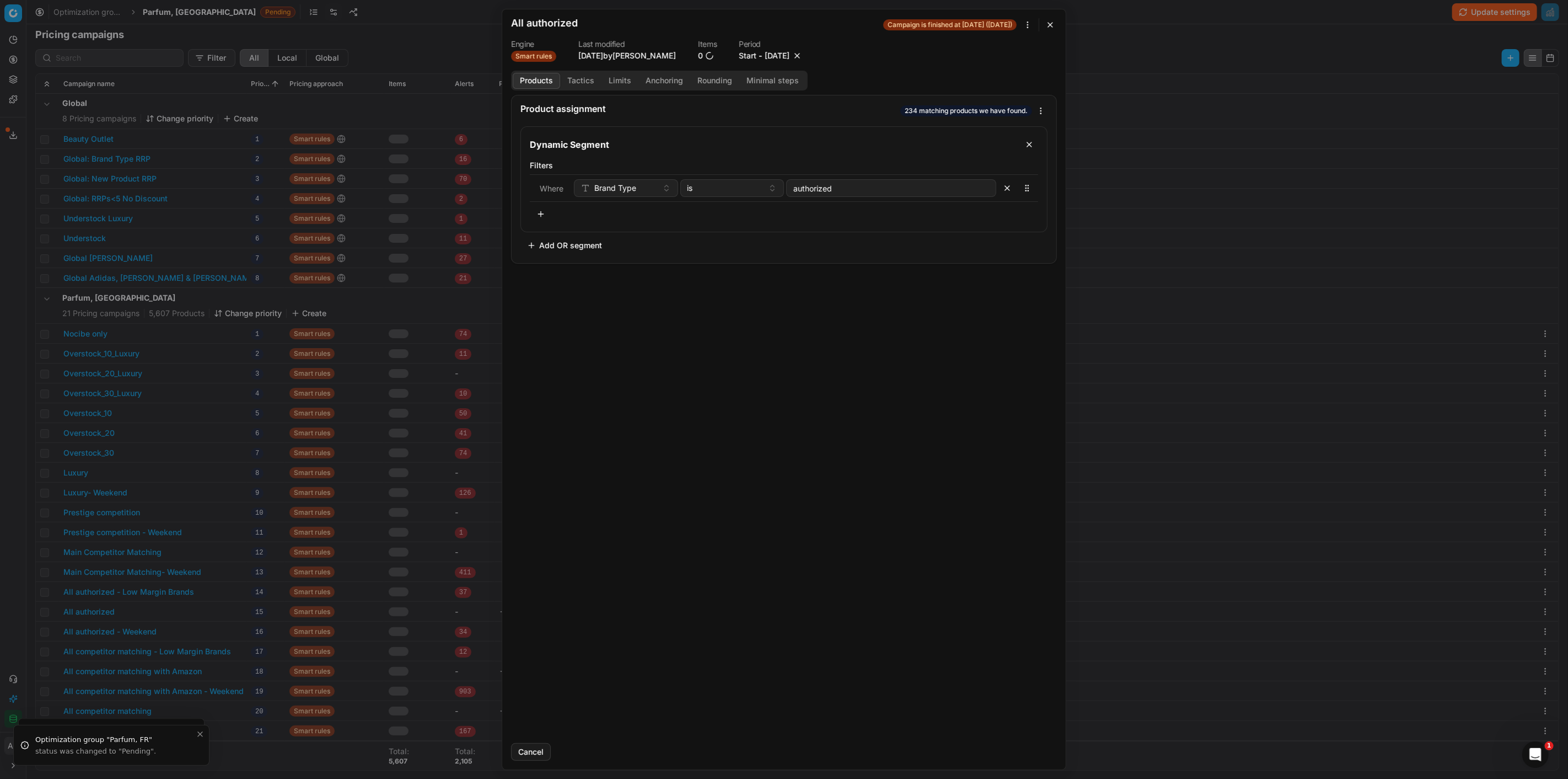
click at [803, 54] on button "button" at bounding box center [797, 55] width 11 height 11
click at [1024, 746] on div "Cancel Revert Save and update Save" at bounding box center [784, 747] width 546 height 26
click at [1024, 744] on button "Save" at bounding box center [1035, 752] width 44 height 18
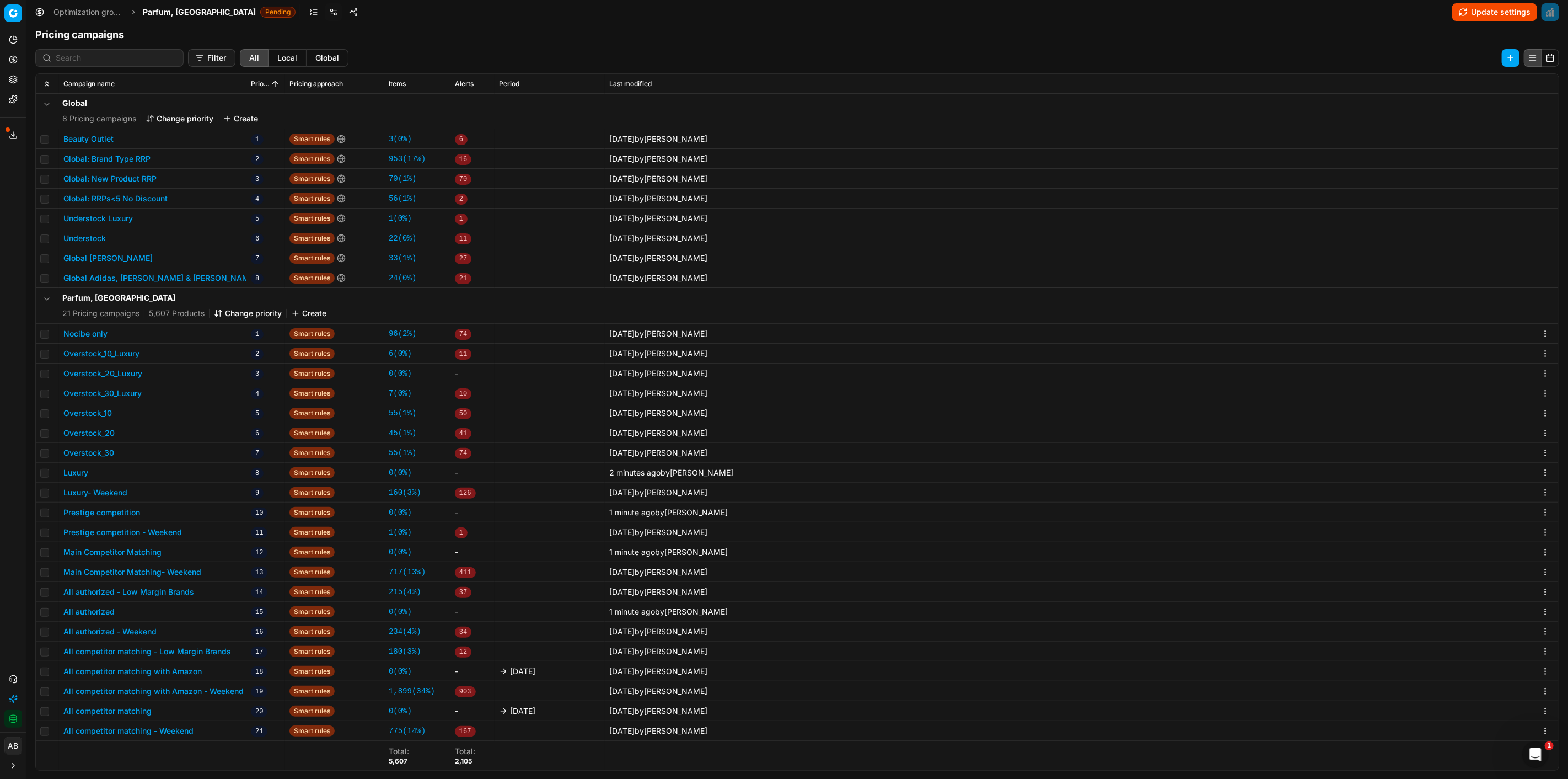
click at [160, 668] on button "All competitor matching with Amazon" at bounding box center [132, 671] width 138 height 11
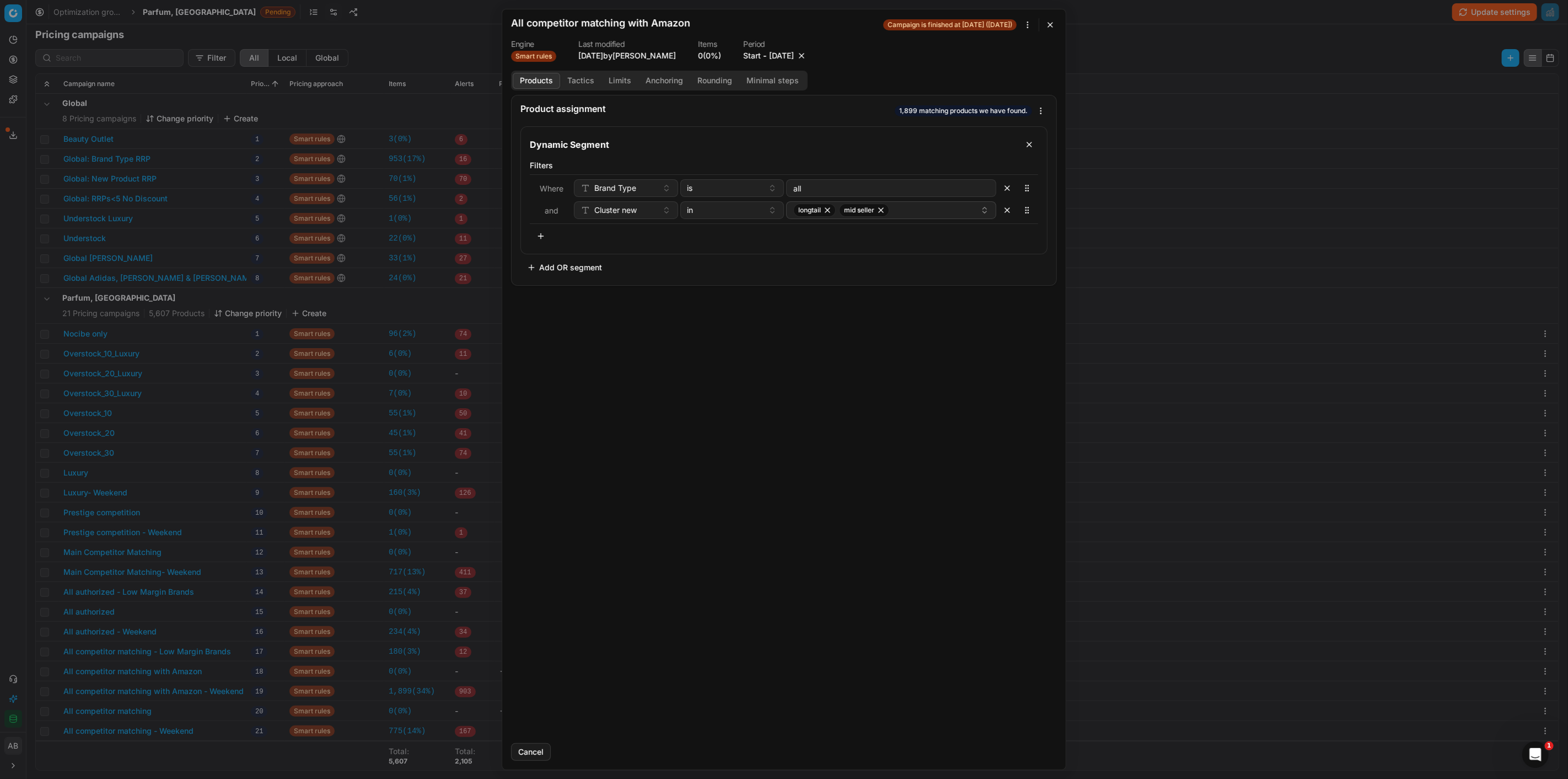
click at [807, 56] on button "button" at bounding box center [802, 55] width 11 height 11
click at [1023, 745] on button "Save" at bounding box center [1035, 752] width 44 height 18
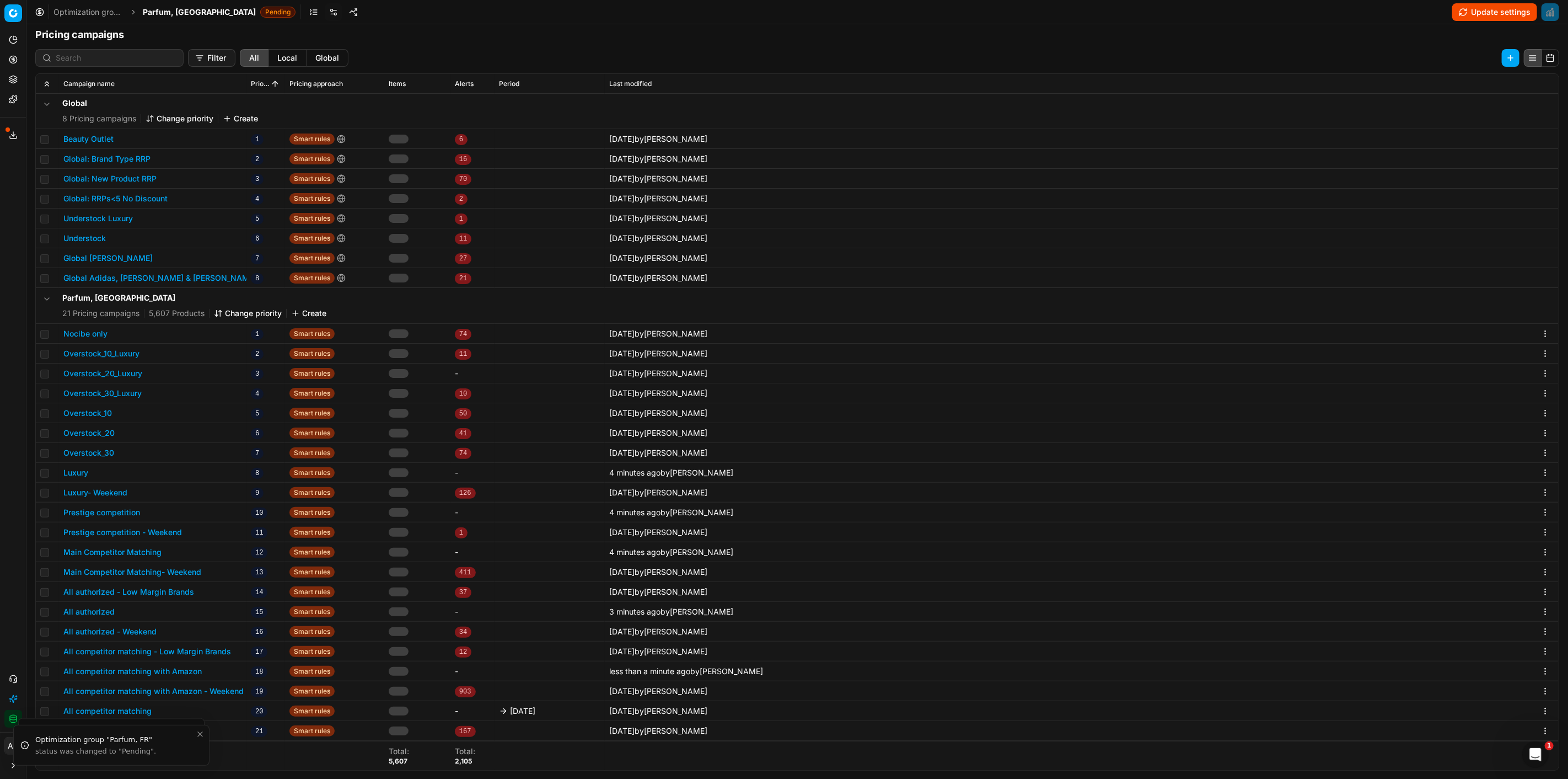
click at [122, 714] on button "All competitor matching" at bounding box center [107, 711] width 88 height 11
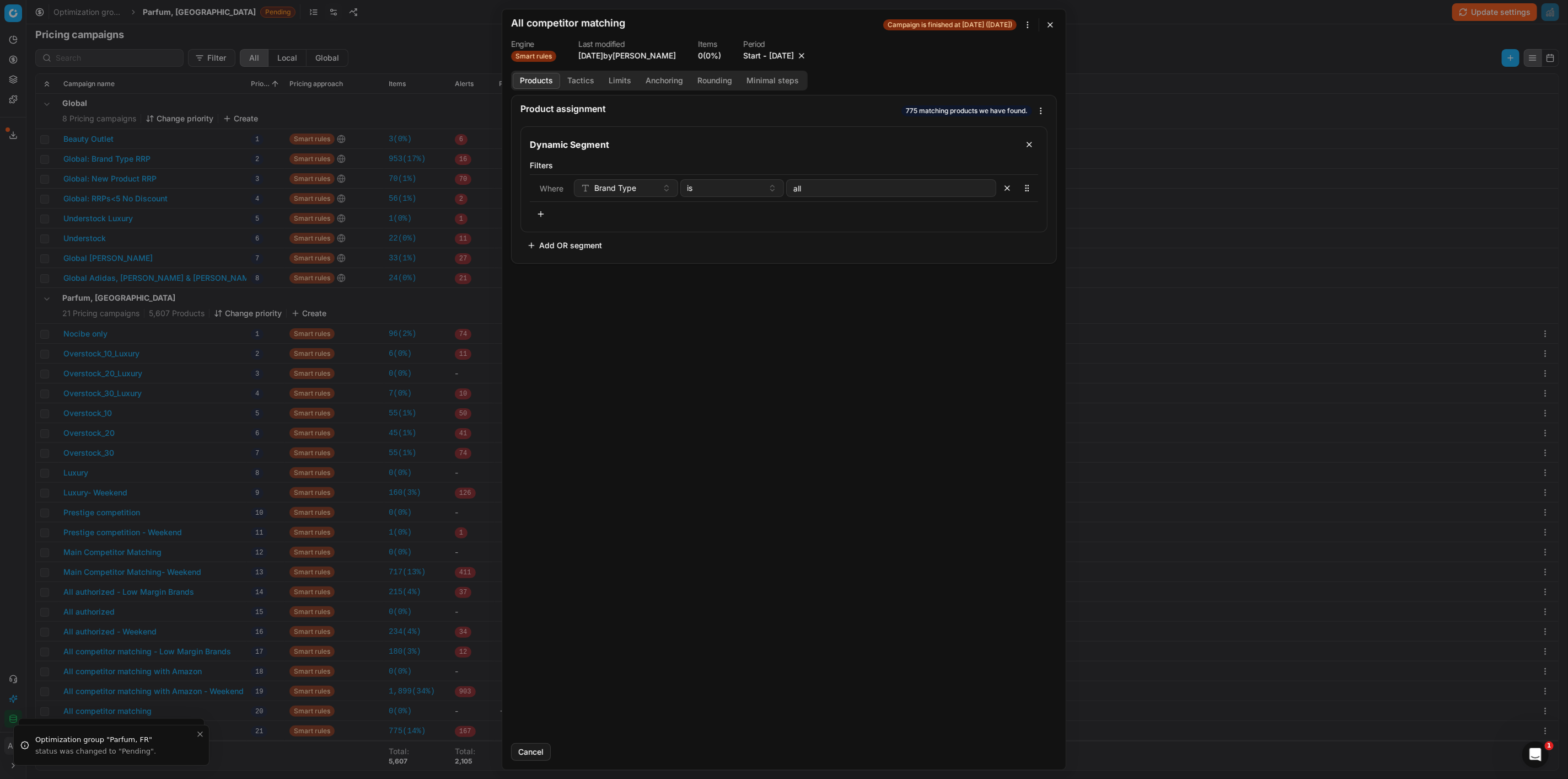
click at [807, 52] on button "button" at bounding box center [802, 55] width 11 height 11
click at [1024, 745] on button "Save" at bounding box center [1035, 752] width 44 height 18
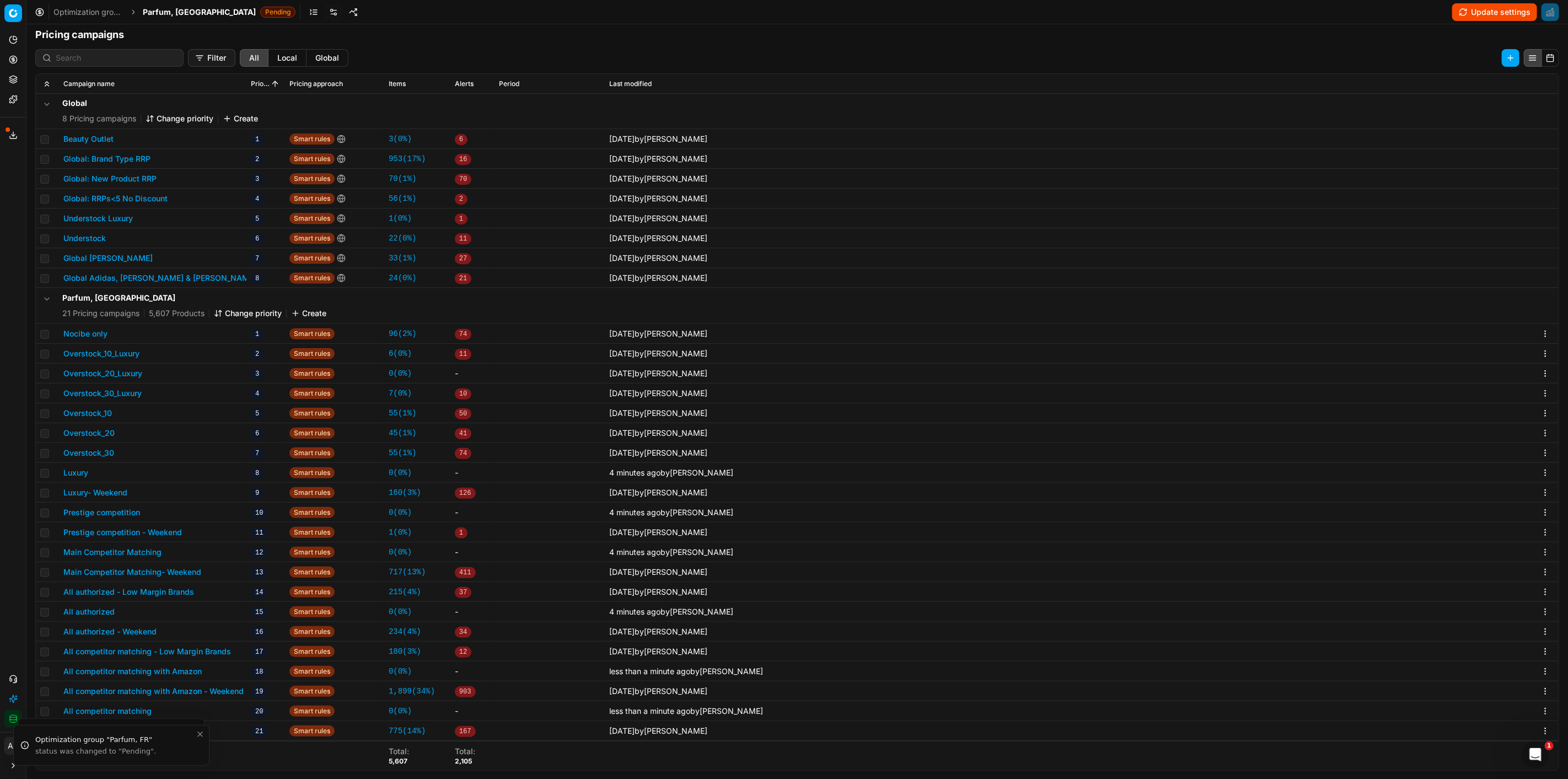
click at [1513, 12] on button "Update settings" at bounding box center [1494, 12] width 85 height 18
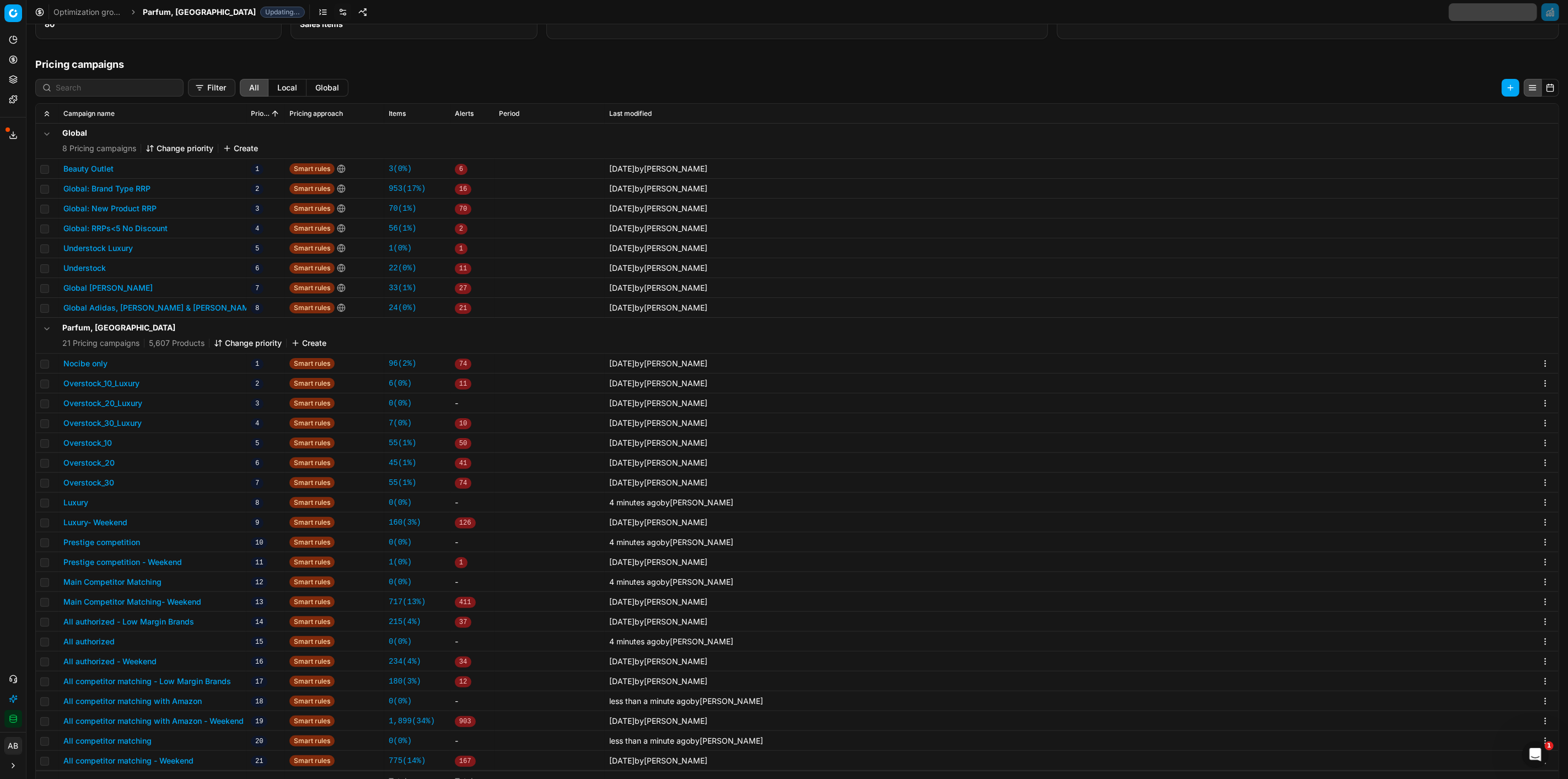
click at [169, 9] on span "Parfum, [GEOGRAPHIC_DATA]" at bounding box center [200, 12] width 113 height 11
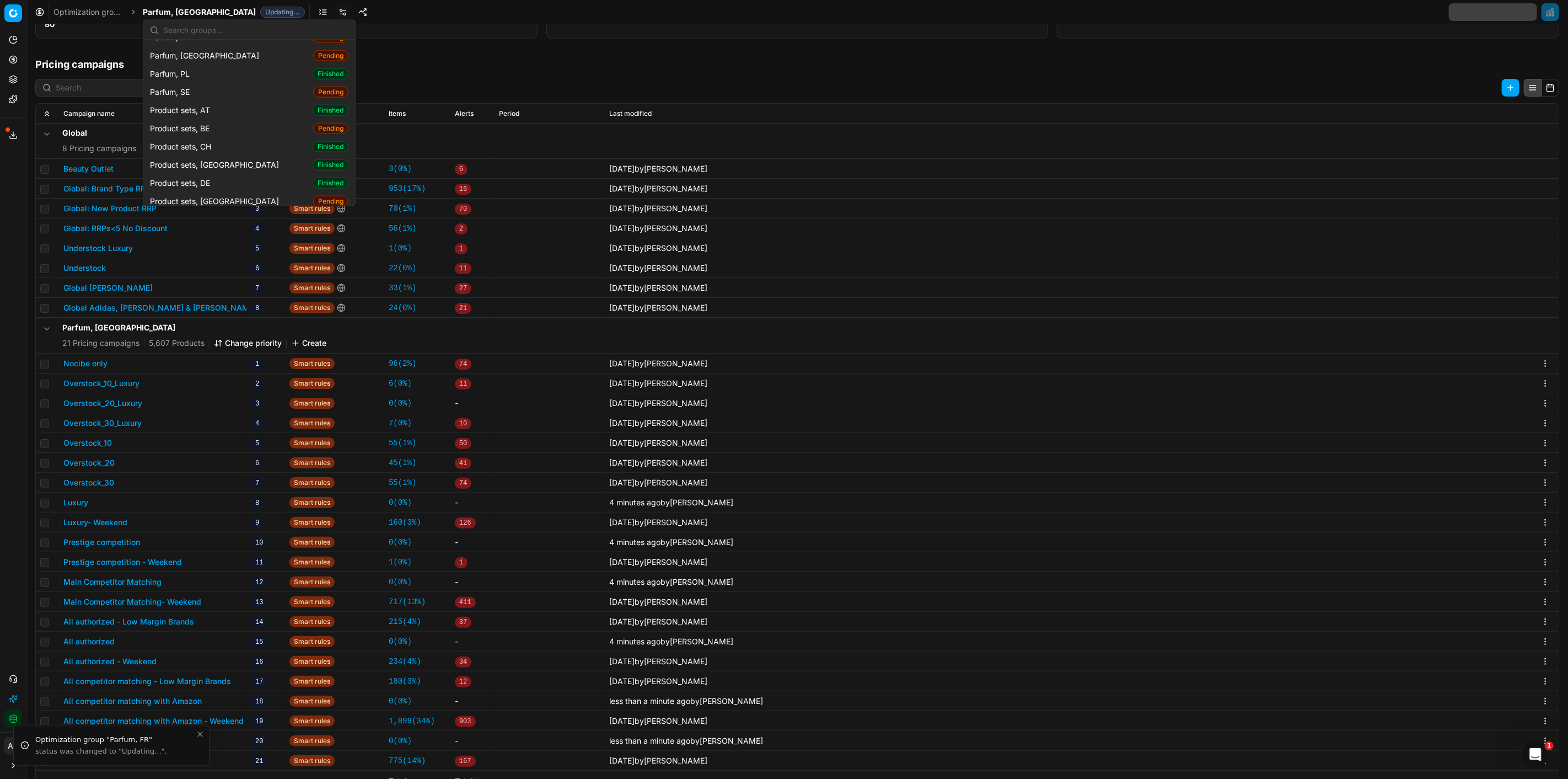
scroll to position [1226, 0]
click at [196, 155] on span "Product sets, CZ" at bounding box center [216, 161] width 133 height 11
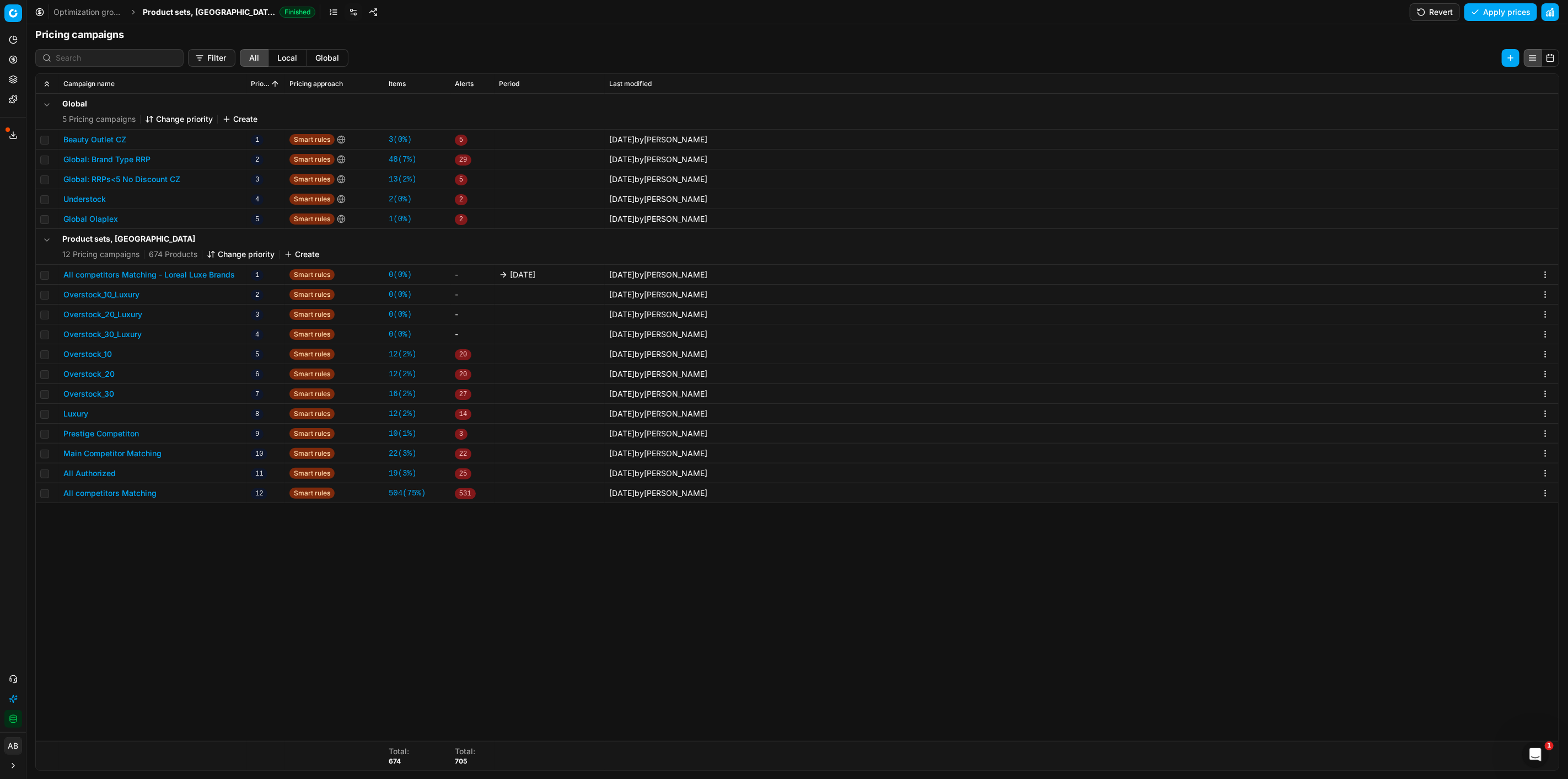
click at [167, 270] on button "All competitors Matching - Loreal Luxe Brands" at bounding box center [149, 275] width 172 height 11
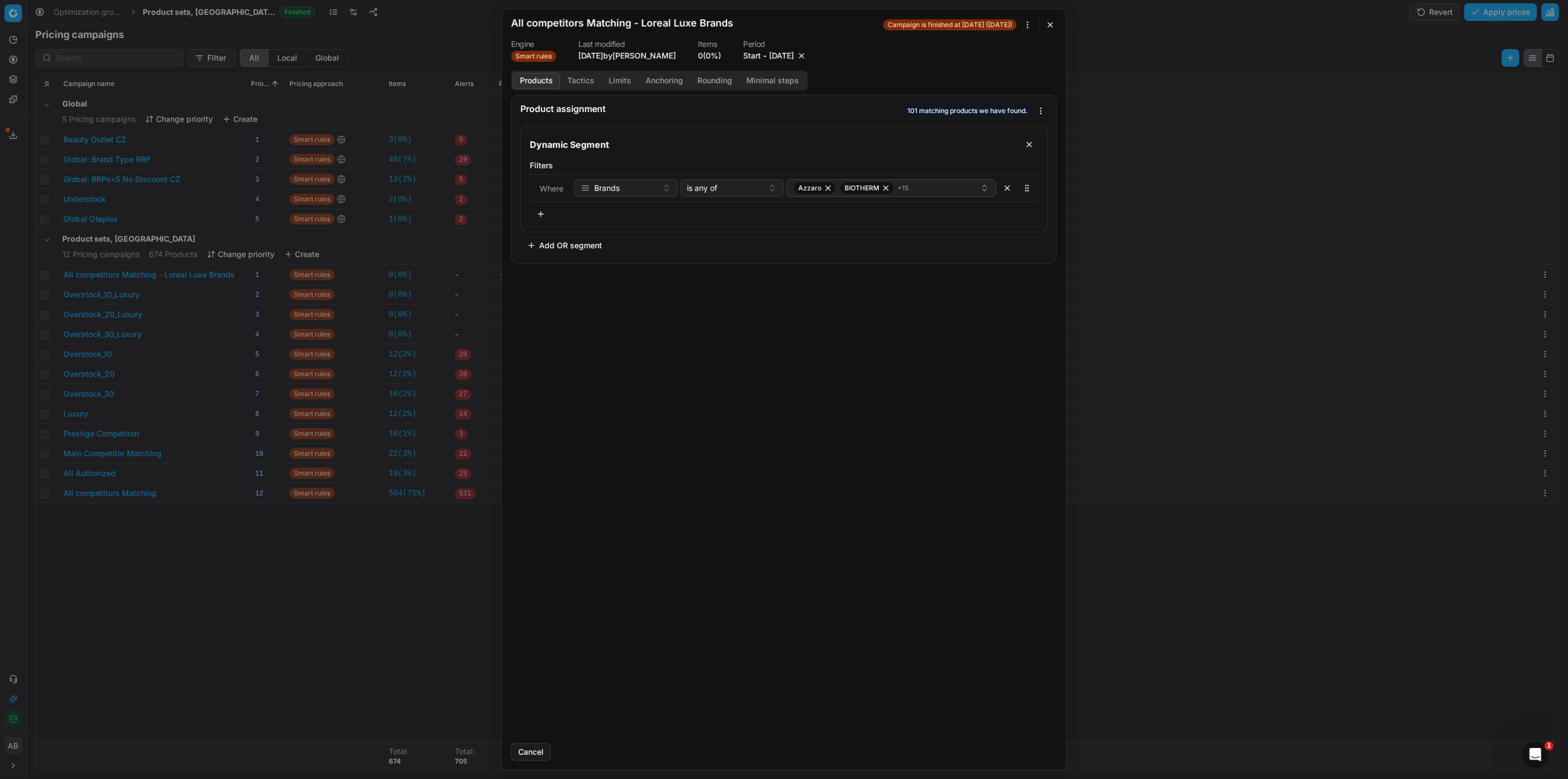
click at [807, 56] on button "button" at bounding box center [802, 55] width 11 height 11
click at [1038, 751] on button "Save" at bounding box center [1035, 752] width 44 height 18
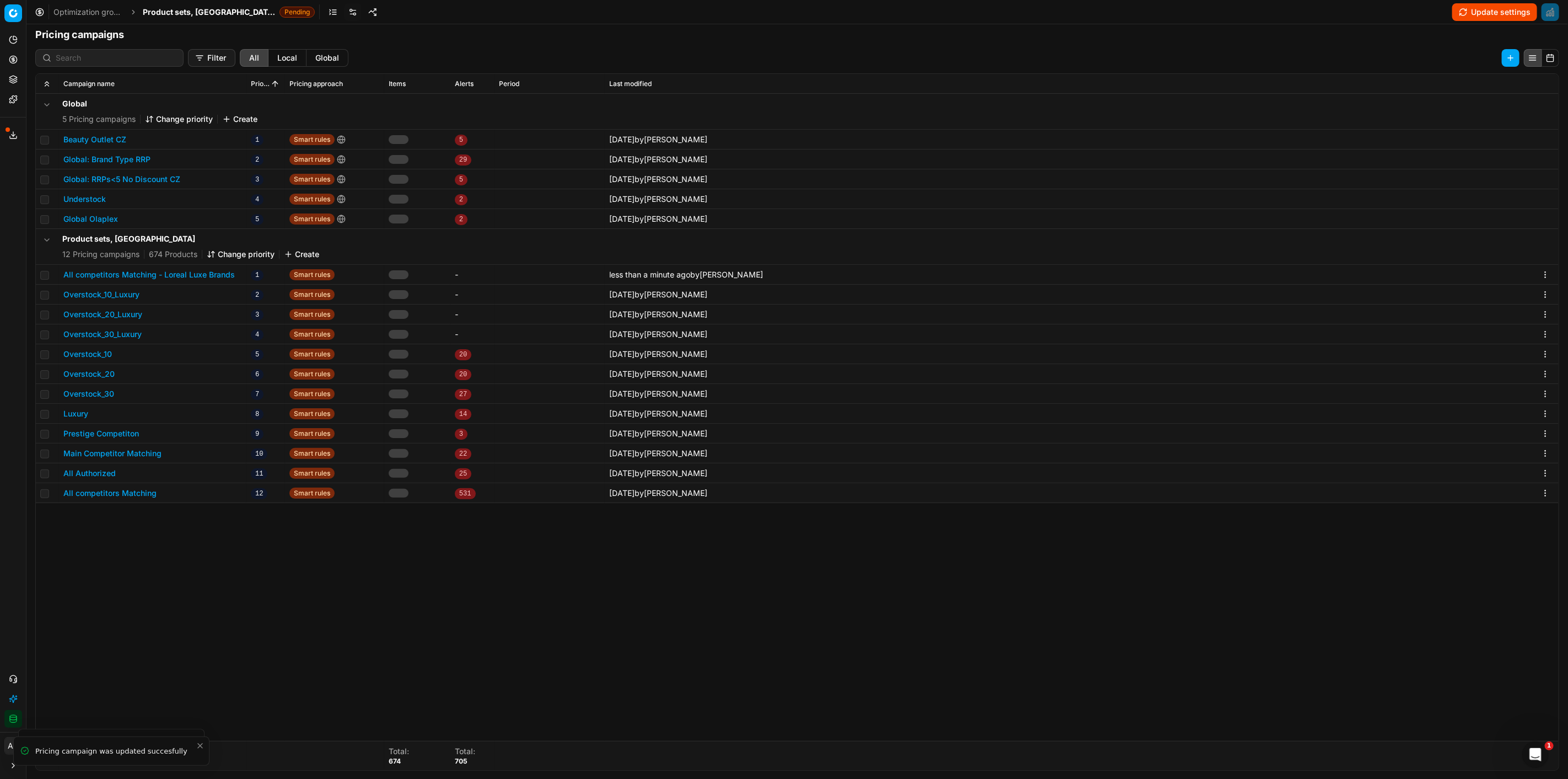
click at [196, 15] on span "Product sets, CZ" at bounding box center [209, 12] width 132 height 11
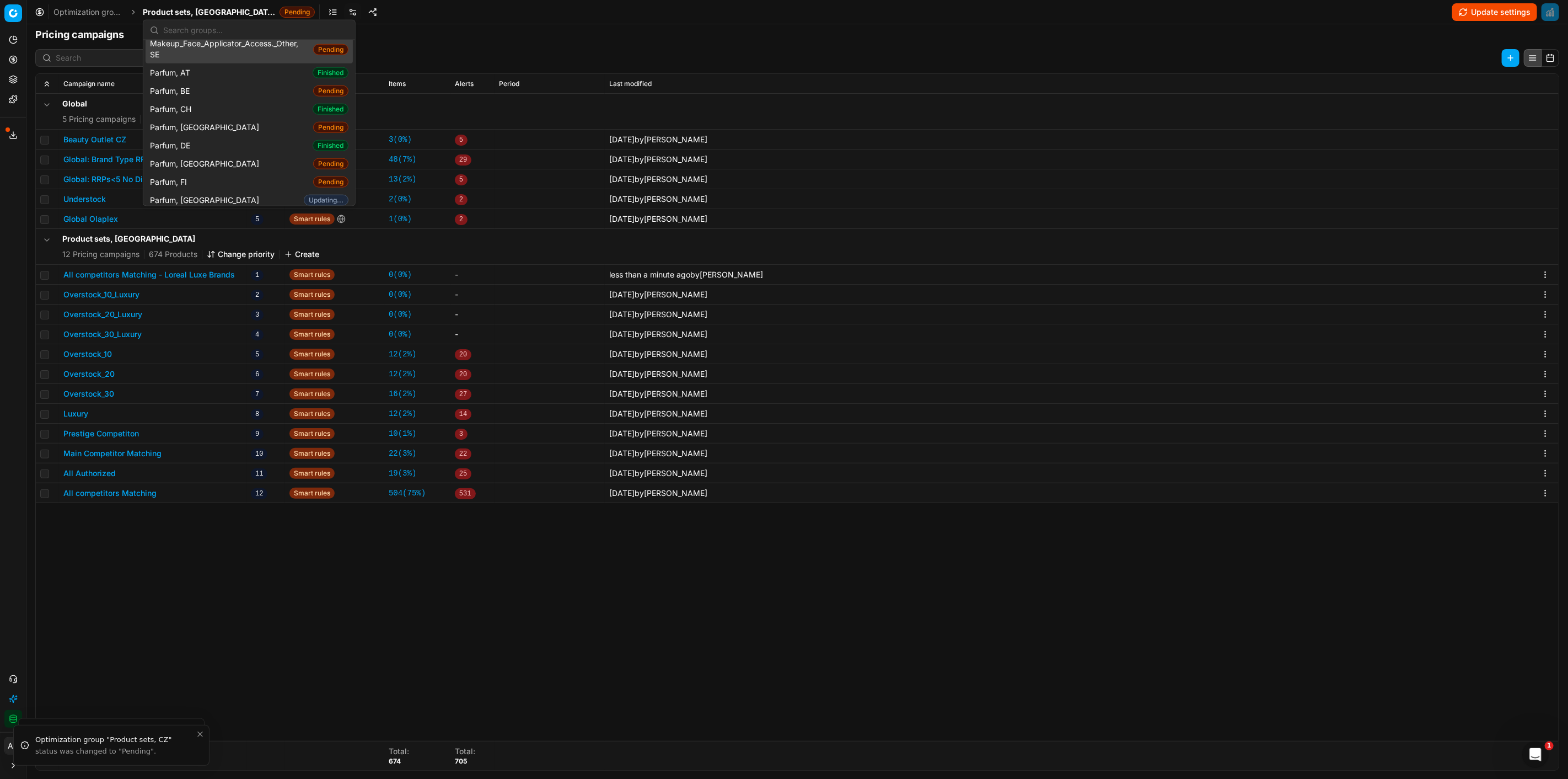
scroll to position [1104, 0]
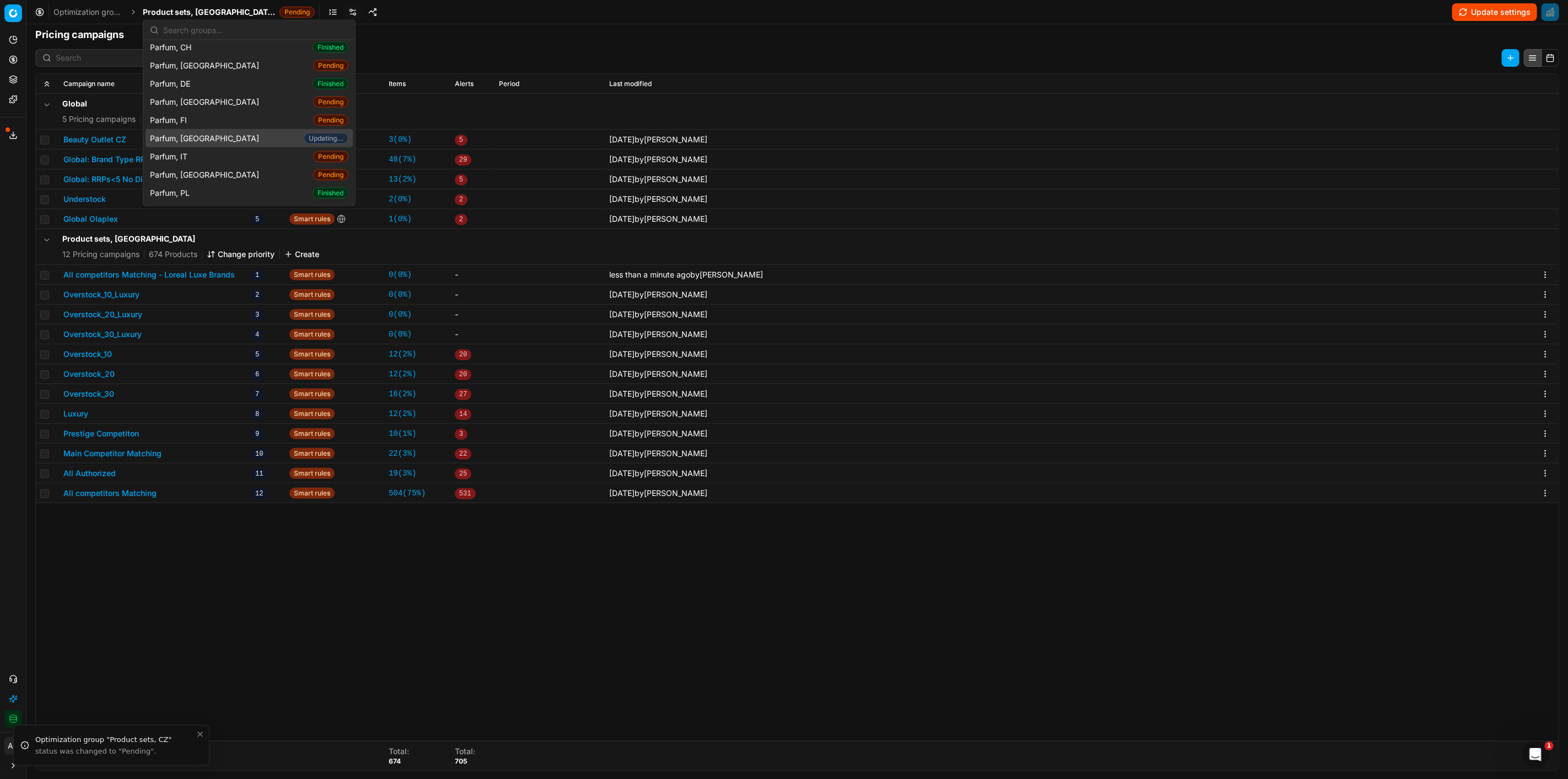
click at [206, 129] on div "Parfum, FR Updating..." at bounding box center [249, 138] width 208 height 18
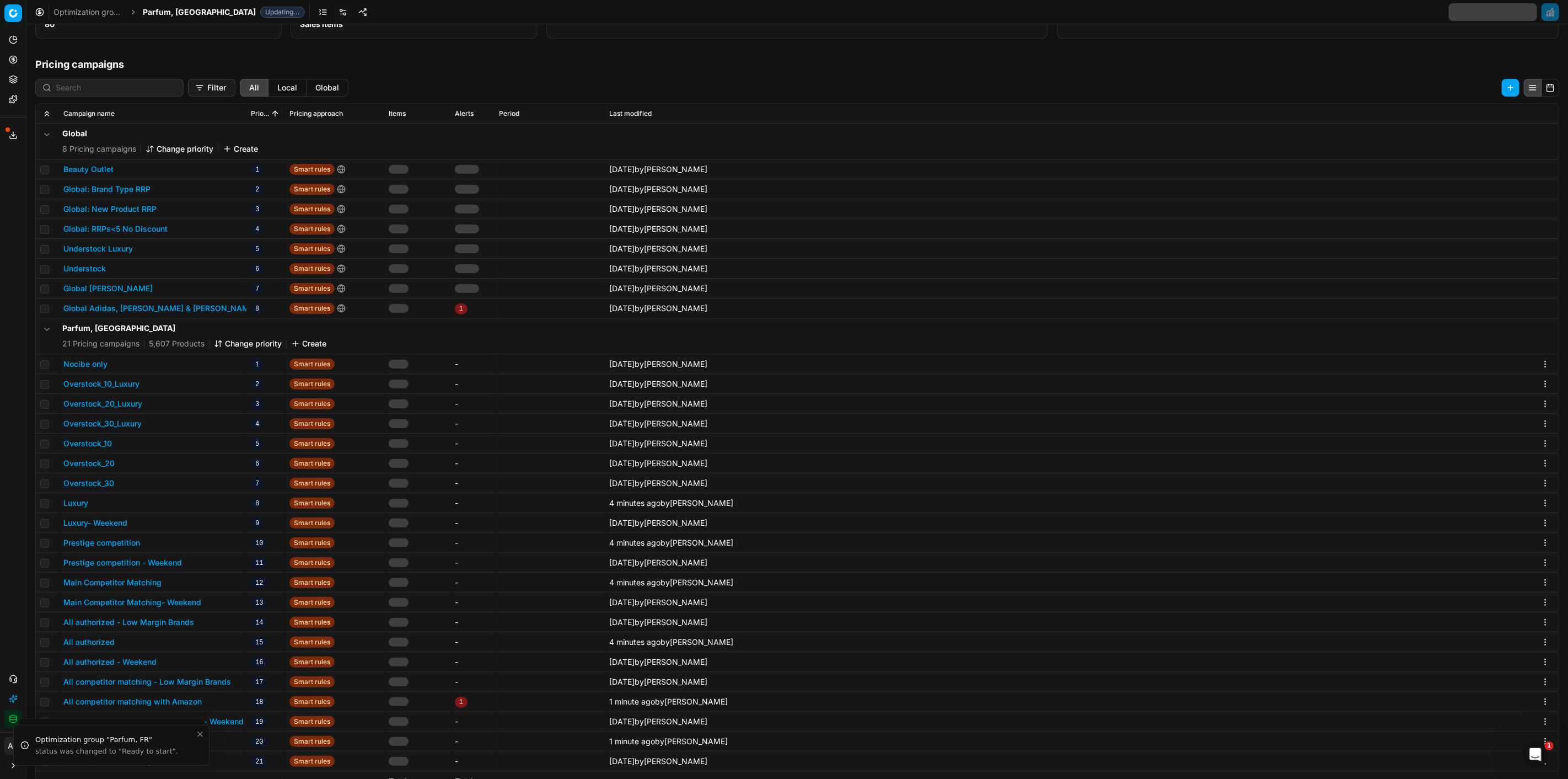
click at [180, 15] on span "Parfum, [GEOGRAPHIC_DATA]" at bounding box center [200, 12] width 113 height 11
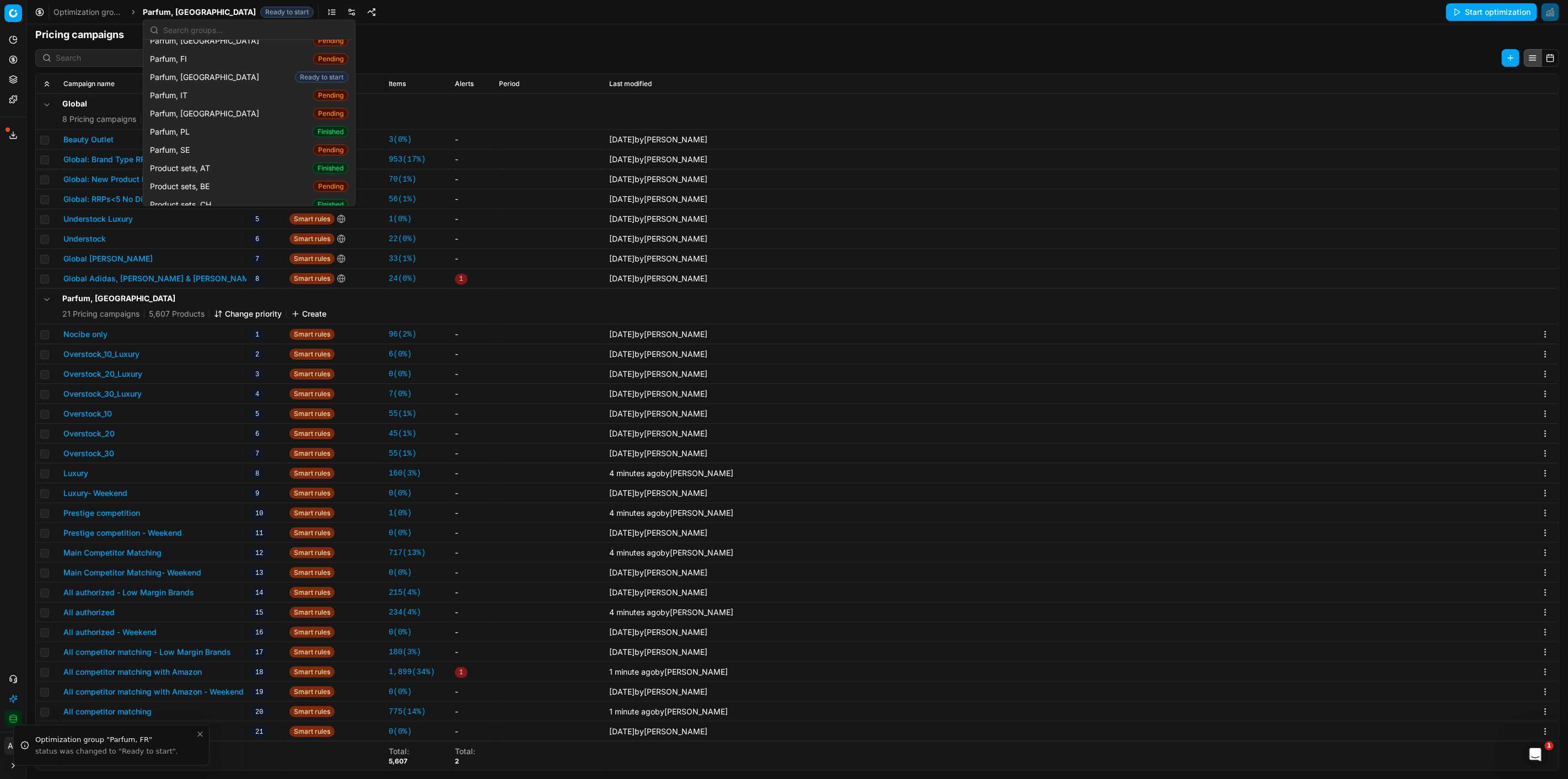
scroll to position [1287, 0]
click at [217, 164] on div "Product sets, FR Finished" at bounding box center [249, 173] width 208 height 18
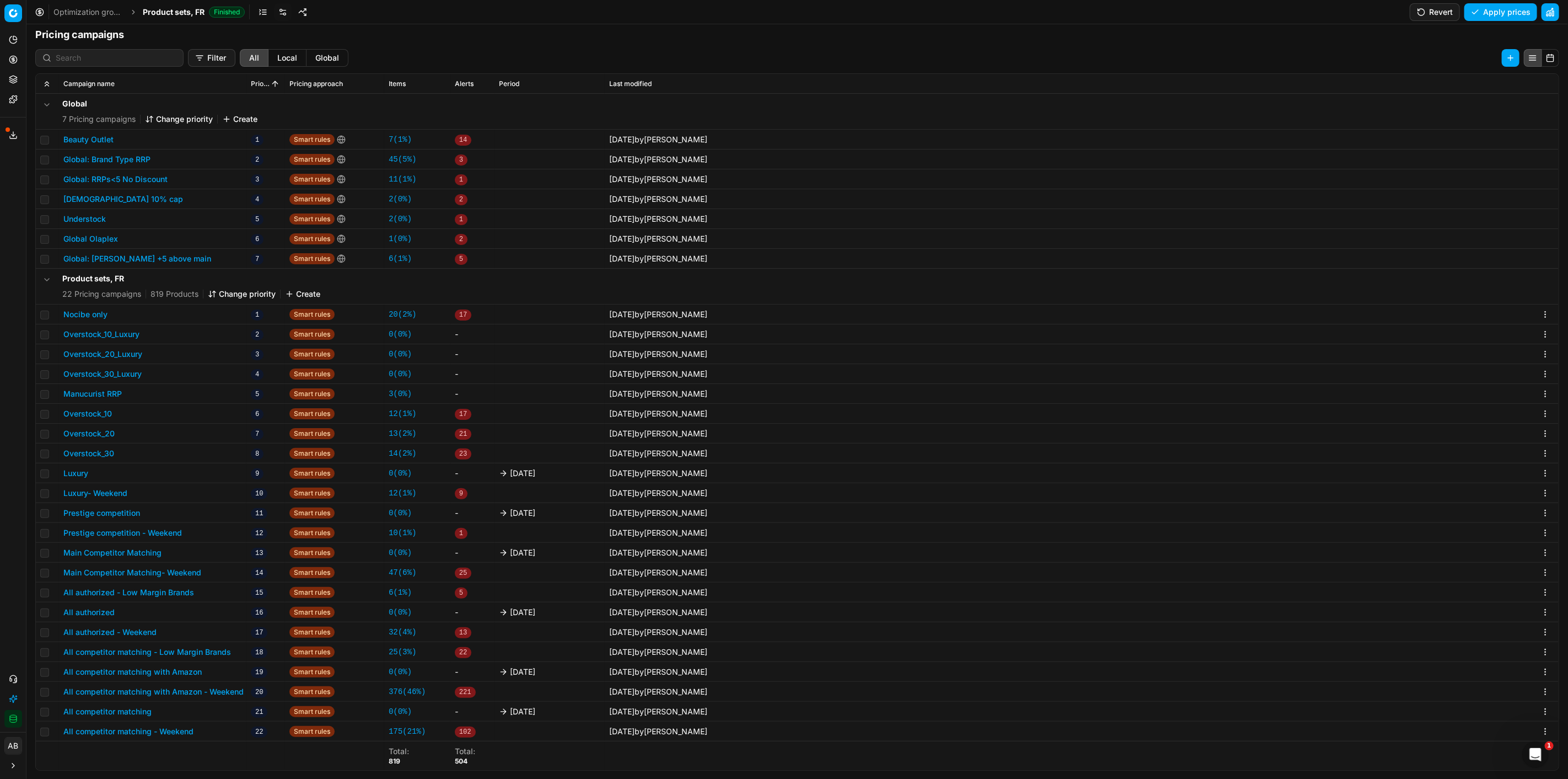
scroll to position [1, 0]
click at [79, 467] on button "Luxury" at bounding box center [75, 473] width 25 height 11
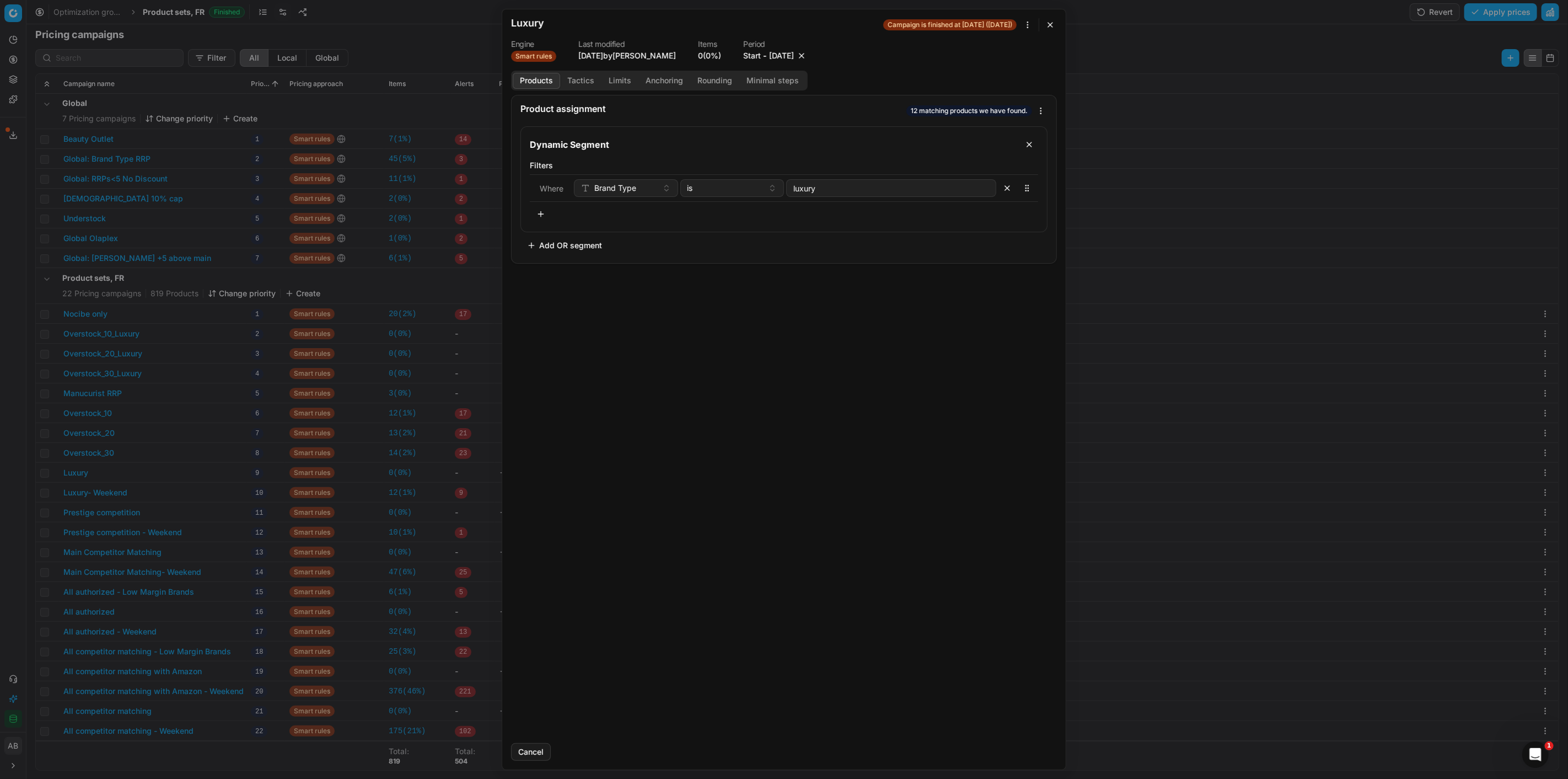
drag, startPoint x: 819, startPoint y: 54, endPoint x: 839, endPoint y: 166, distance: 113.8
click at [807, 55] on button "button" at bounding box center [802, 55] width 11 height 11
click at [1042, 755] on button "Save" at bounding box center [1035, 752] width 44 height 18
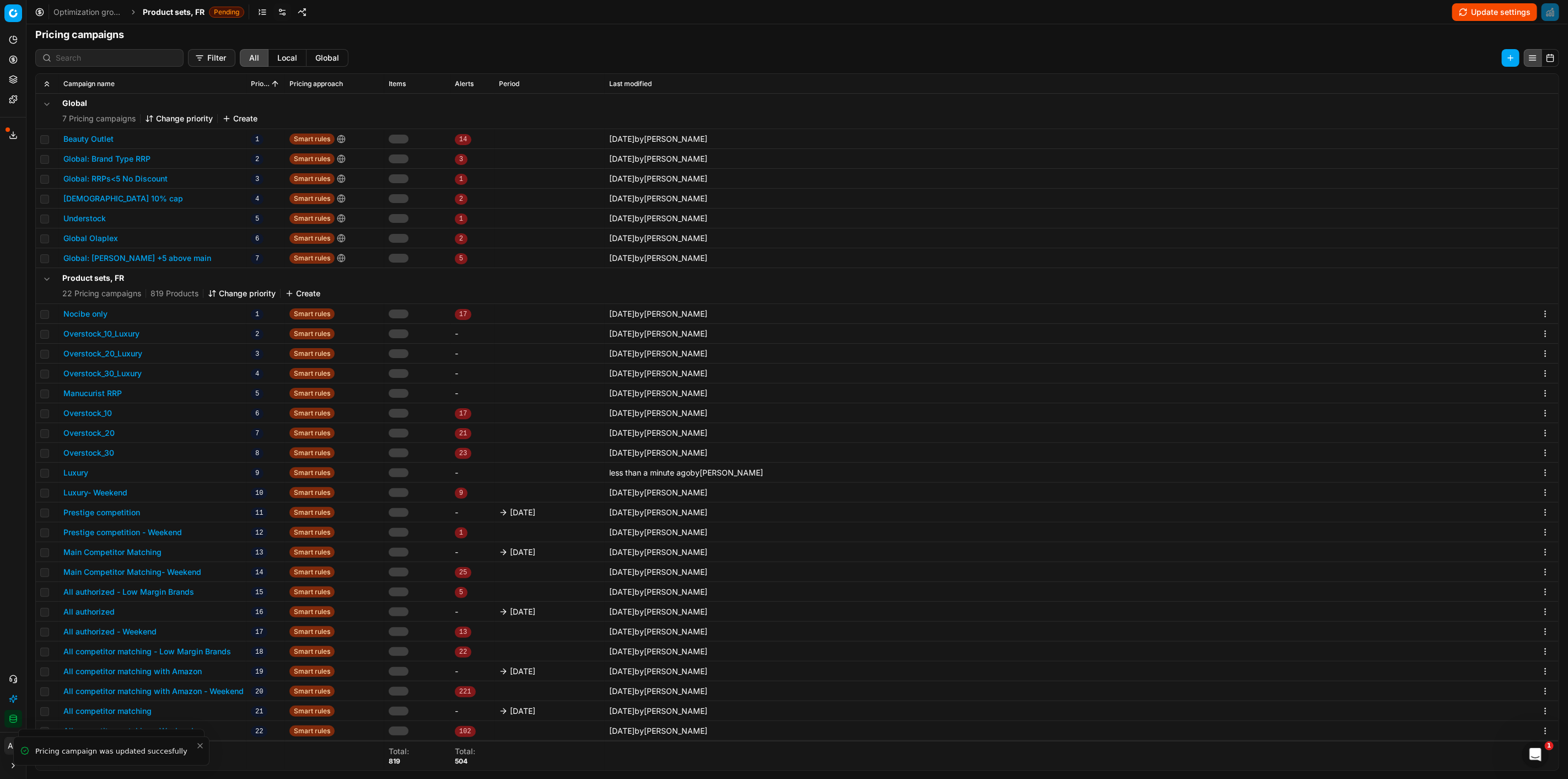
click at [119, 509] on button "Prestige competition" at bounding box center [102, 512] width 77 height 11
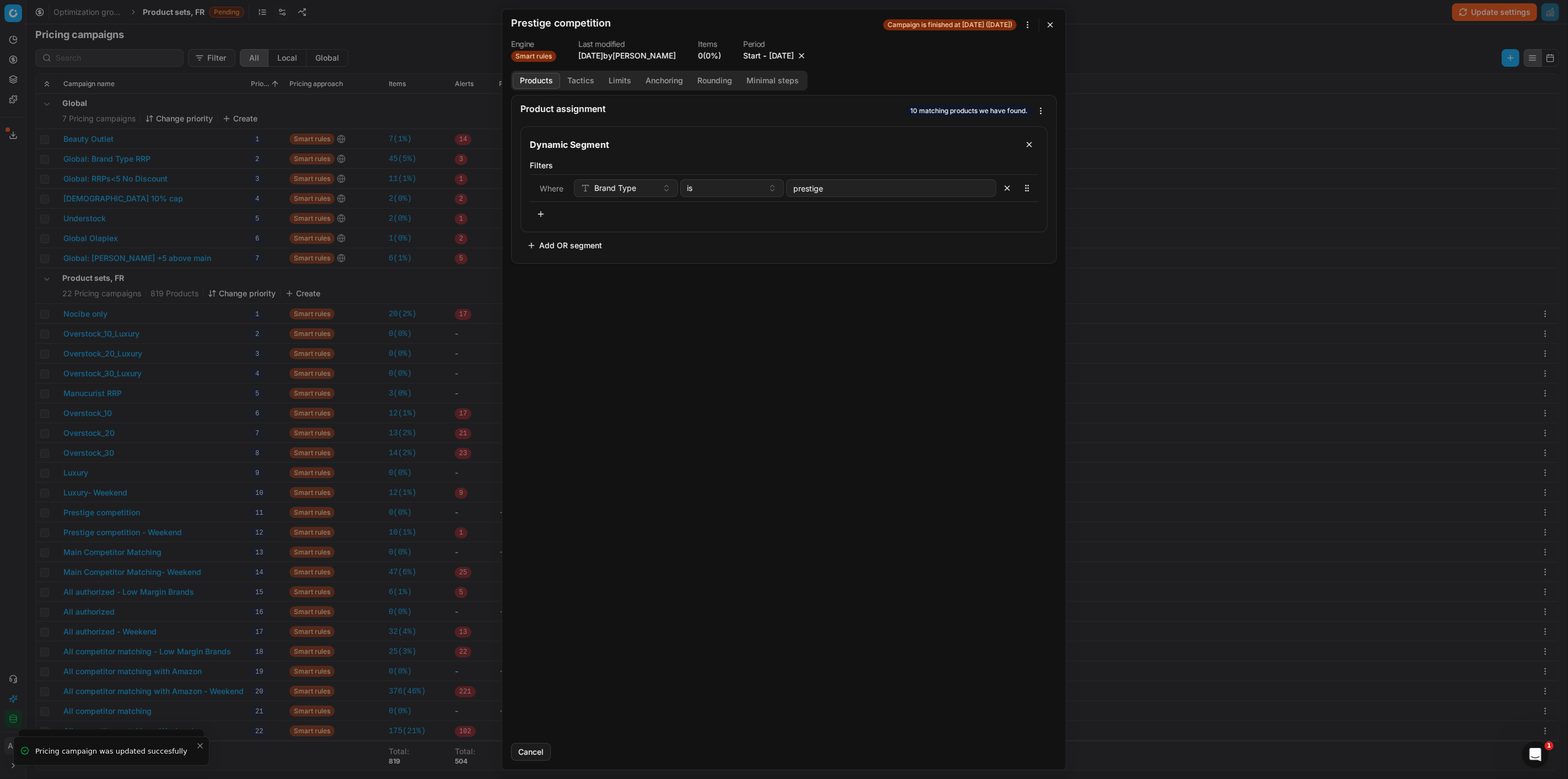
click at [807, 53] on button "button" at bounding box center [802, 55] width 11 height 11
click at [1038, 754] on button "Save" at bounding box center [1035, 752] width 44 height 18
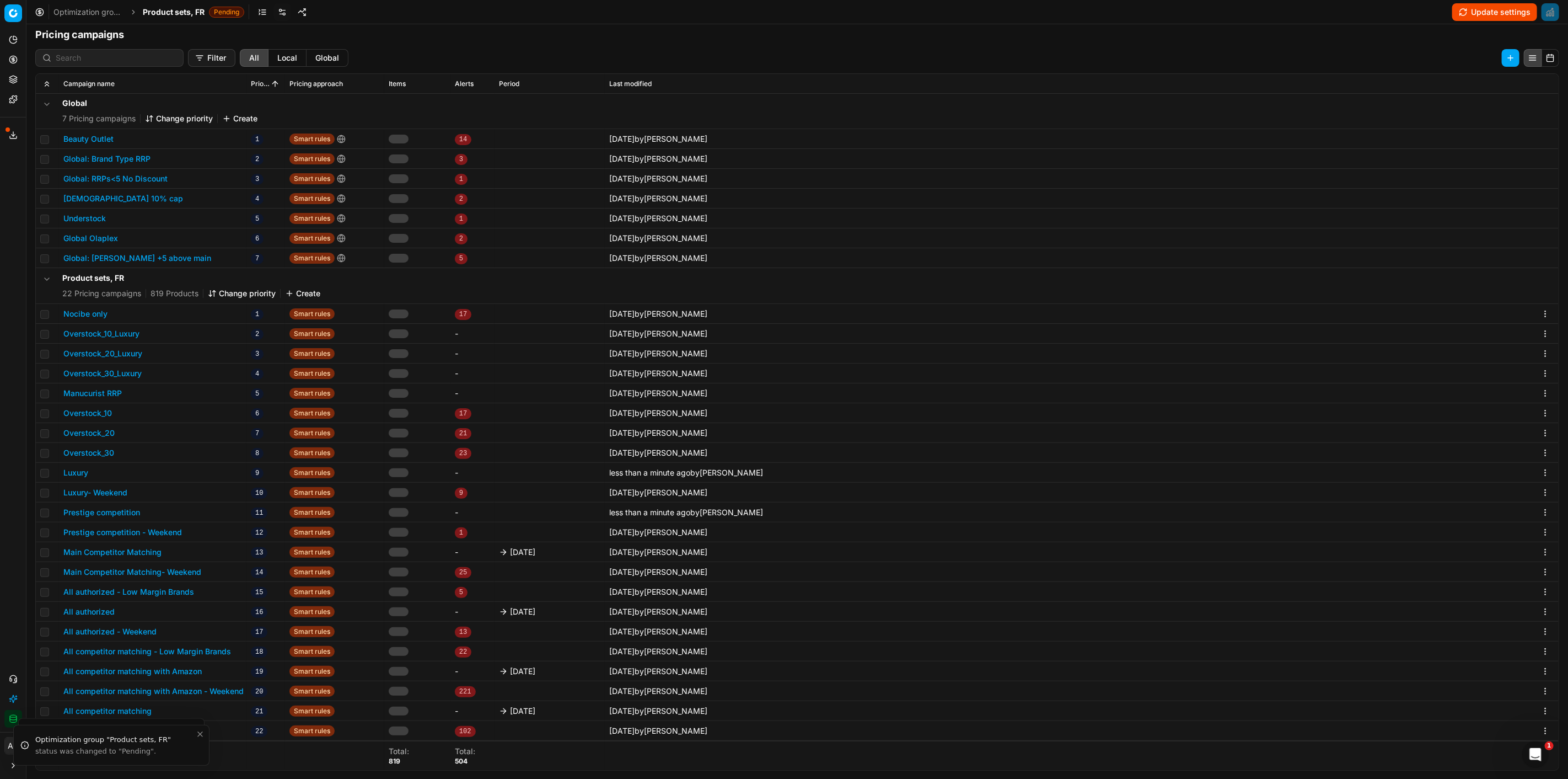
click at [128, 553] on button "Main Competitor Matching" at bounding box center [112, 552] width 98 height 11
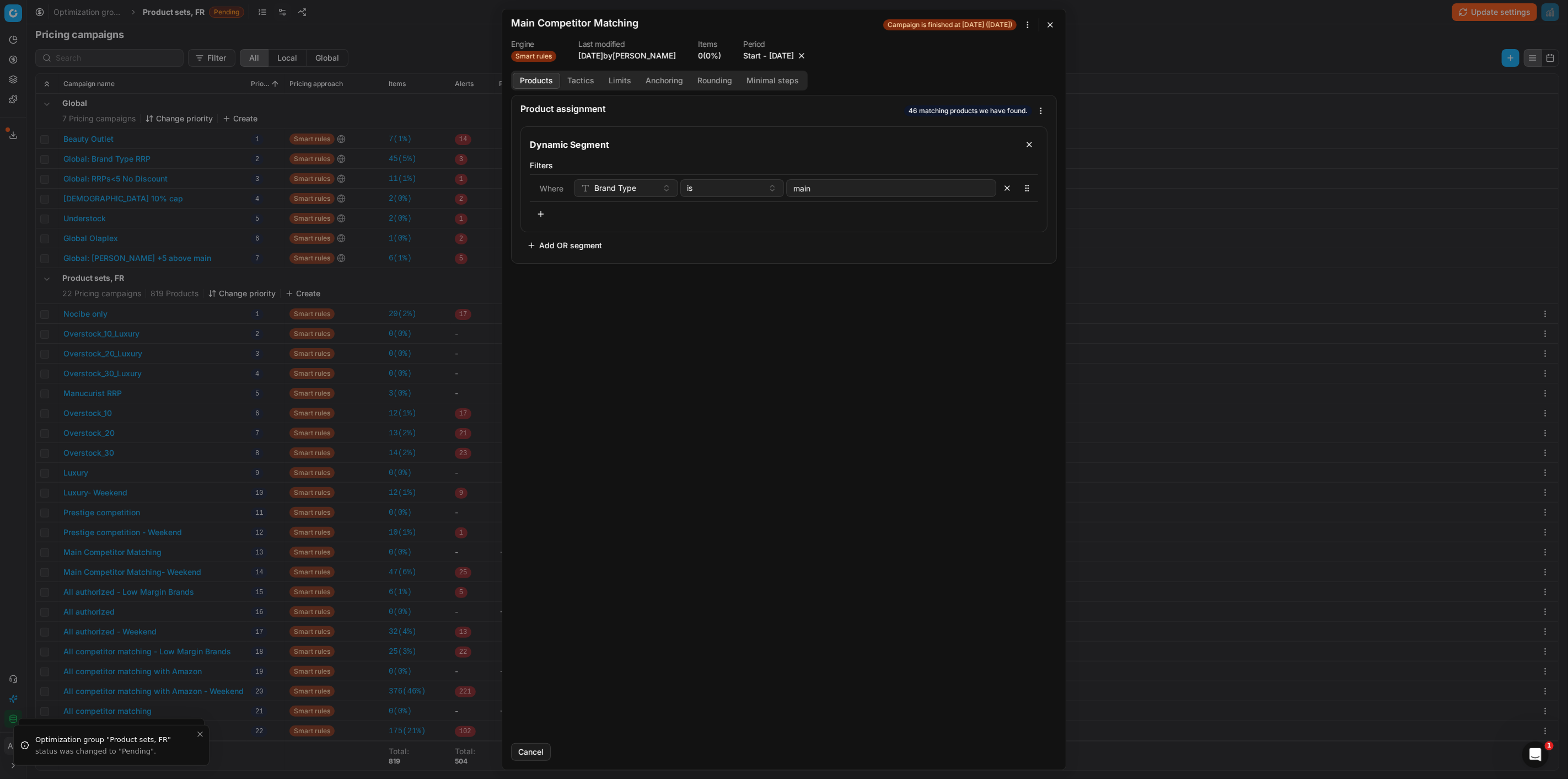
click at [807, 57] on button "button" at bounding box center [802, 55] width 11 height 11
drag, startPoint x: 1021, startPoint y: 750, endPoint x: 967, endPoint y: 753, distance: 54.1
click at [1020, 750] on button "Save" at bounding box center [1035, 752] width 44 height 18
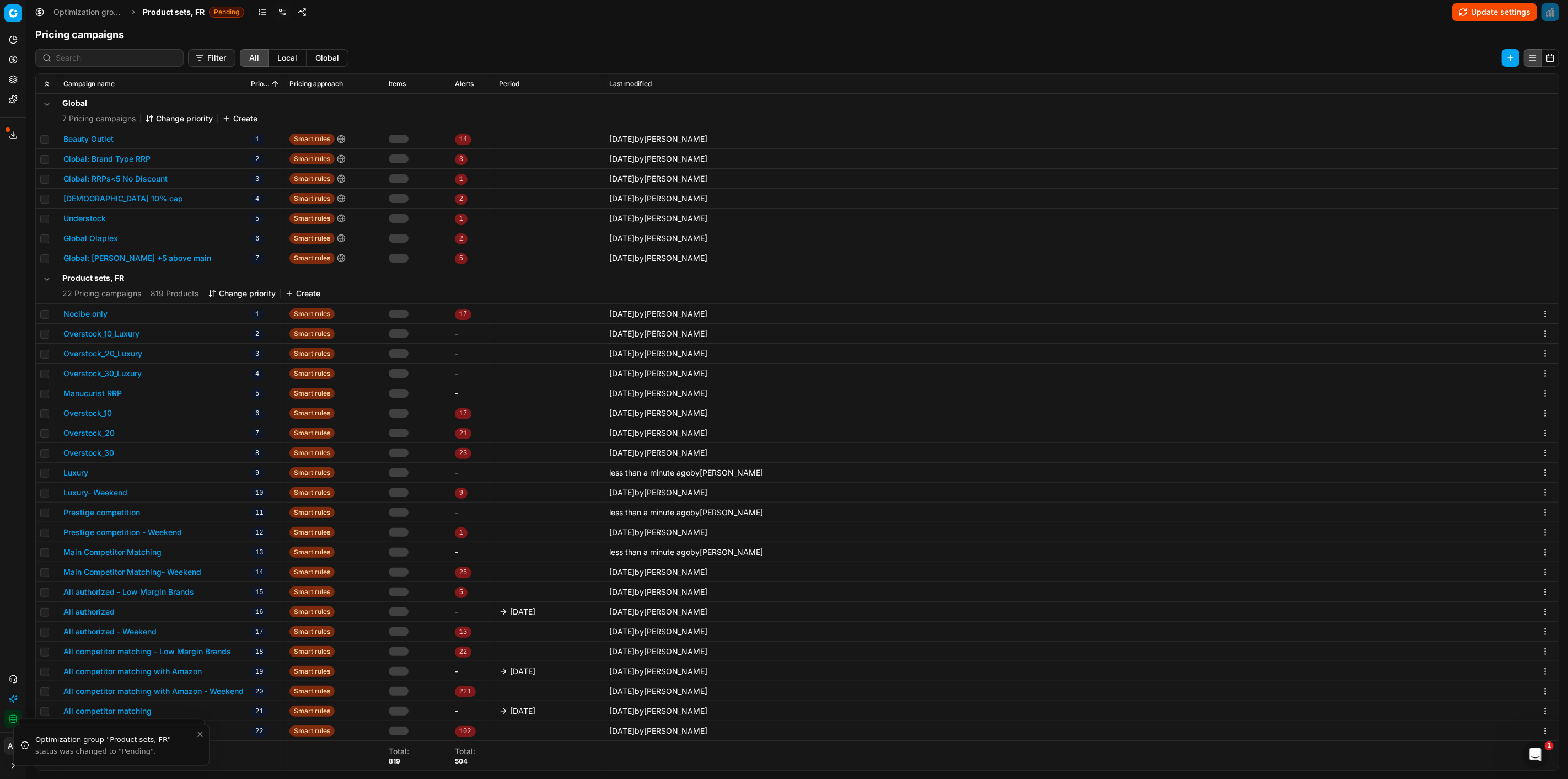
click at [97, 607] on button "All authorized" at bounding box center [89, 612] width 51 height 11
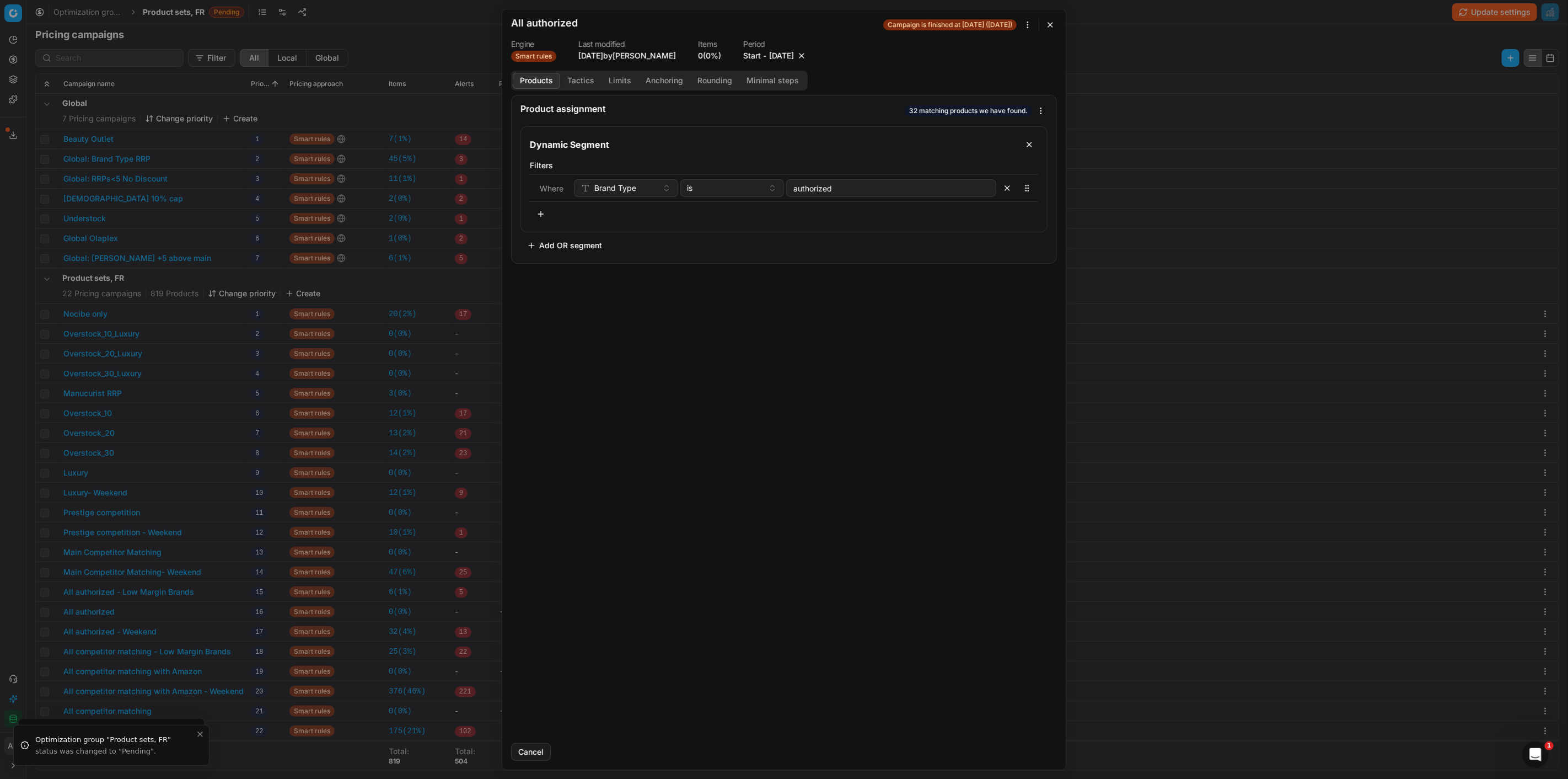
click at [807, 55] on button "button" at bounding box center [802, 55] width 11 height 11
click at [1033, 744] on button "Save" at bounding box center [1035, 752] width 44 height 18
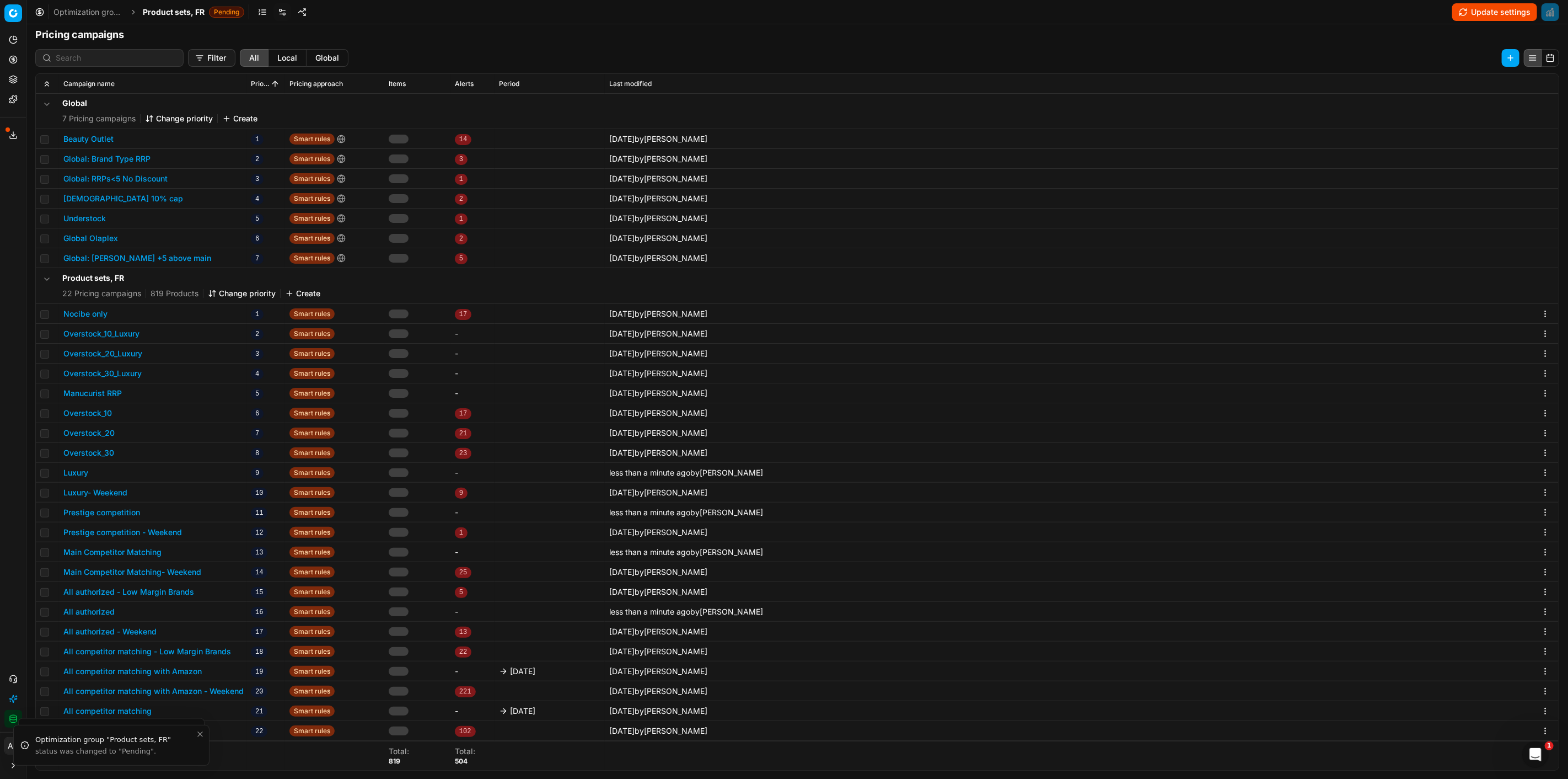
click at [161, 676] on td "All competitor matching with Amazon" at bounding box center [153, 671] width 187 height 20
click at [173, 669] on button "All competitor matching with Amazon" at bounding box center [132, 671] width 138 height 11
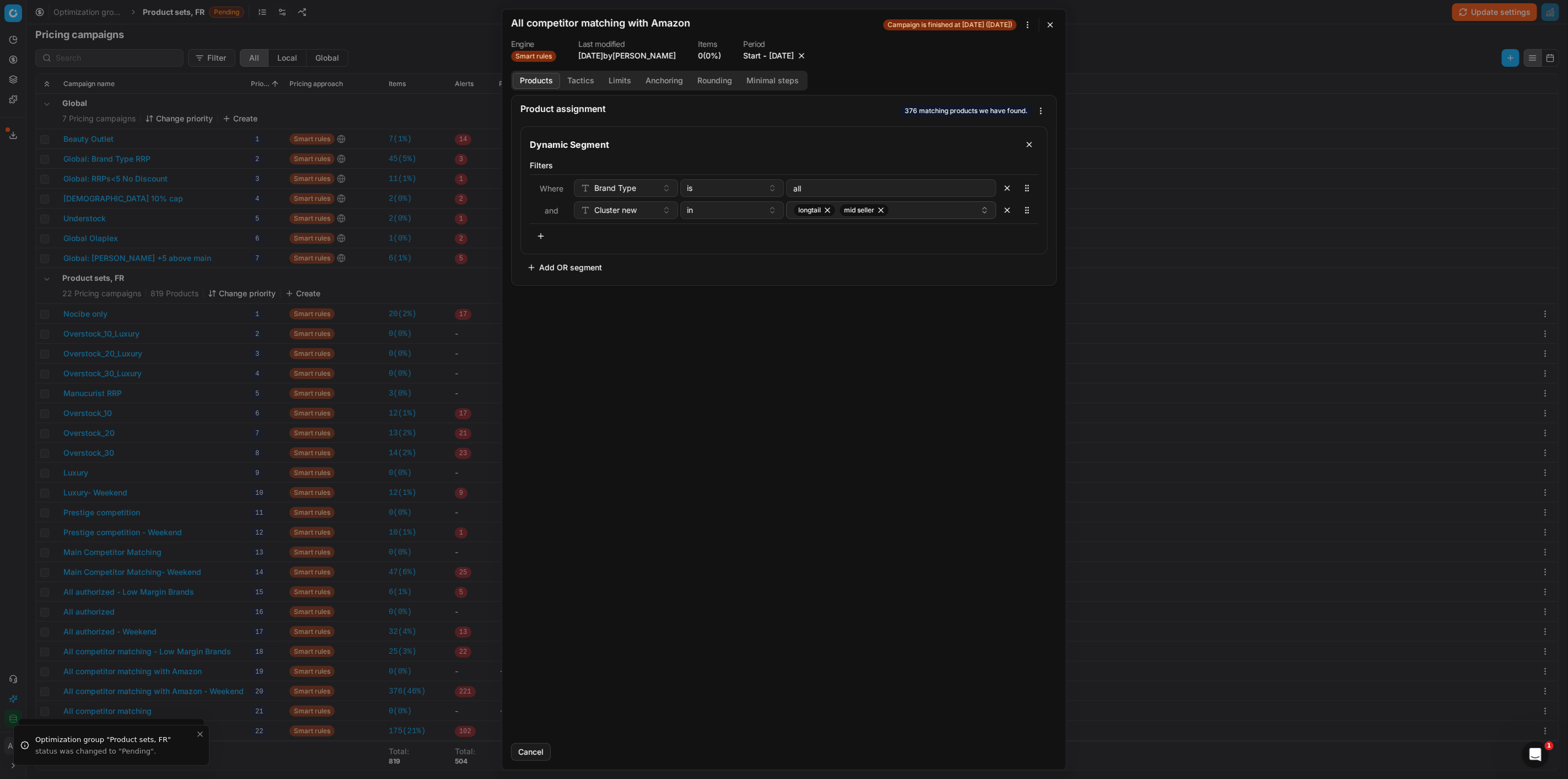
click at [807, 52] on button "button" at bounding box center [802, 55] width 11 height 11
click at [1040, 747] on button "Save" at bounding box center [1035, 752] width 44 height 18
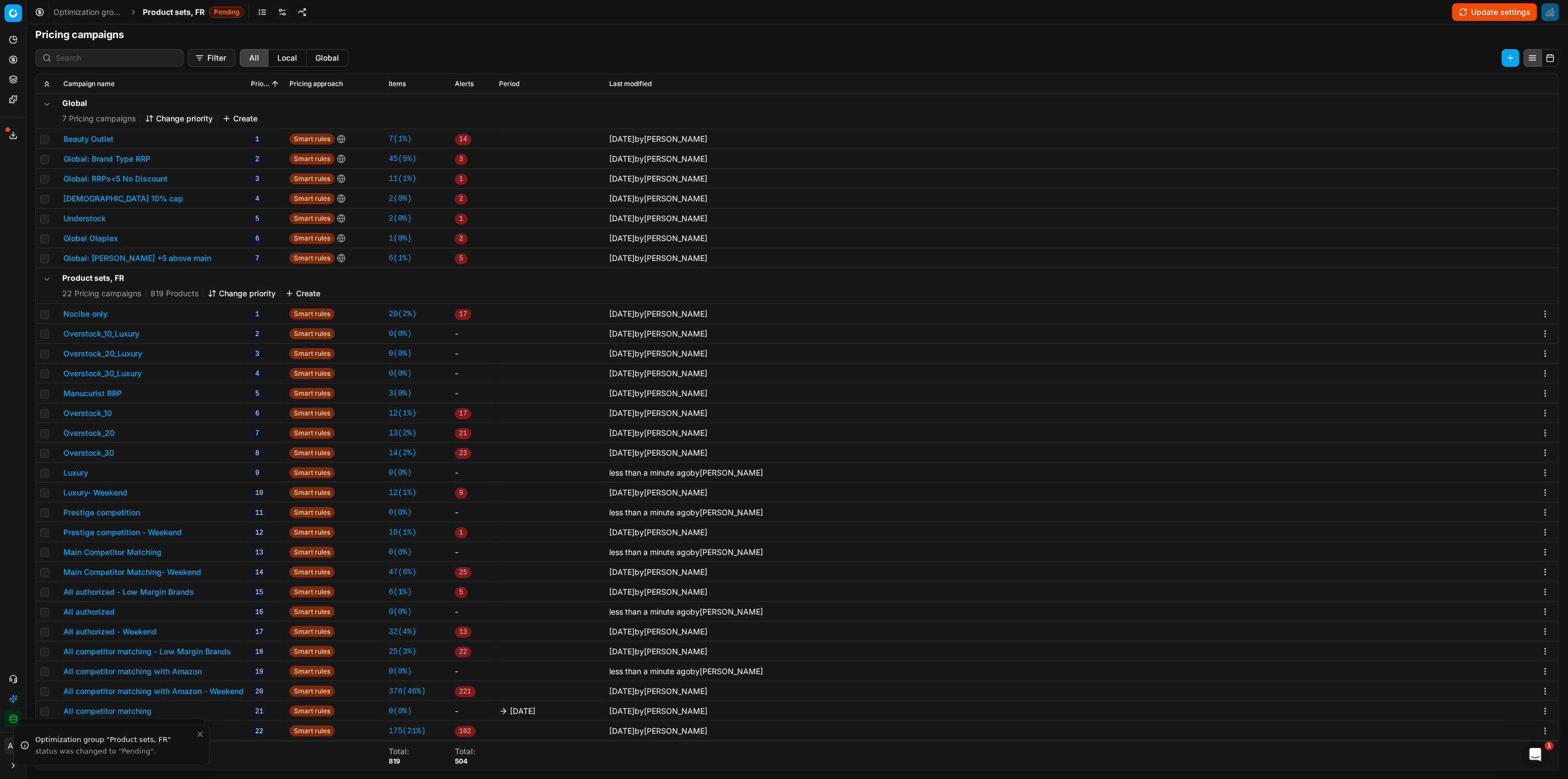
click at [143, 708] on button "All competitor matching" at bounding box center [107, 711] width 88 height 11
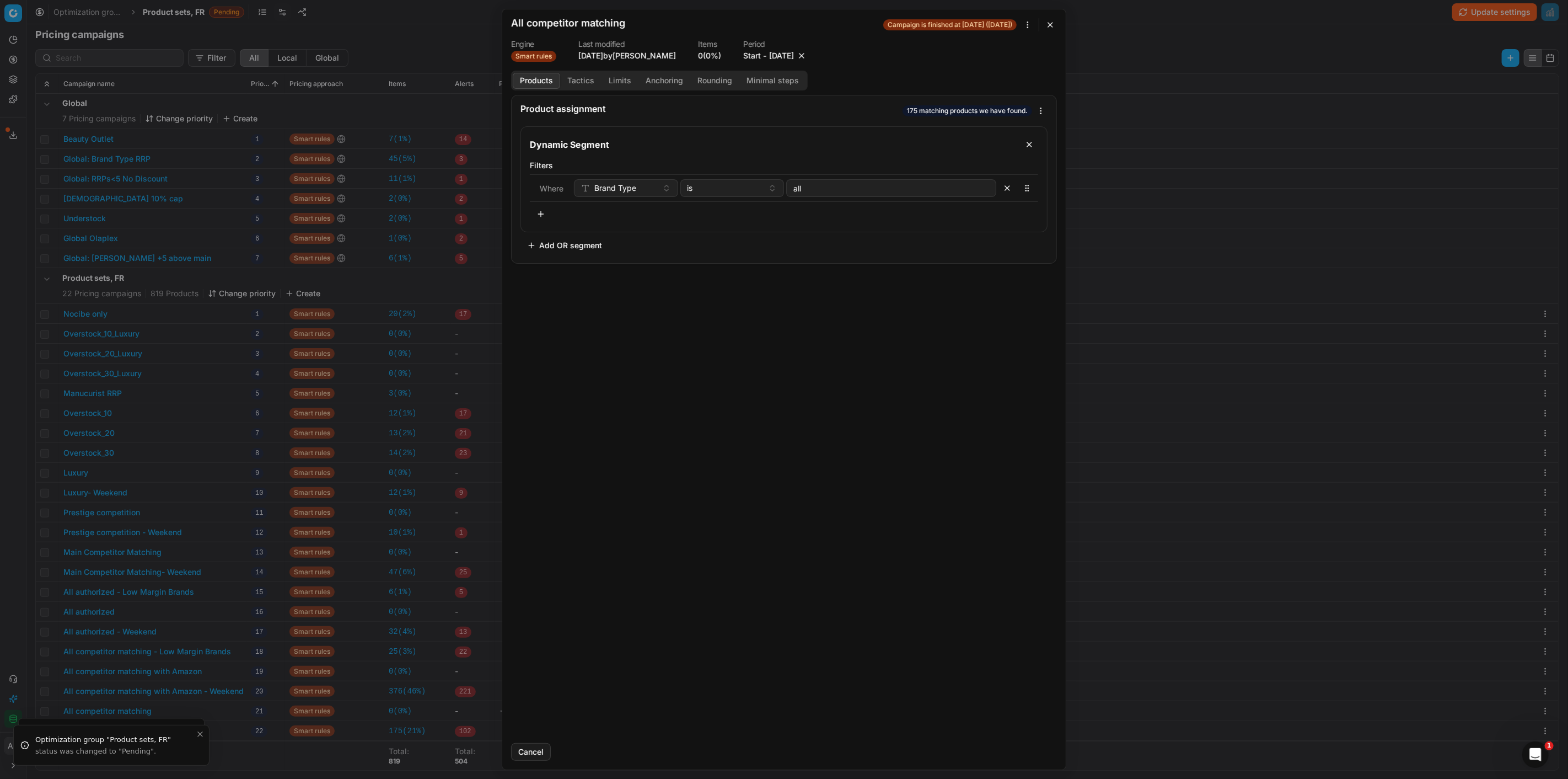
click at [807, 57] on button "button" at bounding box center [802, 55] width 11 height 11
click at [1034, 747] on button "Save" at bounding box center [1035, 752] width 44 height 18
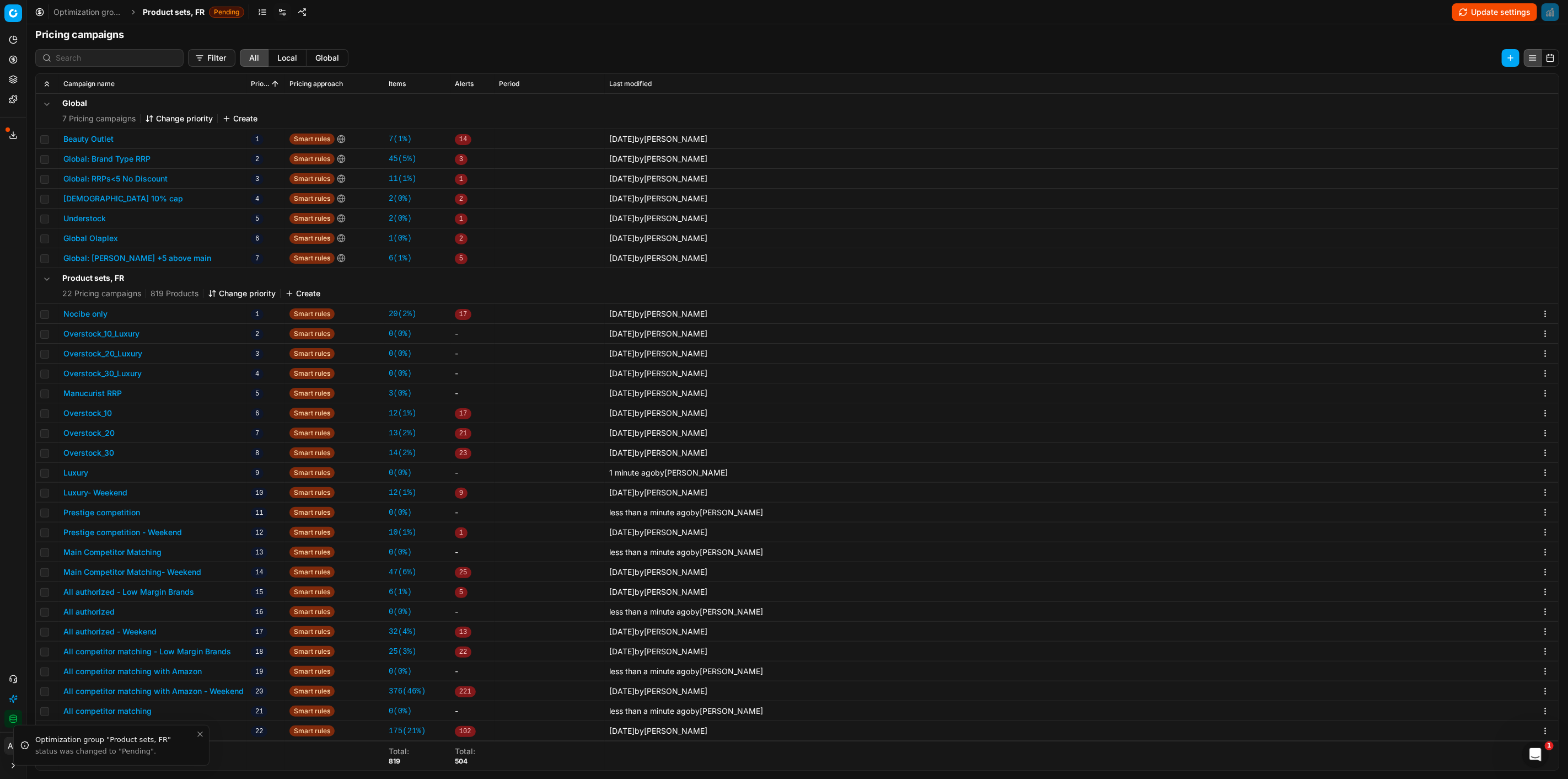
click at [1510, 8] on button "Update settings" at bounding box center [1494, 12] width 85 height 18
click at [172, 9] on span "Product sets, FR" at bounding box center [173, 12] width 61 height 11
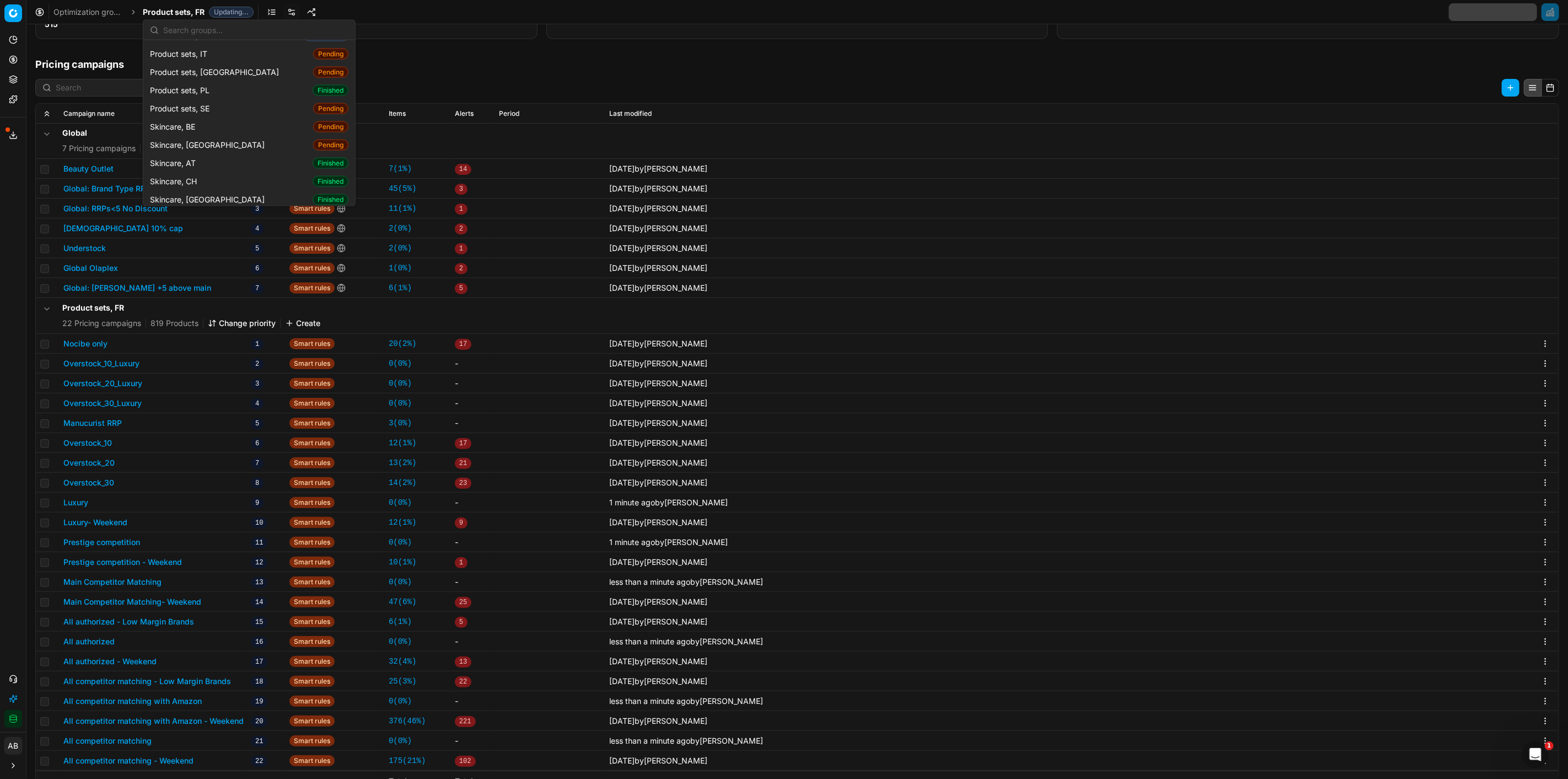
scroll to position [1409, 0]
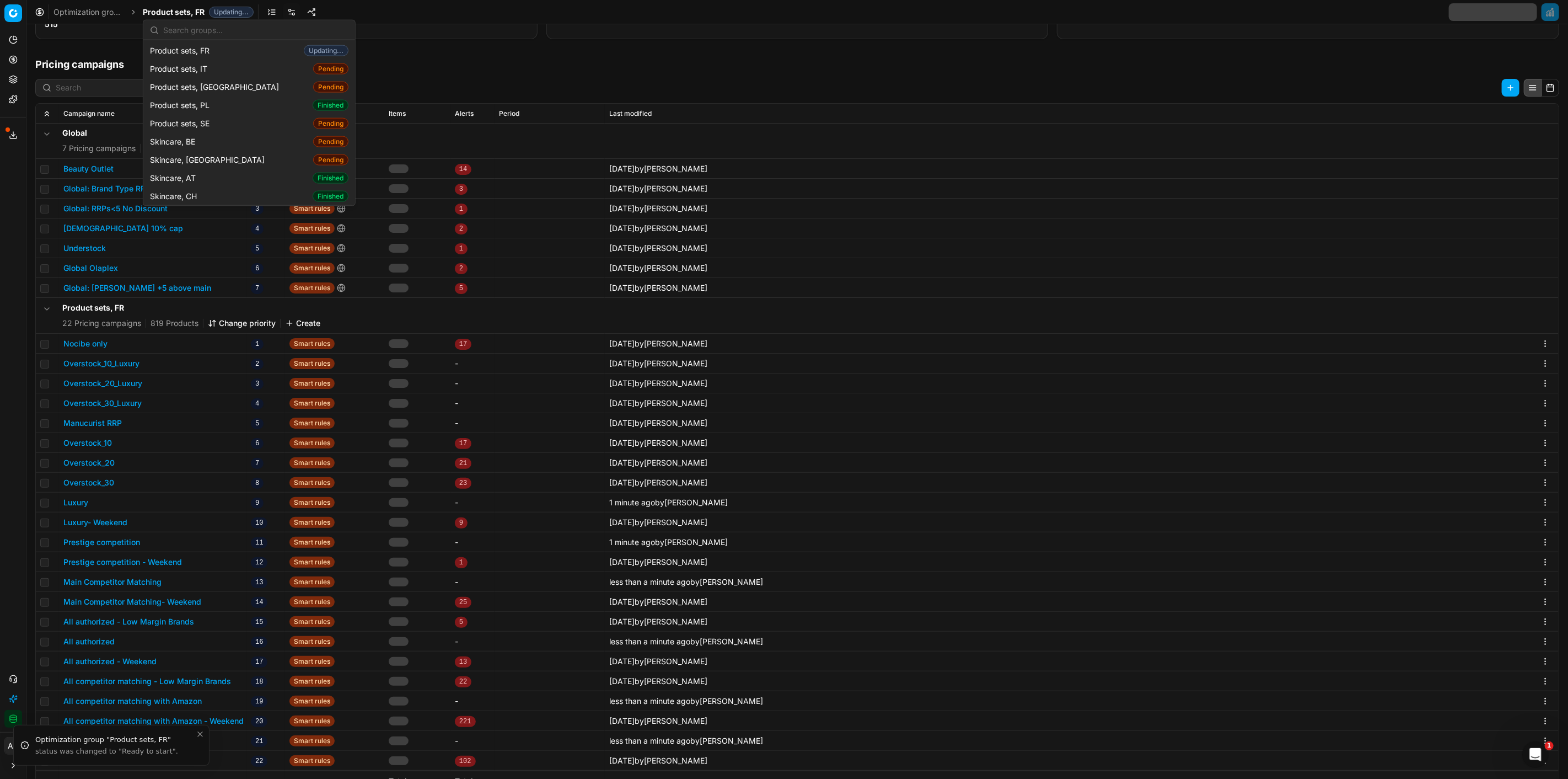
click at [175, 208] on span "Skincare, [GEOGRAPHIC_DATA]" at bounding box center [209, 214] width 119 height 11
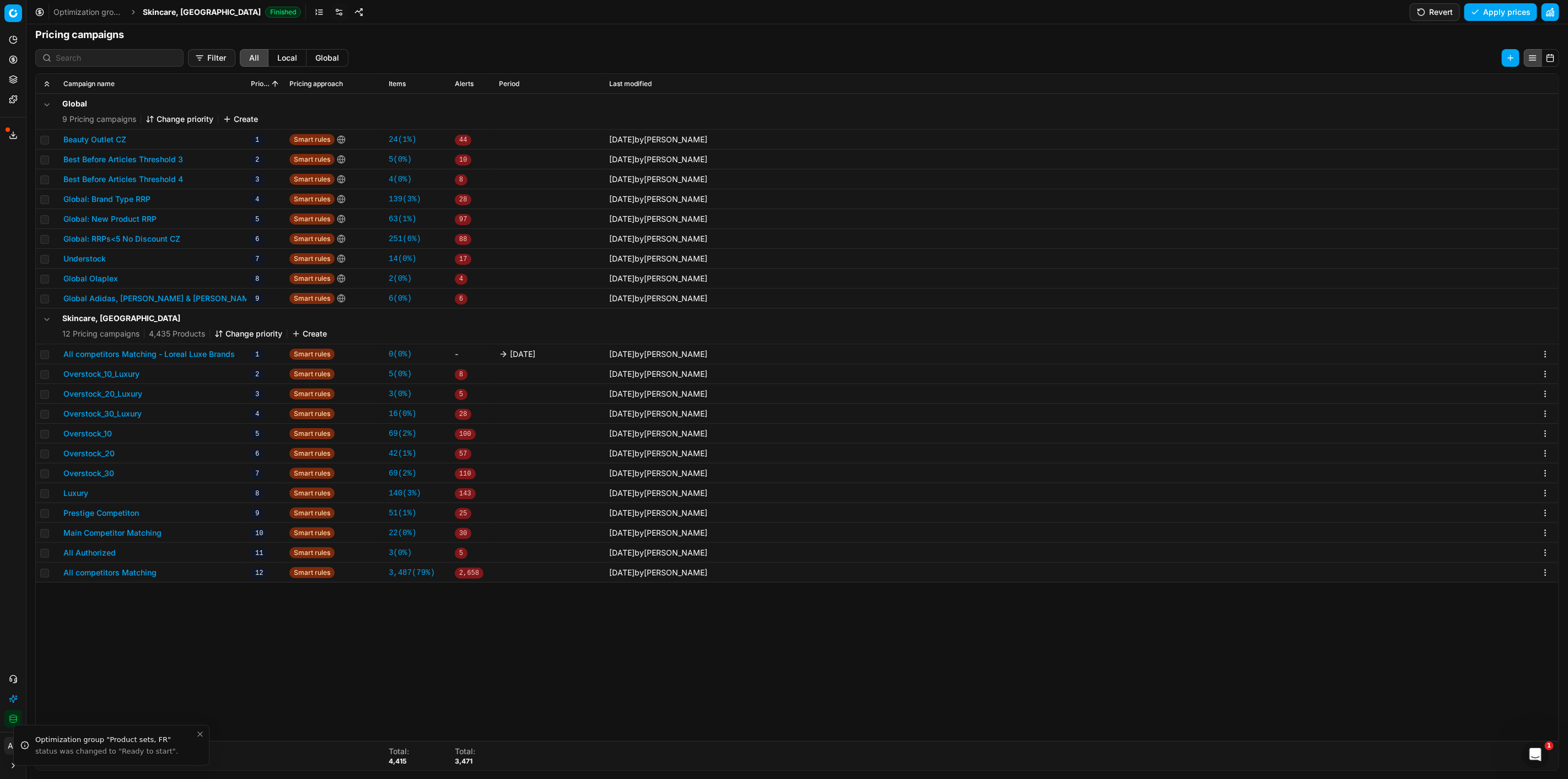
click at [211, 356] on button "All competitors Matching - Loreal Luxe Brands" at bounding box center [149, 354] width 172 height 11
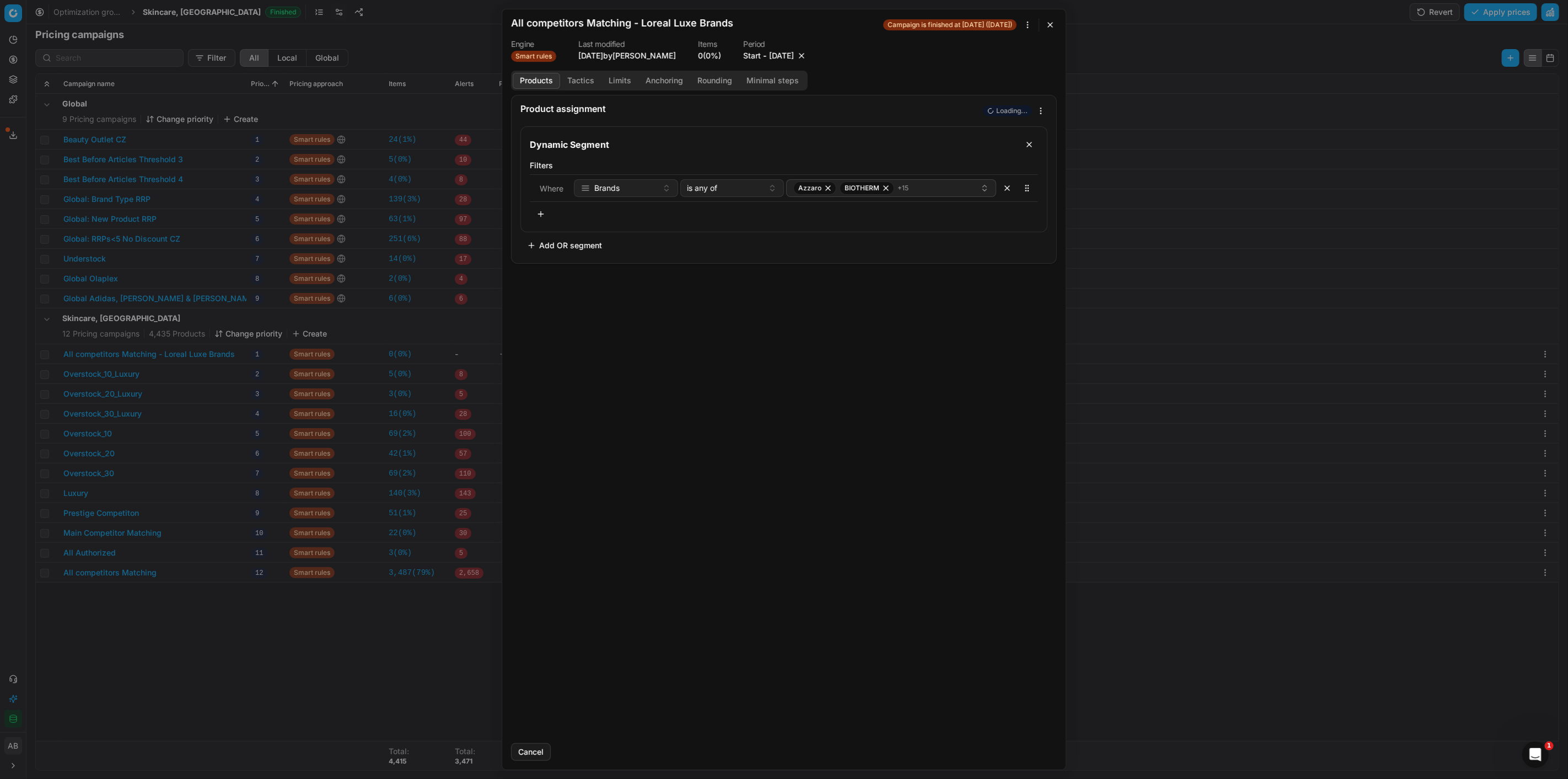
click at [807, 54] on button "button" at bounding box center [802, 55] width 11 height 11
drag, startPoint x: 1031, startPoint y: 756, endPoint x: 1046, endPoint y: 731, distance: 29.2
click at [1031, 755] on button "Save" at bounding box center [1035, 752] width 44 height 18
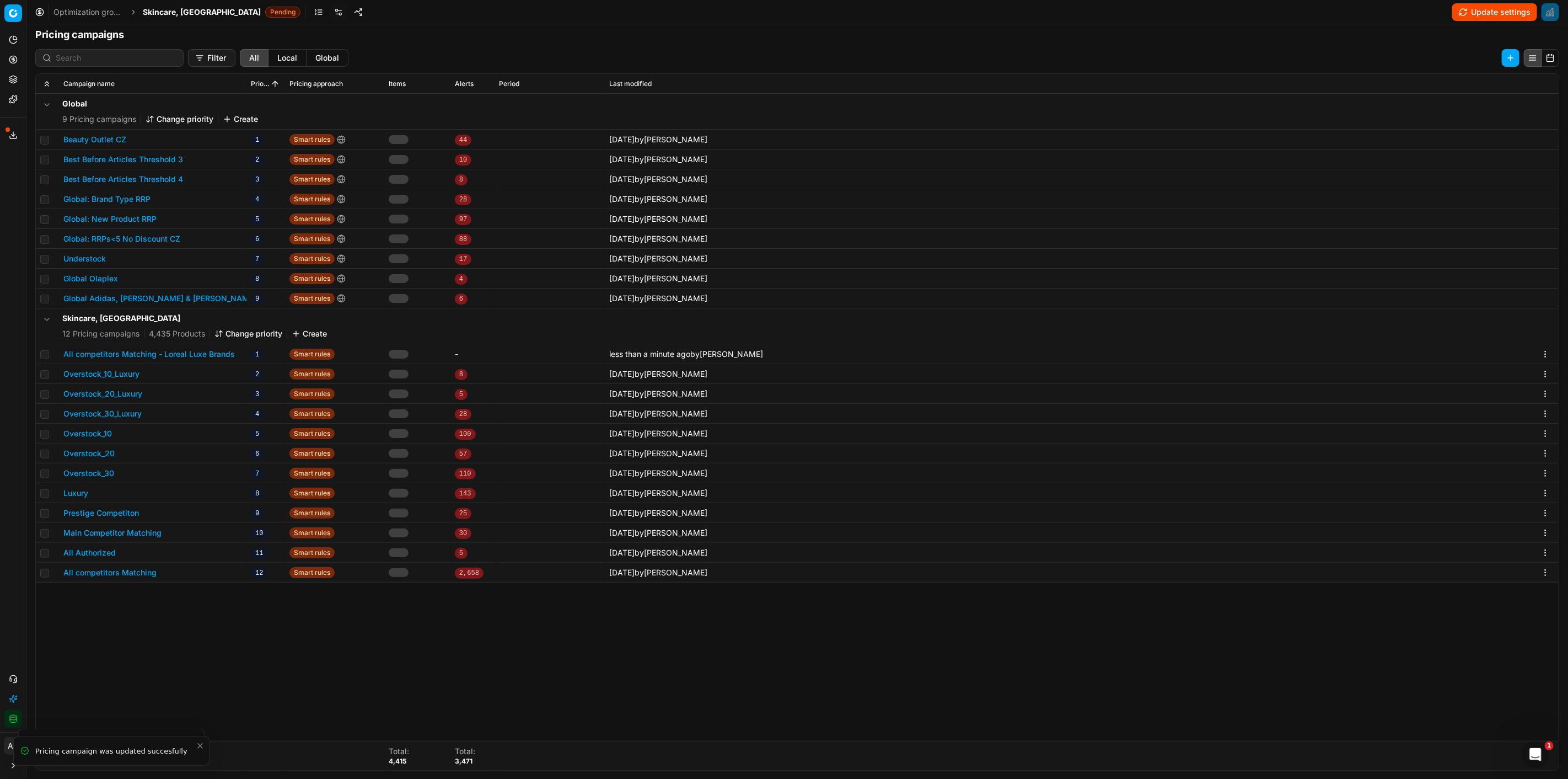
click at [169, 16] on span "Skincare, [GEOGRAPHIC_DATA]" at bounding box center [202, 12] width 118 height 11
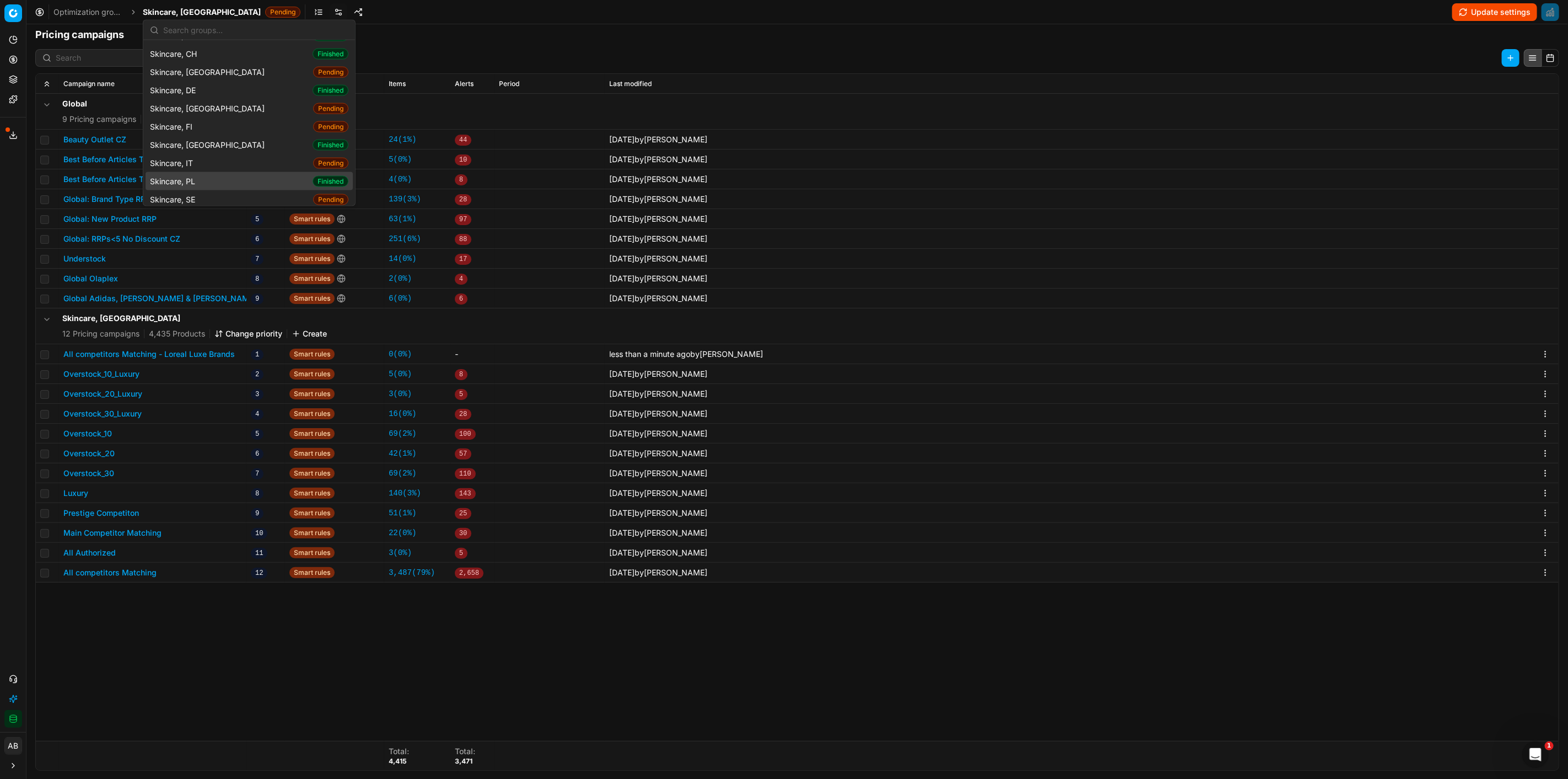
scroll to position [1532, 0]
click at [193, 159] on span "Skincare, [GEOGRAPHIC_DATA]" at bounding box center [209, 164] width 119 height 11
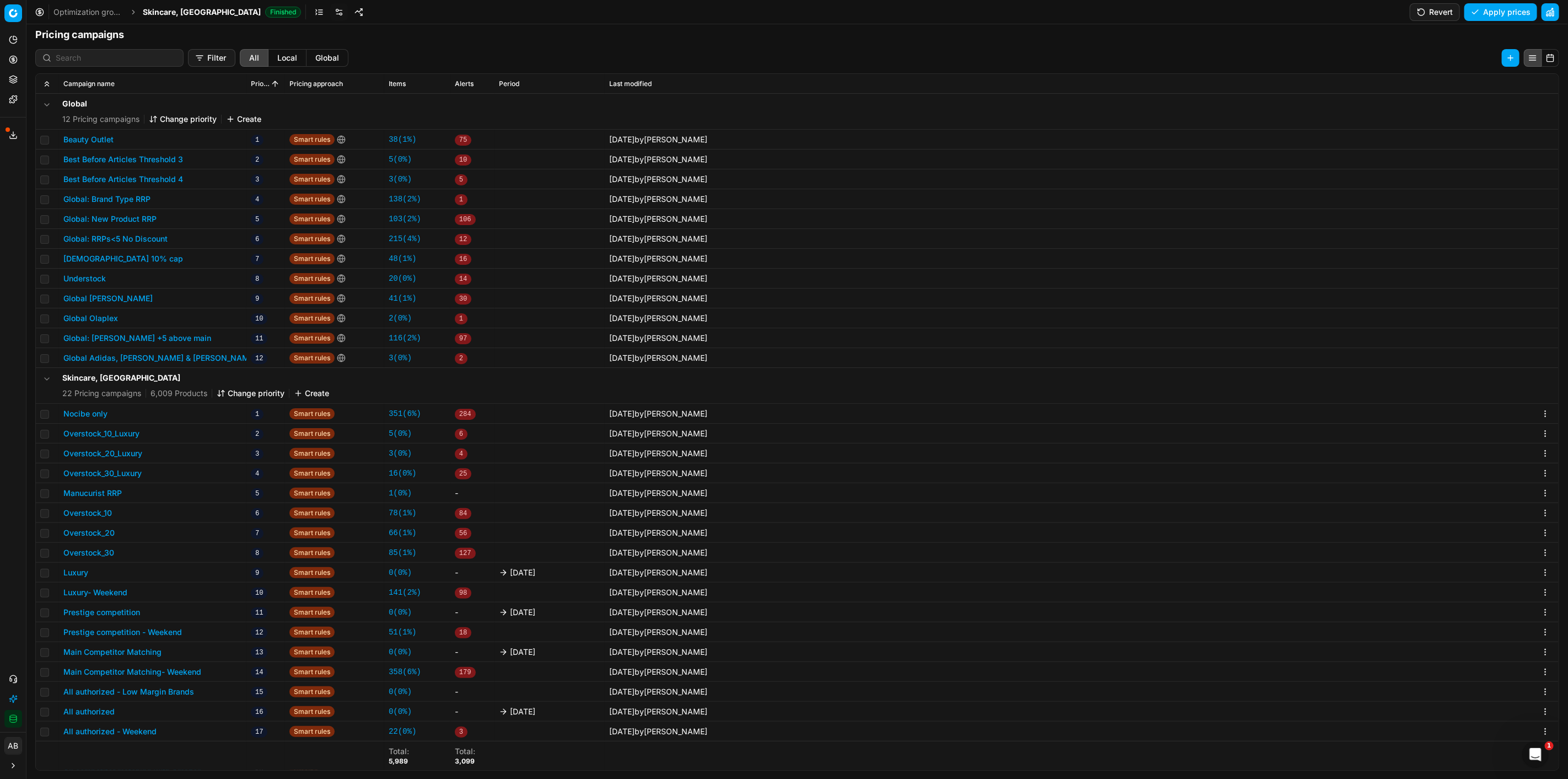
scroll to position [100, 0]
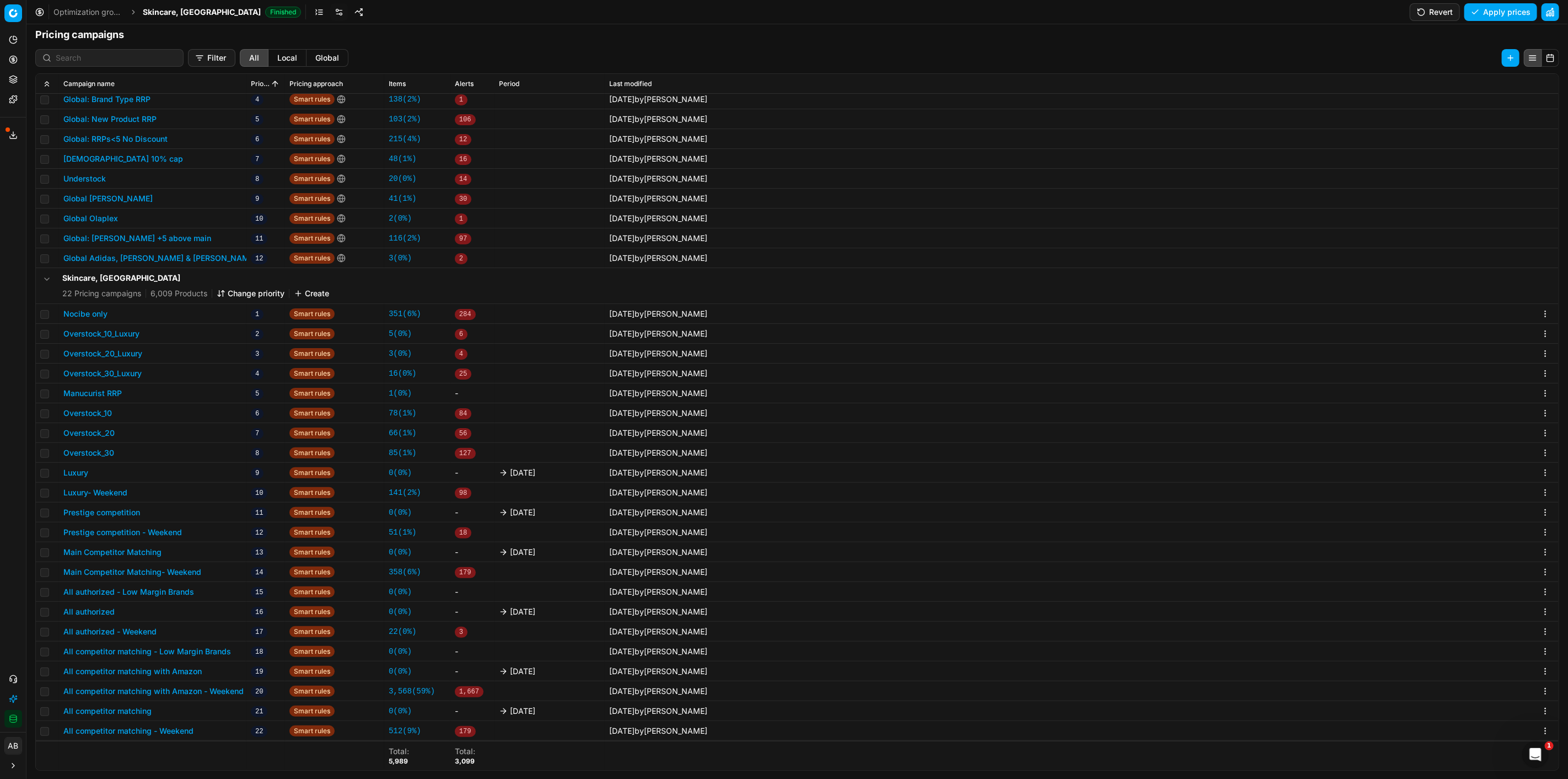
click at [79, 472] on button "Luxury" at bounding box center [75, 473] width 25 height 11
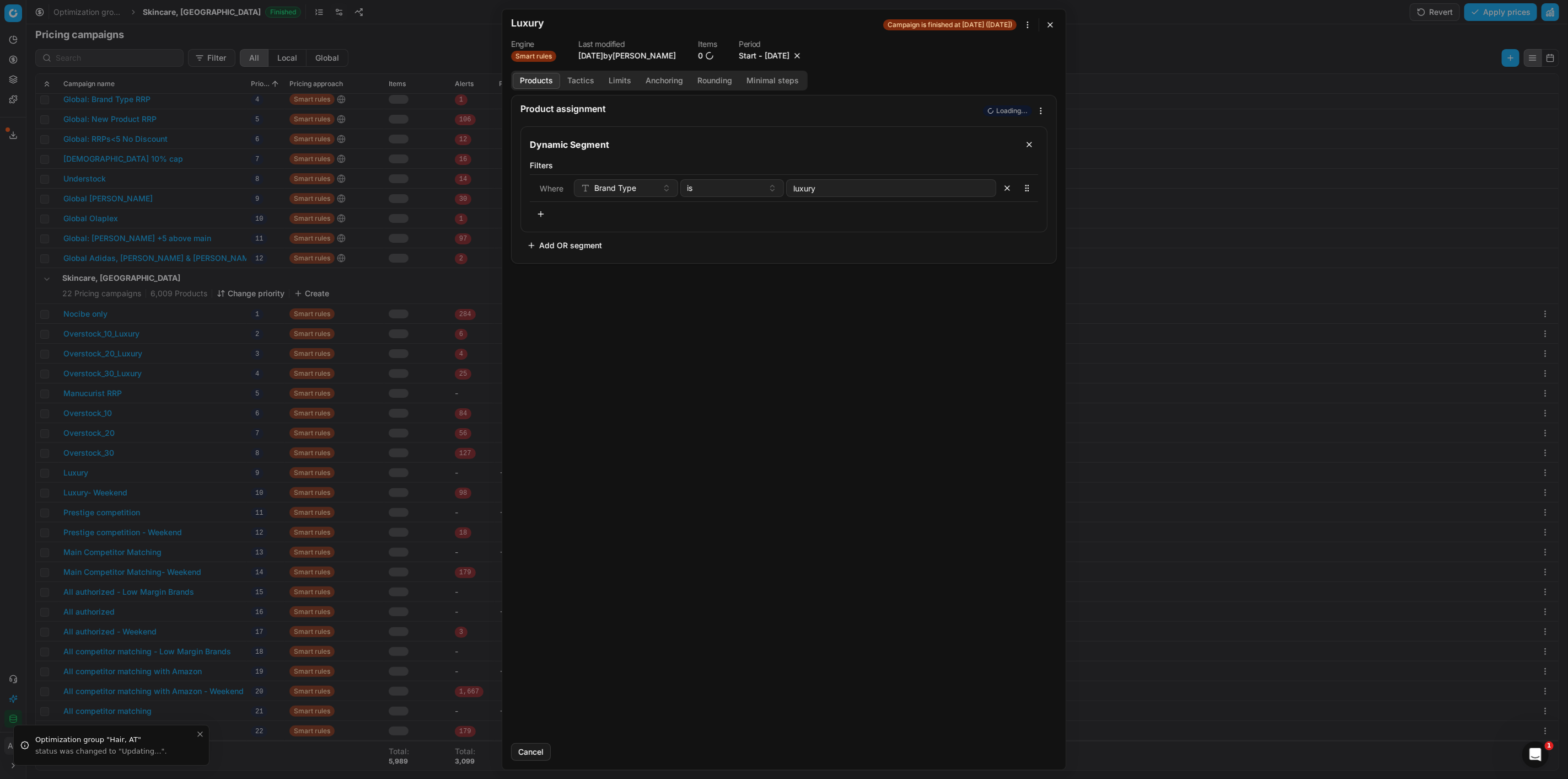
click at [803, 54] on button "button" at bounding box center [797, 55] width 11 height 11
click at [1039, 752] on button "Save" at bounding box center [1035, 752] width 44 height 18
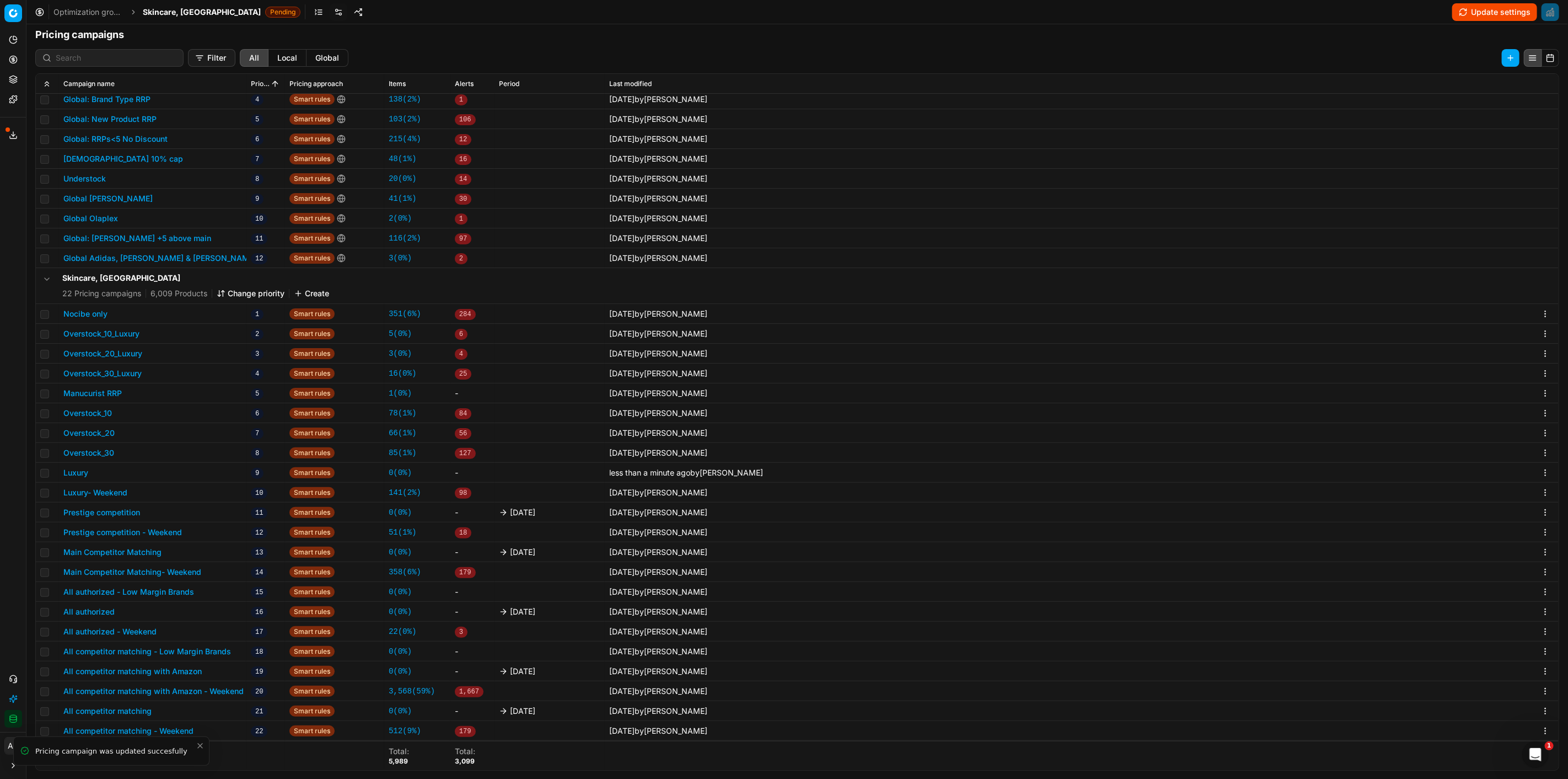
click at [118, 510] on button "Prestige competition" at bounding box center [102, 512] width 77 height 11
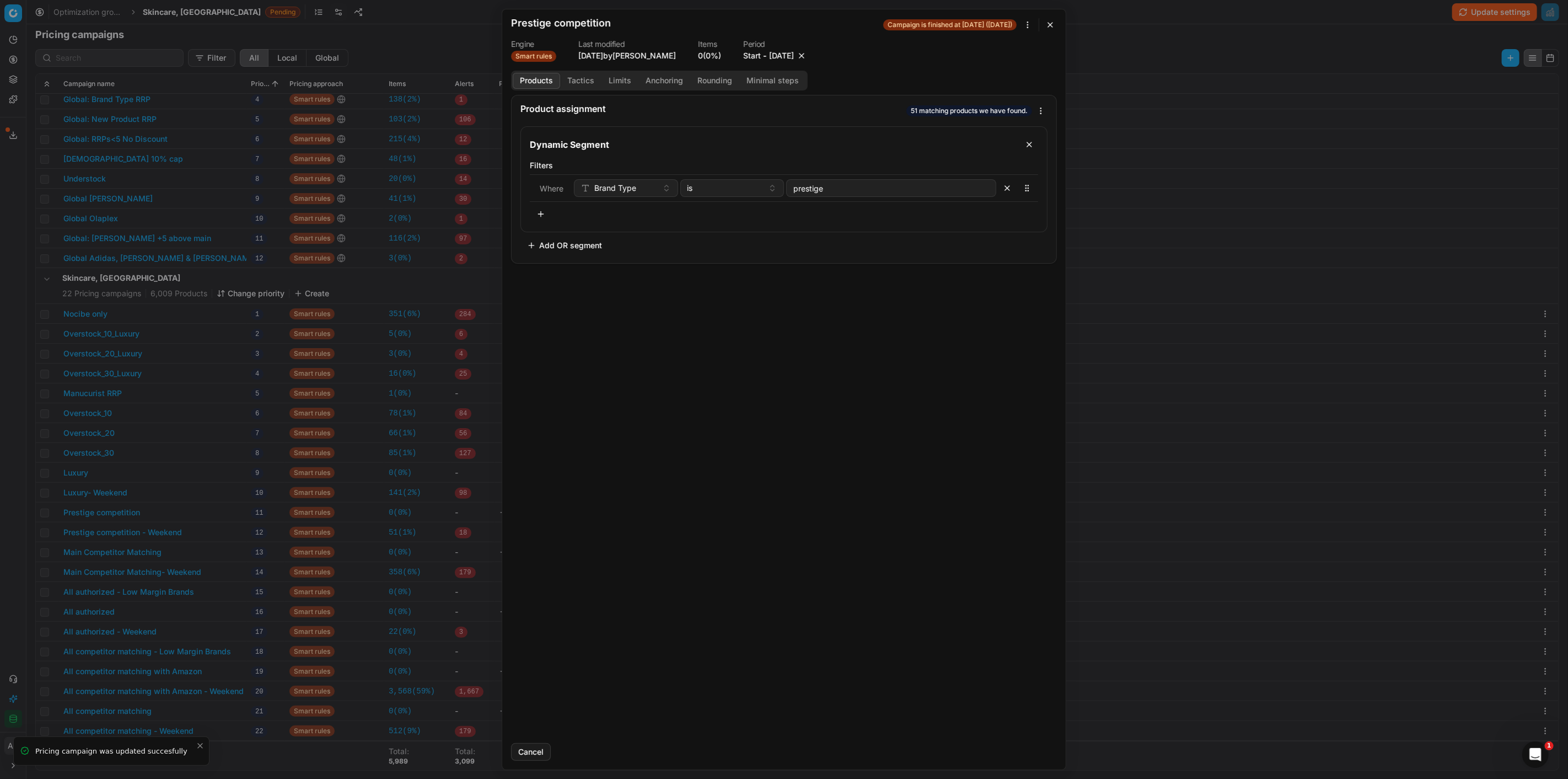
click at [807, 54] on button "button" at bounding box center [802, 55] width 11 height 11
click at [1032, 747] on button "Save" at bounding box center [1035, 752] width 44 height 18
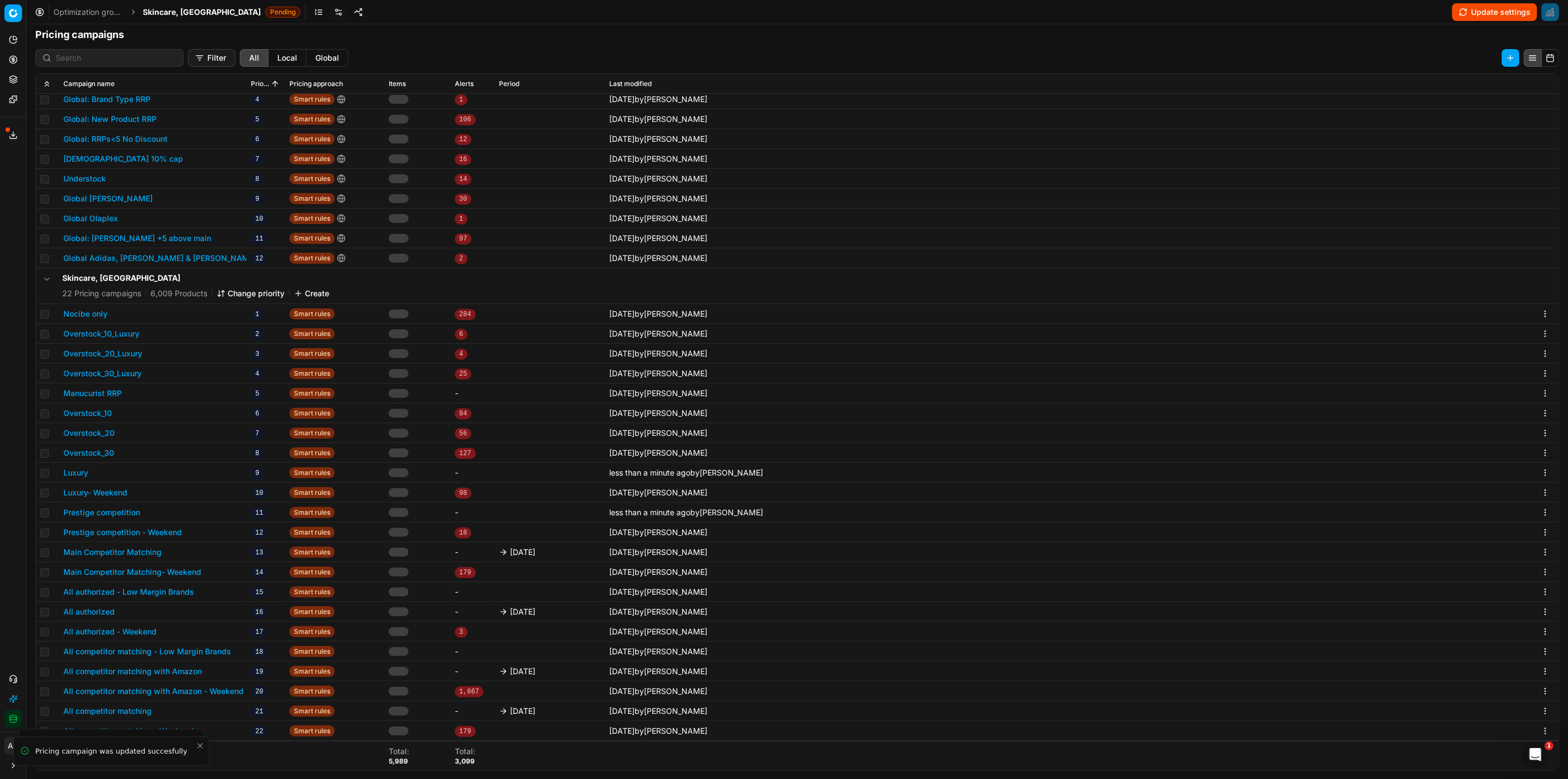
click at [125, 548] on button "Main Competitor Matching" at bounding box center [112, 552] width 98 height 11
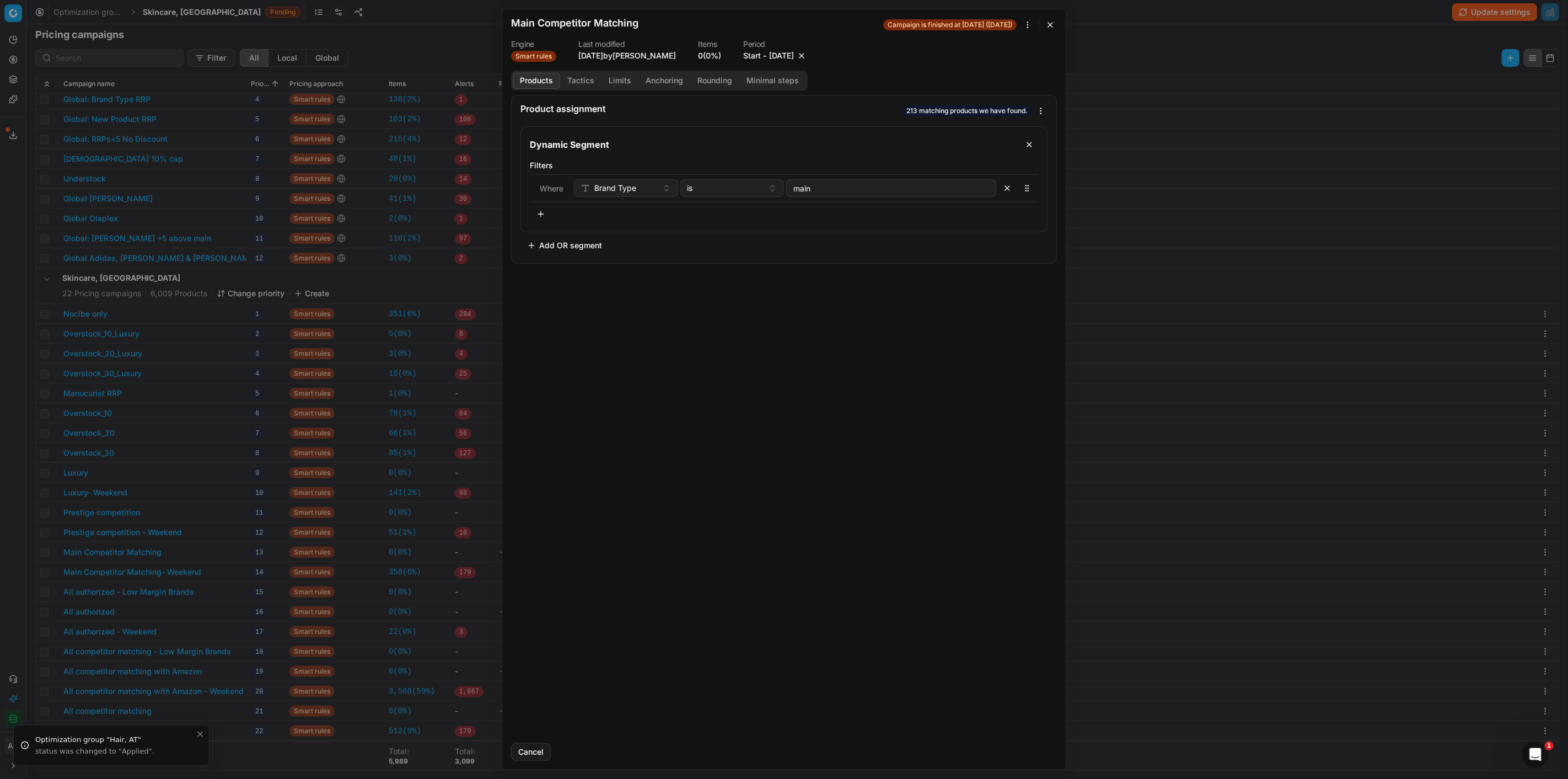
click at [807, 54] on button "button" at bounding box center [802, 55] width 11 height 11
click at [1026, 741] on div "Cancel Revert Save and update Save" at bounding box center [784, 747] width 546 height 26
click at [1023, 749] on button "Save" at bounding box center [1035, 752] width 44 height 18
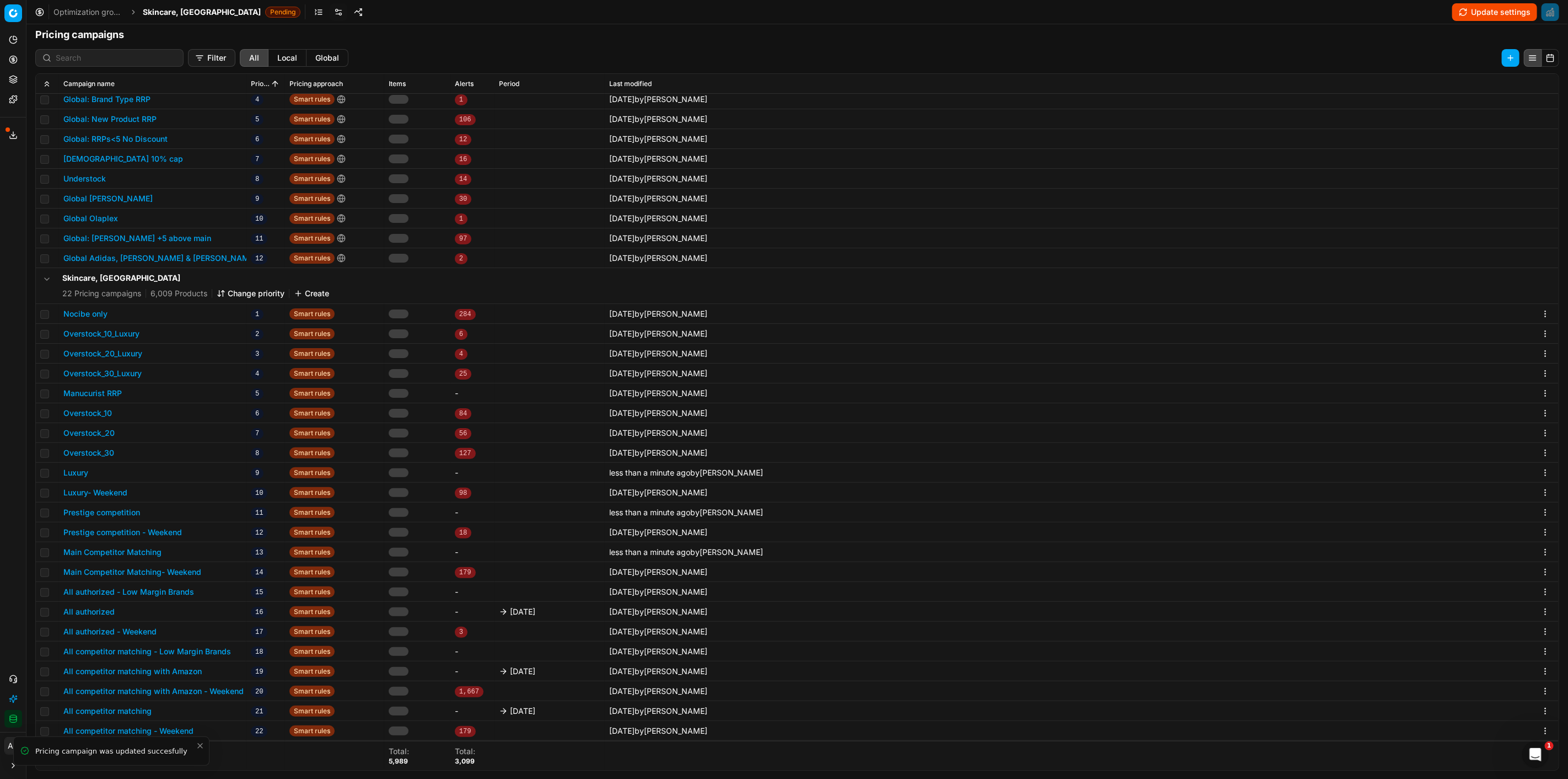
click at [84, 608] on button "All authorized" at bounding box center [89, 612] width 51 height 11
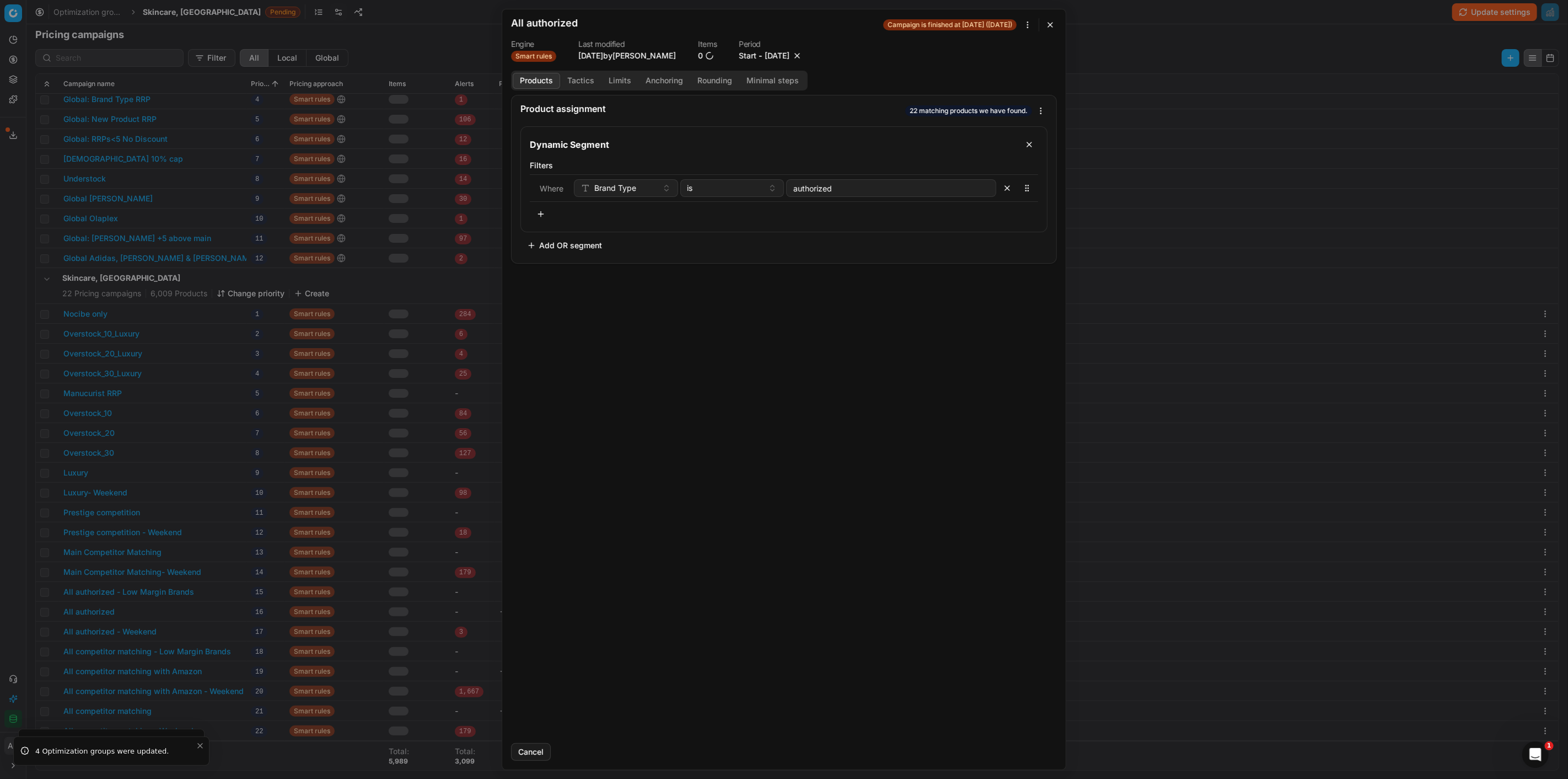
drag, startPoint x: 815, startPoint y: 52, endPoint x: 820, endPoint y: 91, distance: 39.3
click at [803, 53] on button "button" at bounding box center [797, 55] width 11 height 11
click at [1023, 747] on button "Save" at bounding box center [1035, 752] width 44 height 18
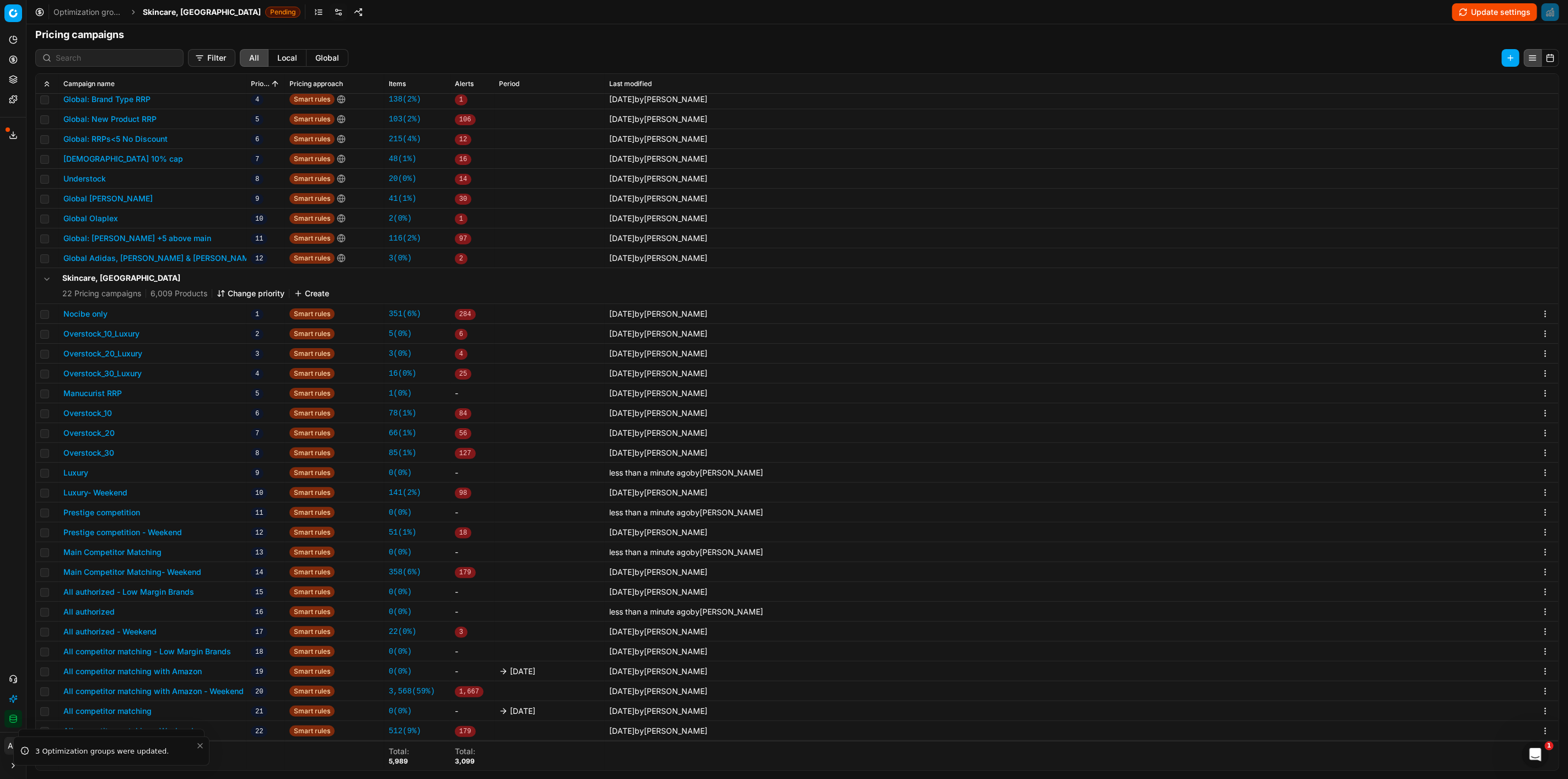
click at [184, 670] on button "All competitor matching with Amazon" at bounding box center [132, 671] width 138 height 11
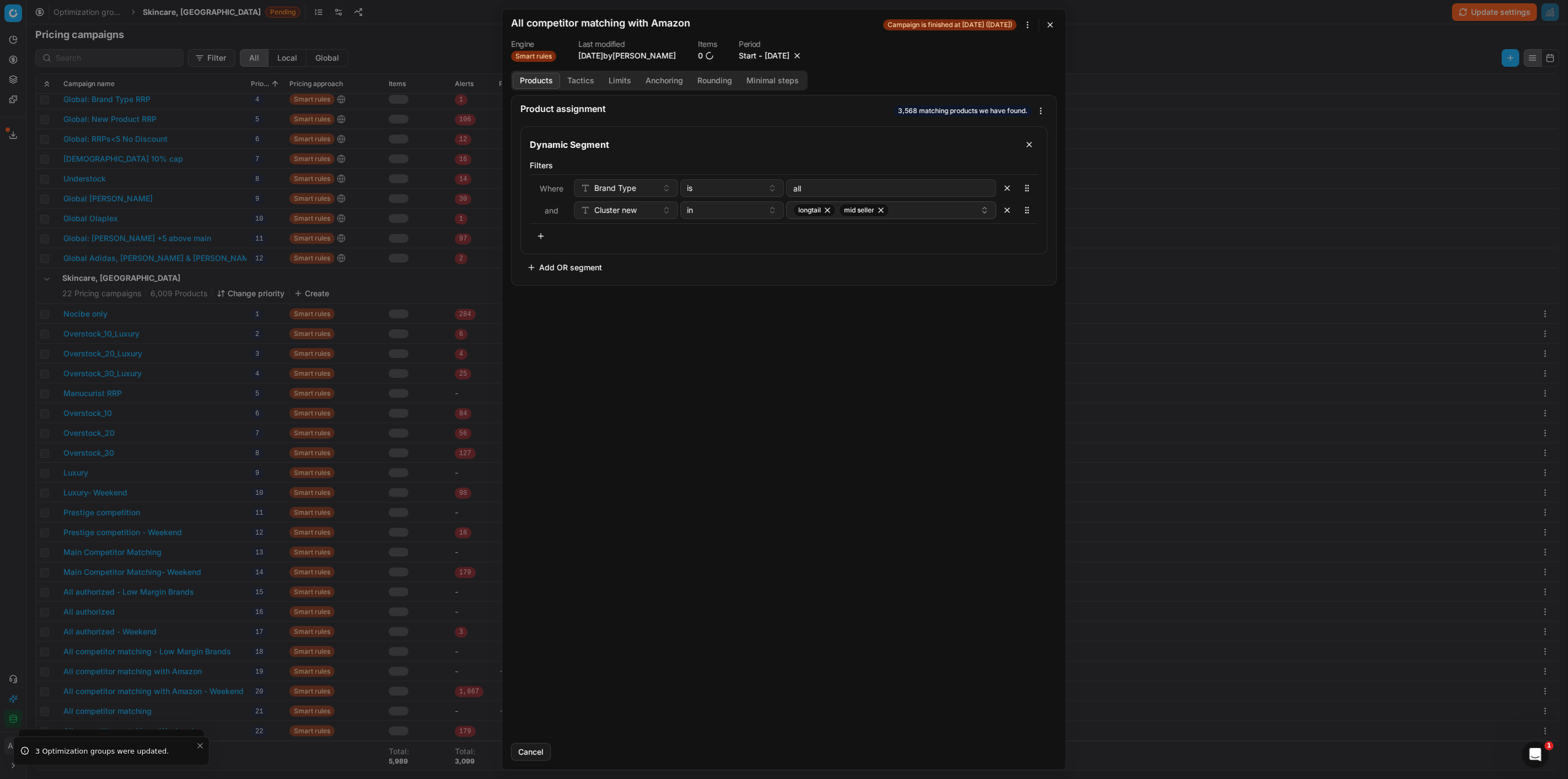
click at [803, 58] on div "9/26/2025" at bounding box center [783, 55] width 38 height 11
click at [822, 55] on dl "Engine Smart rules Last modified 3 days ago by Anant Biyani Items 0 Period Star…" at bounding box center [784, 51] width 546 height 21
click at [803, 51] on button "button" at bounding box center [797, 55] width 11 height 11
click at [1040, 752] on button "Save" at bounding box center [1035, 752] width 44 height 18
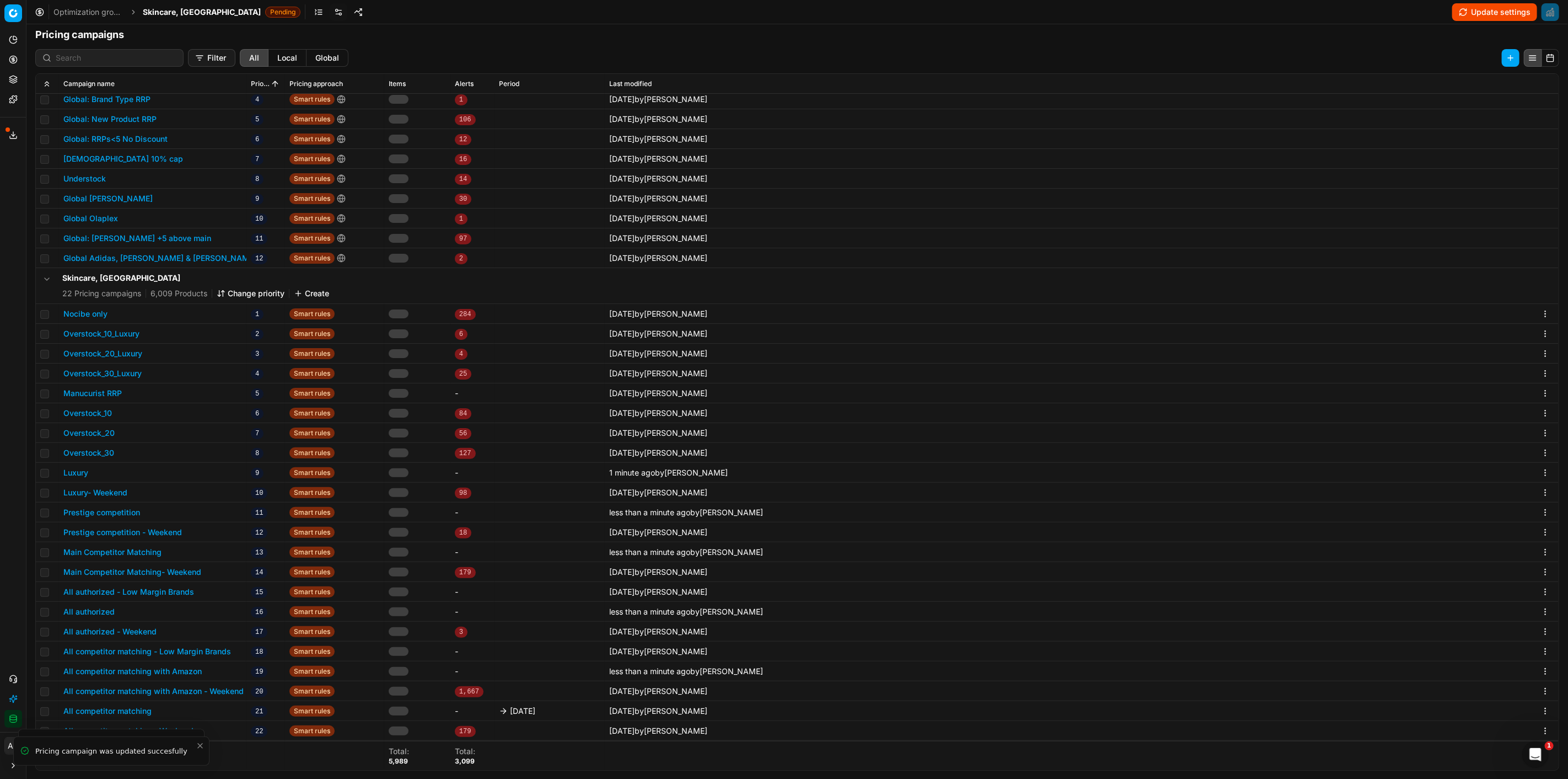
click at [143, 713] on button "All competitor matching" at bounding box center [107, 711] width 88 height 11
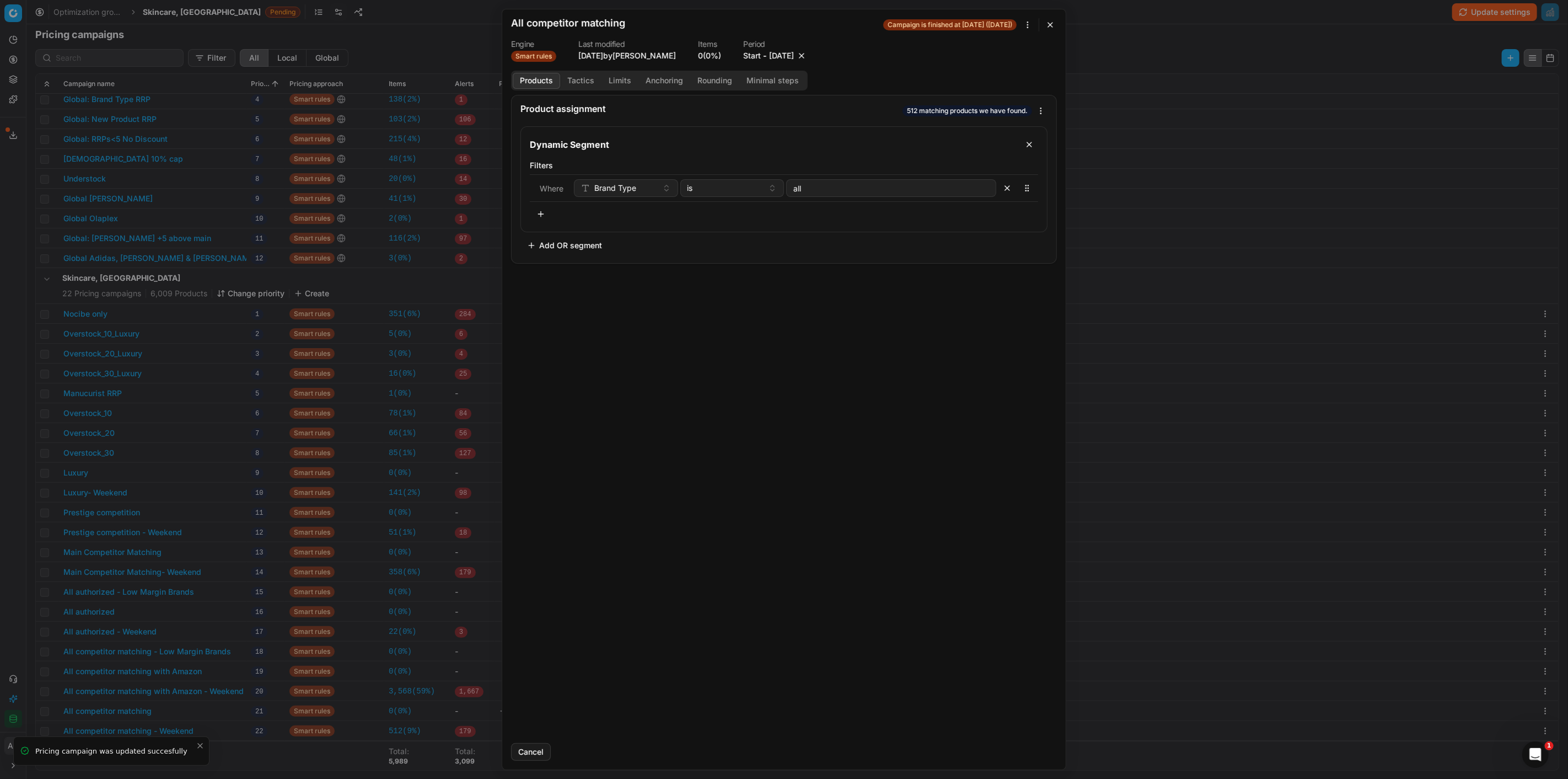
click at [807, 55] on button "button" at bounding box center [802, 55] width 11 height 11
drag, startPoint x: 1030, startPoint y: 752, endPoint x: 1035, endPoint y: 752, distance: 5.0
click at [1030, 752] on button "Save" at bounding box center [1035, 752] width 44 height 18
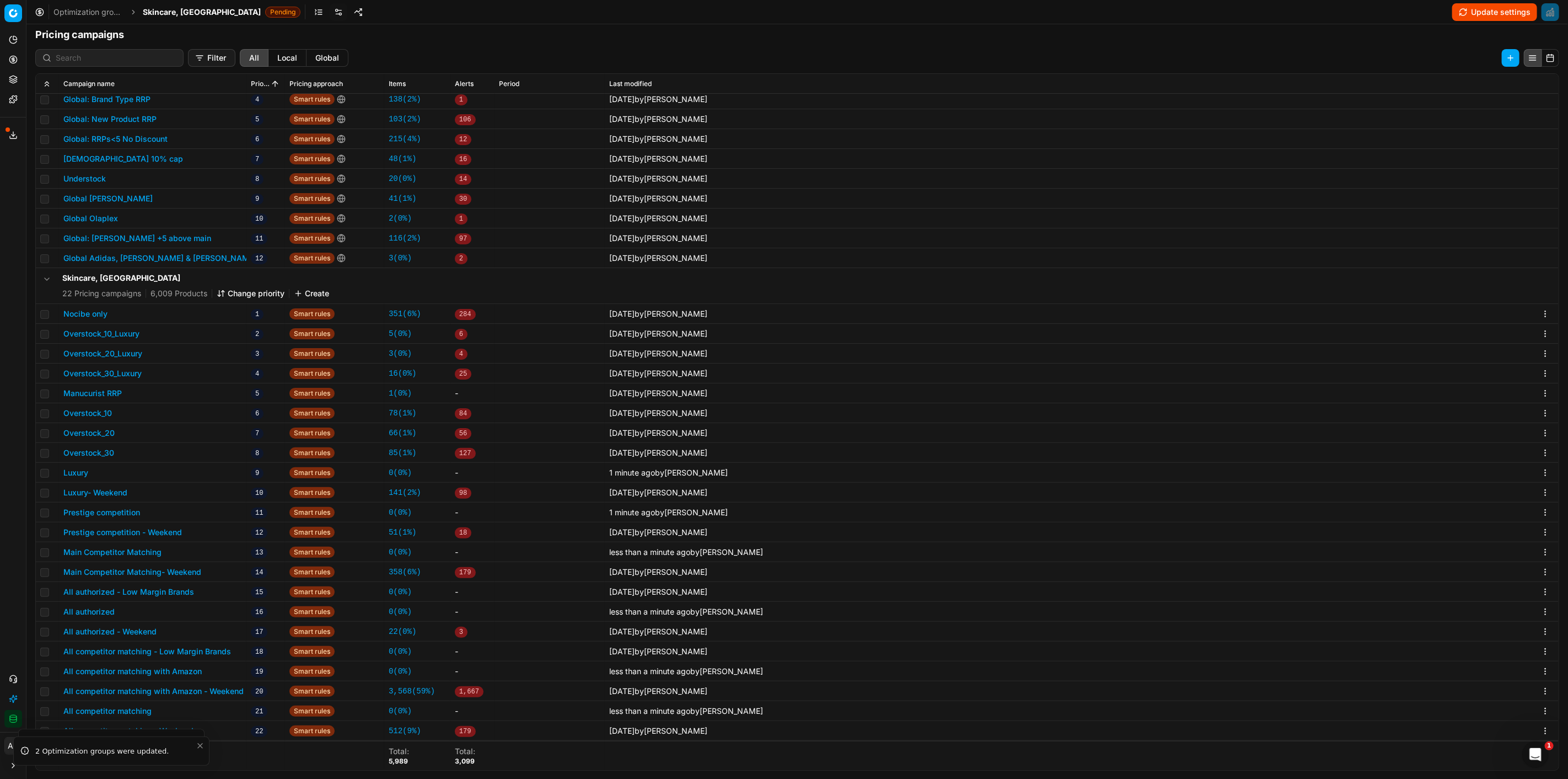
click at [1478, 15] on button "Update settings" at bounding box center [1494, 12] width 85 height 18
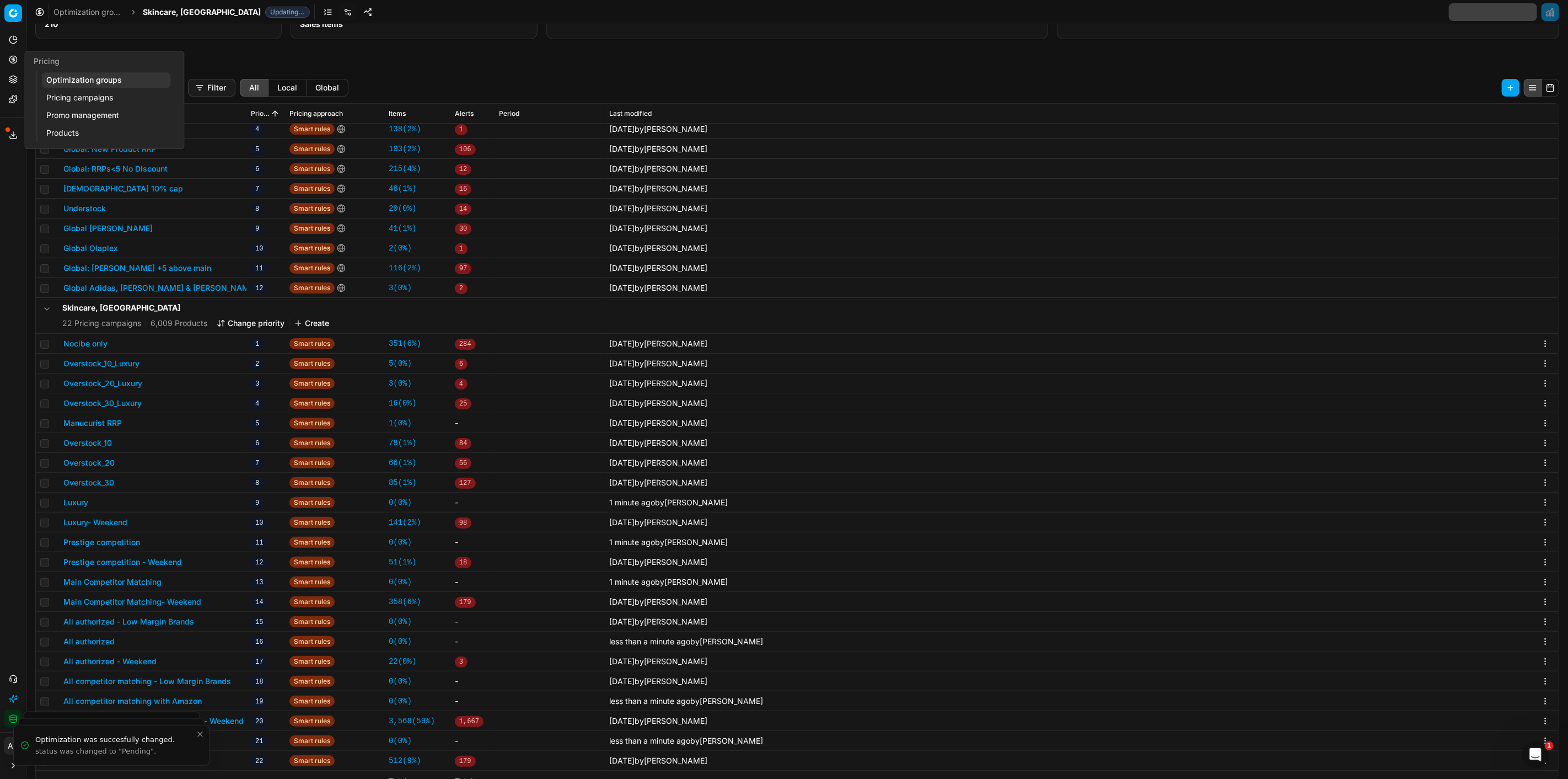
click at [94, 100] on link "Pricing campaigns" at bounding box center [106, 97] width 128 height 15
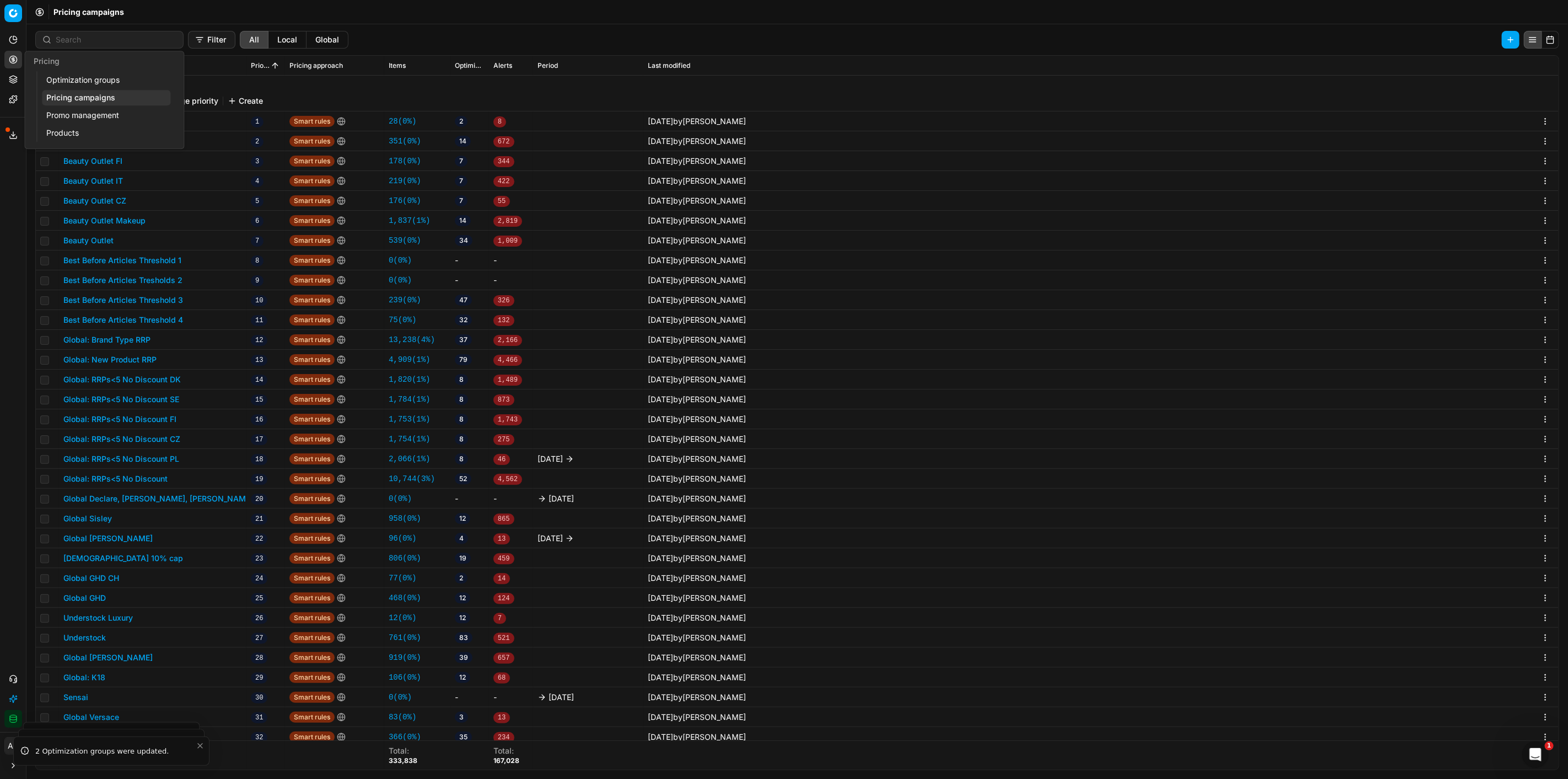
click at [82, 76] on link "Optimization groups" at bounding box center [106, 80] width 128 height 15
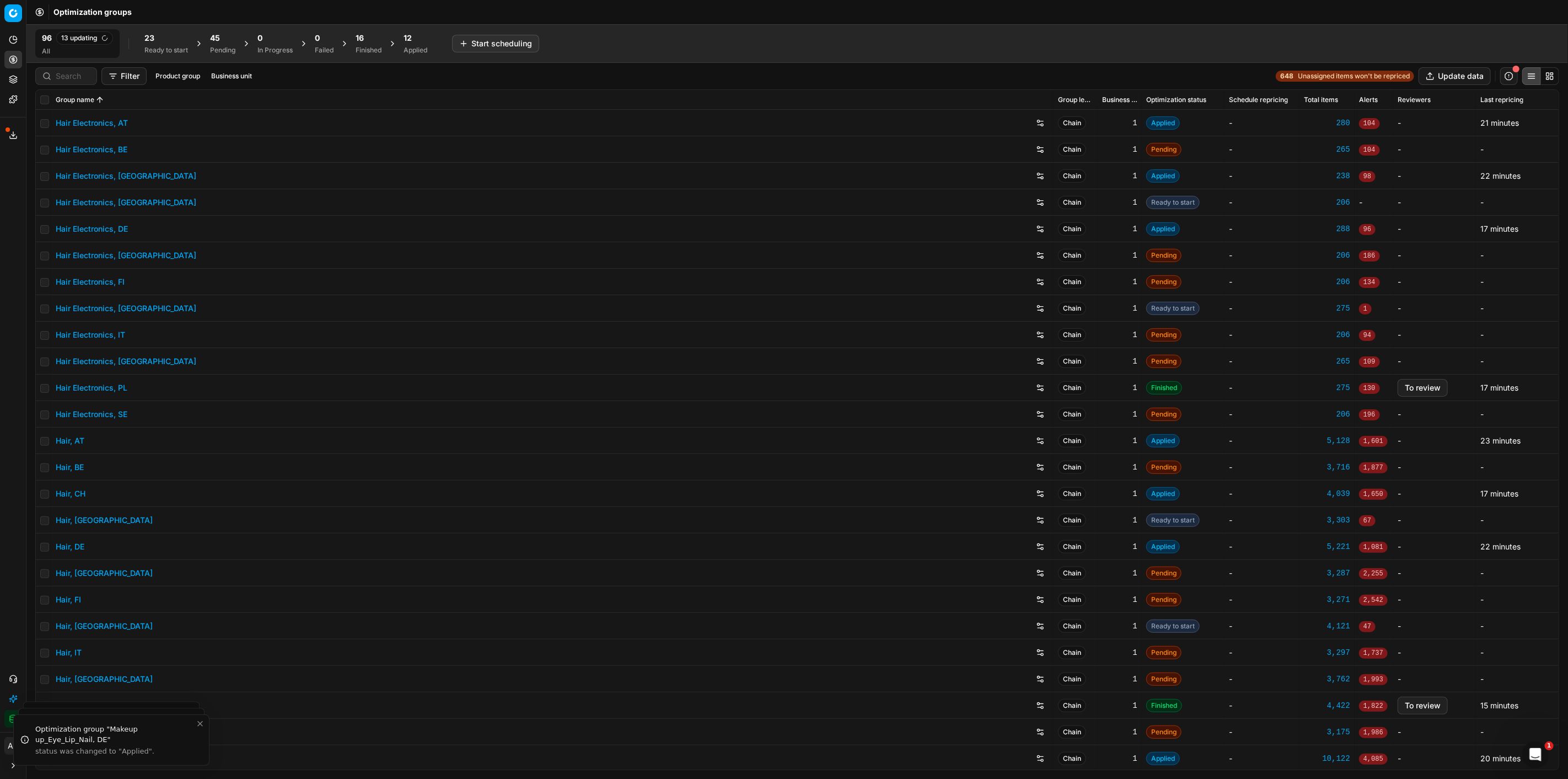
click at [223, 40] on div "45" at bounding box center [223, 38] width 26 height 11
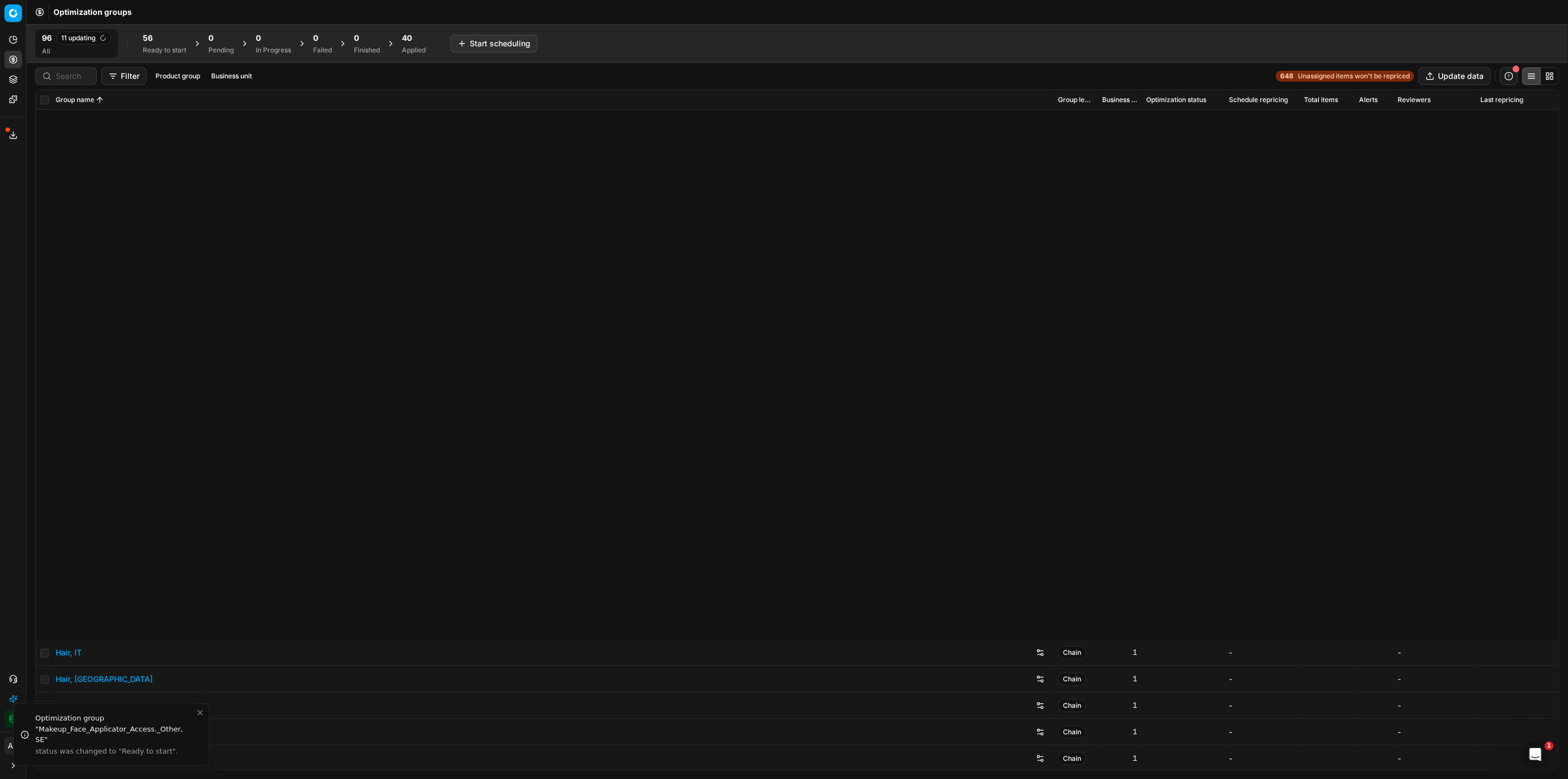
scroll to position [613, 0]
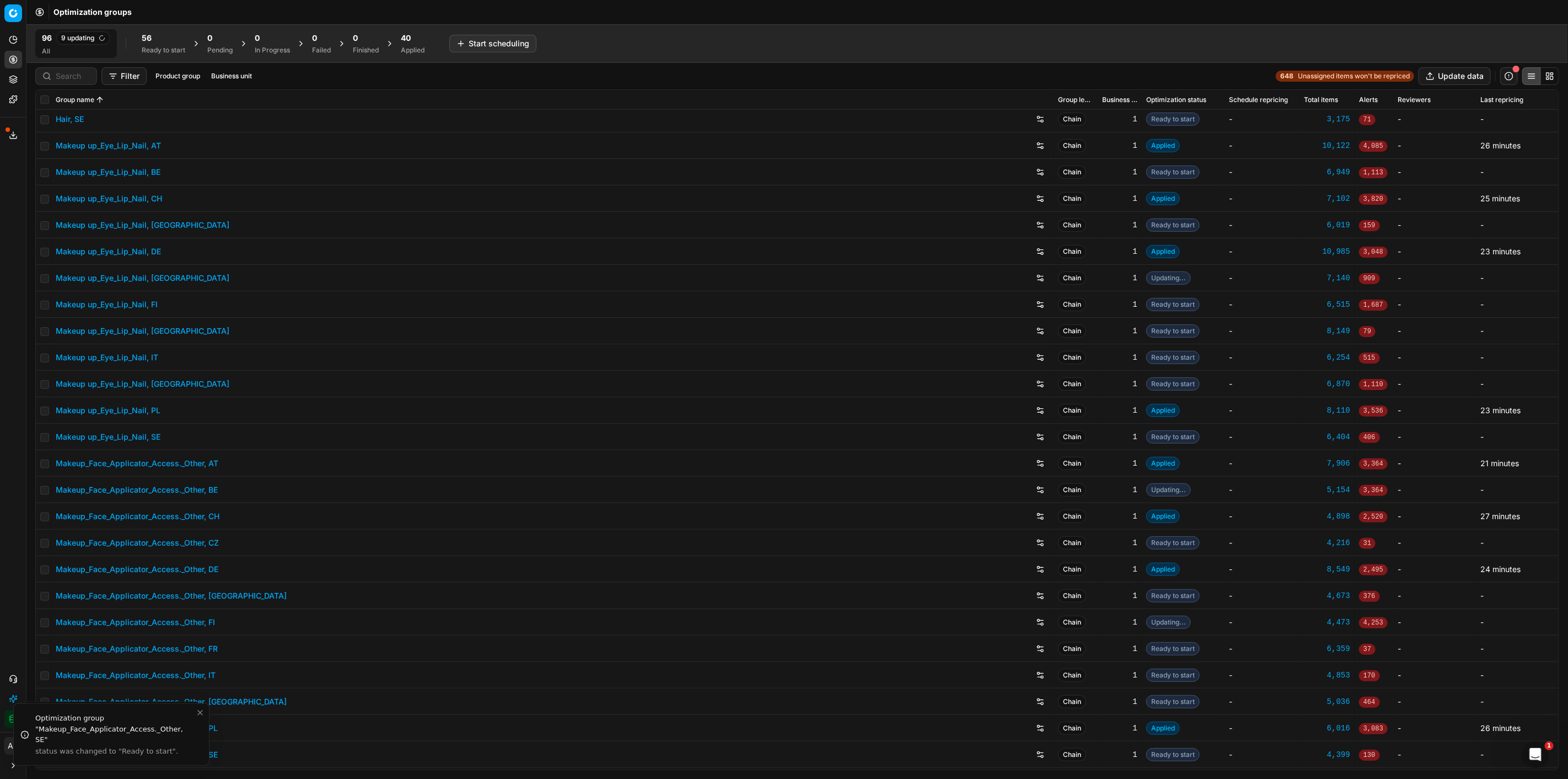
click at [148, 332] on link "Makeup up_Eye_Lip_Nail, [GEOGRAPHIC_DATA]" at bounding box center [142, 331] width 173 height 11
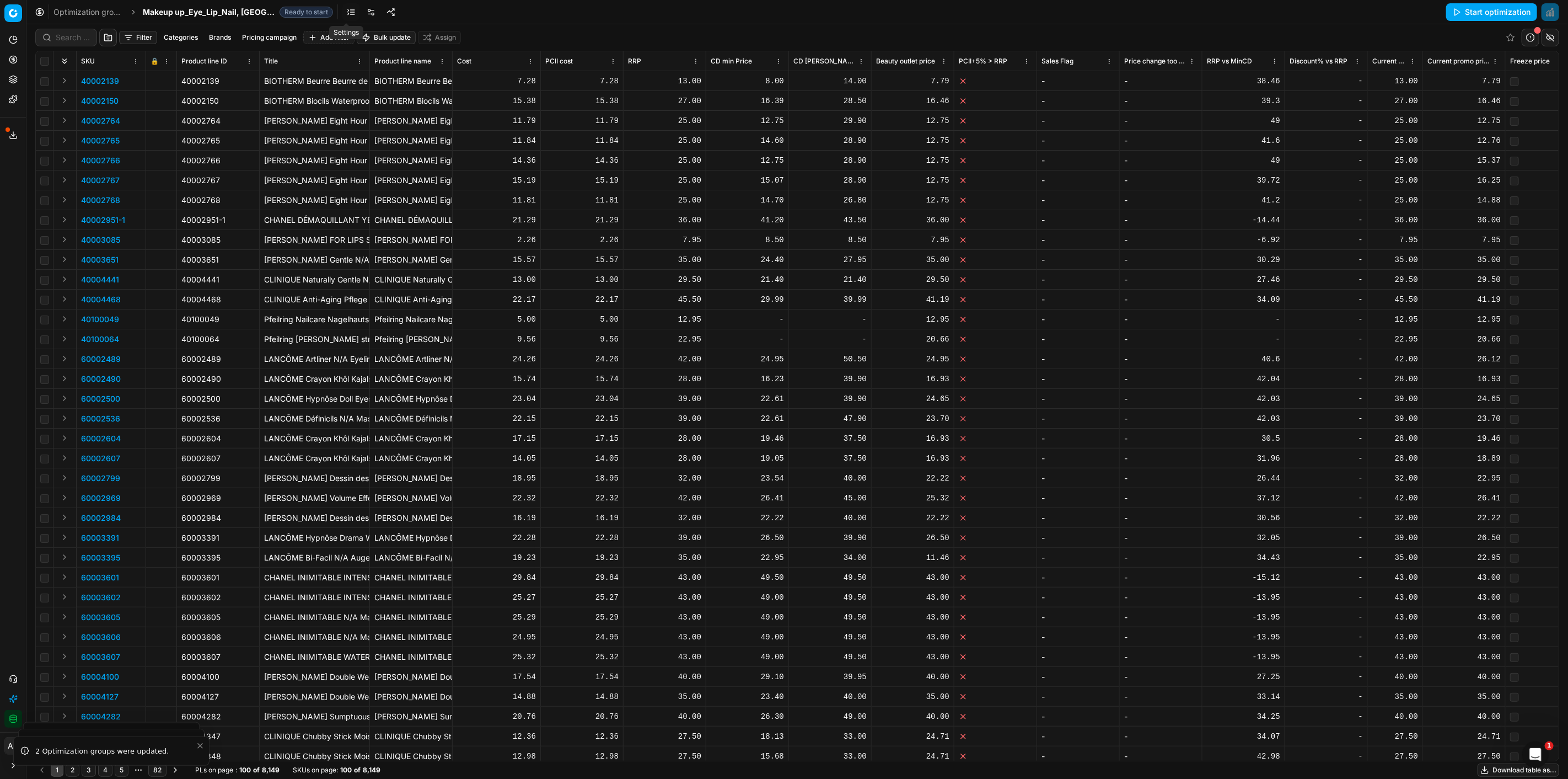
click at [362, 12] on link at bounding box center [371, 12] width 18 height 18
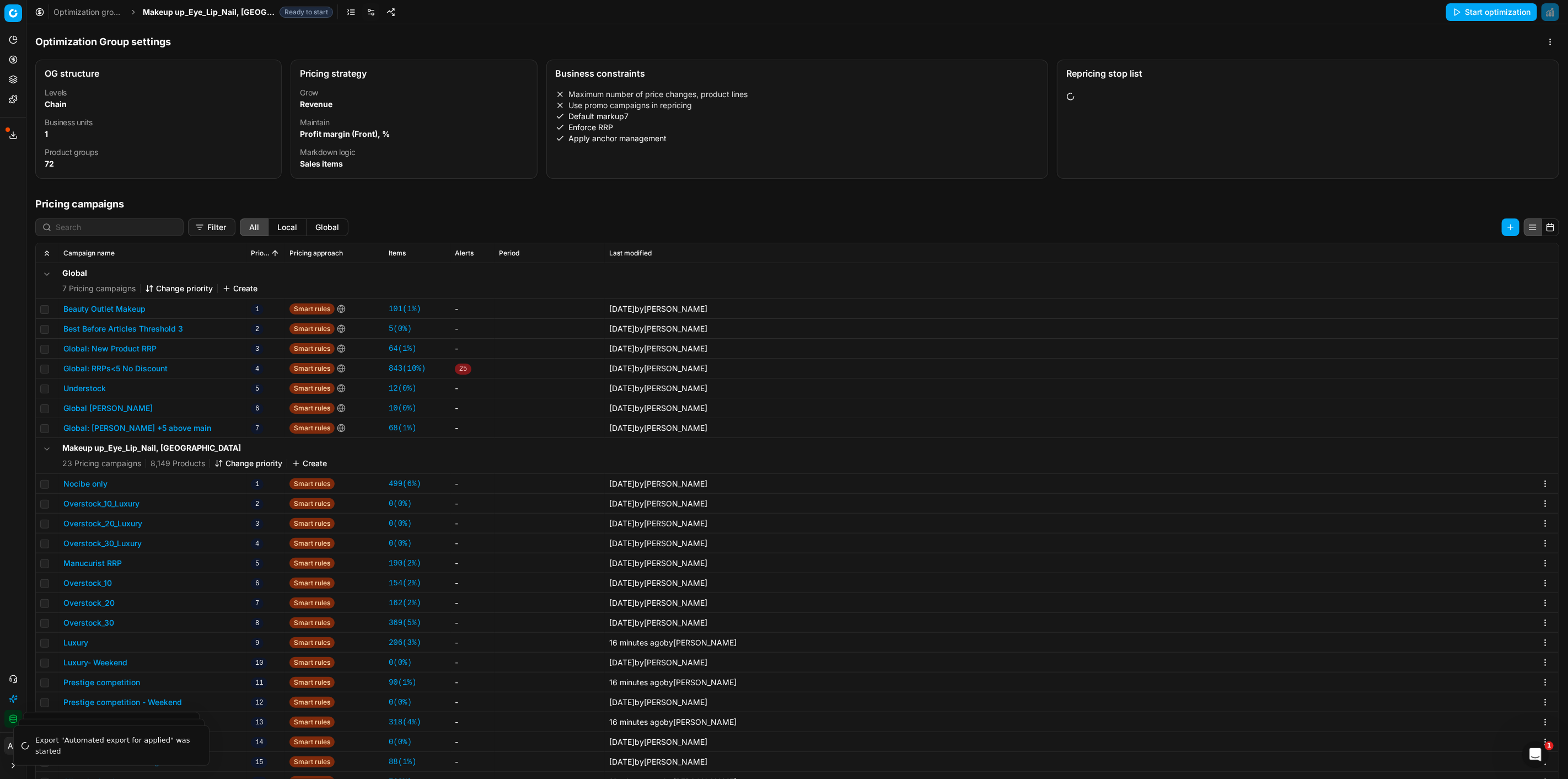
click at [72, 484] on button "Nocibe only" at bounding box center [85, 484] width 44 height 11
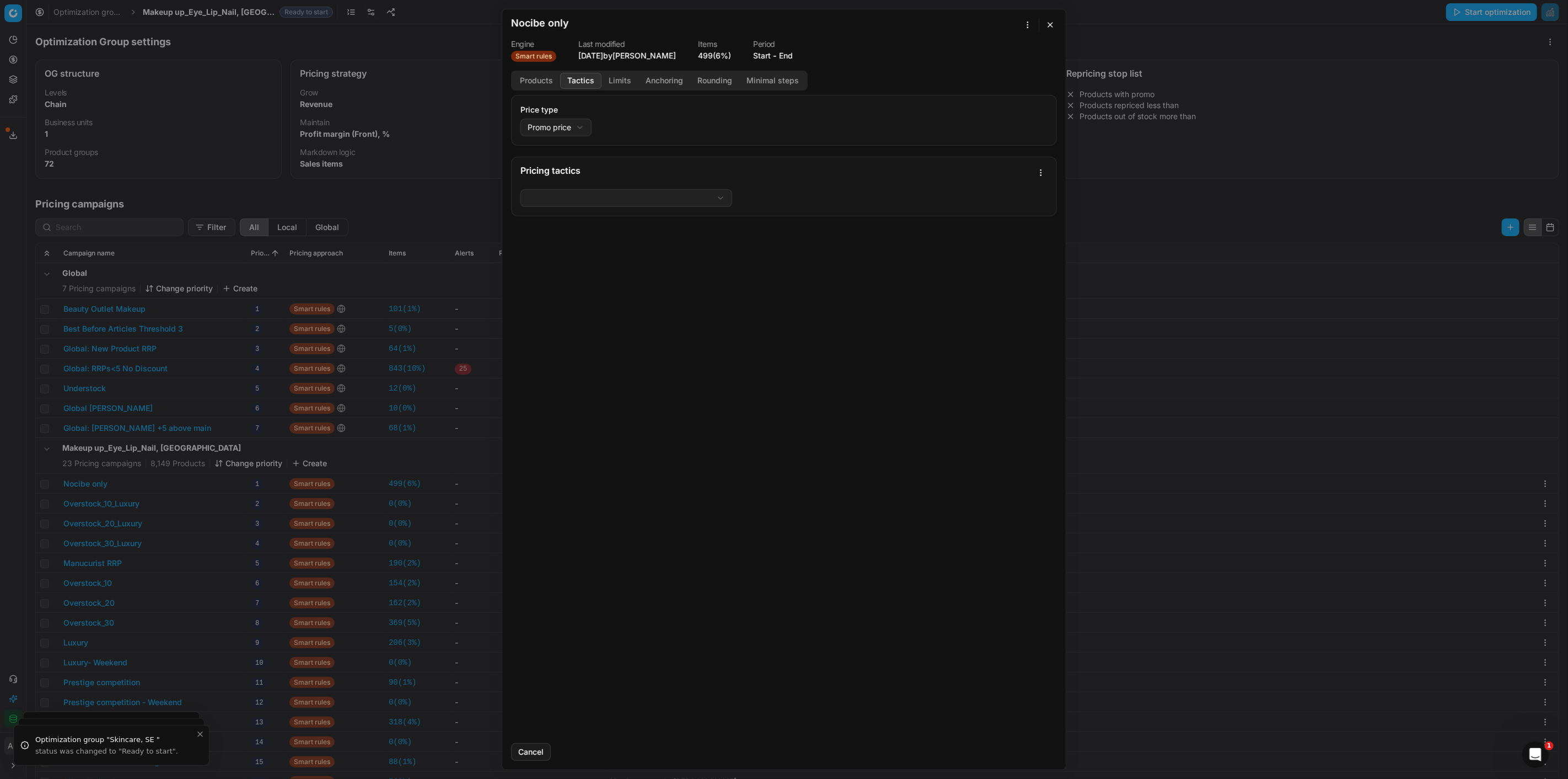
click at [586, 80] on button "Tactics" at bounding box center [581, 81] width 41 height 16
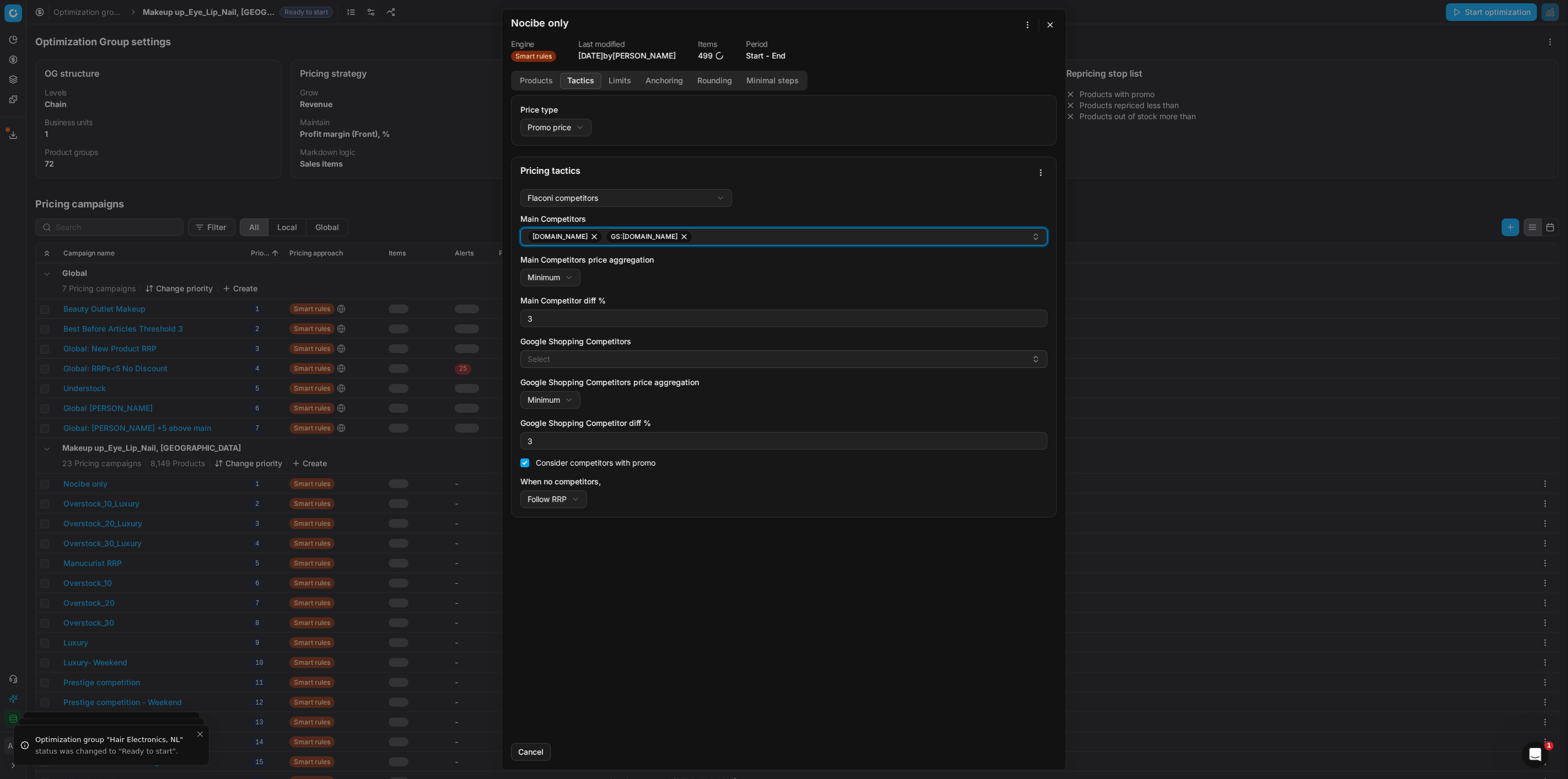
click at [698, 236] on div "nocibe.fr GS:Nocibe.fr" at bounding box center [780, 237] width 504 height 13
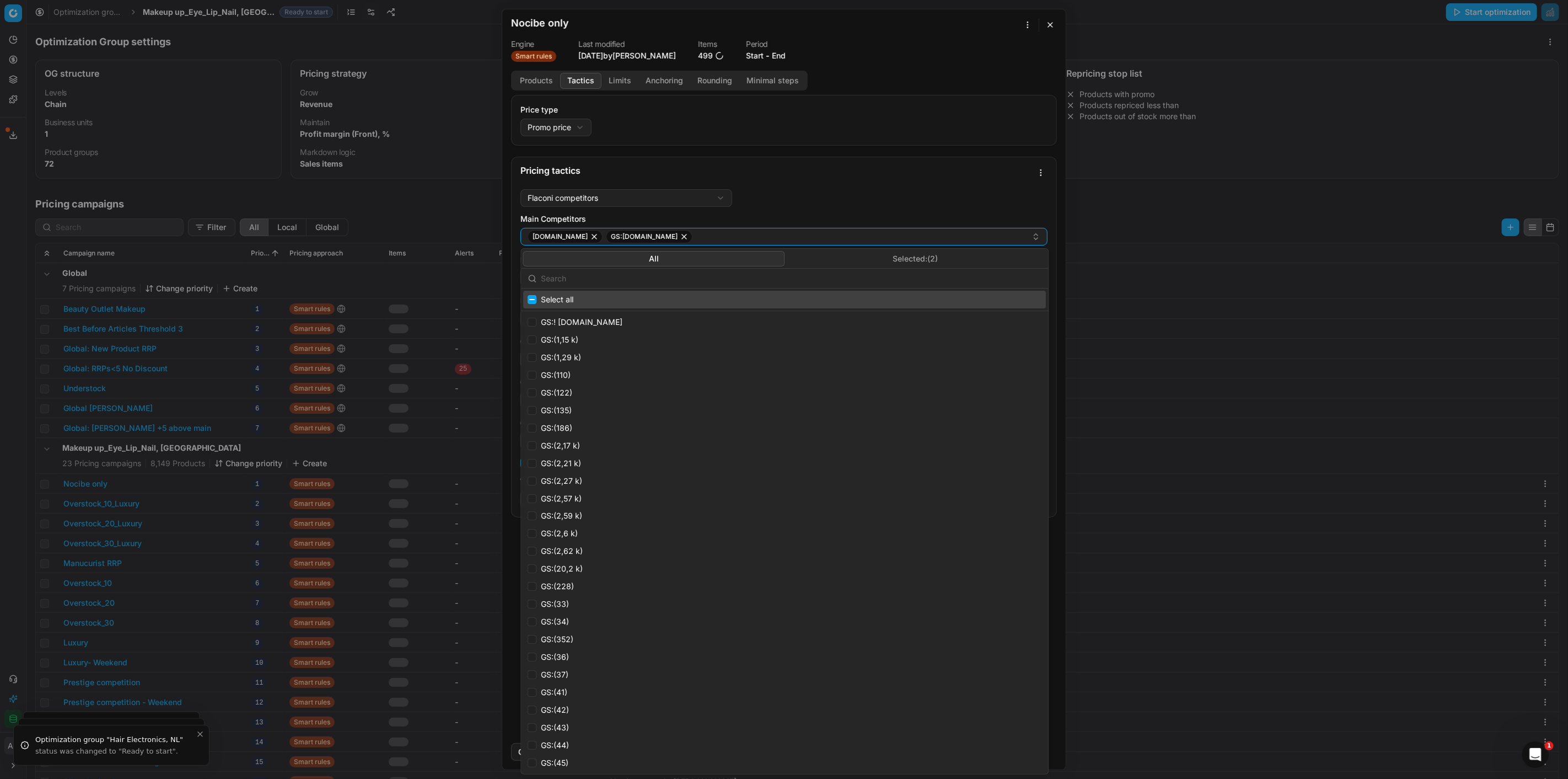
click at [544, 83] on button "Products" at bounding box center [536, 81] width 47 height 16
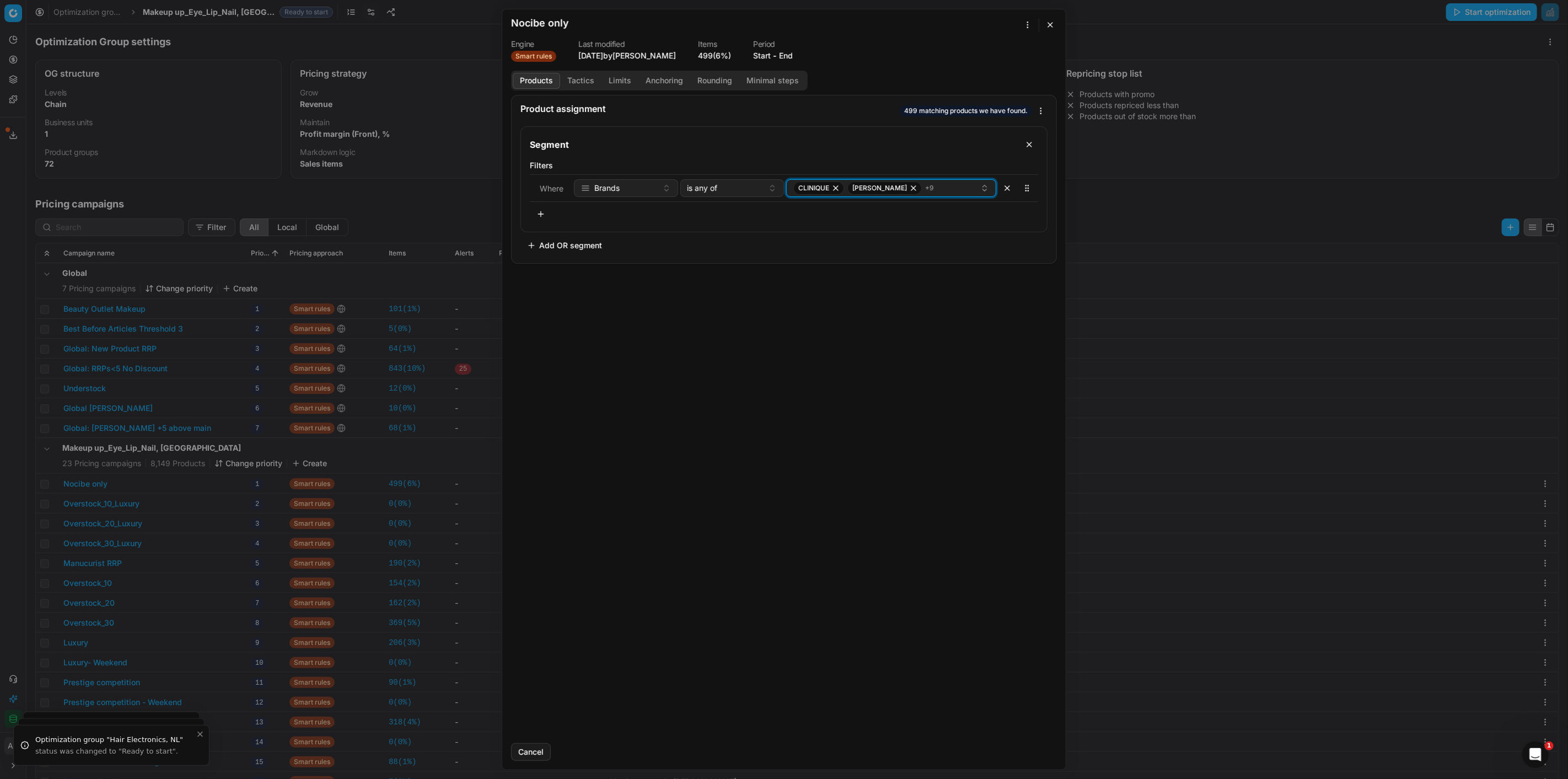
click at [965, 192] on div "CLINIQUE ESTÉE LAUDER + 9" at bounding box center [886, 188] width 187 height 13
click at [1049, 26] on button "button" at bounding box center [1051, 25] width 13 height 13
